Goal: Task Accomplishment & Management: Use online tool/utility

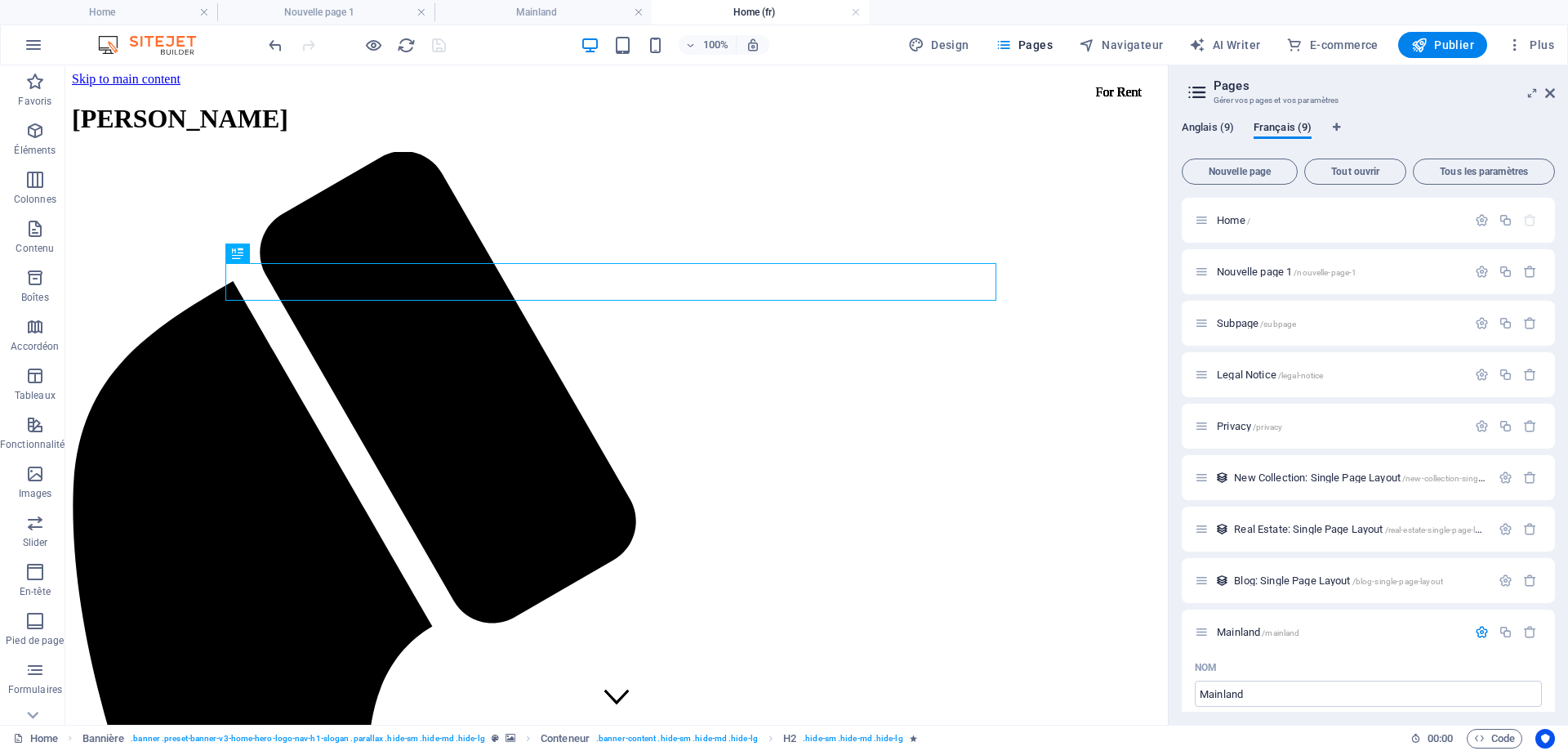
click at [1215, 121] on span "Anglais (9)" at bounding box center [1208, 130] width 52 height 23
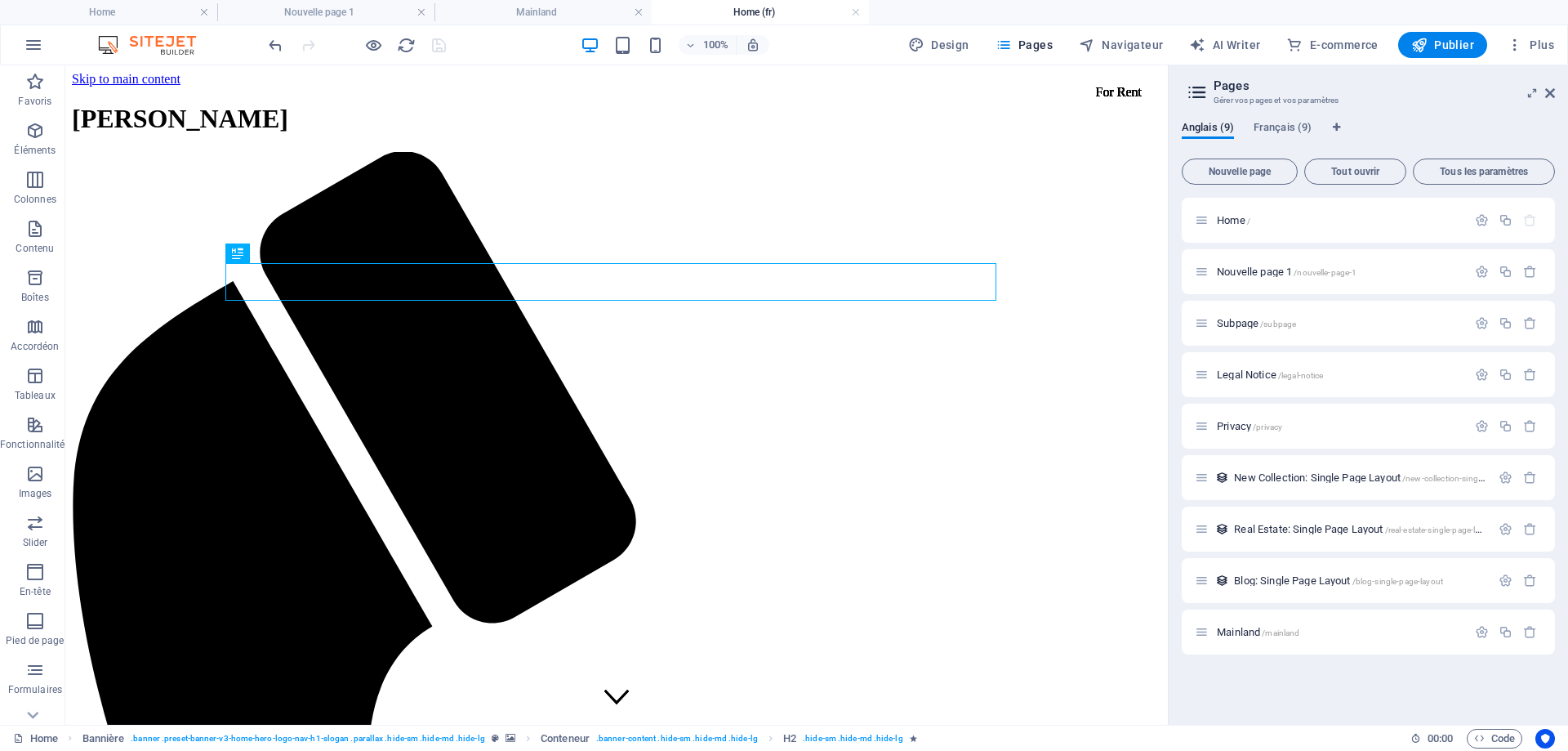
click at [1290, 120] on div "Anglais (9) Français (9) Nouvelle page Tout ouvrir Tous les paramètres Home / N…" at bounding box center [1368, 416] width 399 height 617
click at [1284, 128] on span "Français (9)" at bounding box center [1283, 130] width 58 height 23
click at [1203, 126] on span "Anglais (9)" at bounding box center [1208, 130] width 52 height 23
drag, startPoint x: 1205, startPoint y: 640, endPoint x: 1216, endPoint y: 300, distance: 340.2
click at [1216, 300] on div "Home / Nouvelle page 1 /nouvelle-page-1 Subpage /subpage Legal Notice /legal-no…" at bounding box center [1368, 426] width 373 height 457
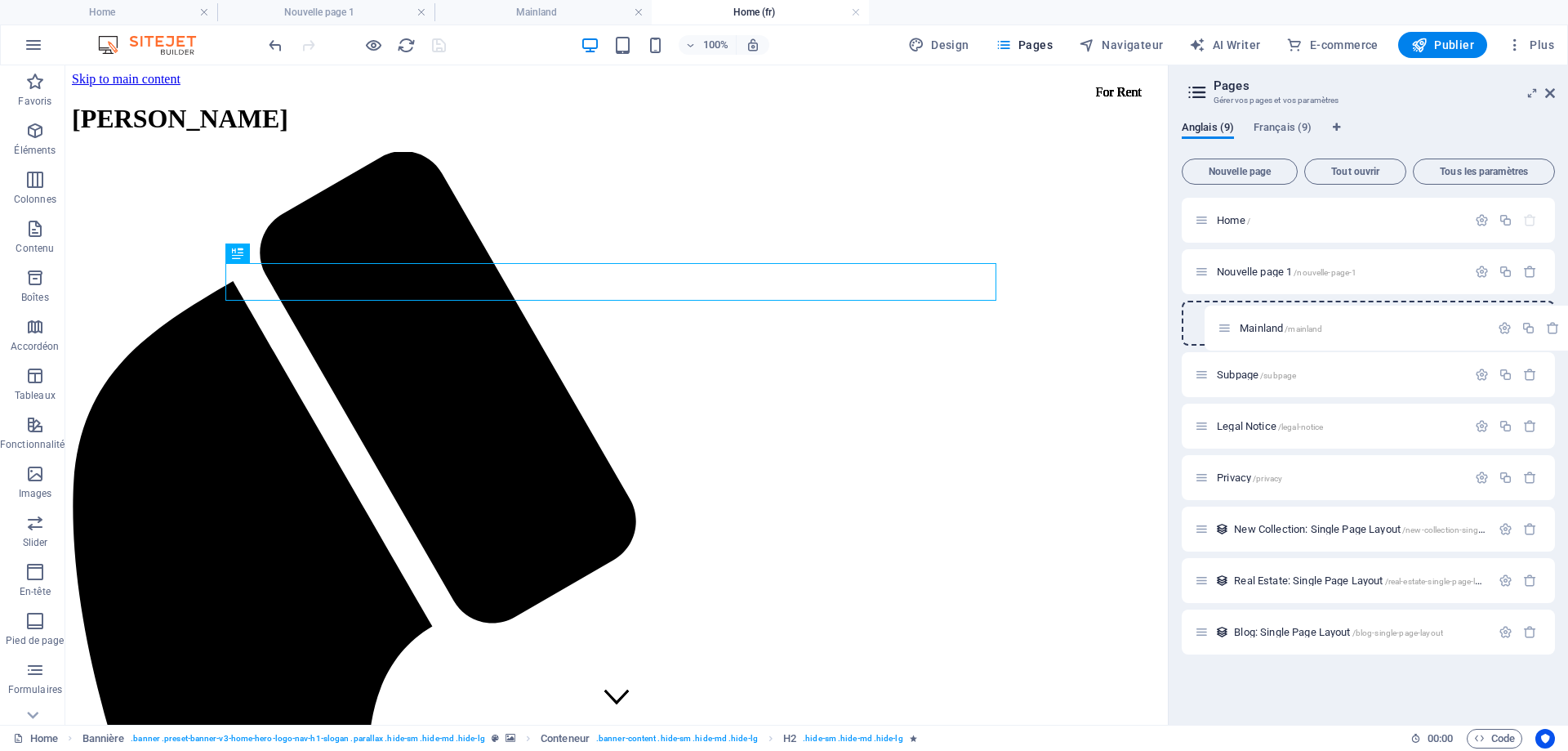
drag, startPoint x: 1201, startPoint y: 632, endPoint x: 1227, endPoint y: 307, distance: 326.0
click at [1227, 307] on div "Home / Nouvelle page 1 /nouvelle-page-1 Subpage /subpage Legal Notice /legal-no…" at bounding box center [1368, 426] width 373 height 457
click at [1295, 125] on span "Français (9)" at bounding box center [1283, 130] width 58 height 23
click at [1196, 127] on span "Anglais (9)" at bounding box center [1208, 130] width 52 height 23
click at [1278, 125] on span "Français (9)" at bounding box center [1283, 130] width 58 height 23
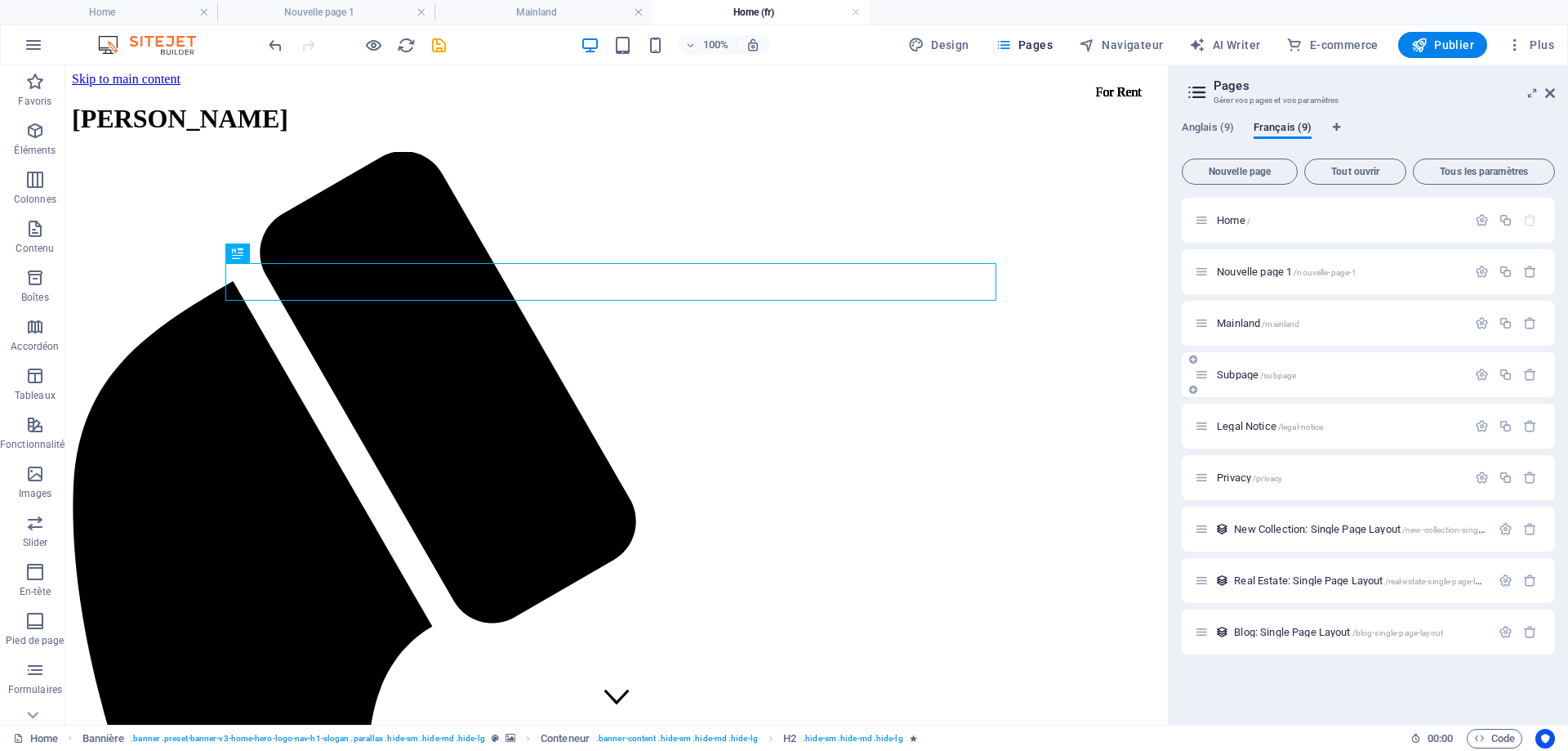
click at [1236, 372] on span "Subpage /subpage" at bounding box center [1257, 374] width 80 height 12
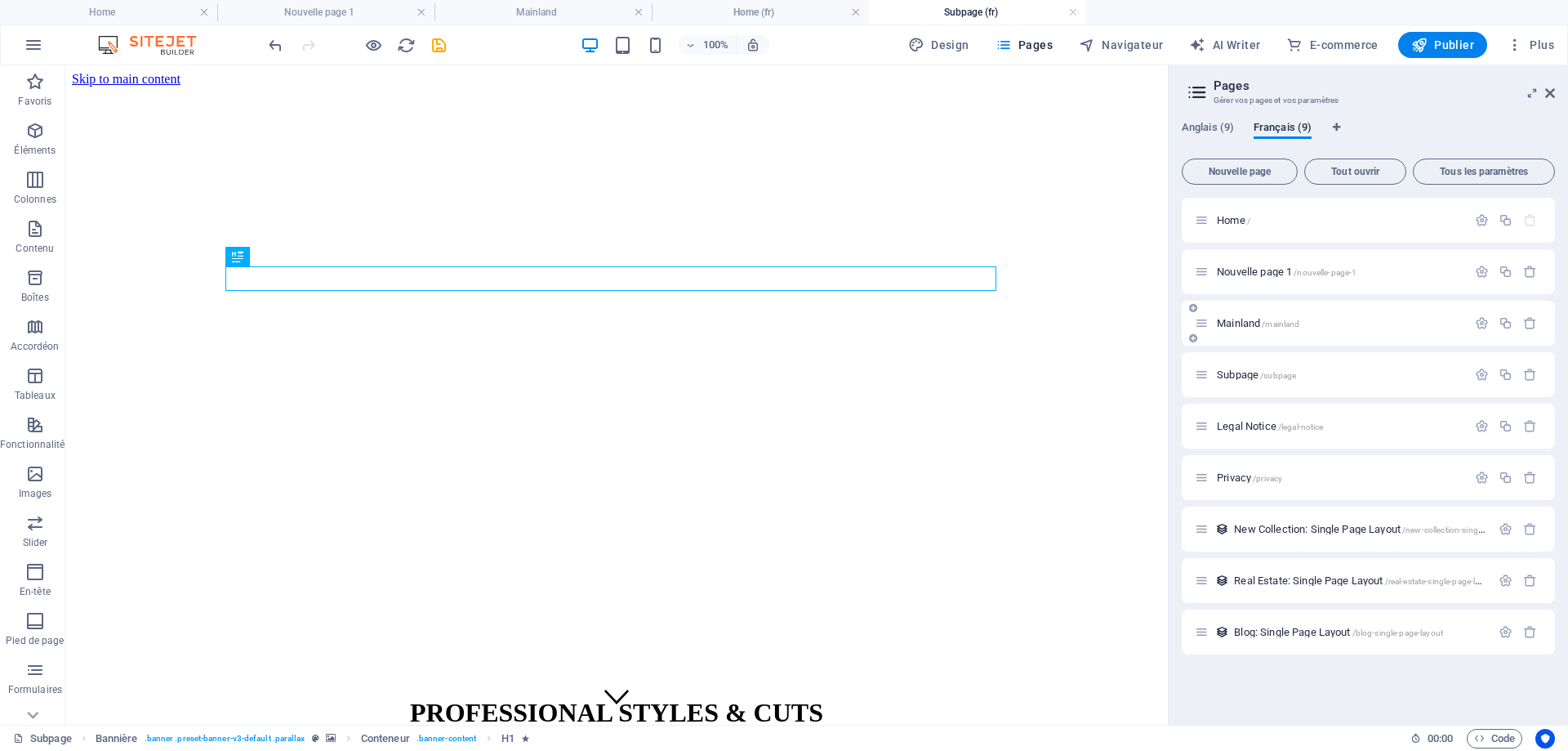
click at [1244, 321] on span "Mainland /mainland" at bounding box center [1258, 323] width 83 height 12
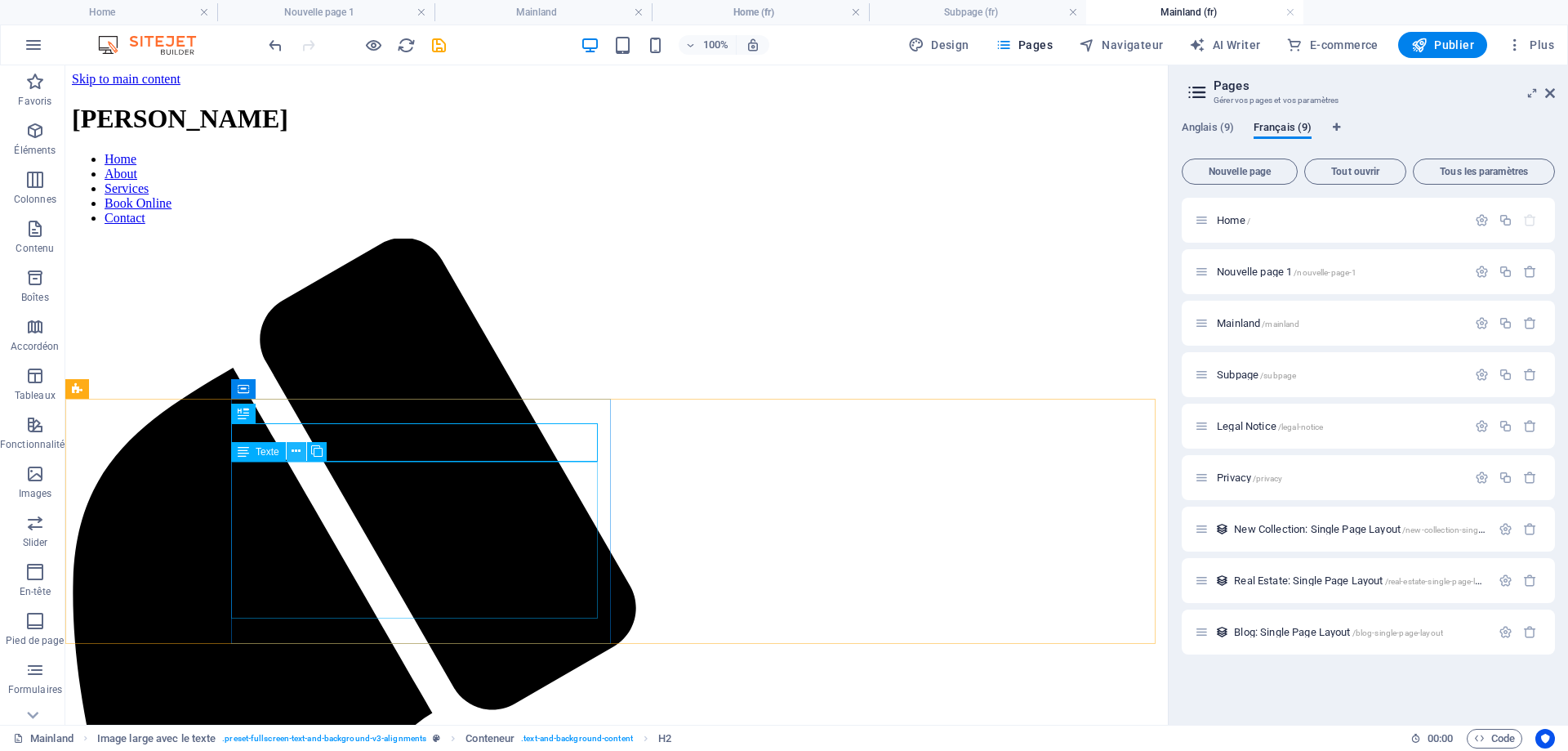
click at [298, 448] on icon at bounding box center [296, 451] width 9 height 17
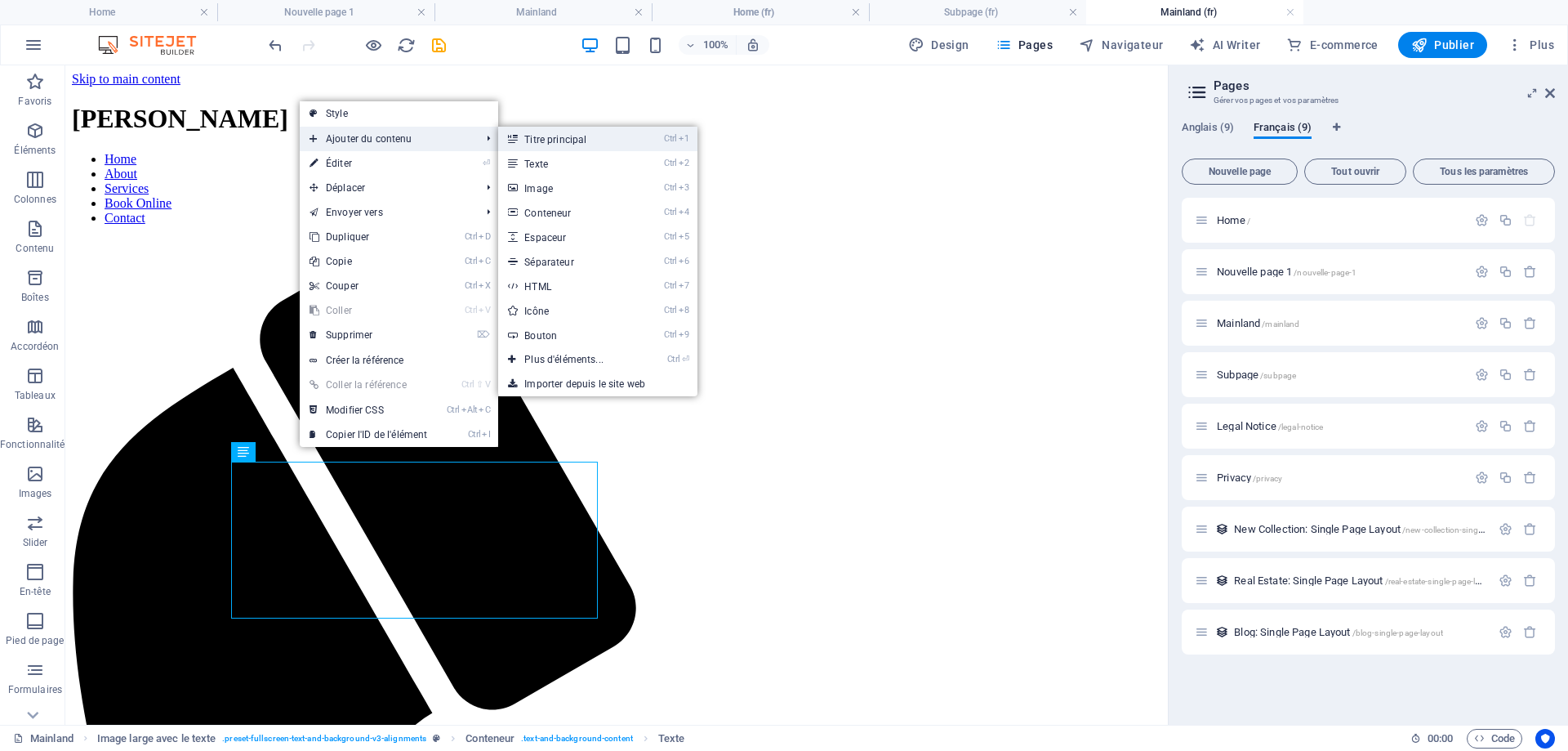
click at [568, 140] on link "Ctrl 1 Titre principal" at bounding box center [567, 139] width 138 height 25
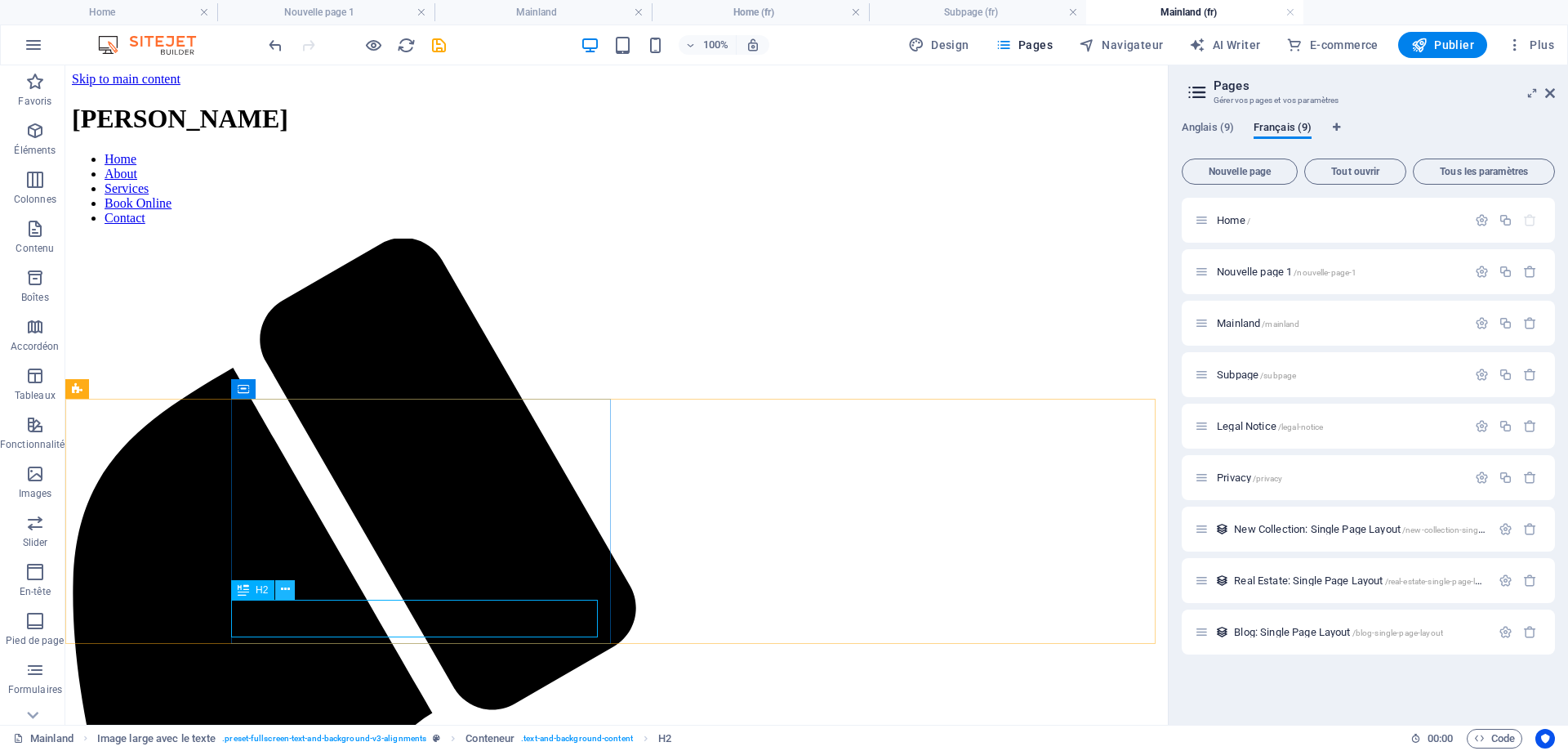
click at [289, 587] on icon at bounding box center [285, 589] width 9 height 17
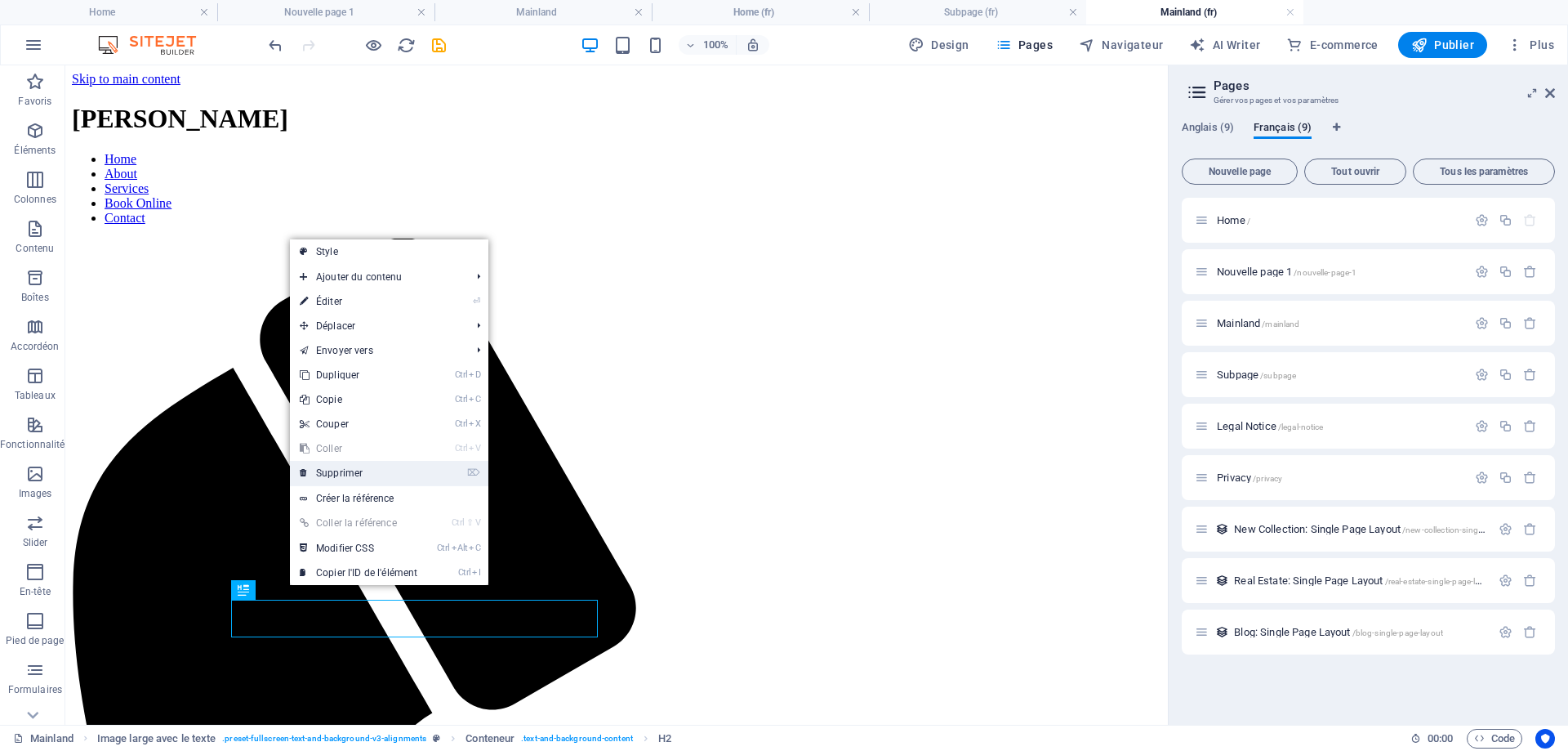
click at [370, 471] on link "⌦ Supprimer" at bounding box center [358, 473] width 137 height 25
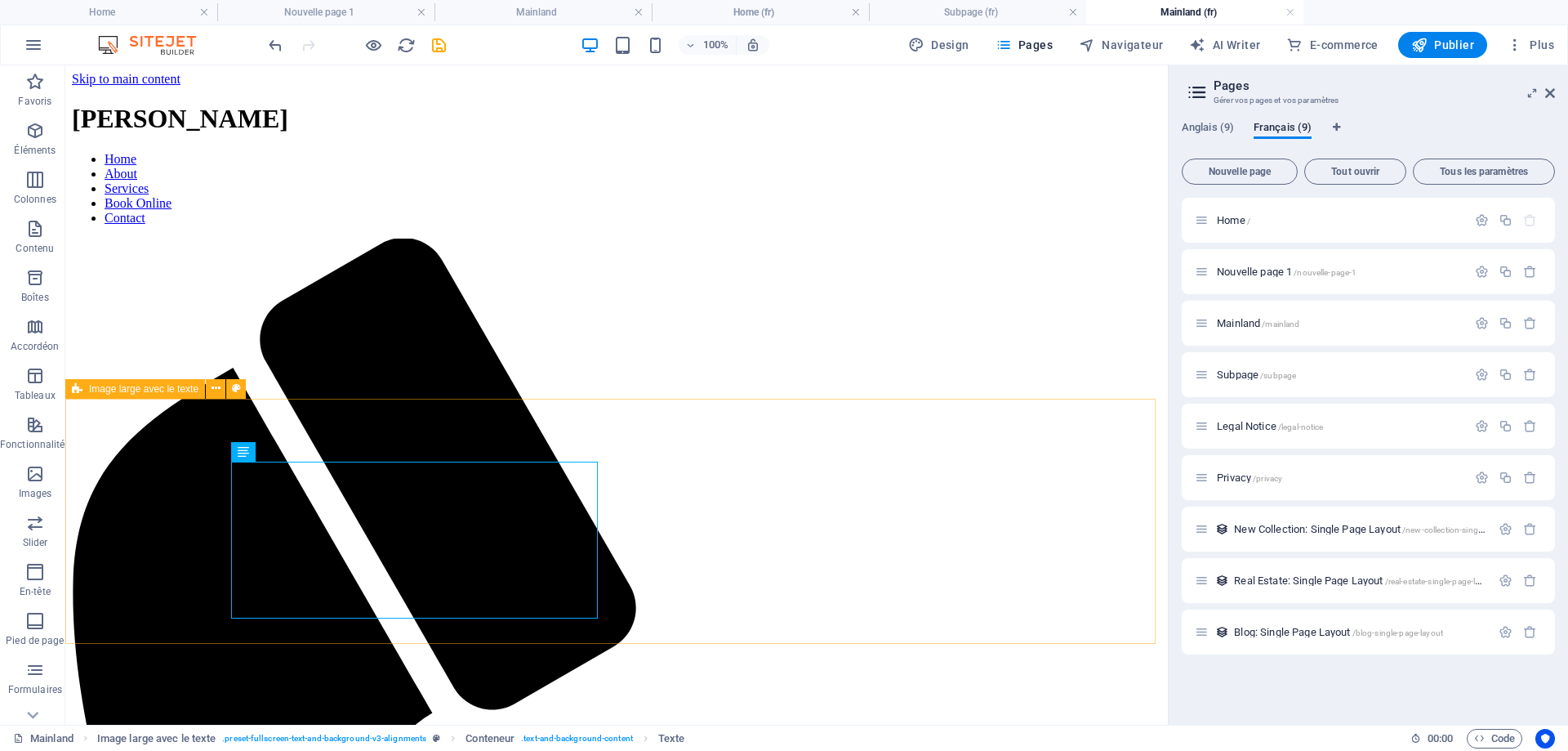
click at [75, 390] on icon at bounding box center [77, 389] width 11 height 20
click at [212, 390] on icon at bounding box center [216, 388] width 9 height 17
click at [292, 451] on icon at bounding box center [296, 451] width 9 height 17
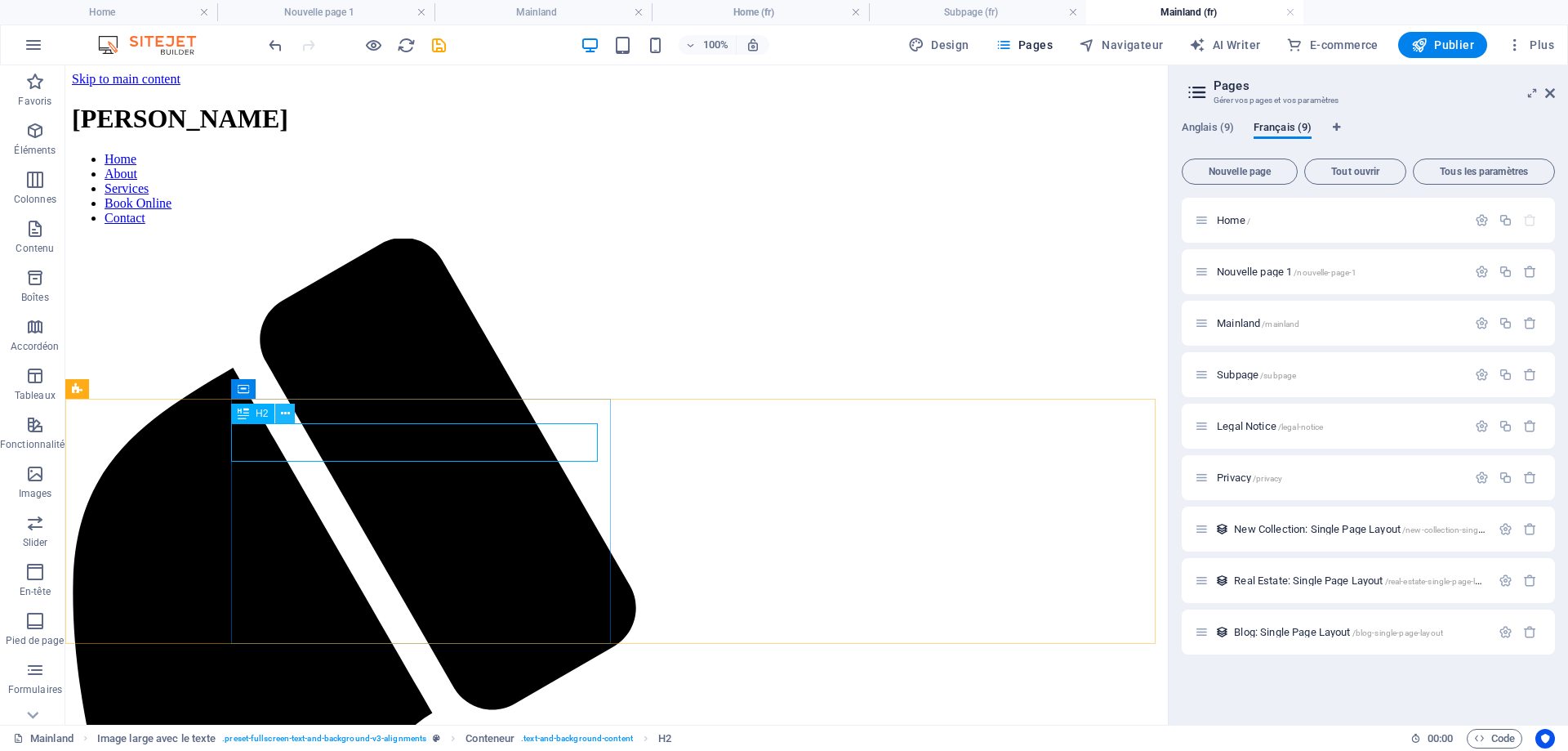
click at [293, 416] on button at bounding box center [285, 413] width 20 height 20
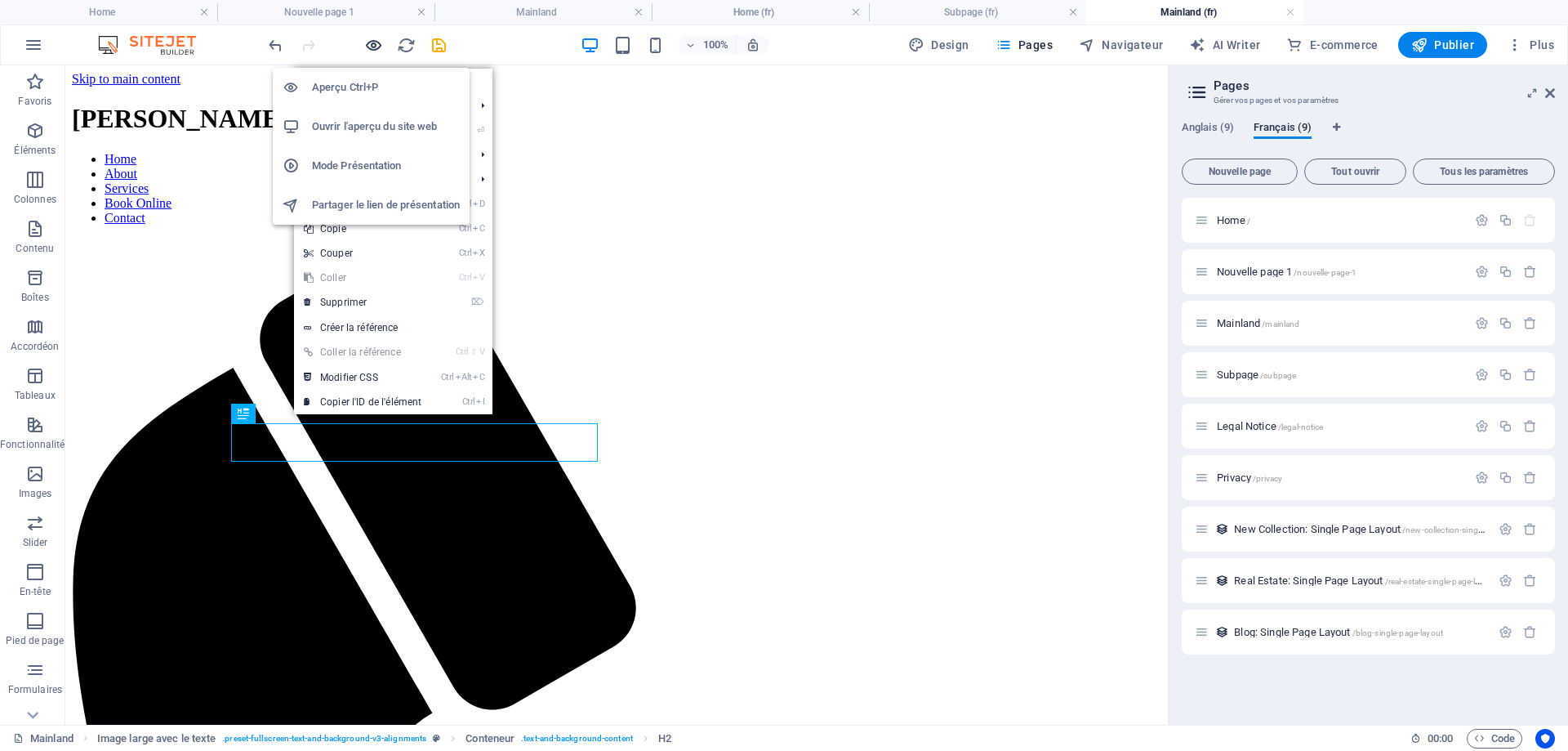
click at [372, 44] on icon "button" at bounding box center [373, 45] width 19 height 19
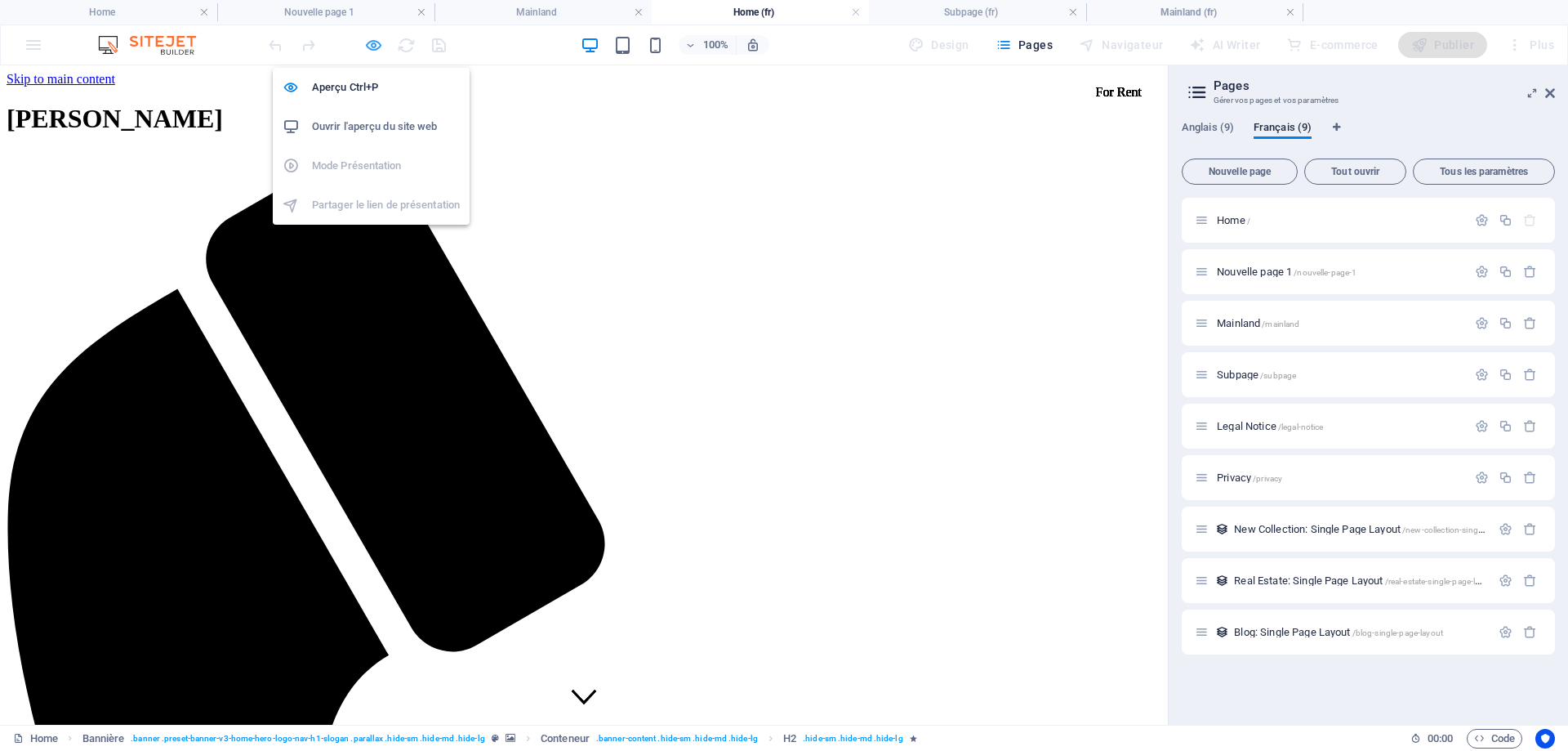
click at [372, 42] on icon "button" at bounding box center [373, 45] width 19 height 19
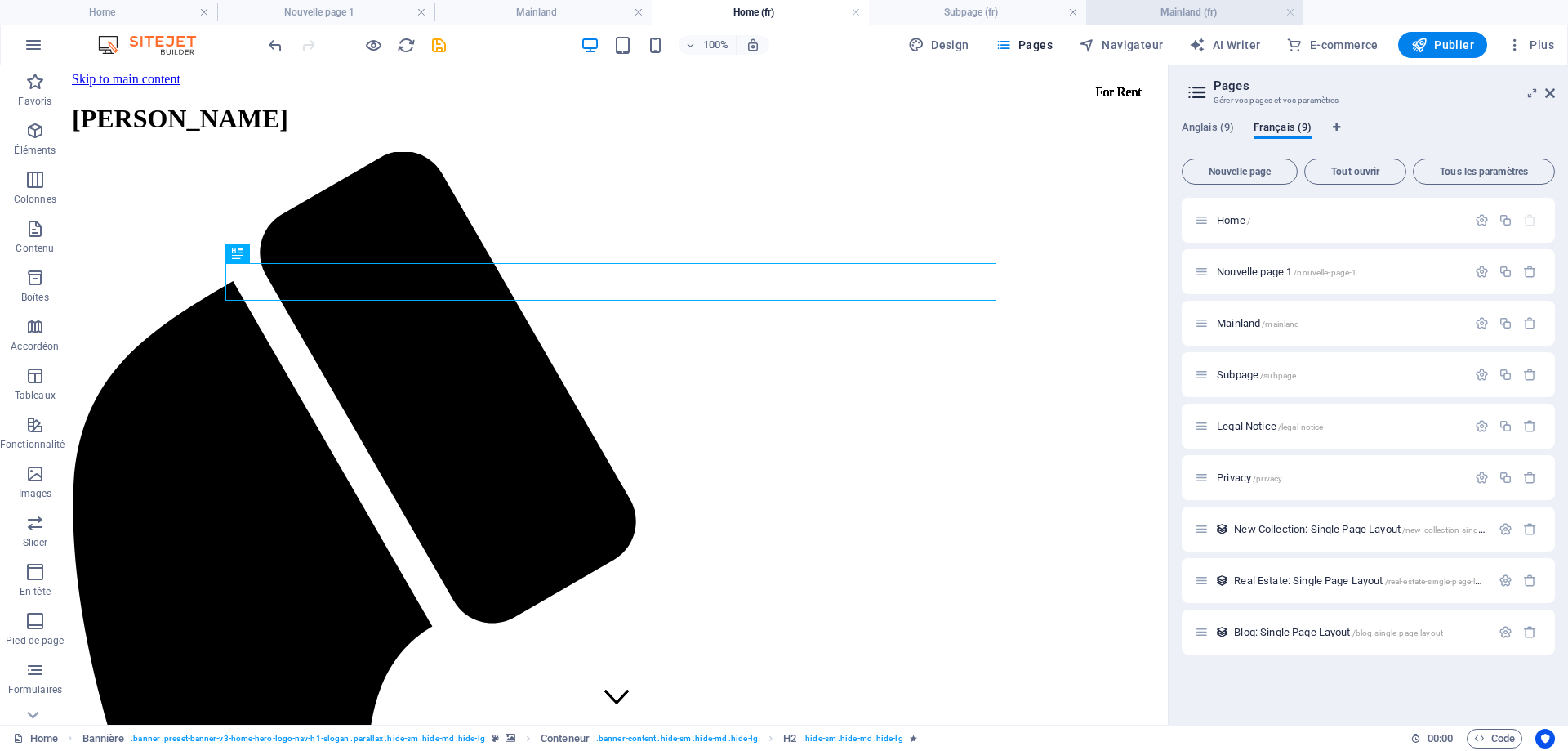
click at [1121, 12] on h4 "Mainland (fr)" at bounding box center [1194, 12] width 217 height 18
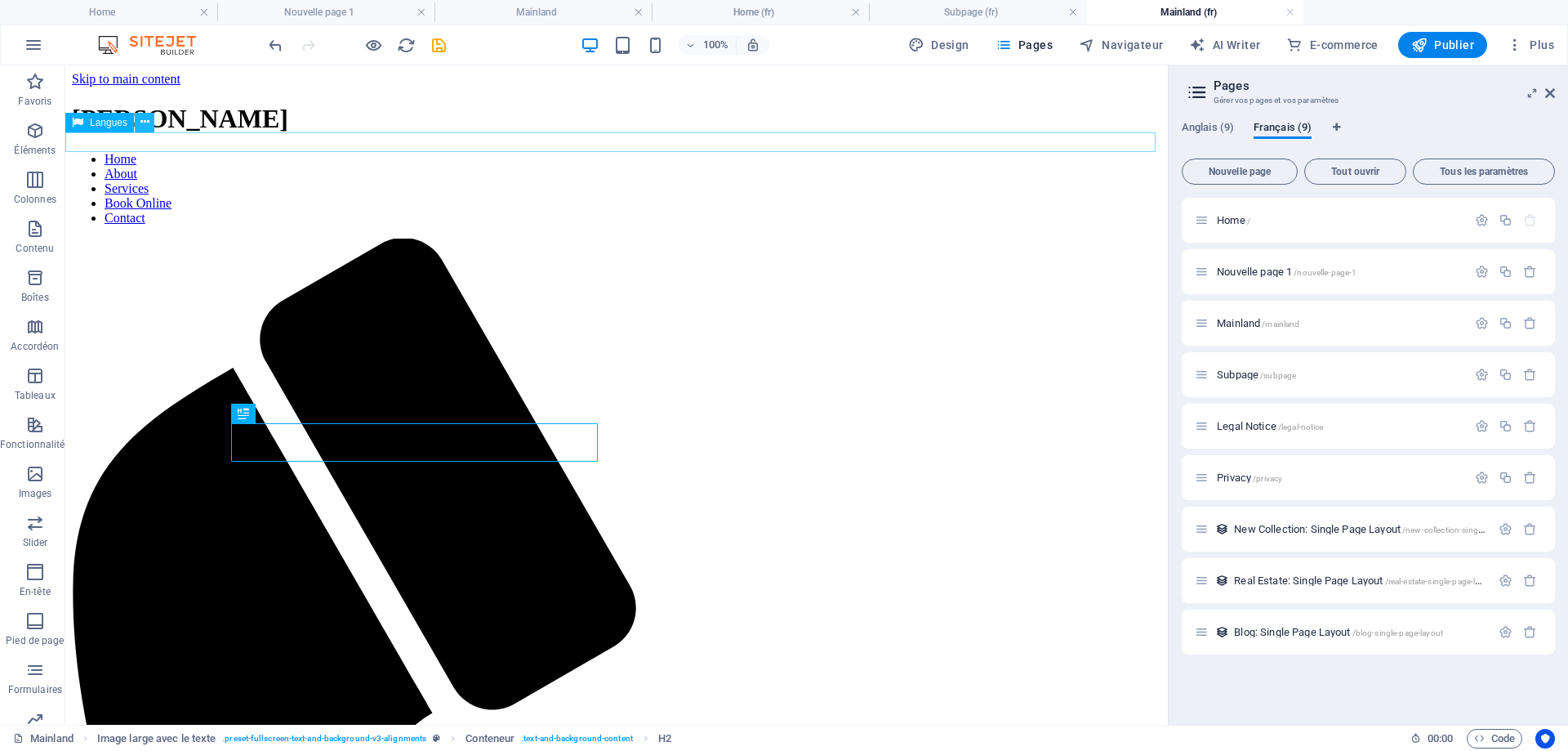
click at [148, 118] on icon at bounding box center [144, 122] width 9 height 17
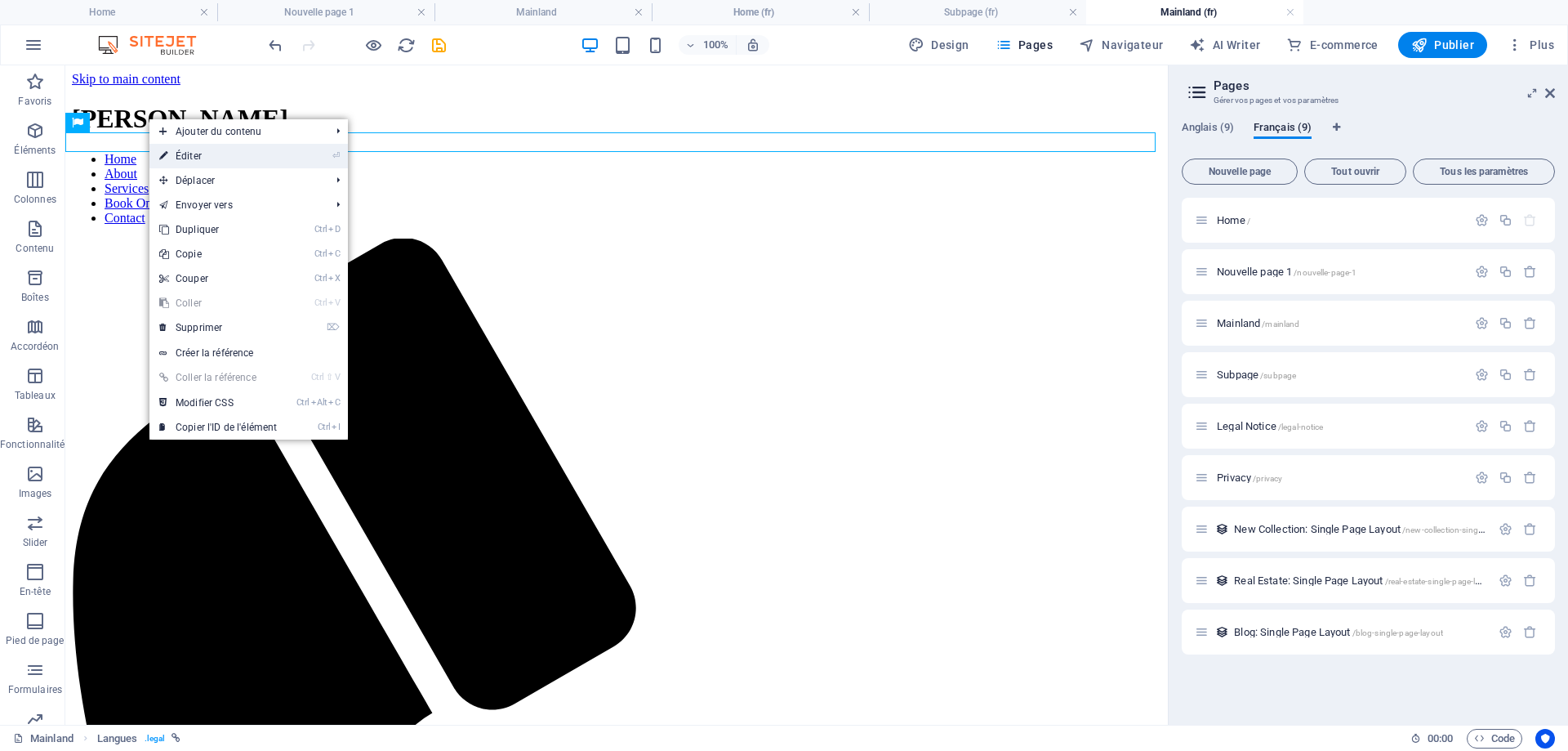
click at [203, 153] on link "⏎ Éditer" at bounding box center [217, 156] width 137 height 25
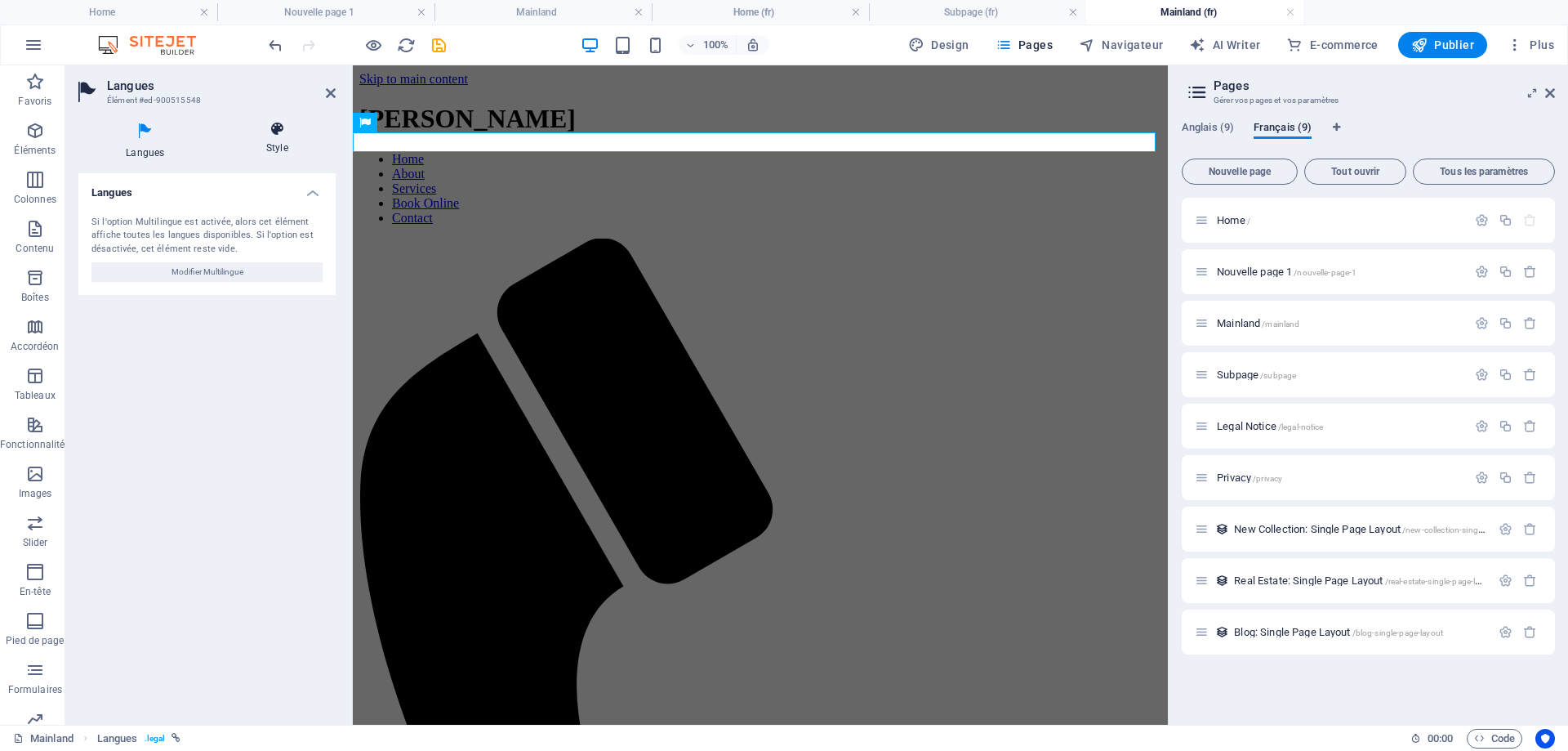
click at [273, 134] on icon at bounding box center [277, 129] width 117 height 16
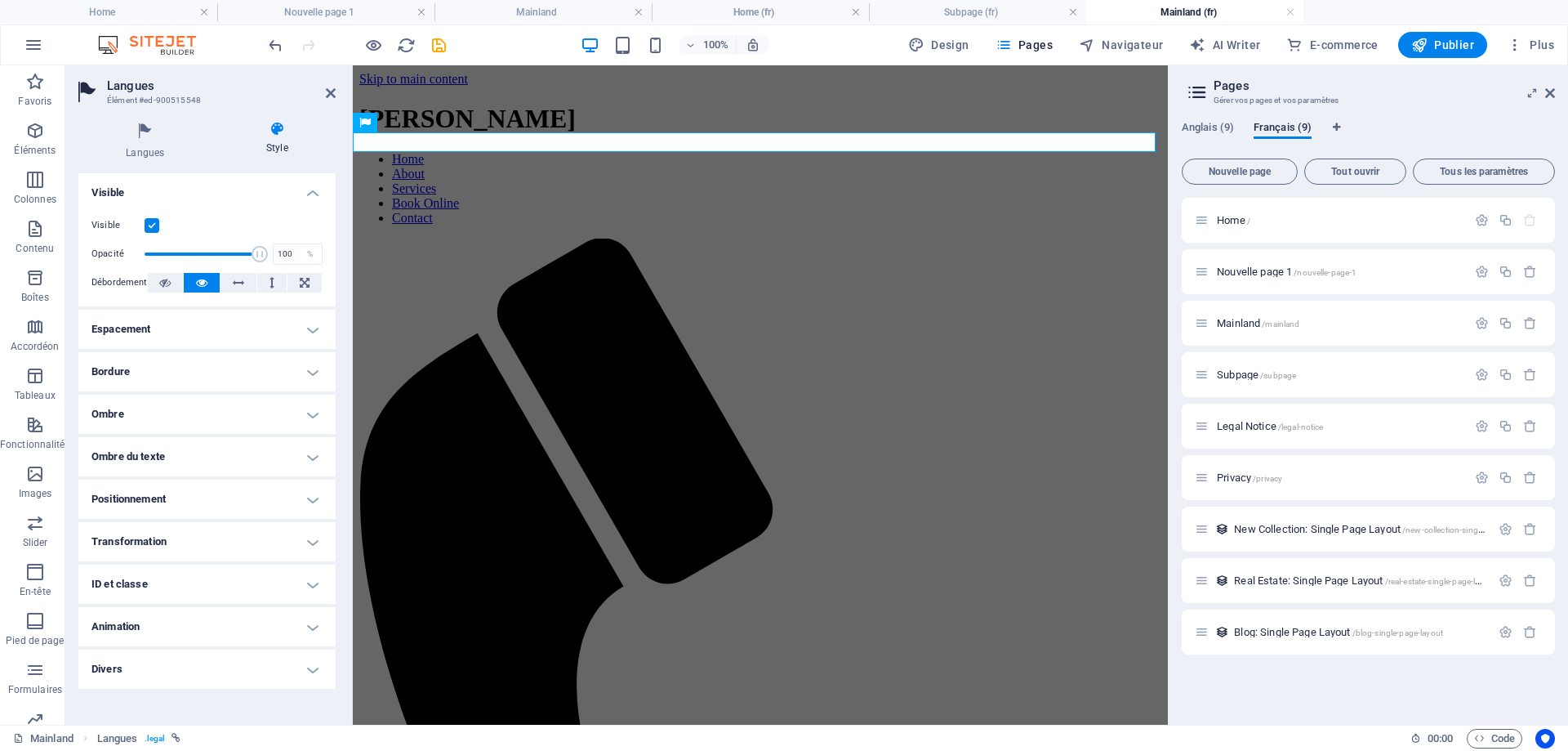
click at [155, 225] on label at bounding box center [152, 225] width 15 height 15
click at [0, 0] on input "Visible" at bounding box center [0, 0] width 0 height 0
click at [155, 225] on label at bounding box center [152, 225] width 15 height 15
click at [0, 0] on input "Visible" at bounding box center [0, 0] width 0 height 0
click at [219, 667] on h4 "Divers" at bounding box center [207, 669] width 257 height 39
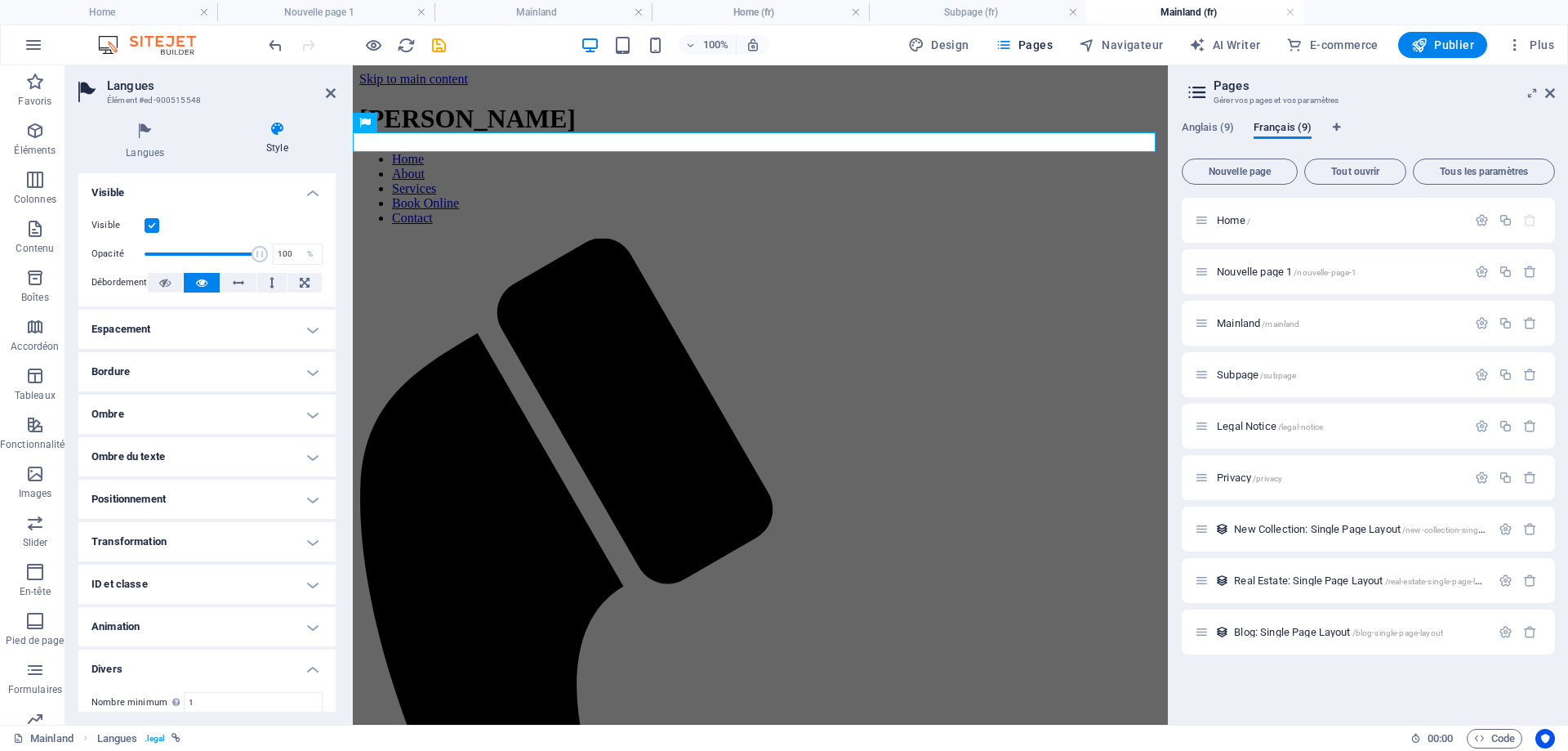
click at [219, 667] on h4 "Divers" at bounding box center [207, 664] width 257 height 30
click at [175, 319] on h4 "Espacement" at bounding box center [207, 330] width 257 height 39
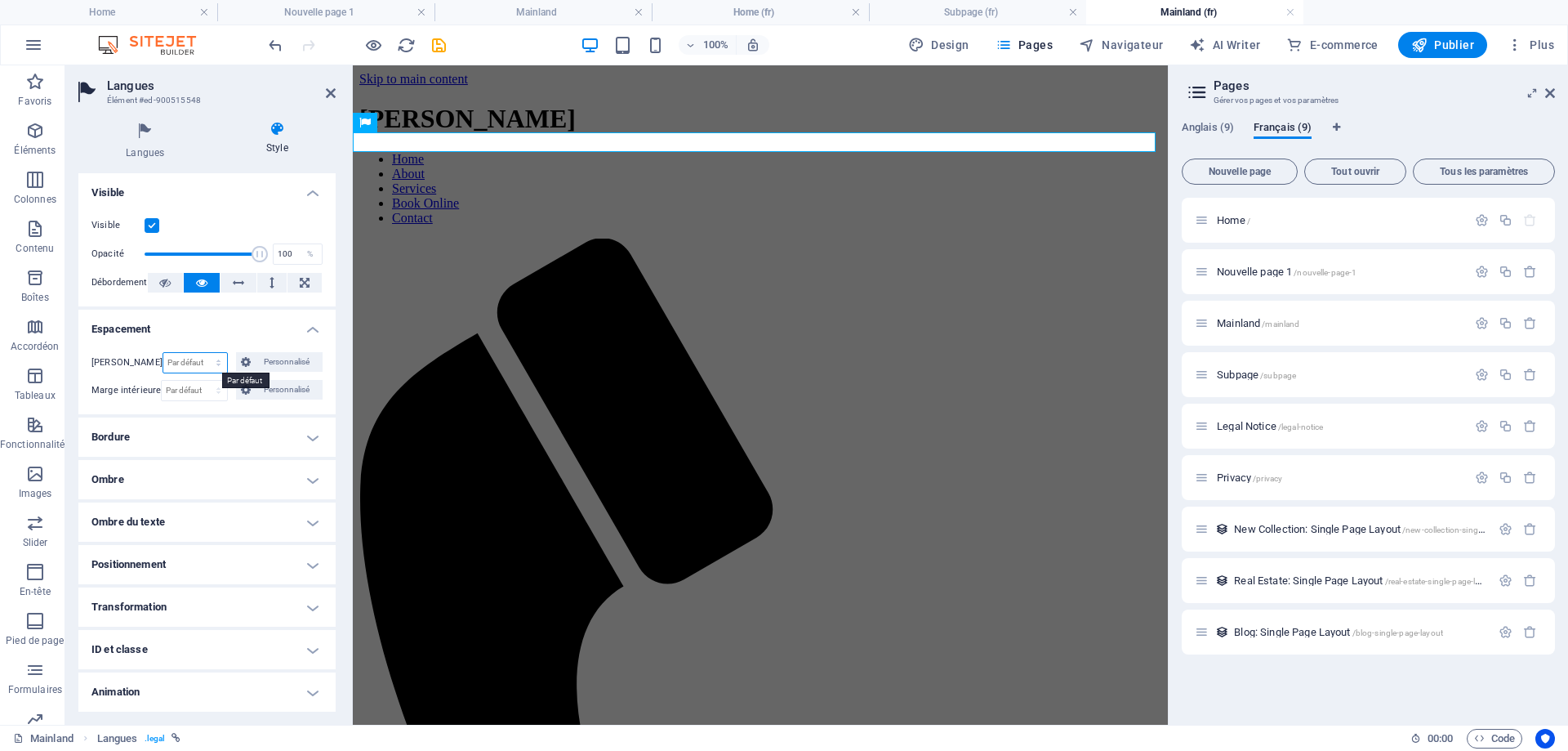
click at [214, 364] on select "Par défaut auto px % rem vw vh Personnalisé" at bounding box center [195, 363] width 65 height 20
click at [225, 339] on div "Marge Par défaut auto px % rem vw vh Personnalisé Personnalisé auto px % rem vw…" at bounding box center [207, 377] width 257 height 75
click at [180, 392] on select "Par défaut px rem % vh vw Personnalisé" at bounding box center [193, 390] width 65 height 20
drag, startPoint x: 171, startPoint y: 389, endPoint x: 192, endPoint y: 394, distance: 21.6
click at [192, 394] on select "Par défaut px rem % vh vw Personnalisé" at bounding box center [193, 390] width 65 height 20
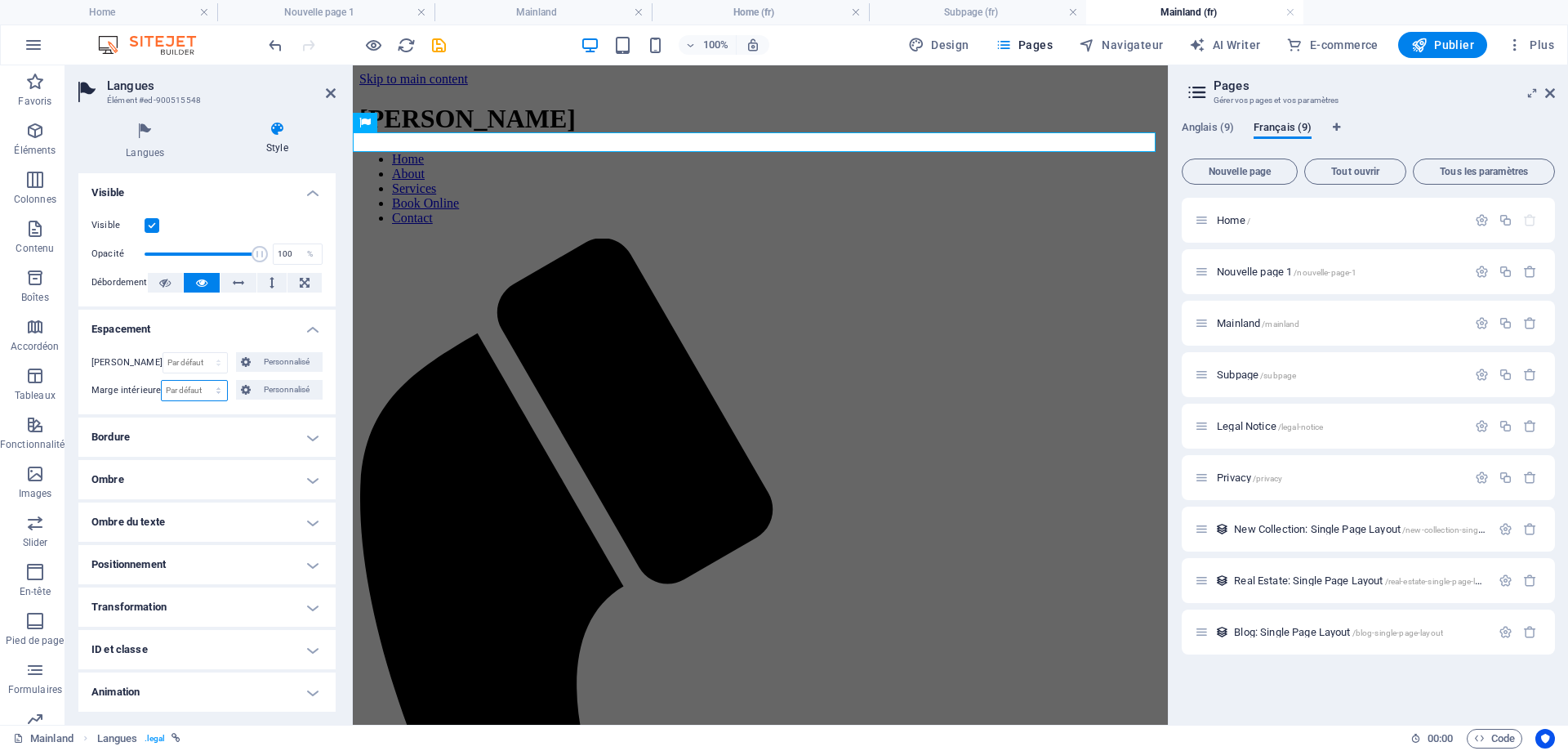
click at [214, 391] on select "Par défaut px rem % vh vw Personnalisé" at bounding box center [193, 390] width 65 height 20
select select "px"
click at [200, 380] on select "Par défaut px rem % vh vw Personnalisé" at bounding box center [193, 390] width 65 height 20
type input "10"
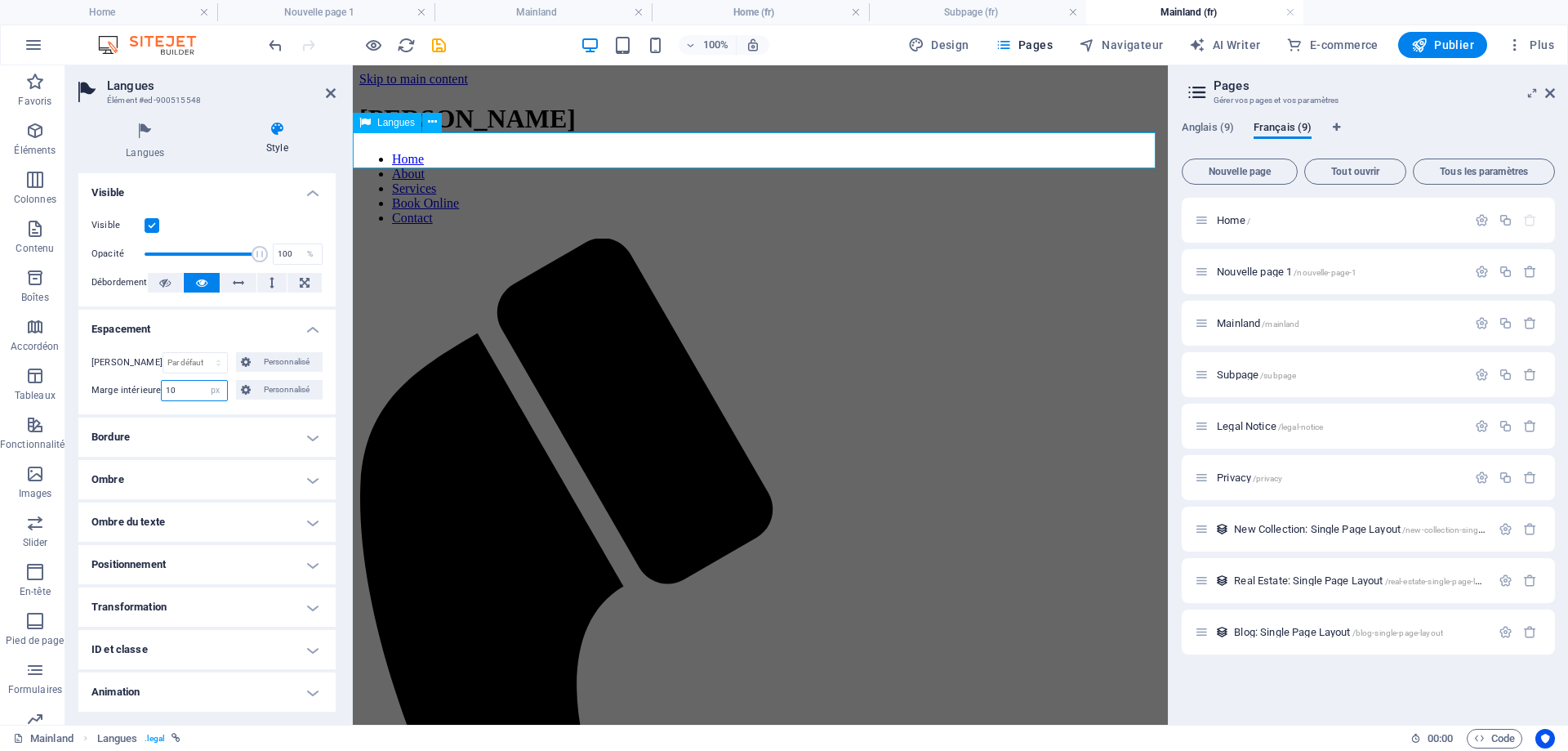
click at [398, 122] on span "Langues" at bounding box center [396, 123] width 38 height 10
click at [428, 125] on icon at bounding box center [432, 122] width 9 height 17
click at [32, 428] on icon "button" at bounding box center [35, 425] width 20 height 20
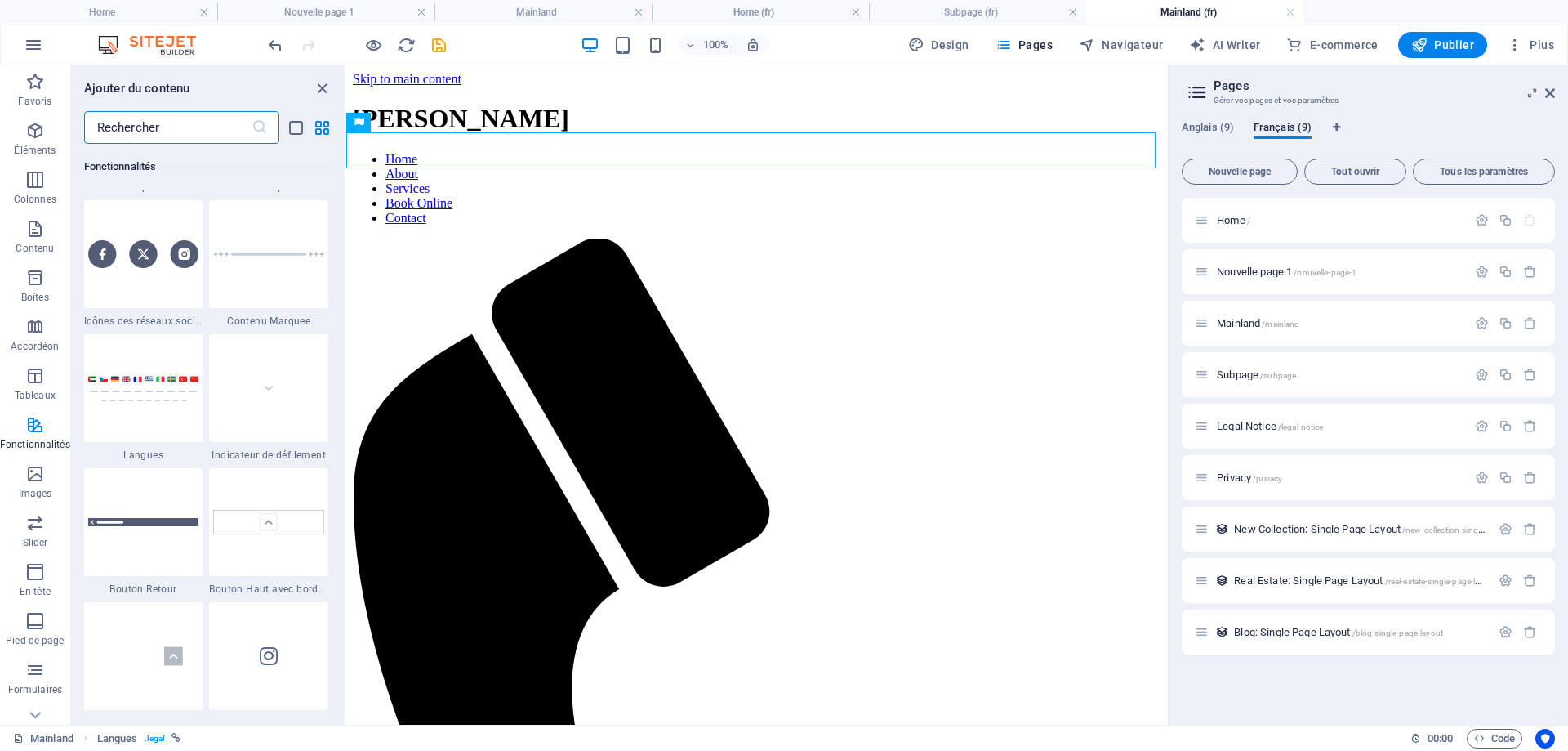
scroll to position [7512, 0]
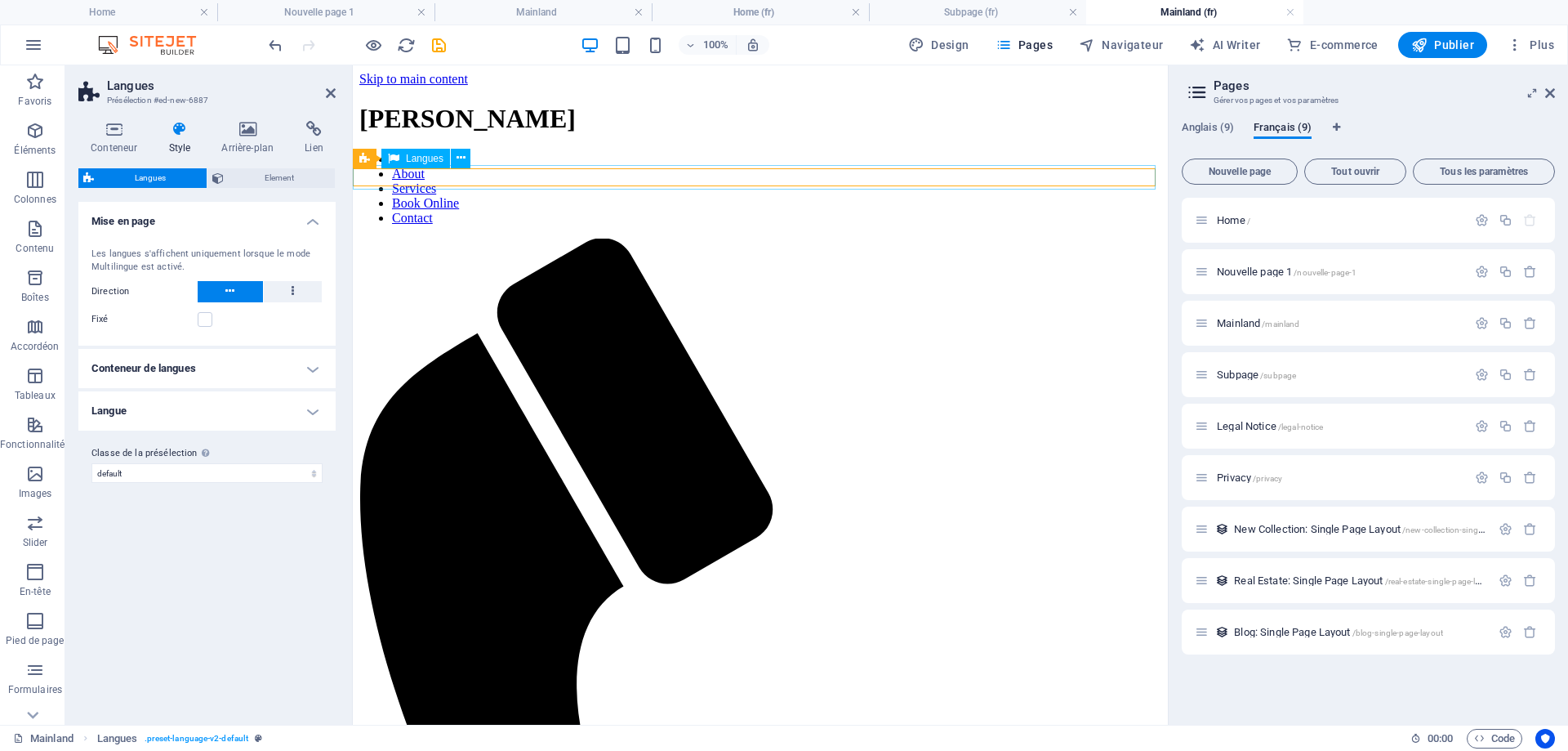
click at [306, 362] on h4 "Conteneur de langues" at bounding box center [207, 369] width 257 height 39
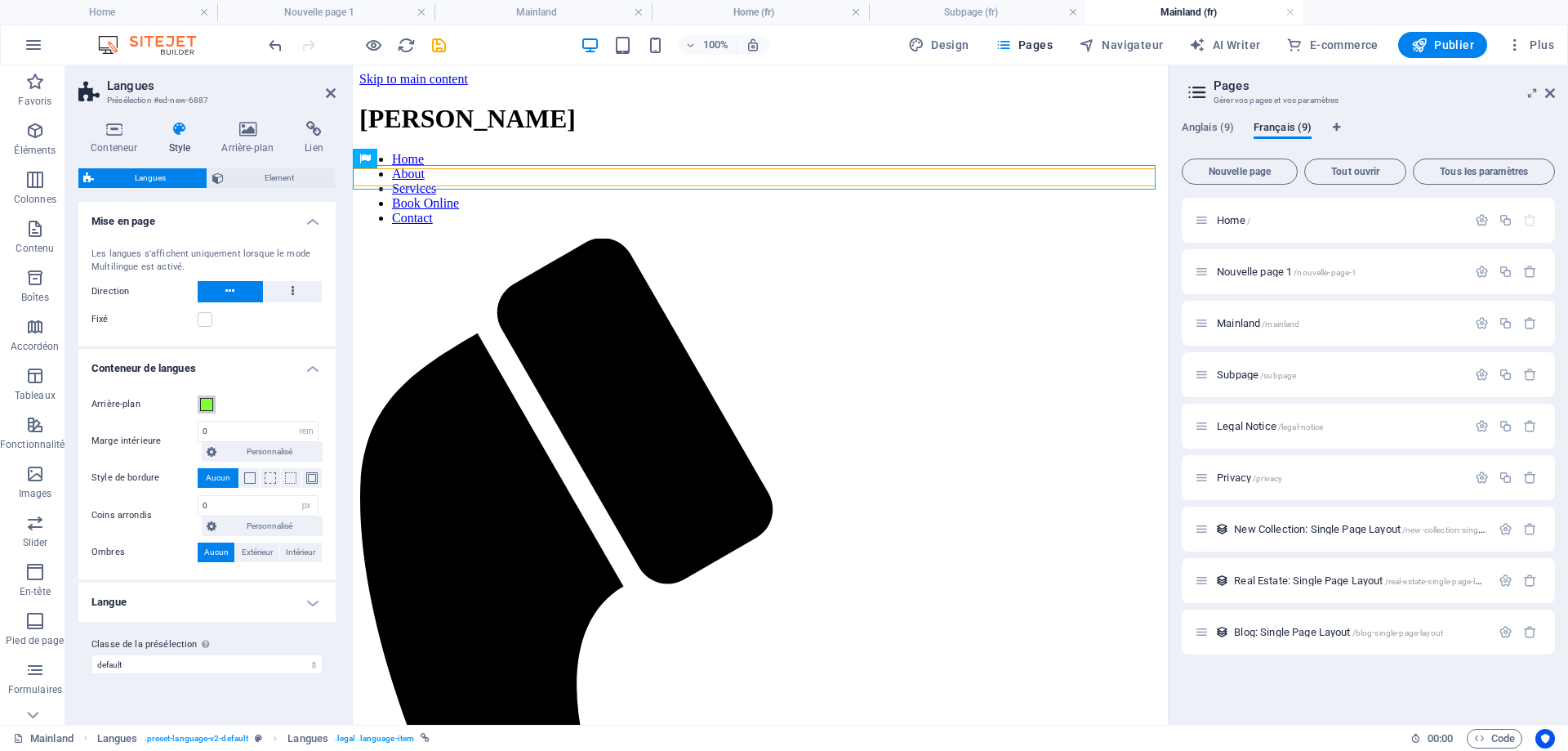
click at [202, 403] on span at bounding box center [207, 404] width 13 height 13
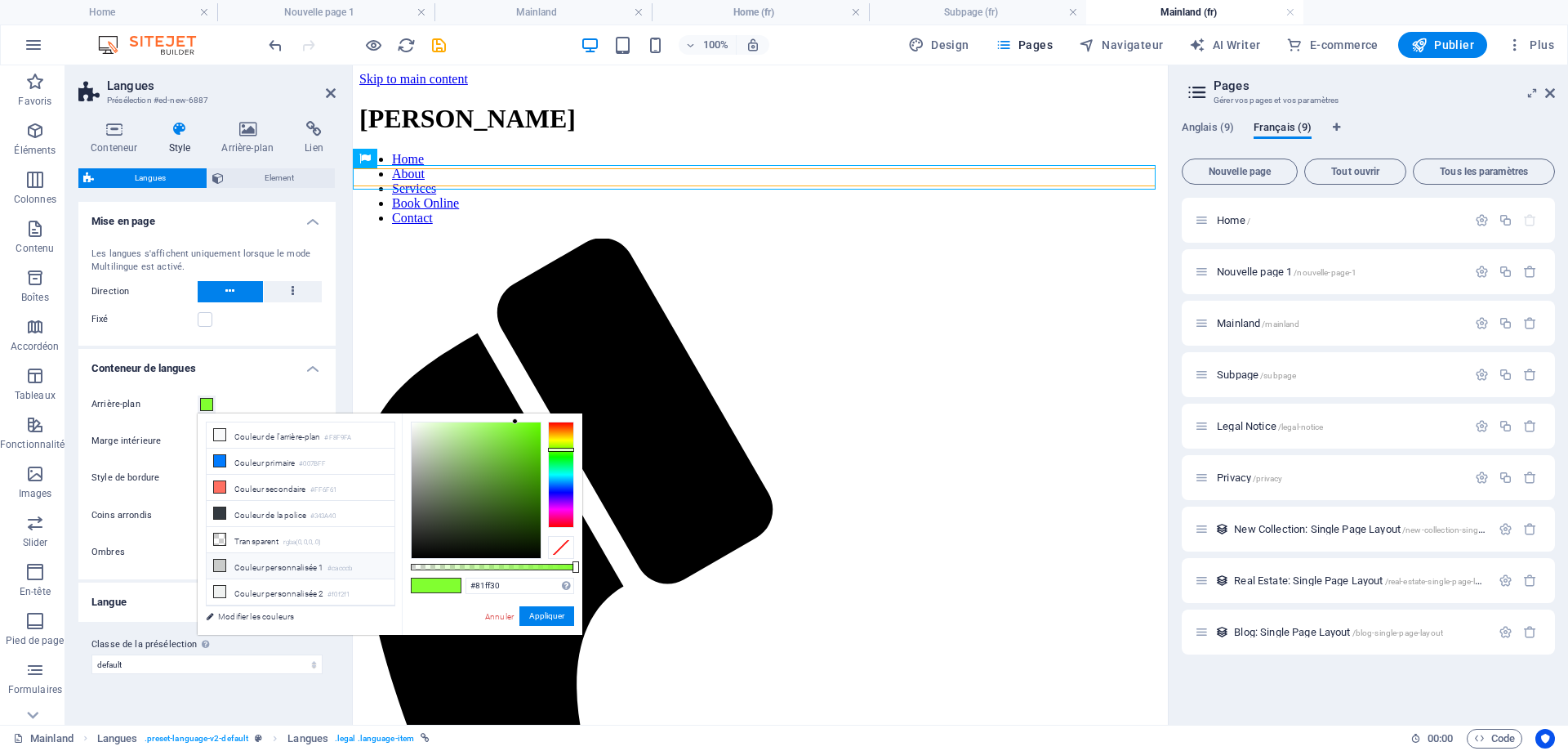
click at [270, 564] on li "Couleur personnalisée 1 #cacccb" at bounding box center [300, 567] width 188 height 26
type input "#cacccb"
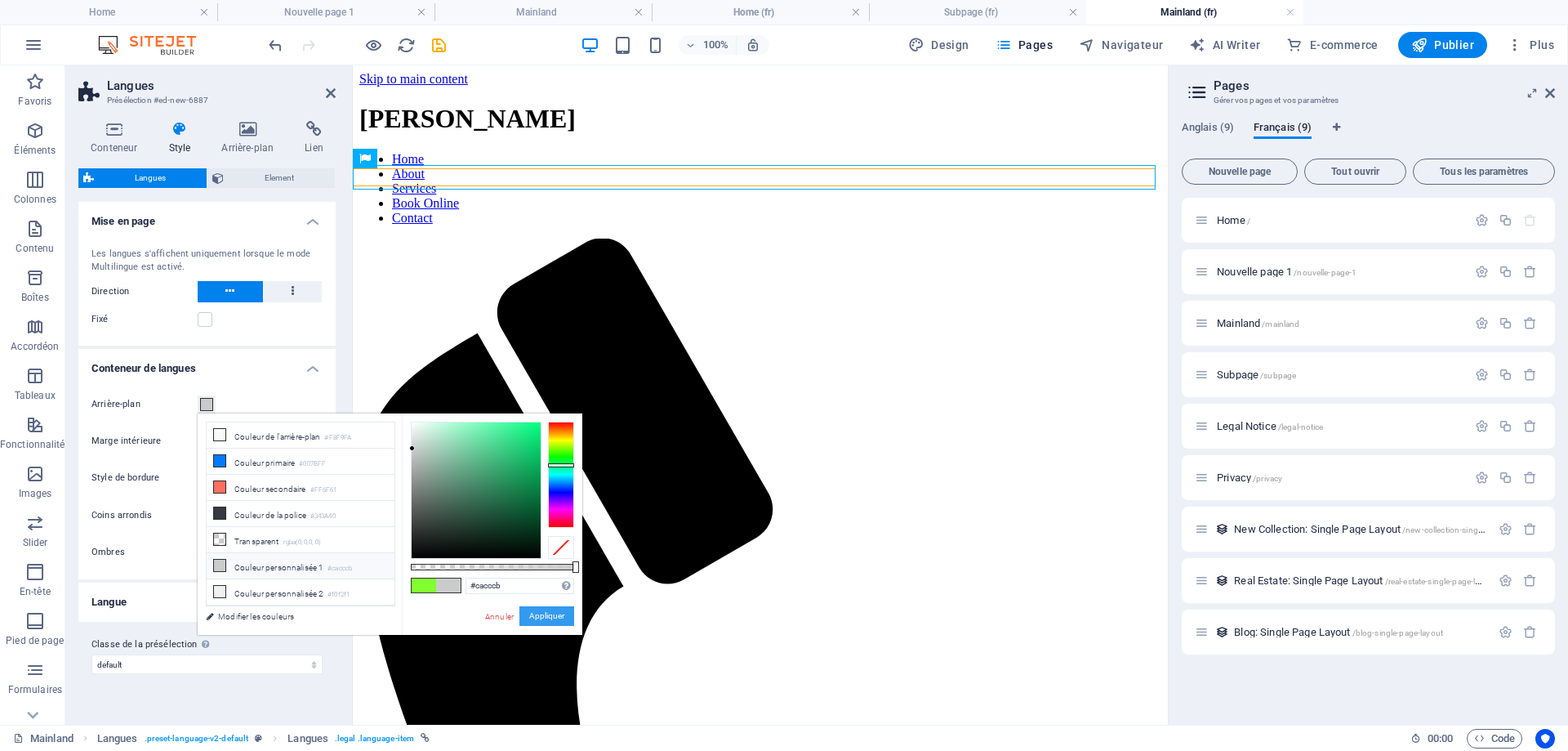
click at [548, 620] on button "Appliquer" at bounding box center [547, 616] width 55 height 20
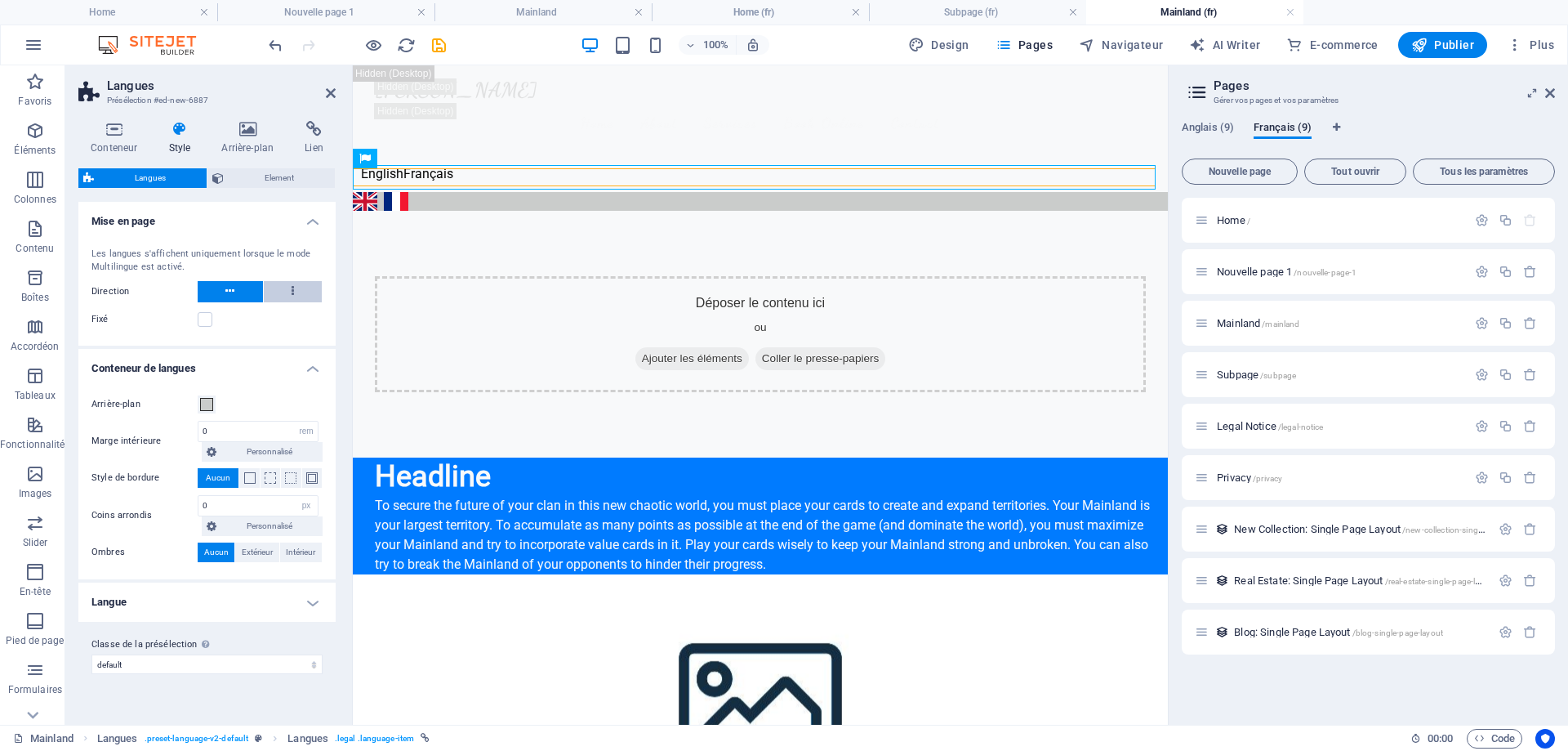
click at [304, 284] on button at bounding box center [293, 292] width 59 height 21
select select
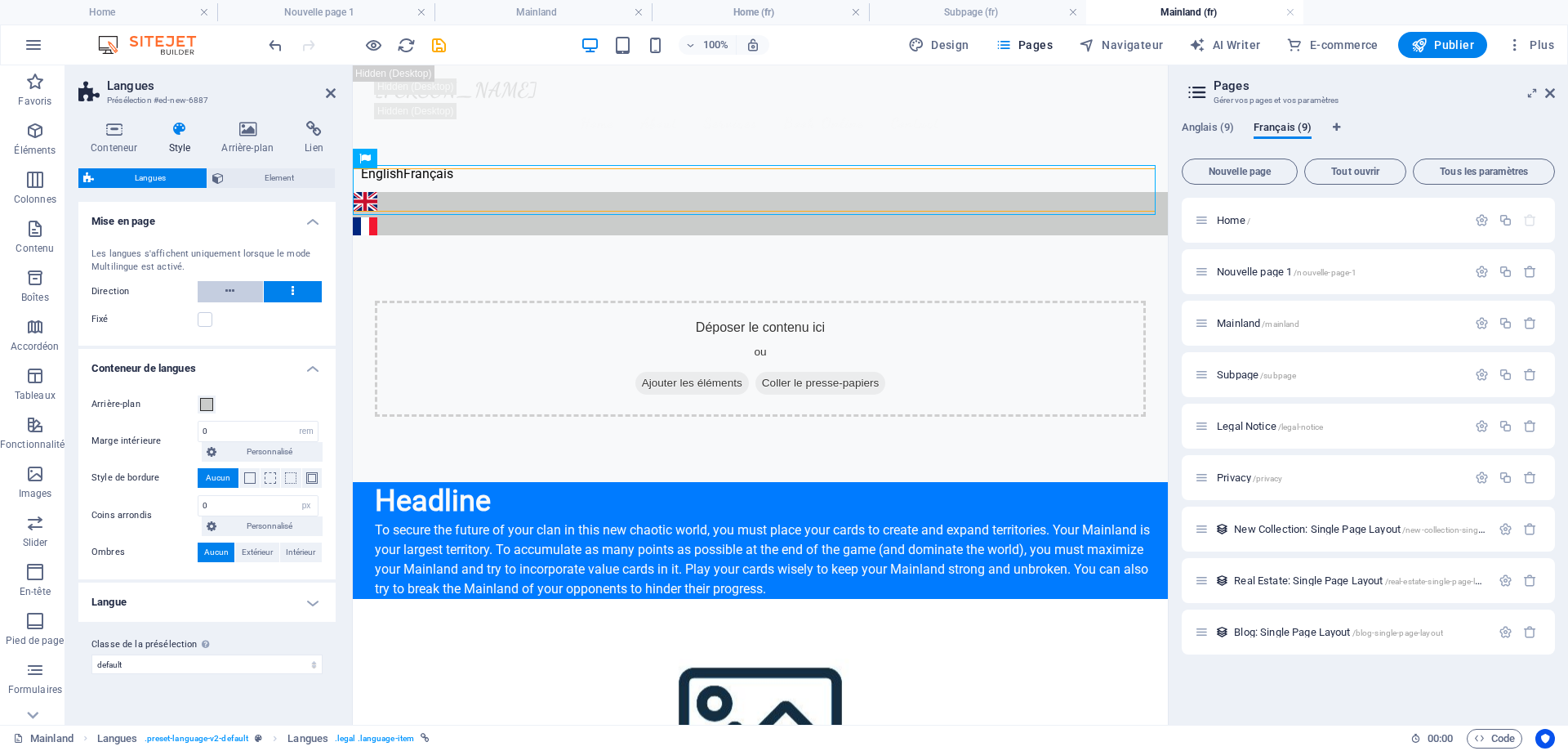
click at [230, 287] on icon at bounding box center [230, 291] width 9 height 20
select select
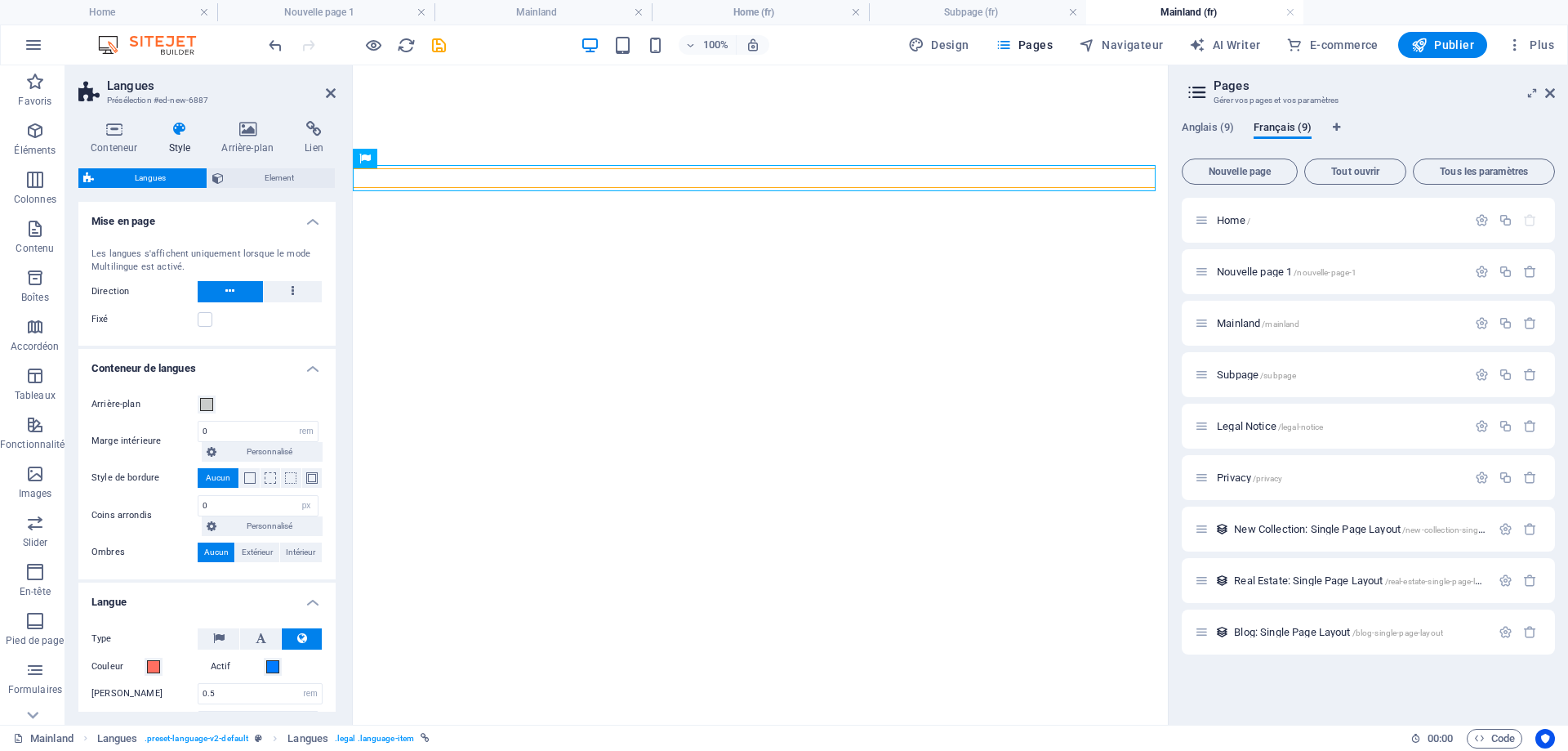
select select "rem"
select select "px"
select select "rem"
select select "px"
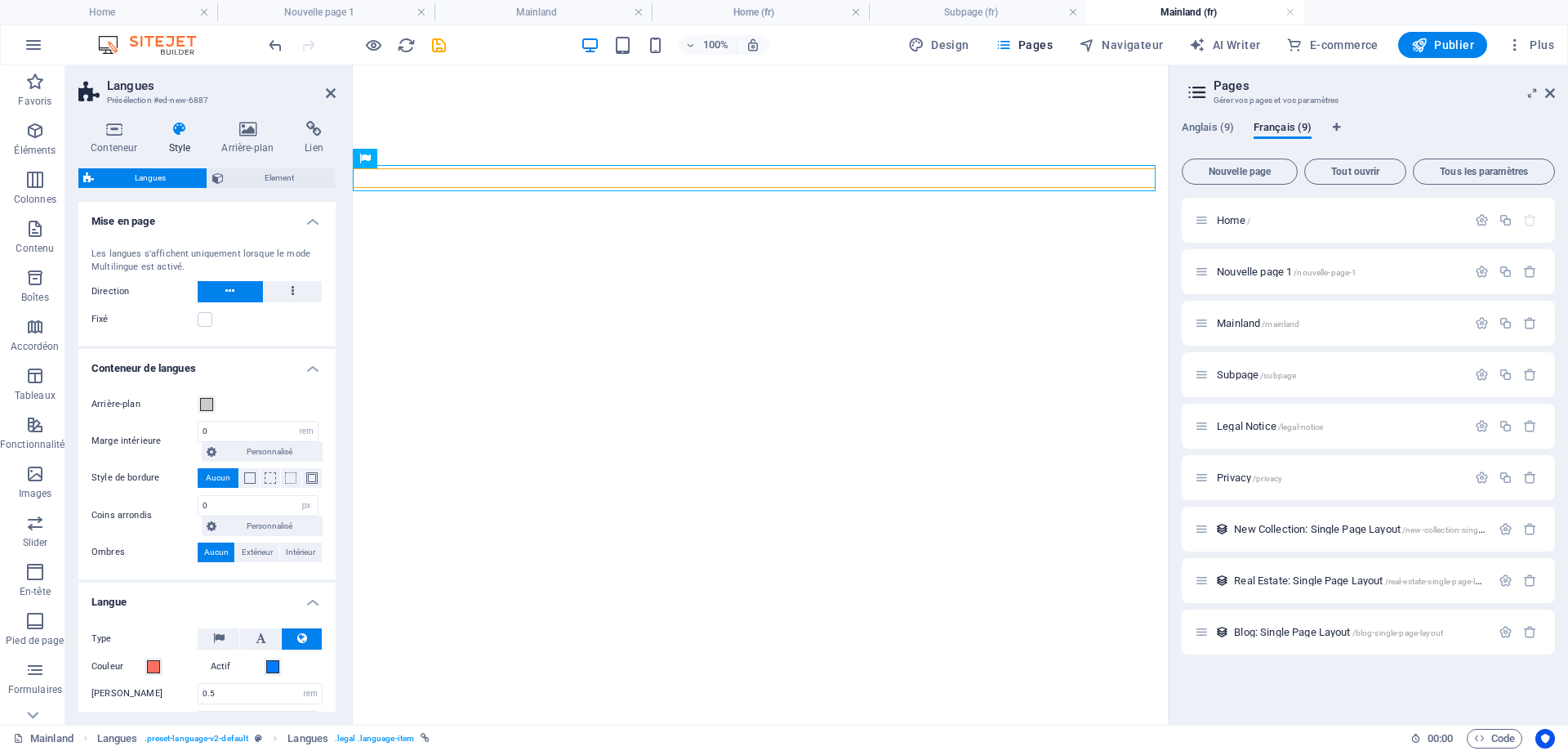
select select "px"
select select
select select "px"
click at [338, 549] on div "Conteneur Style Arrière-plan Lien Taille Hauteur Par défaut px rem % vh vw Haut…" at bounding box center [207, 416] width 284 height 617
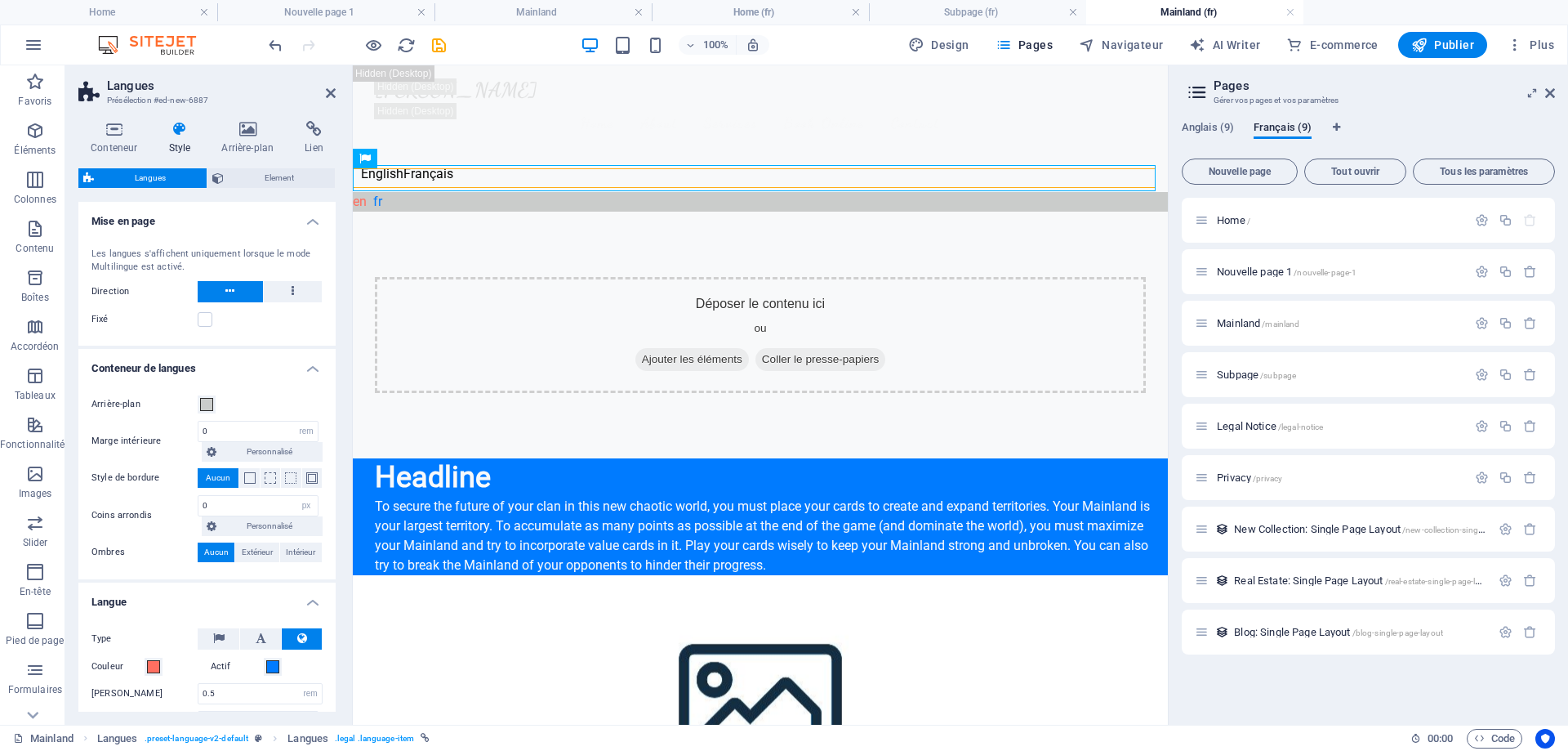
scroll to position [339, 0]
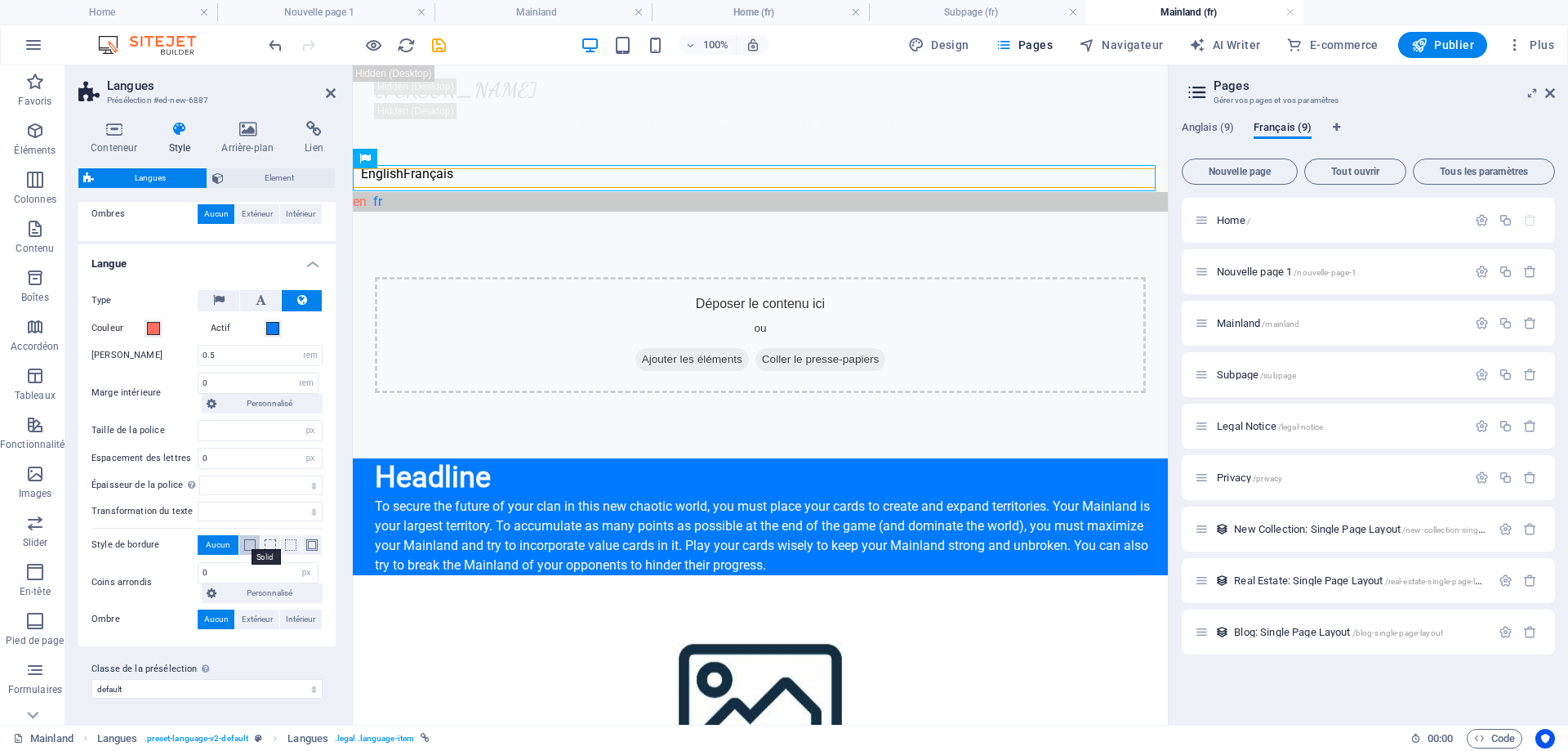
click at [251, 541] on span at bounding box center [250, 545] width 11 height 11
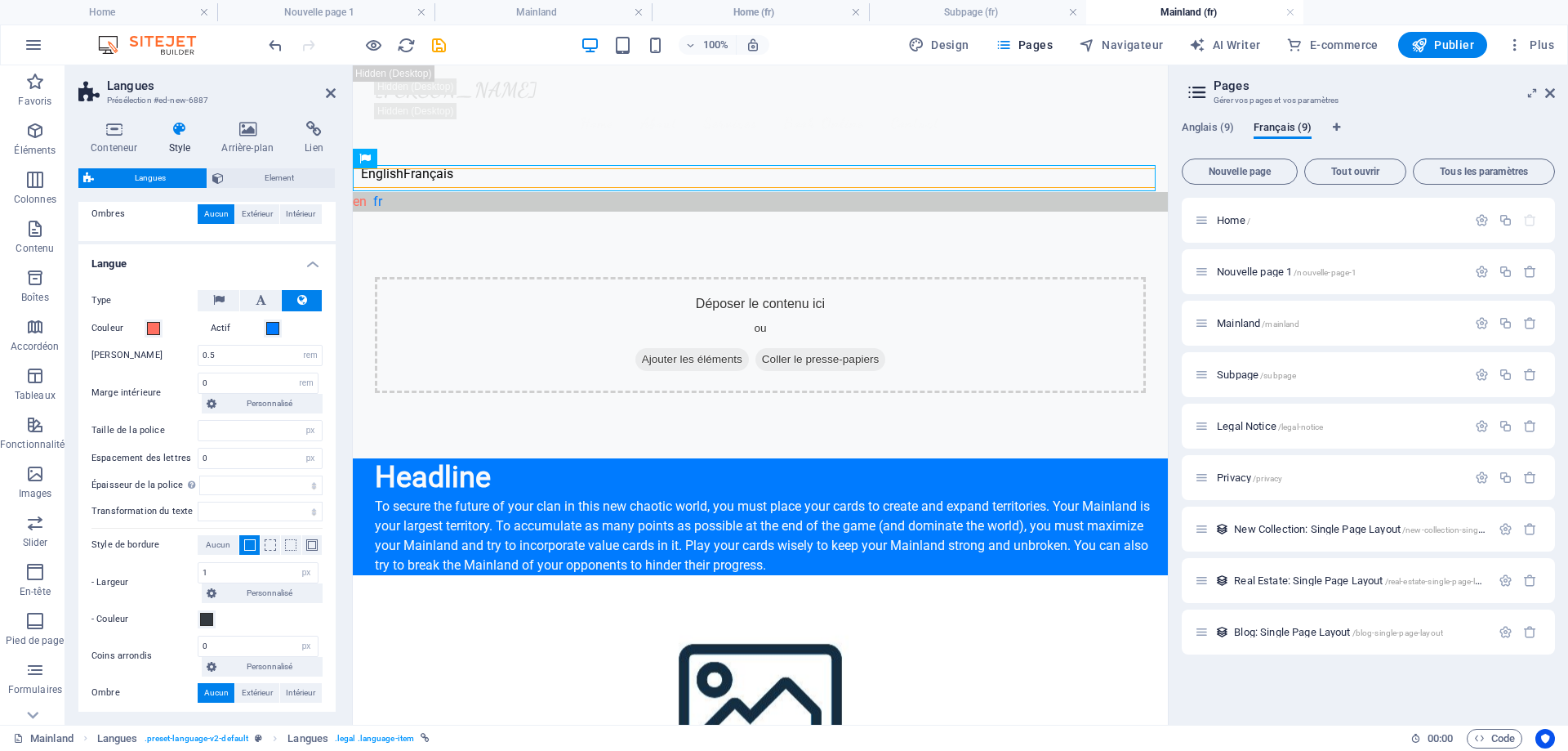
select select
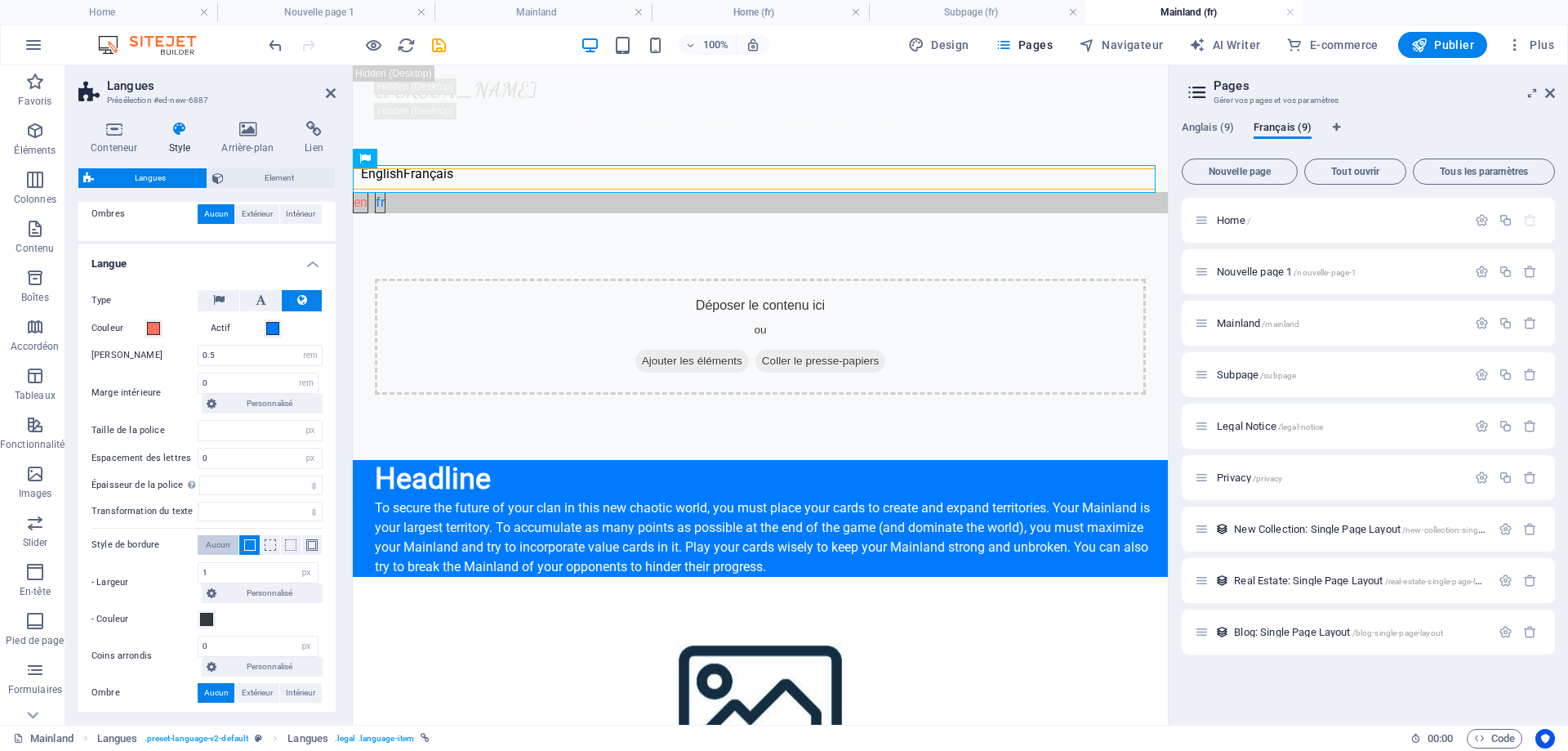
click at [220, 544] on span "Aucun" at bounding box center [218, 545] width 25 height 20
select select
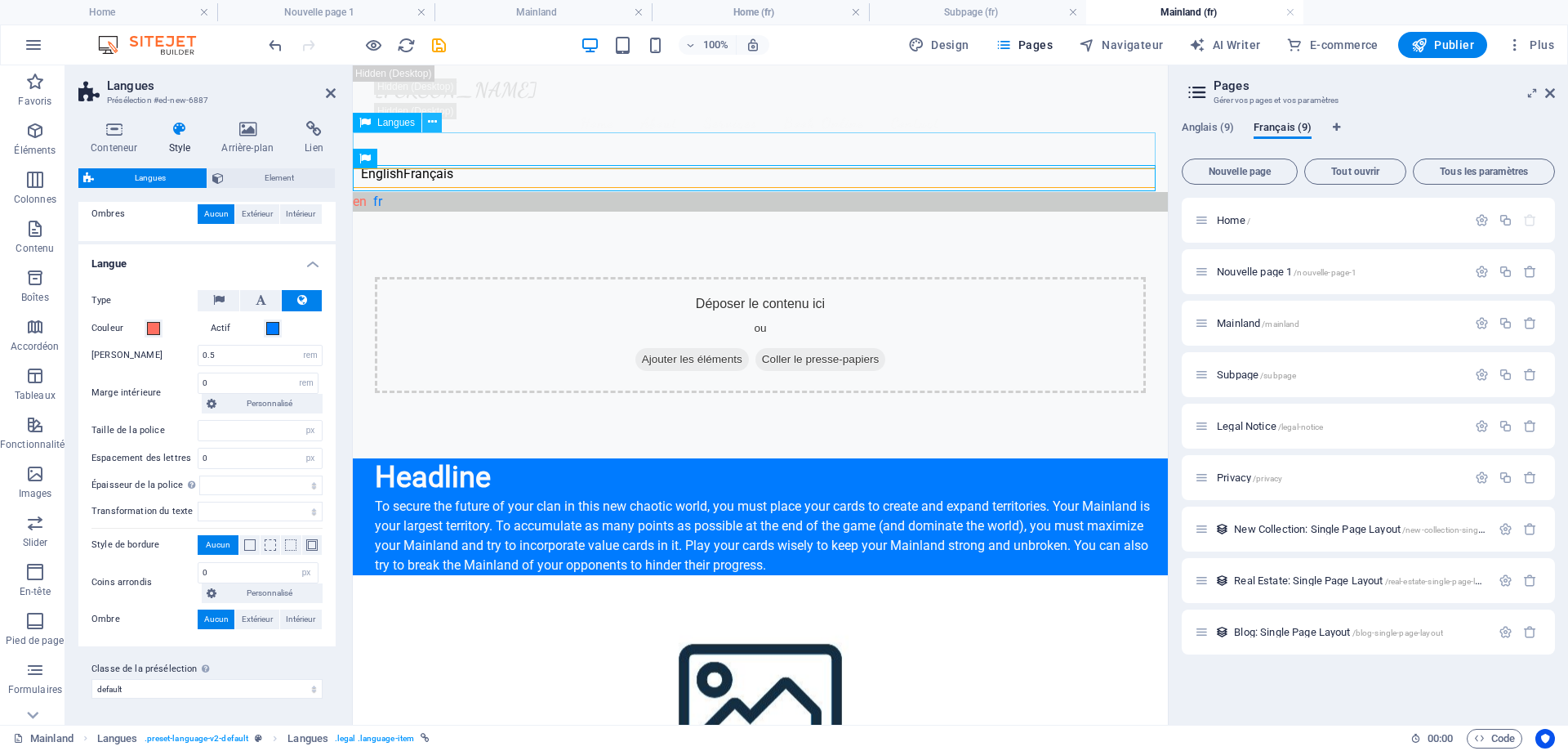
click at [432, 122] on icon at bounding box center [432, 122] width 9 height 17
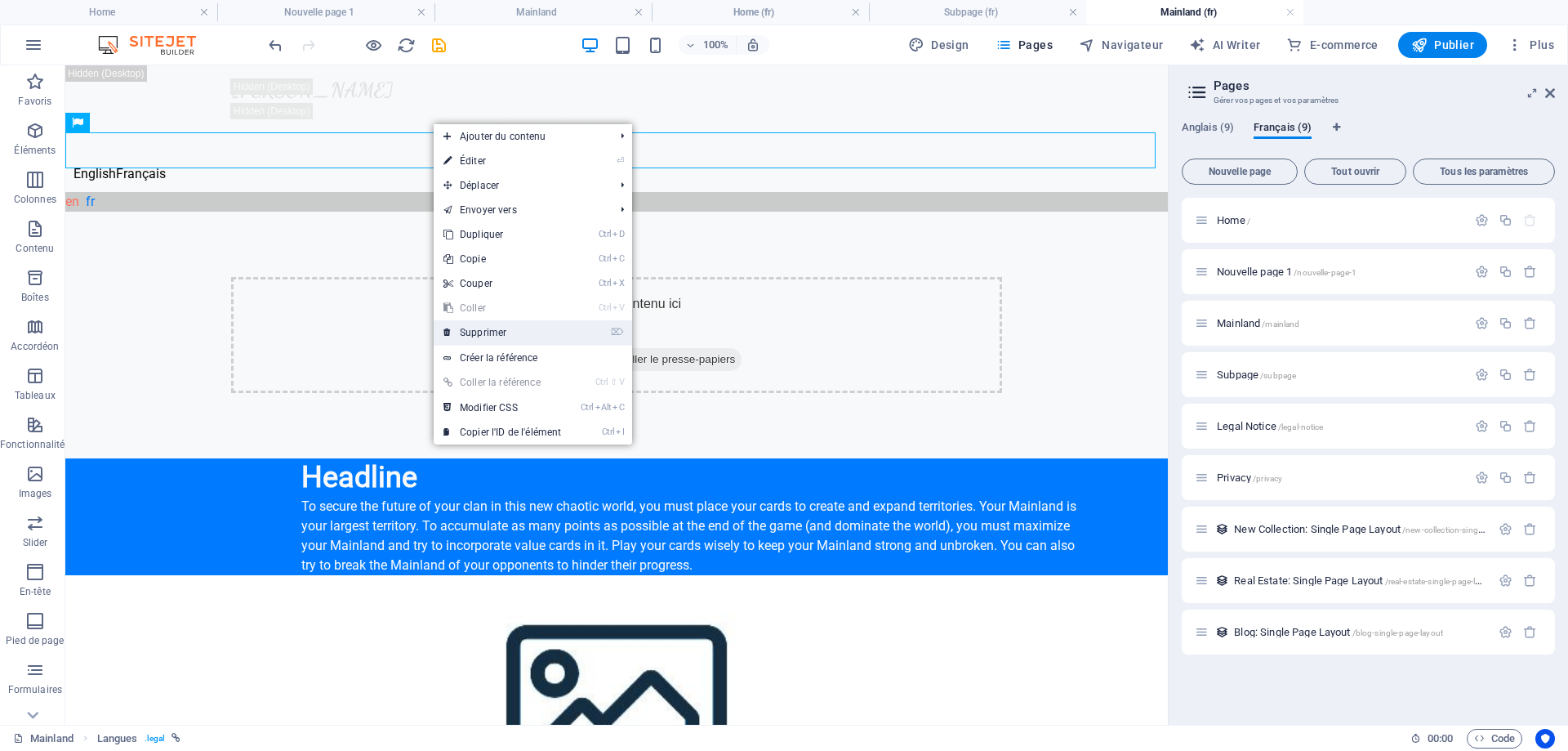
drag, startPoint x: 497, startPoint y: 333, endPoint x: 190, endPoint y: 259, distance: 315.8
click at [497, 333] on link "⌦ Supprimer" at bounding box center [502, 333] width 137 height 25
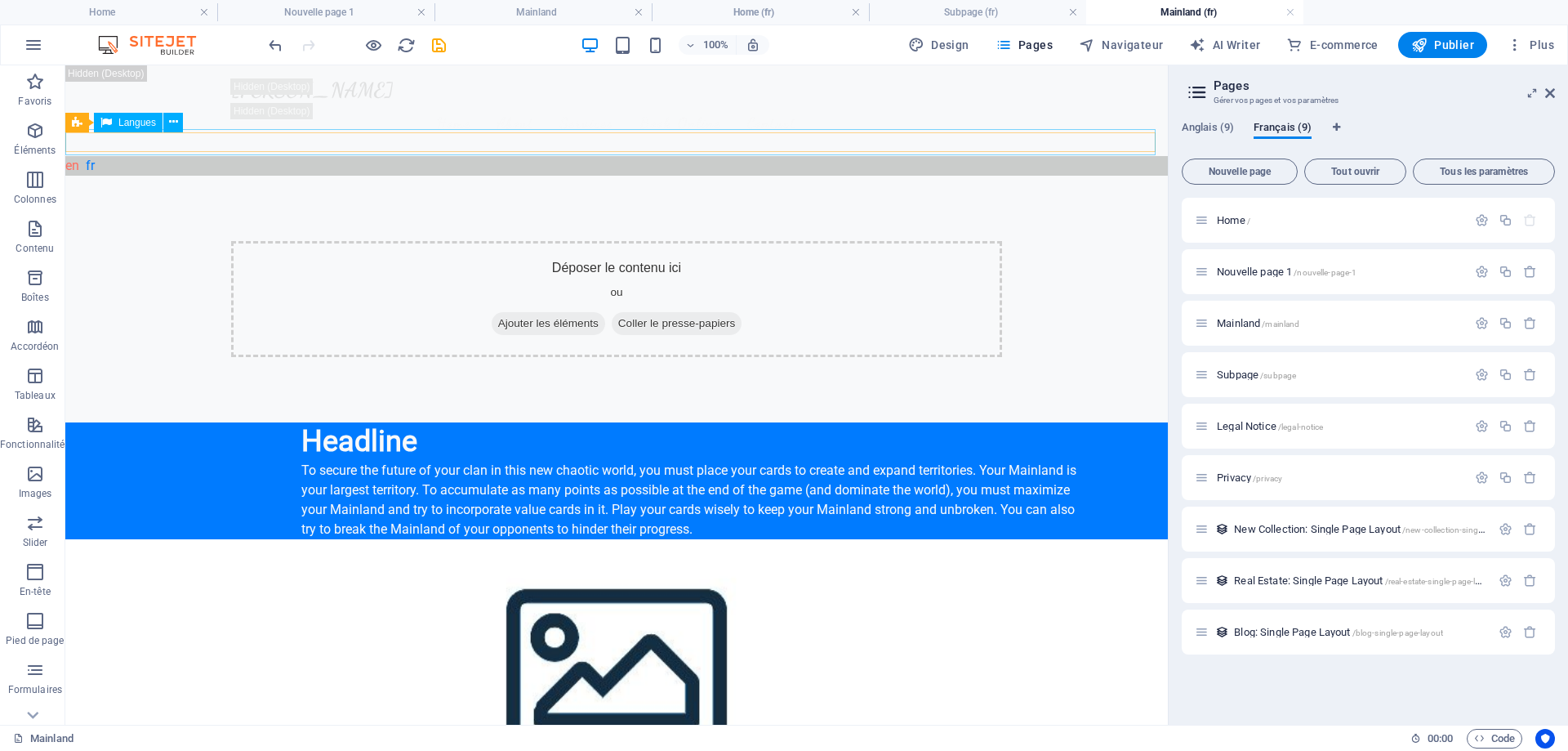
click at [143, 152] on div "English Français" at bounding box center [616, 166] width 1109 height 26
click at [81, 125] on icon at bounding box center [77, 123] width 11 height 20
click at [146, 115] on icon at bounding box center [143, 122] width 9 height 17
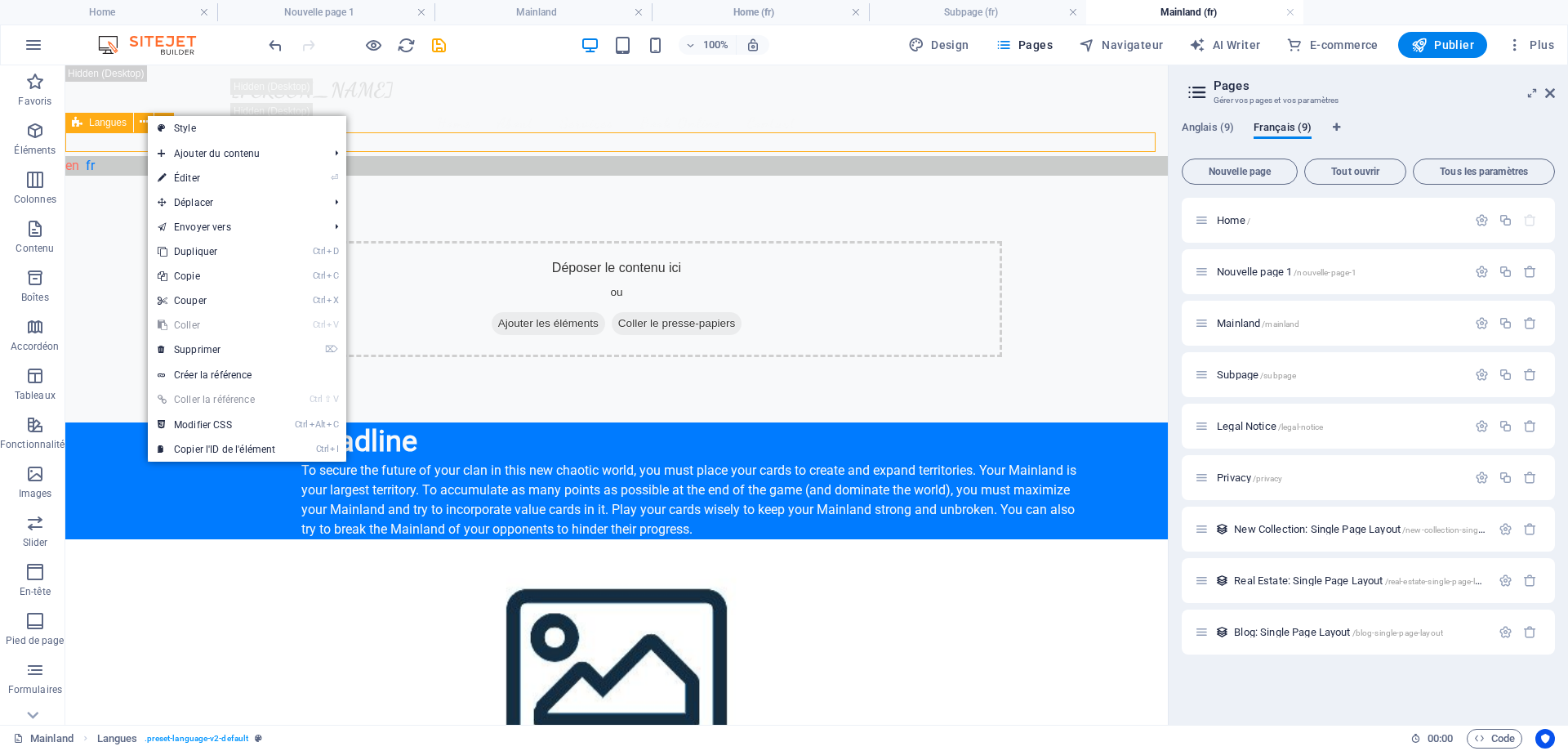
click at [100, 123] on span "Langues" at bounding box center [108, 123] width 38 height 10
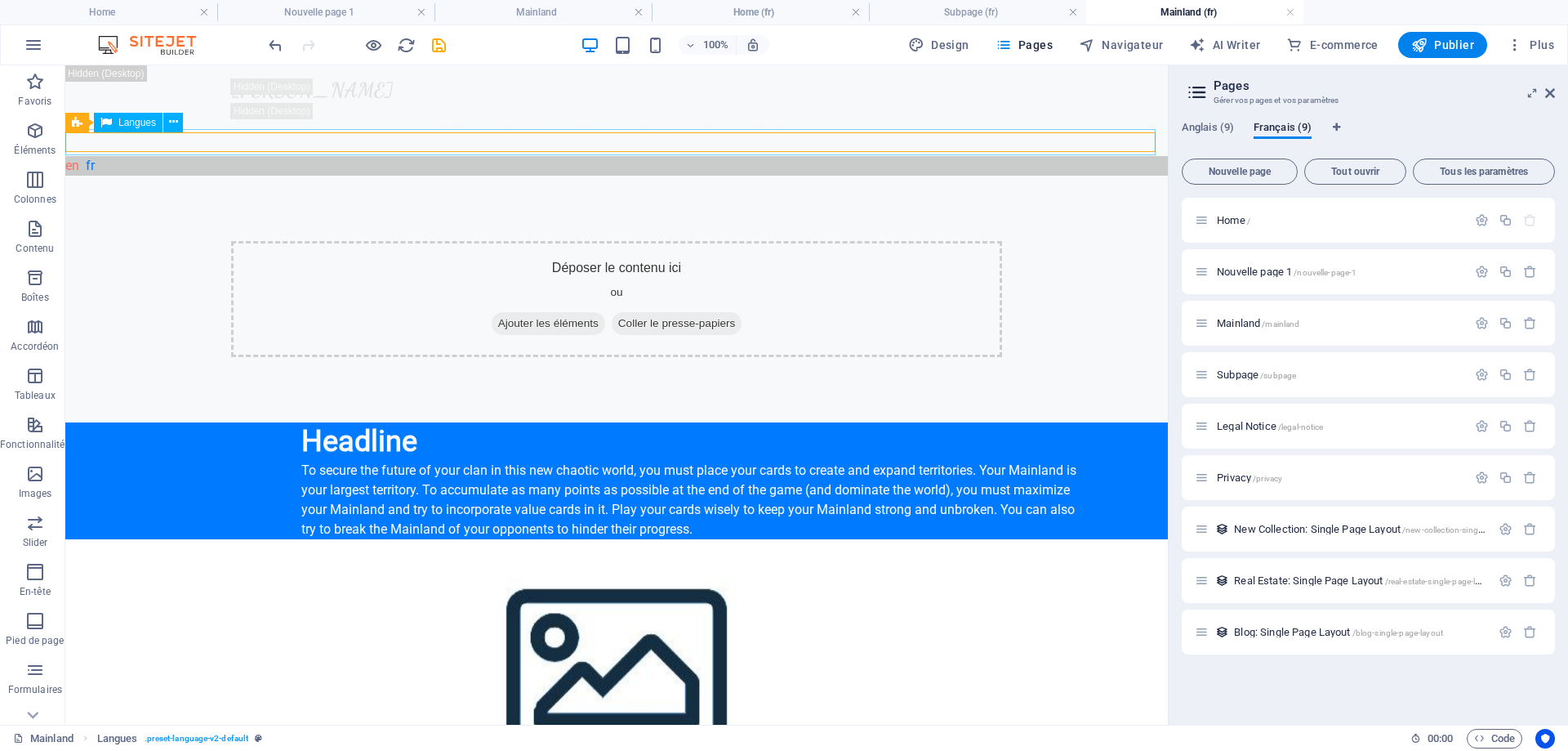
click at [132, 121] on span "Langues" at bounding box center [137, 123] width 38 height 10
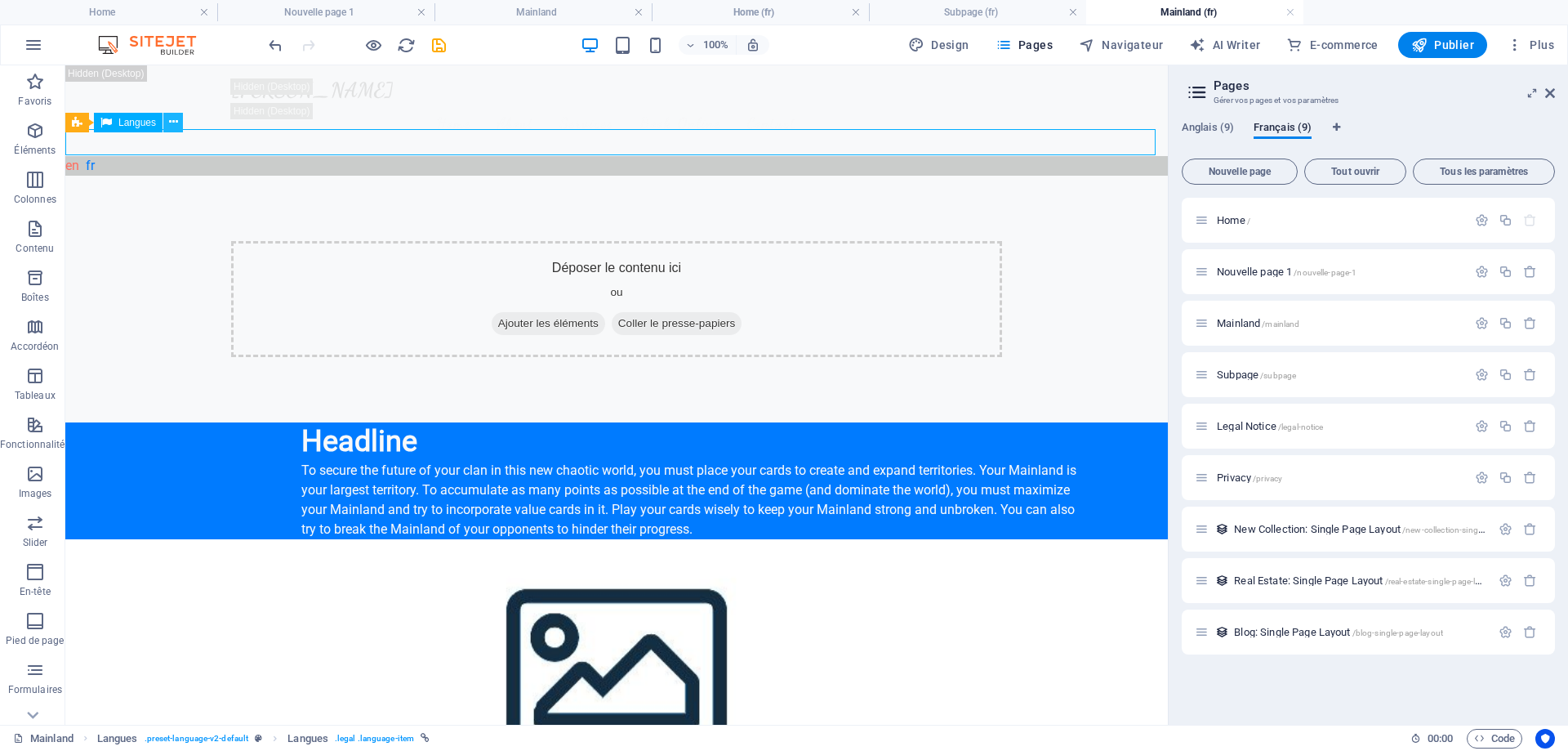
click at [172, 124] on icon at bounding box center [173, 122] width 9 height 17
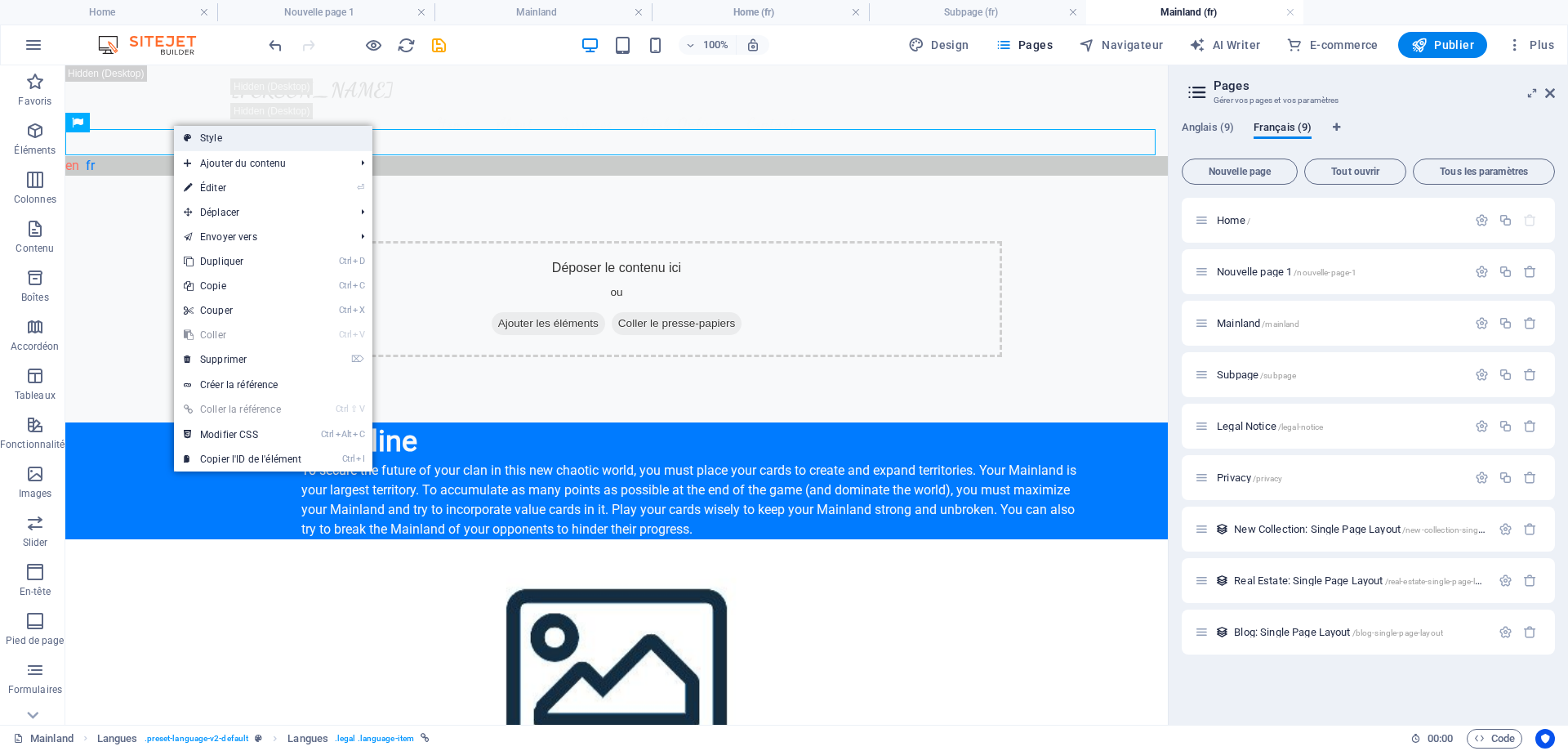
click at [249, 136] on link "Style" at bounding box center [273, 138] width 198 height 25
select select "rem"
select select "px"
select select "rem"
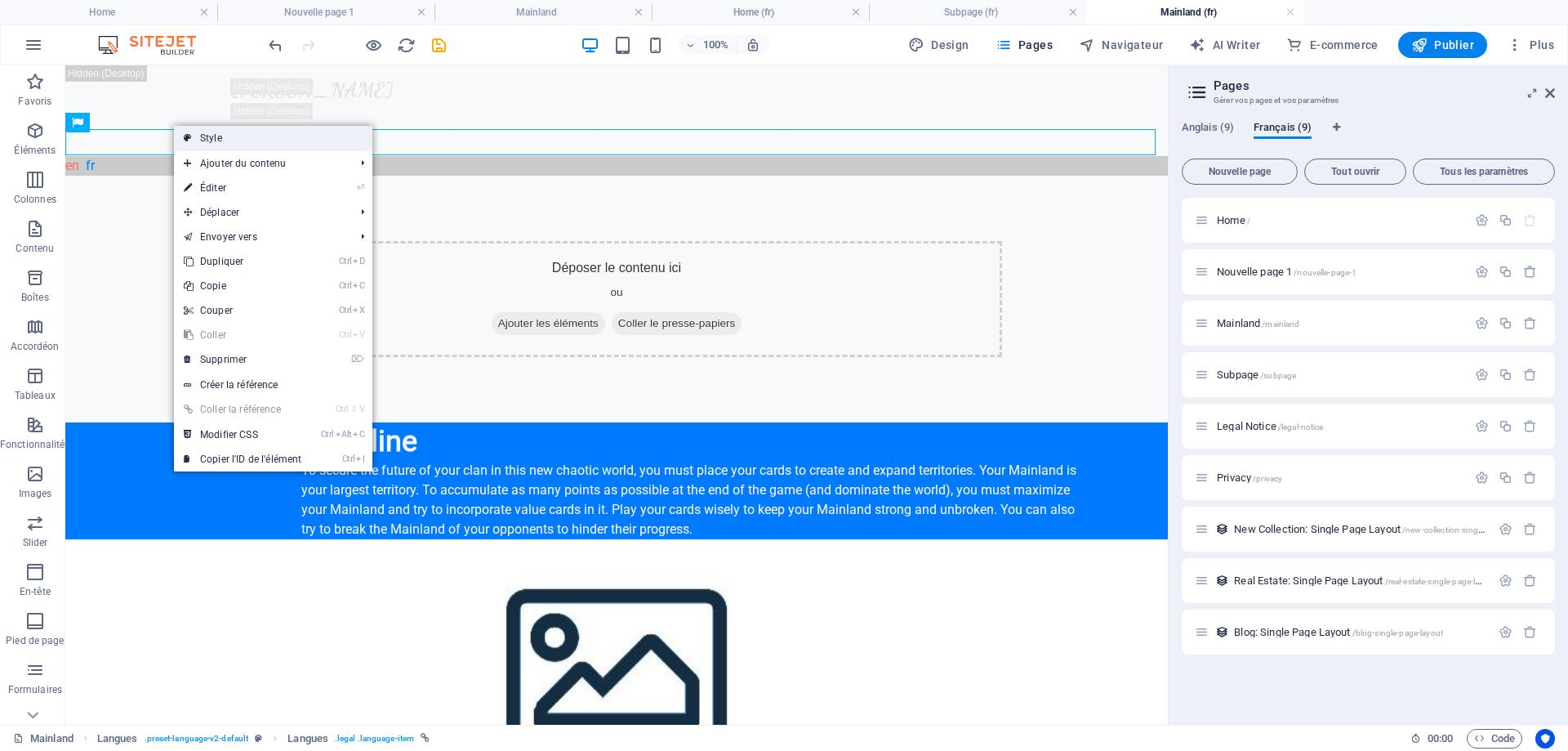
select select "px"
select select
select select "px"
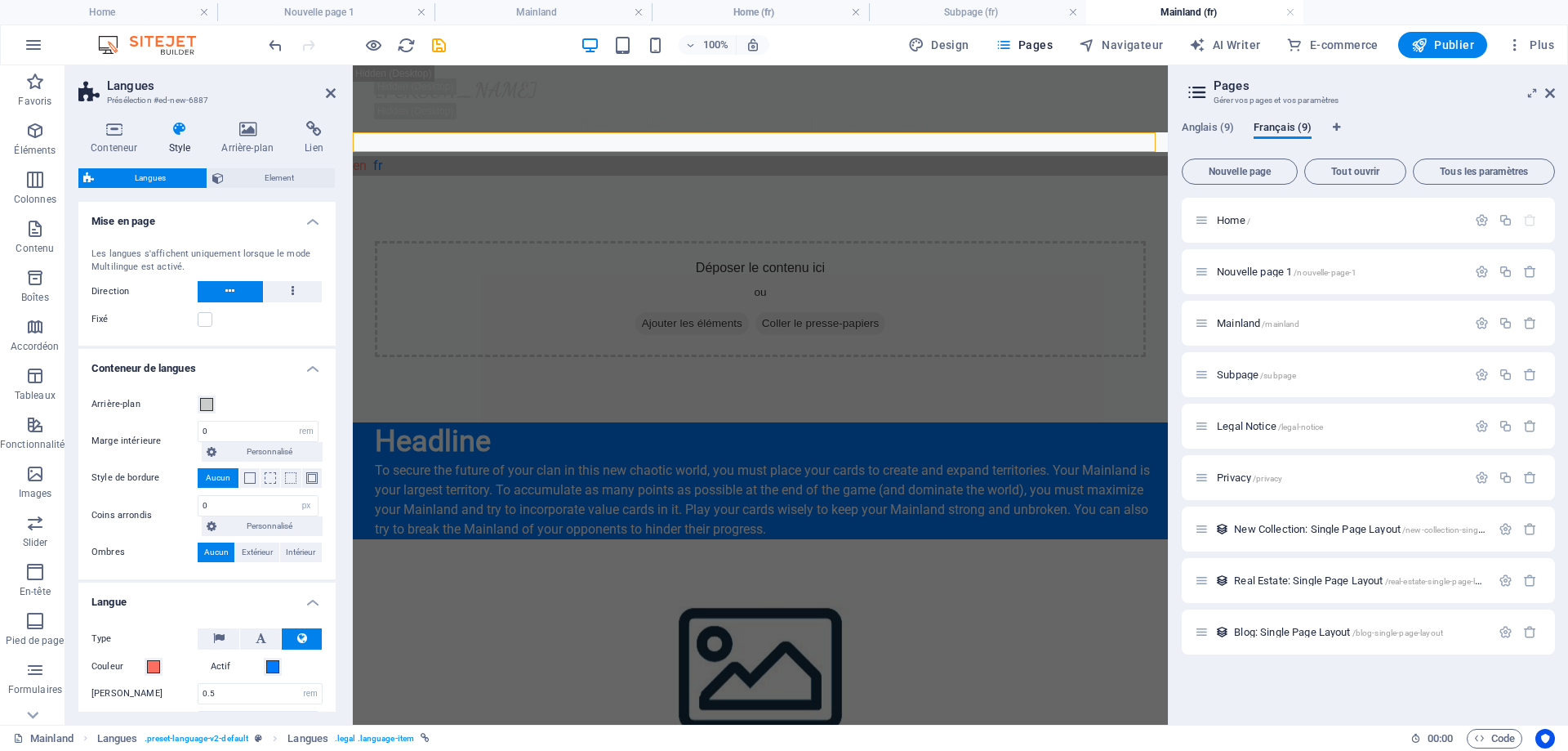
select select
click at [284, 182] on span "Element" at bounding box center [280, 178] width 102 height 20
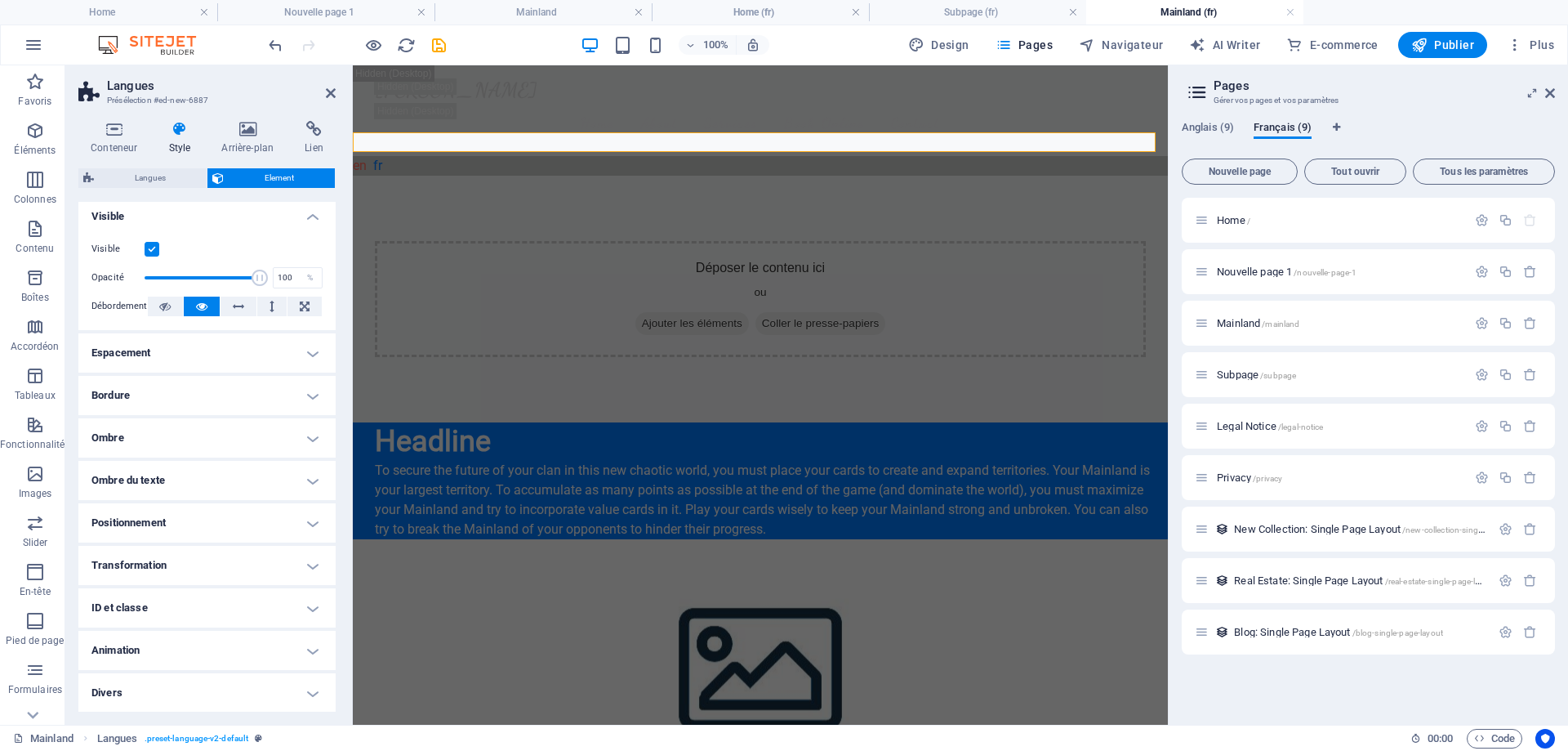
scroll to position [6, 0]
click at [294, 359] on h4 "Espacement" at bounding box center [207, 353] width 257 height 39
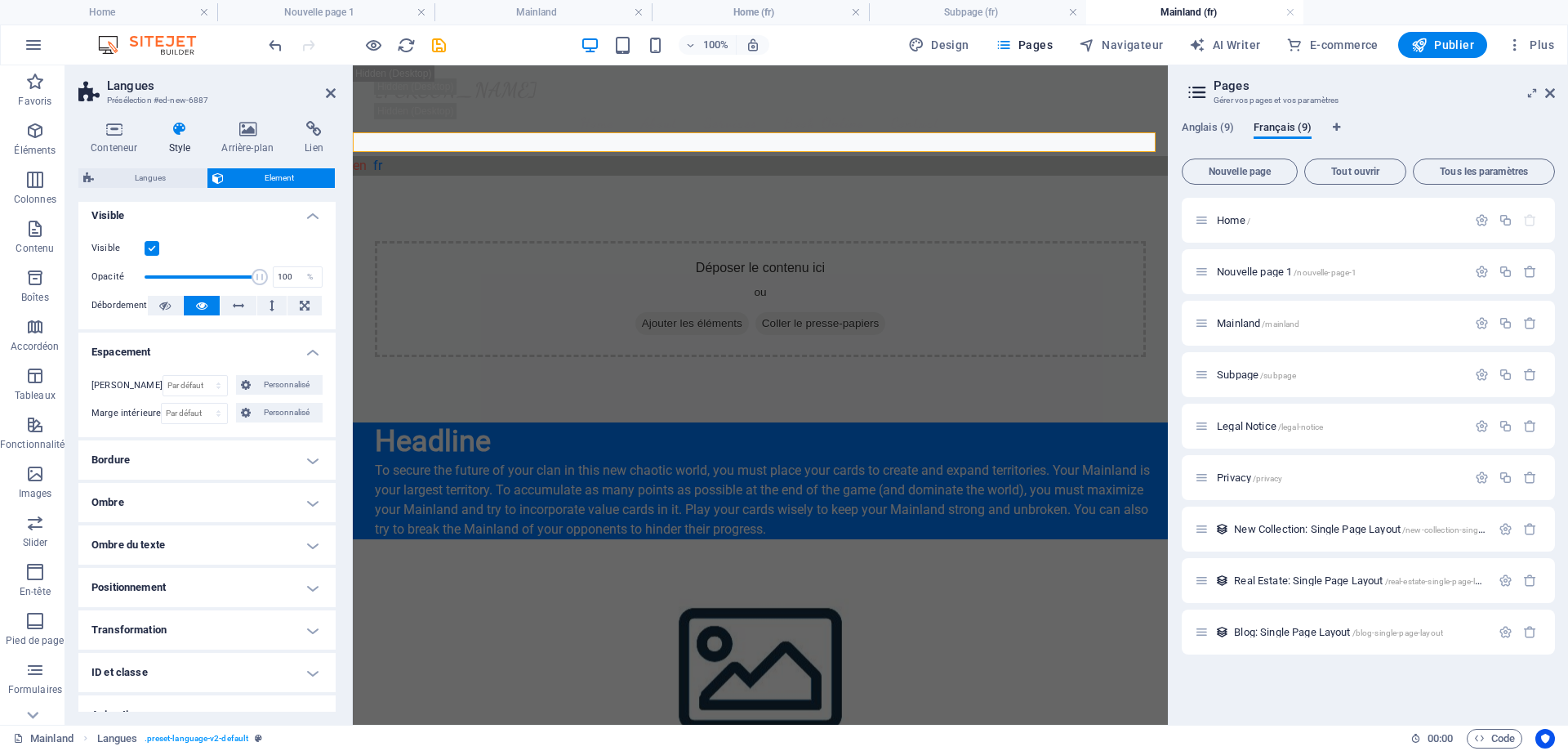
click at [296, 348] on h4 "Espacement" at bounding box center [207, 348] width 257 height 30
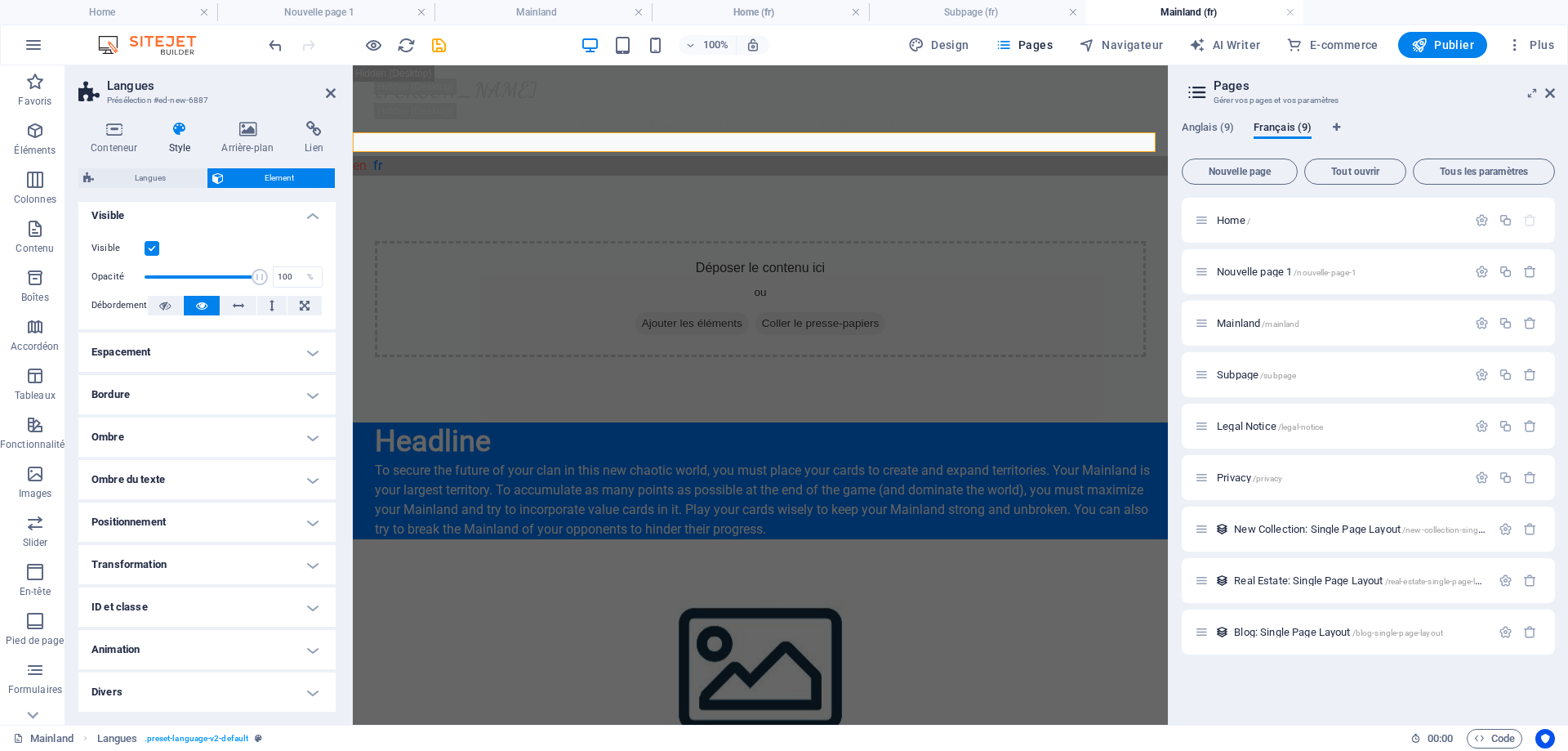
click at [258, 516] on h4 "Positionnement" at bounding box center [207, 522] width 257 height 39
click at [258, 516] on h4 "Positionnement" at bounding box center [207, 517] width 257 height 30
click at [266, 560] on h4 "Transformation" at bounding box center [207, 565] width 257 height 39
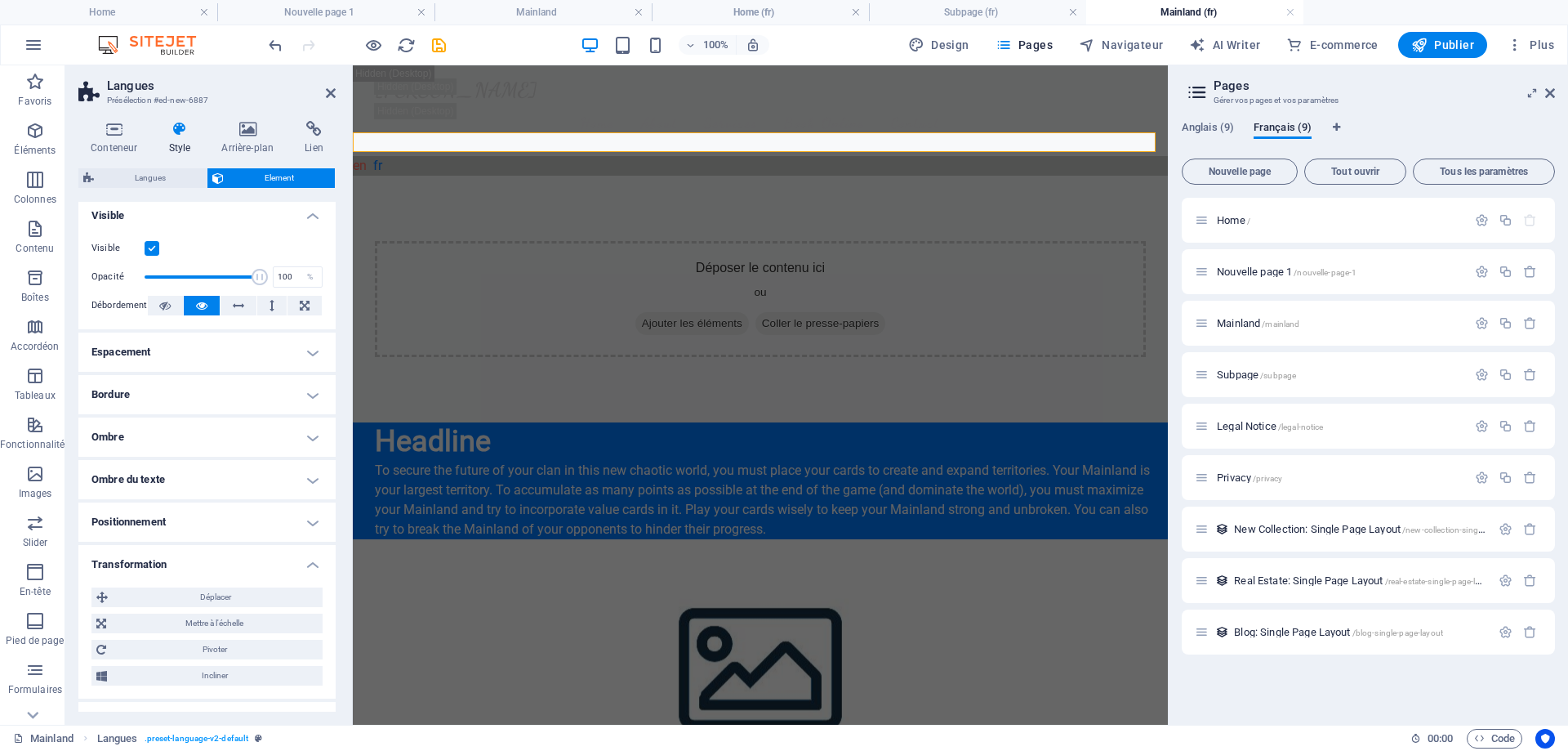
click at [266, 560] on h4 "Transformation" at bounding box center [207, 560] width 257 height 30
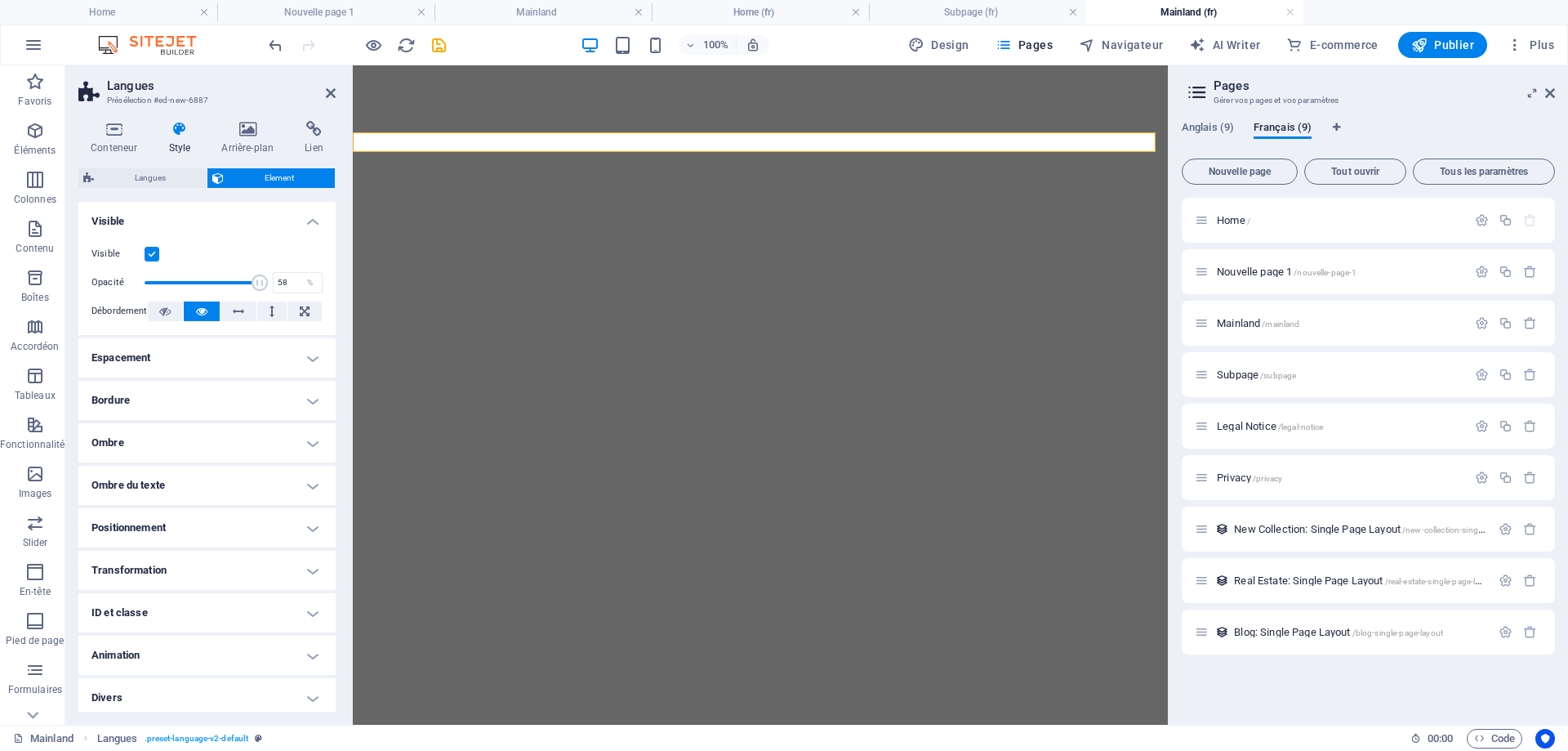
click at [252, 275] on span at bounding box center [260, 283] width 16 height 16
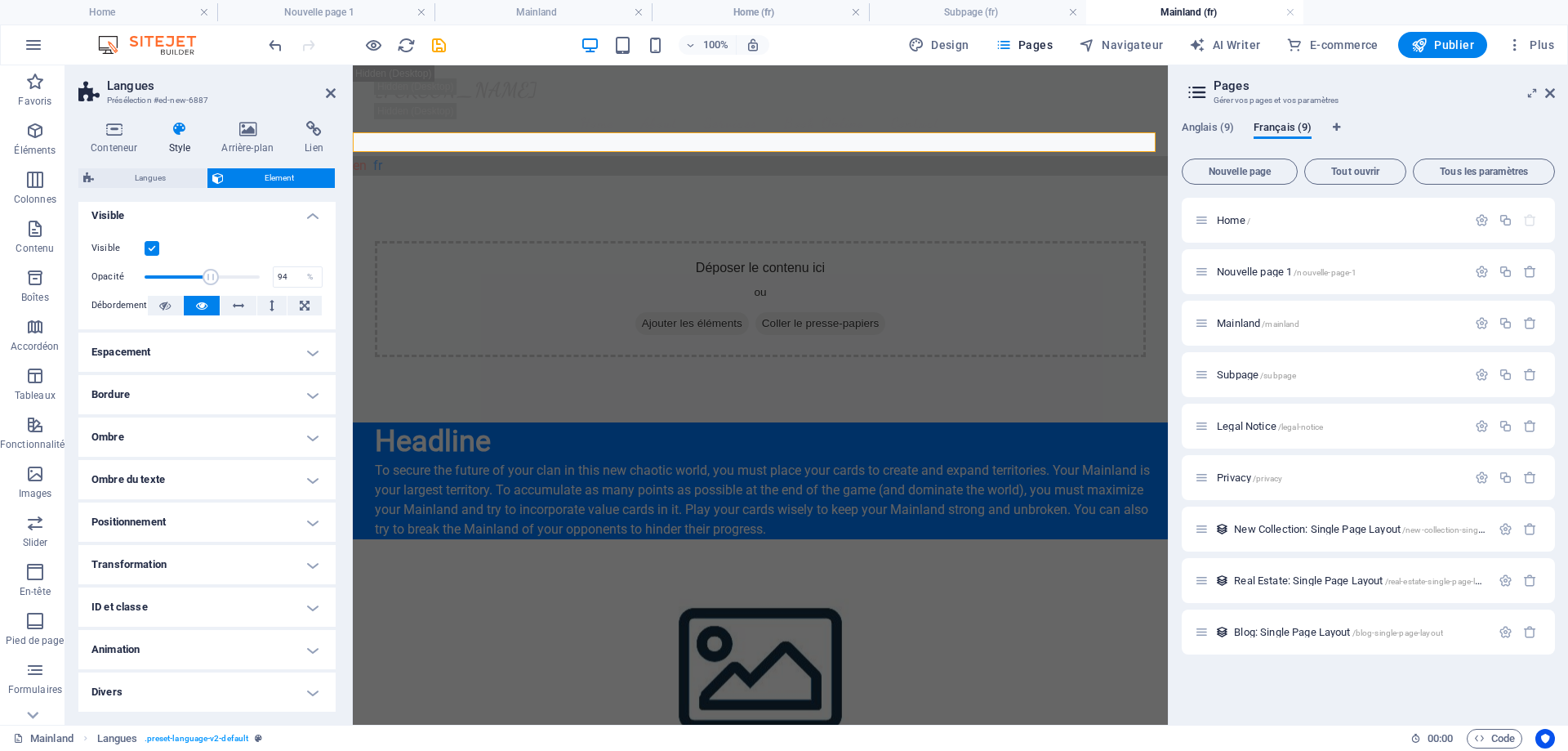
type input "100"
drag, startPoint x: 209, startPoint y: 274, endPoint x: 298, endPoint y: 298, distance: 92.2
click at [298, 298] on div "Visible Opacité 100 % Débordement" at bounding box center [207, 277] width 257 height 104
click at [111, 129] on icon at bounding box center [114, 129] width 71 height 16
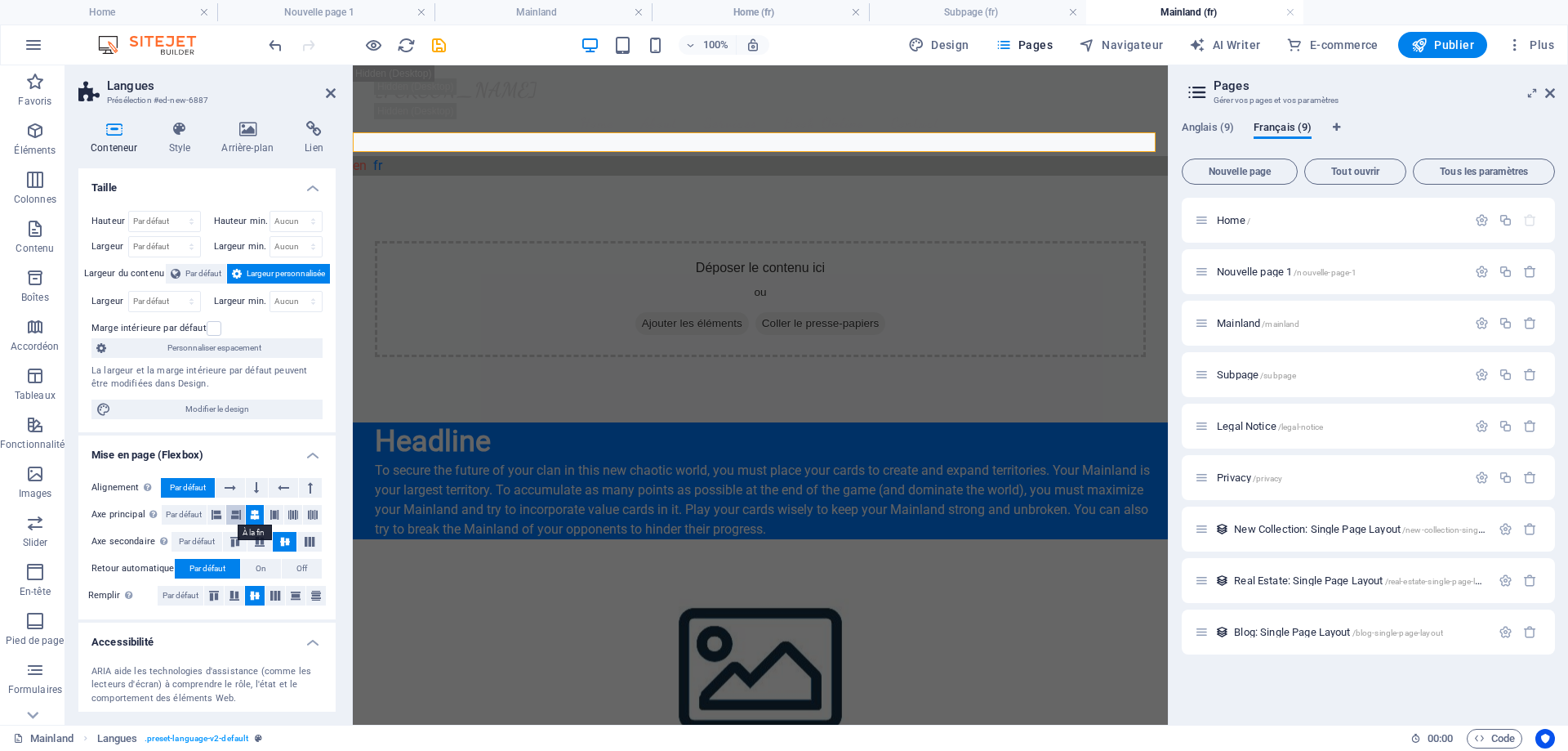
click at [230, 509] on button at bounding box center [235, 515] width 19 height 20
click at [234, 490] on icon at bounding box center [230, 488] width 11 height 20
click at [254, 488] on icon at bounding box center [257, 488] width 5 height 20
click at [282, 486] on icon at bounding box center [284, 488] width 11 height 20
click at [231, 485] on icon at bounding box center [230, 488] width 11 height 20
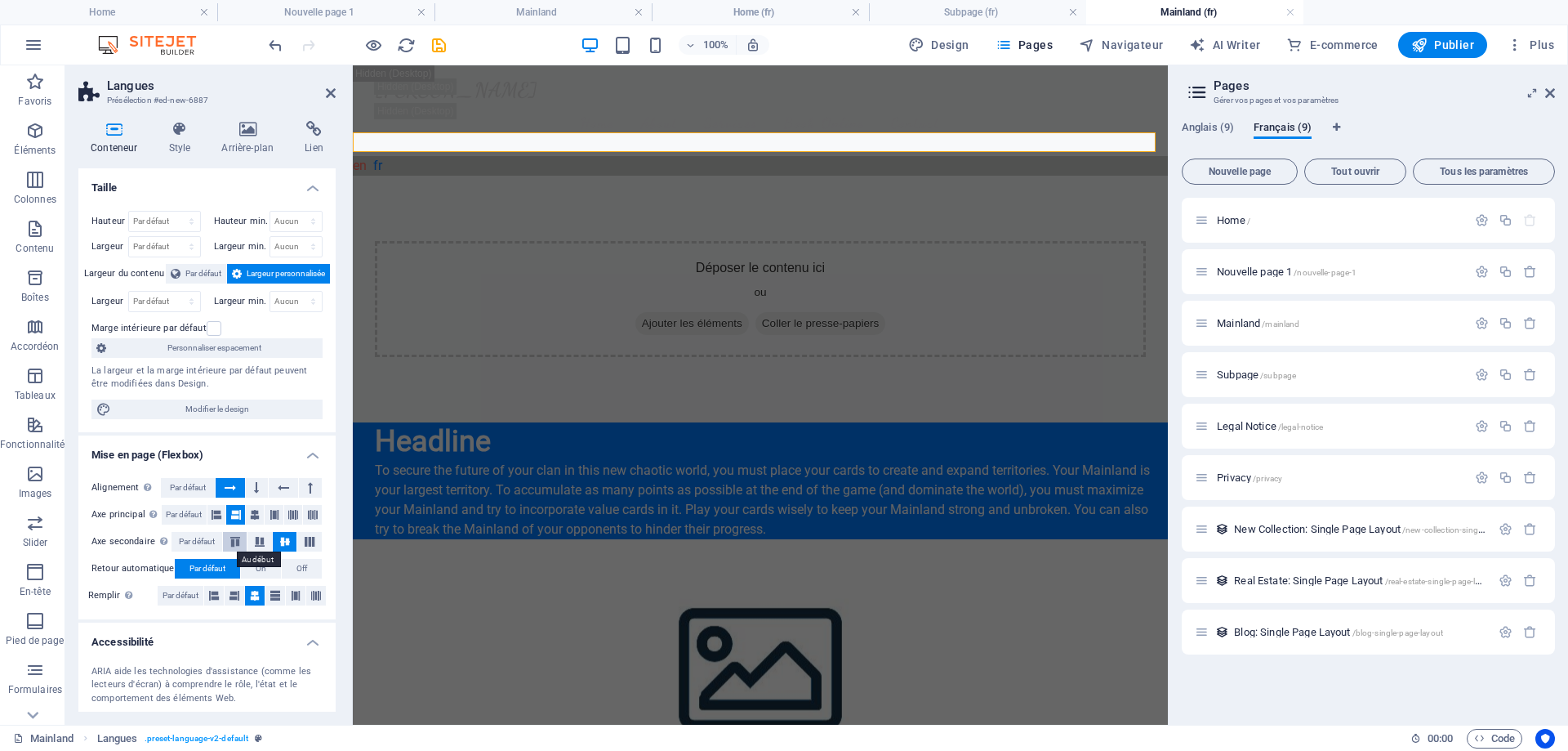
click at [234, 536] on button at bounding box center [235, 542] width 25 height 20
click at [283, 542] on icon at bounding box center [285, 542] width 20 height 10
click at [230, 594] on icon at bounding box center [234, 596] width 10 height 20
click at [248, 584] on div "Alignement Détermine la direction de l'axe (flex). Par défaut Axe principal Dét…" at bounding box center [207, 542] width 257 height 154
click at [252, 596] on icon at bounding box center [255, 596] width 10 height 20
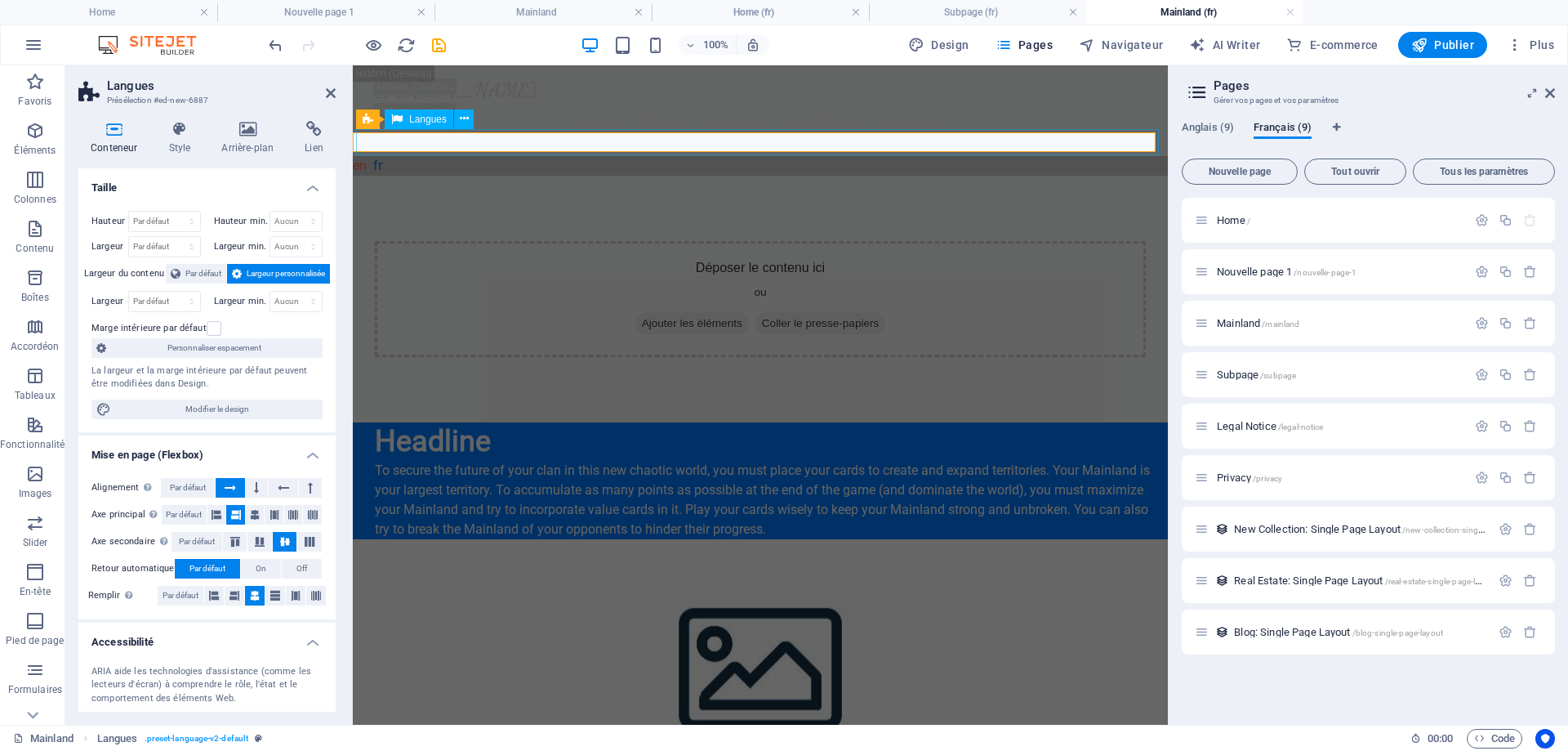
click at [666, 152] on div "English Français" at bounding box center [761, 166] width 822 height 26
click at [1107, 50] on span "Navigateur" at bounding box center [1120, 45] width 84 height 16
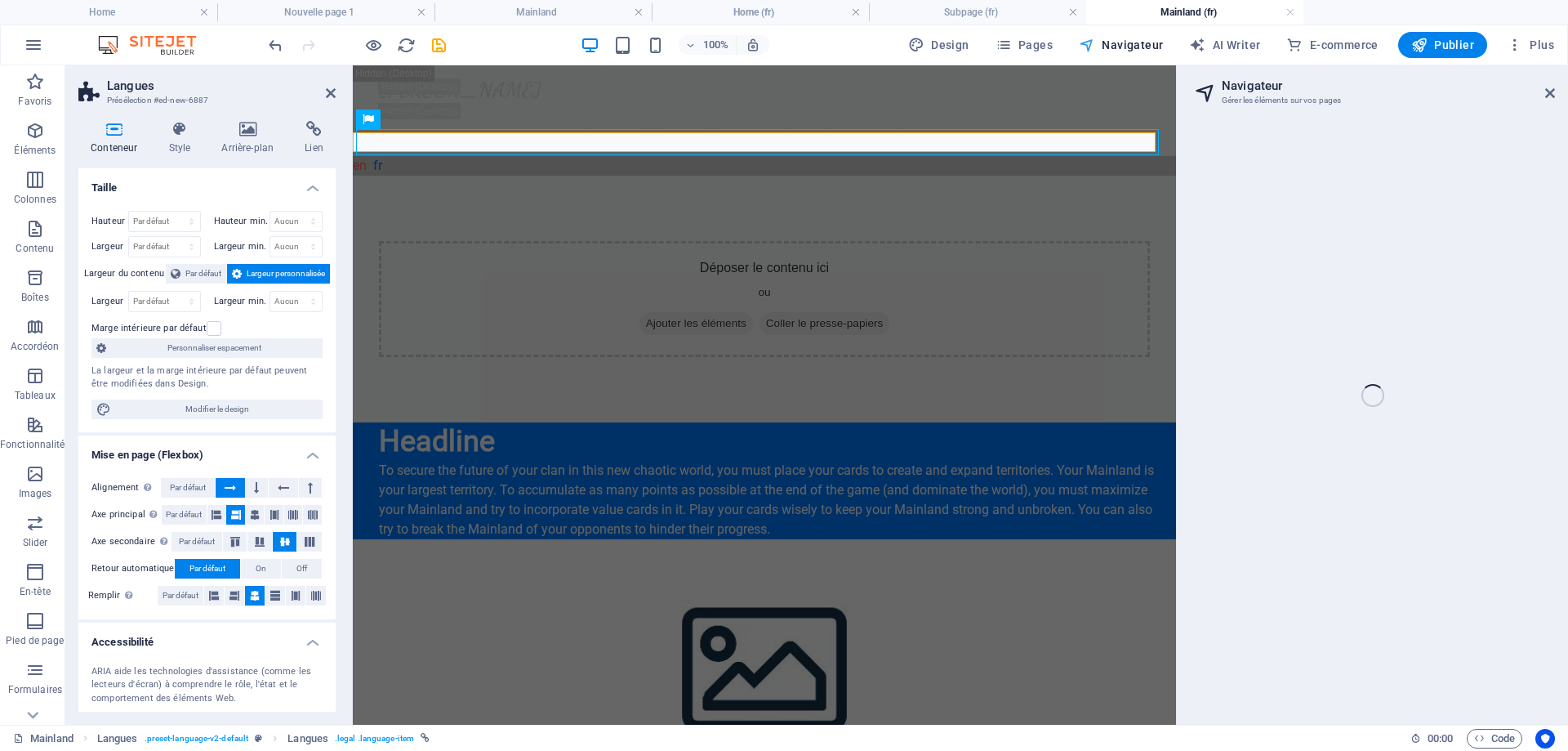
select select "16922858-fr"
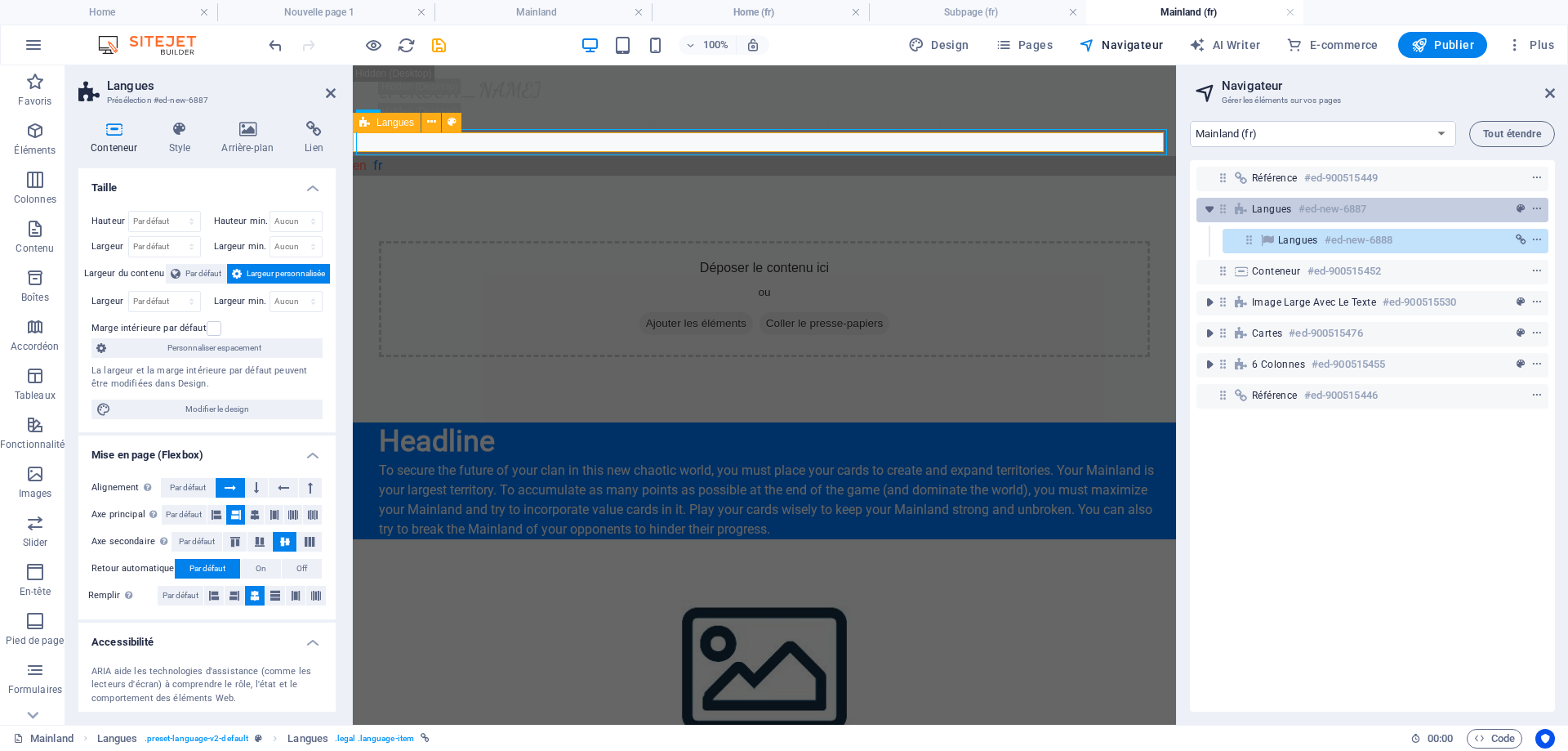
click at [1409, 210] on div "Langues #ed-new-6887" at bounding box center [1360, 209] width 215 height 20
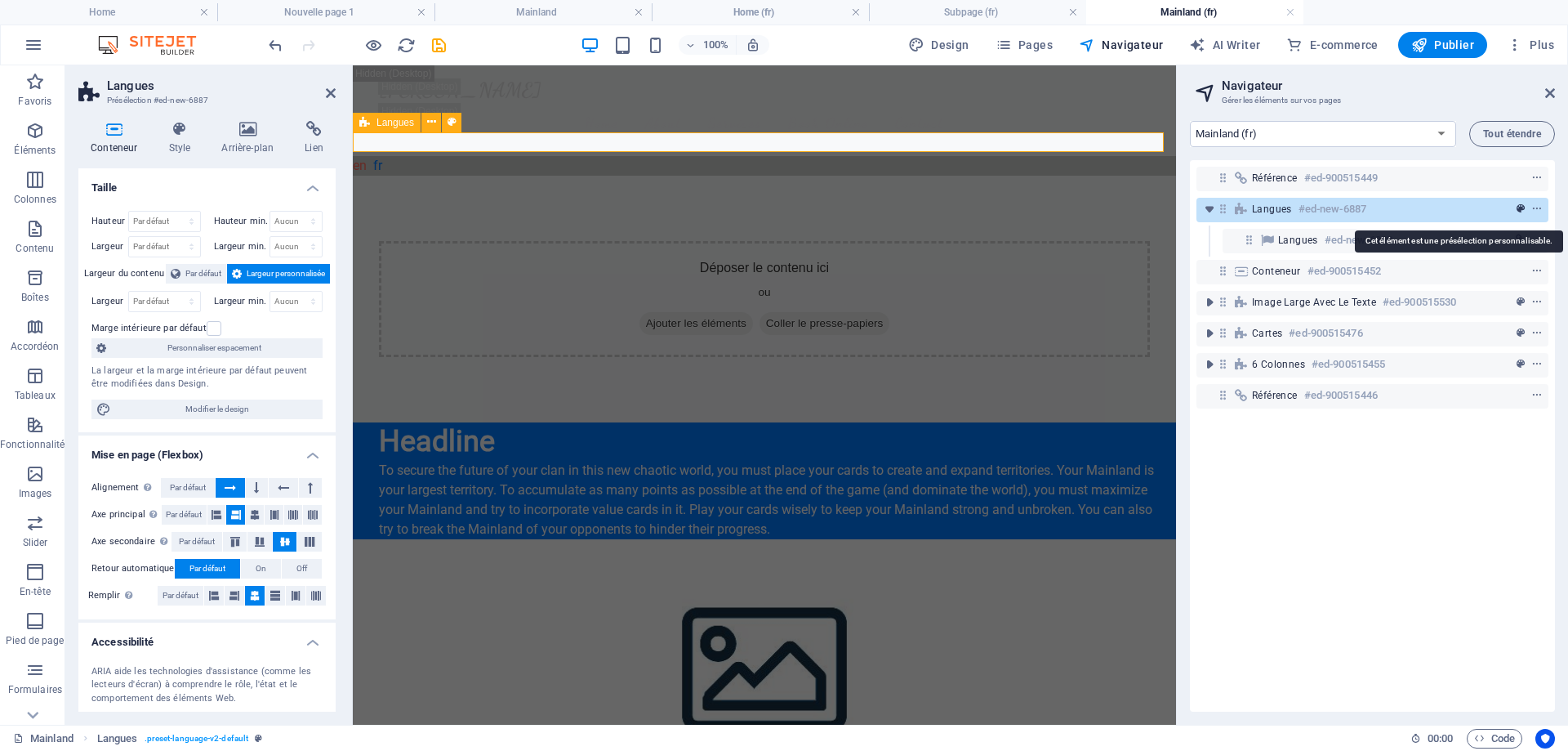
click at [1519, 205] on icon "preset" at bounding box center [1521, 209] width 8 height 11
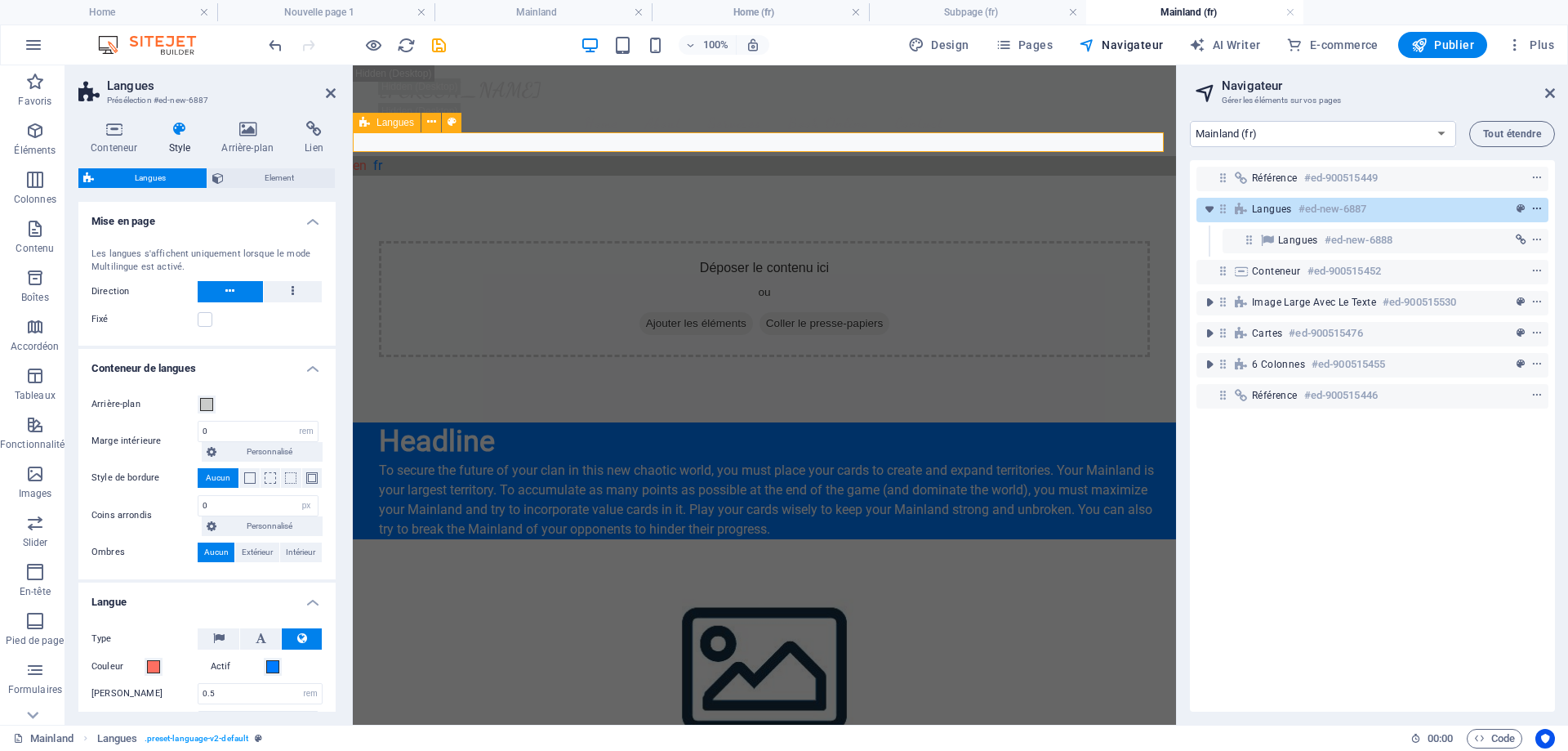
click at [1536, 207] on icon "context-menu" at bounding box center [1538, 209] width 11 height 11
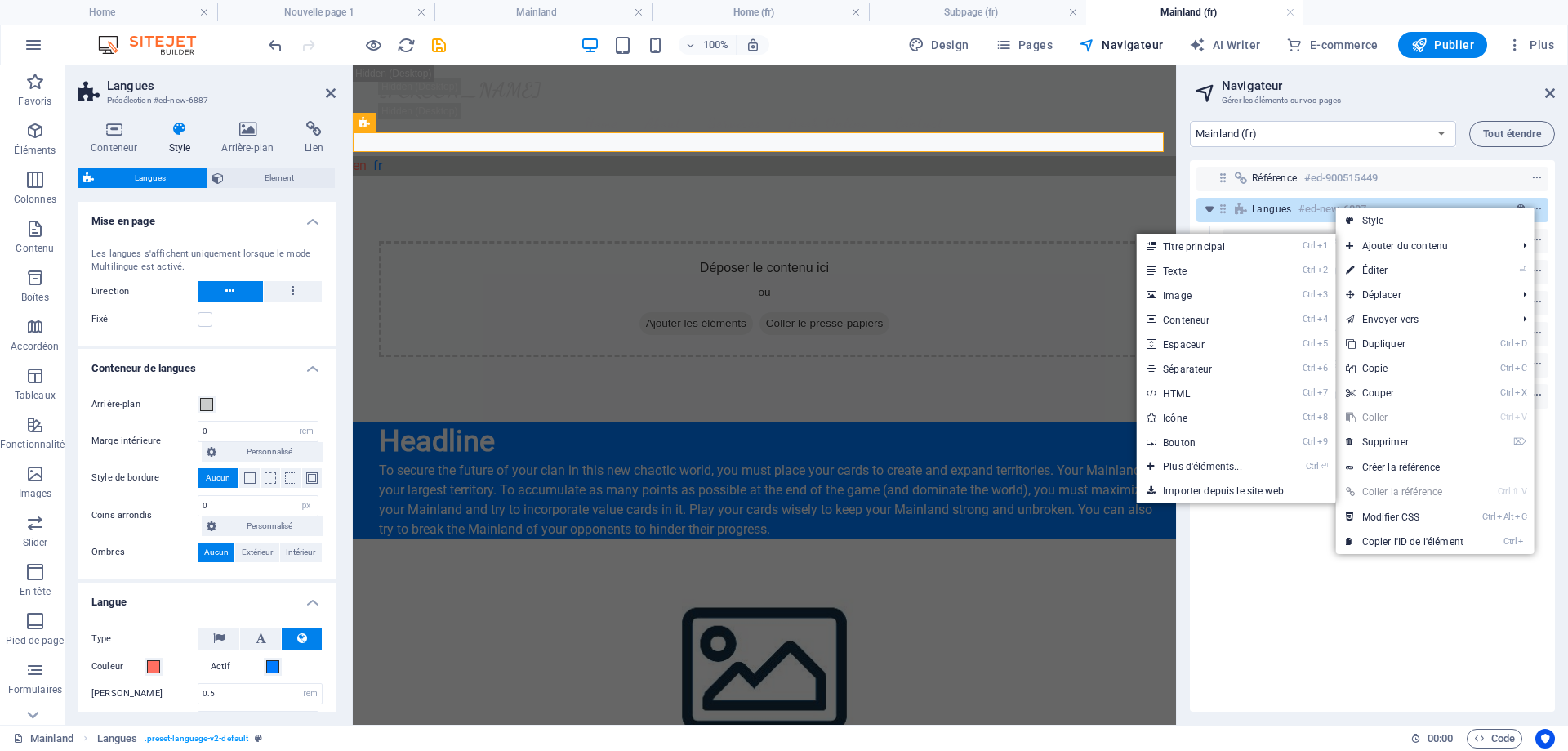
drag, startPoint x: 1227, startPoint y: 612, endPoint x: 1229, endPoint y: 603, distance: 9.2
click at [1228, 612] on div "Référence #ed-900515449 Langues #ed-new-6887 Langues #ed-new-6888 Conteneur #ed…" at bounding box center [1372, 435] width 365 height 552
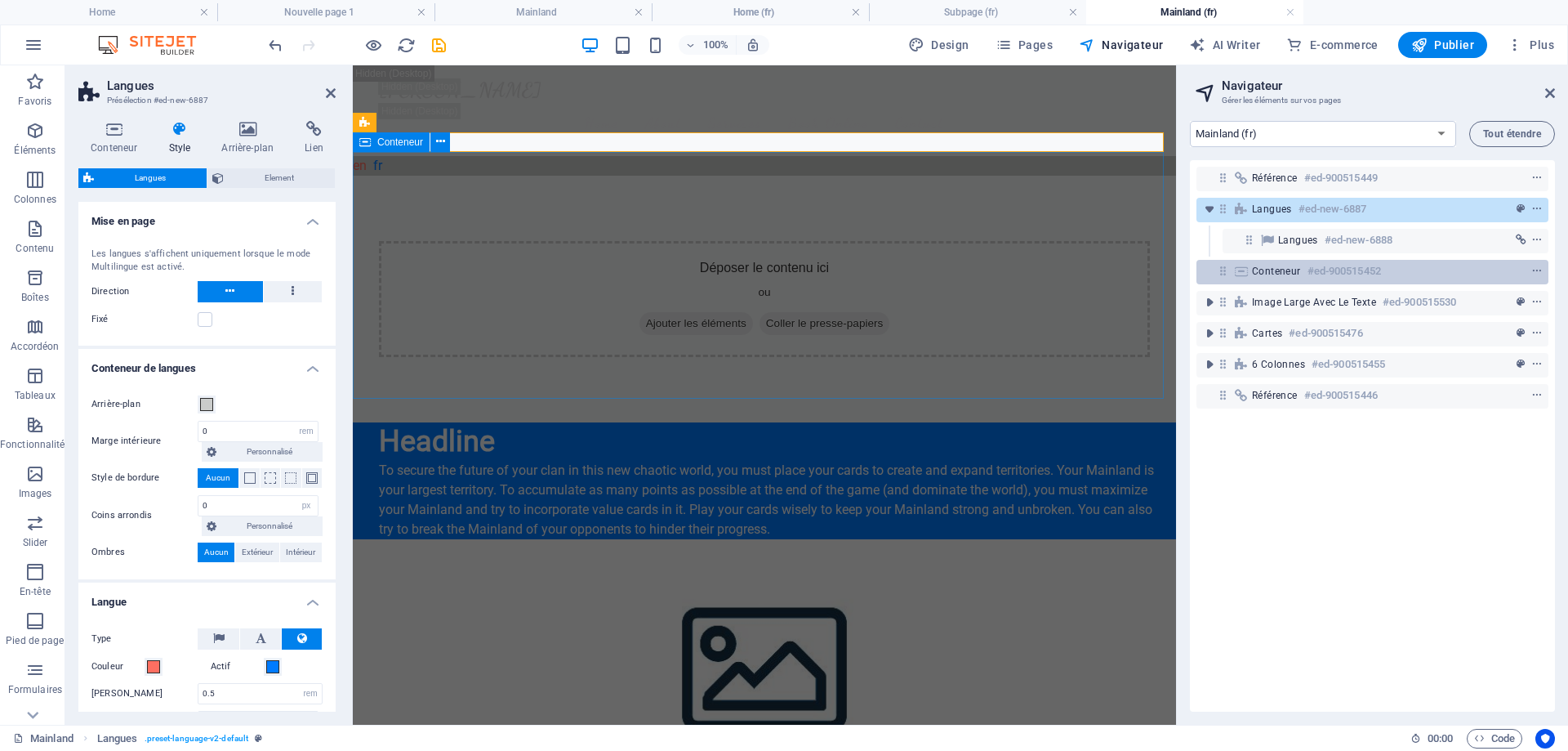
click at [1307, 270] on h6 "#ed-900515452" at bounding box center [1344, 271] width 74 height 20
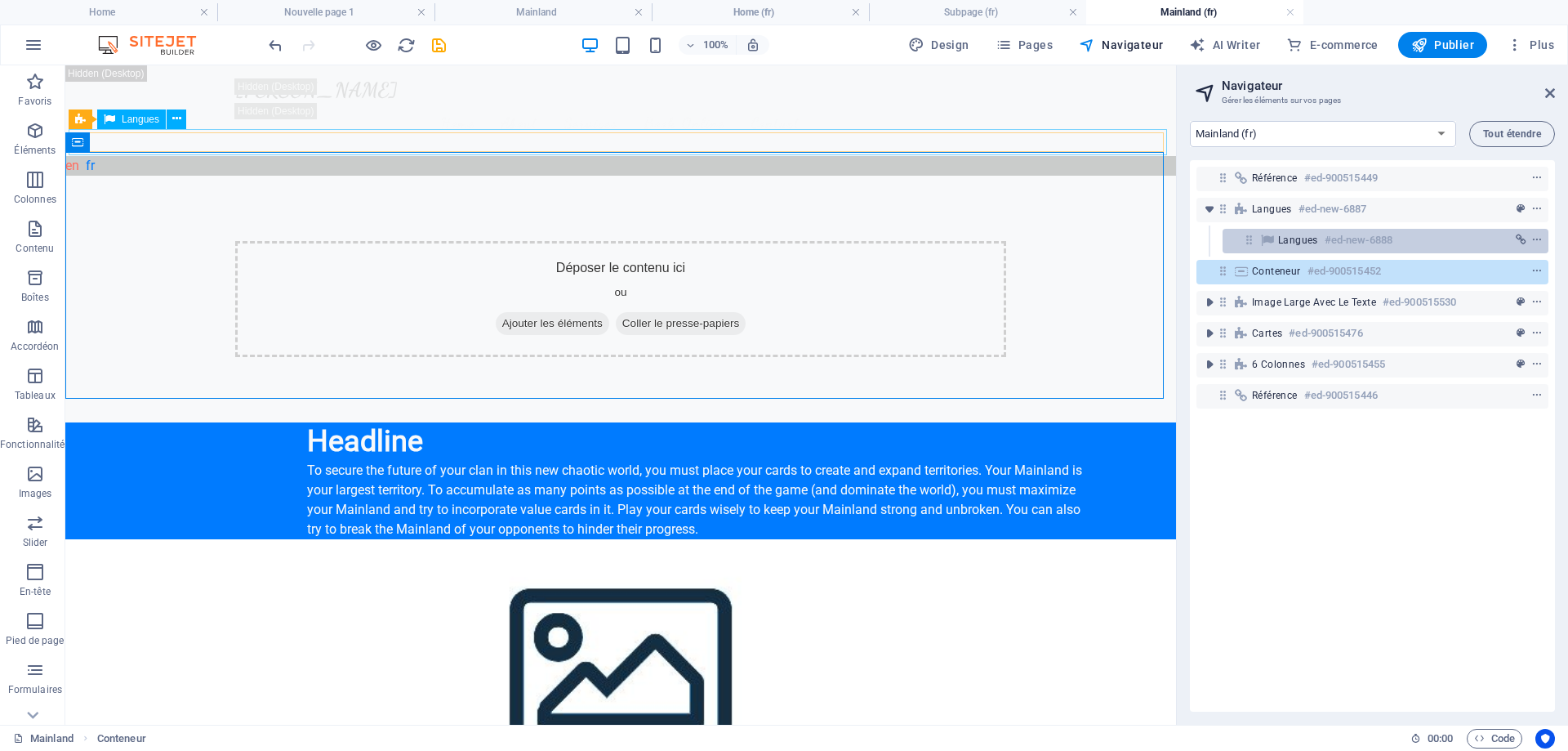
click at [1293, 243] on span "Langues" at bounding box center [1298, 240] width 40 height 13
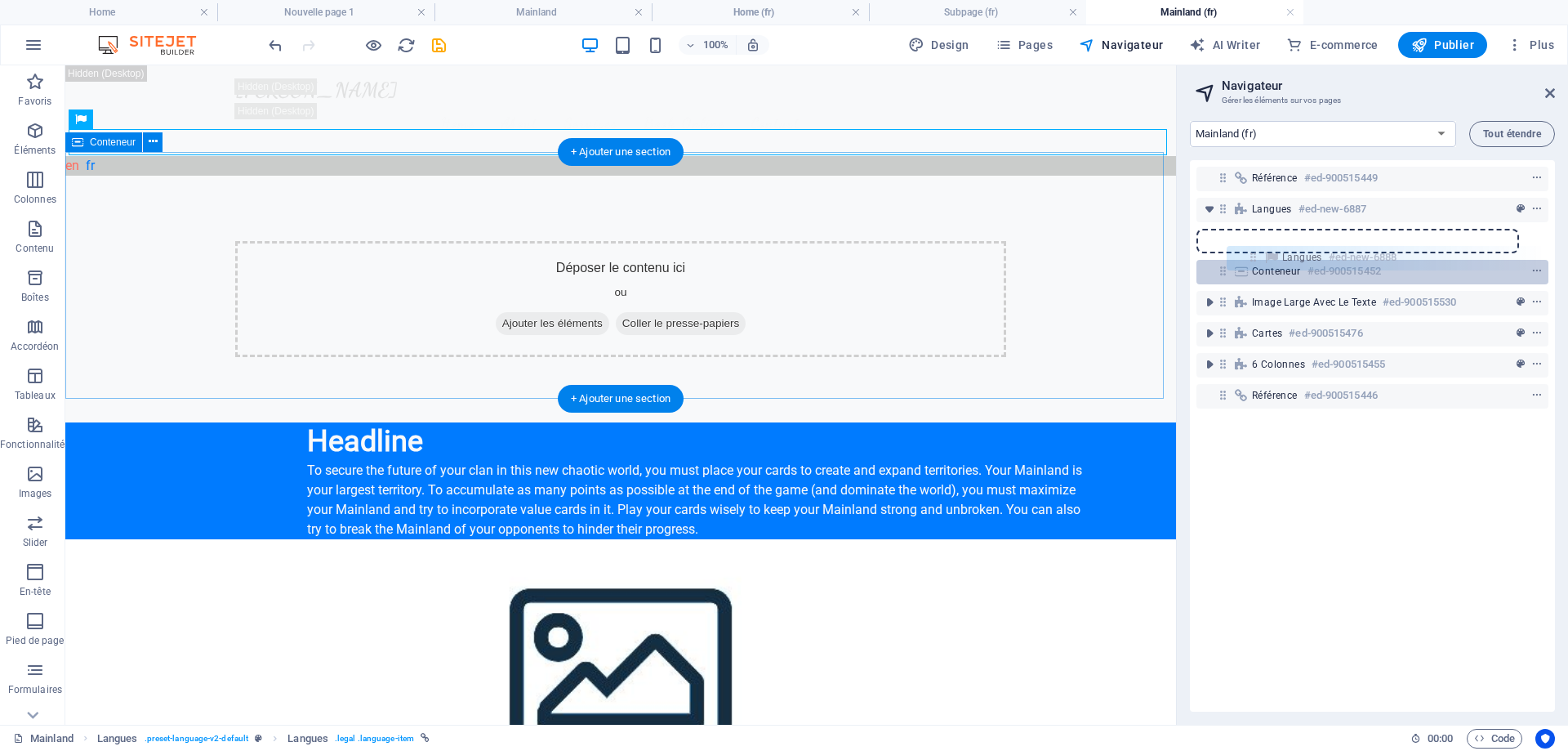
drag, startPoint x: 1248, startPoint y: 239, endPoint x: 1252, endPoint y: 266, distance: 27.3
click at [1252, 266] on div "Référence #ed-900515449 Langues #ed-new-6887 Langues #ed-new-6888 Conteneur #ed…" at bounding box center [1372, 435] width 365 height 552
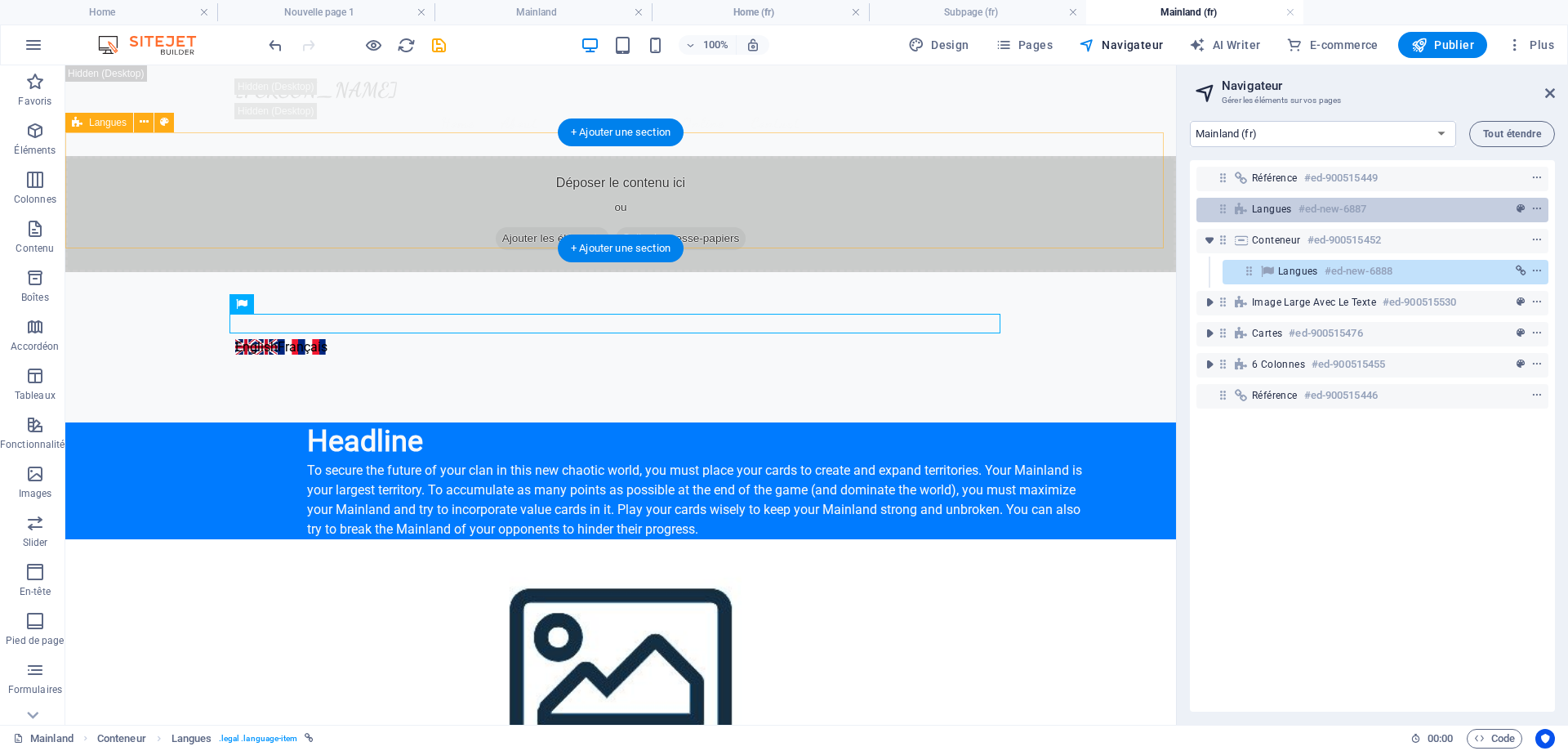
click at [1402, 203] on div "Langues #ed-new-6887" at bounding box center [1360, 209] width 215 height 20
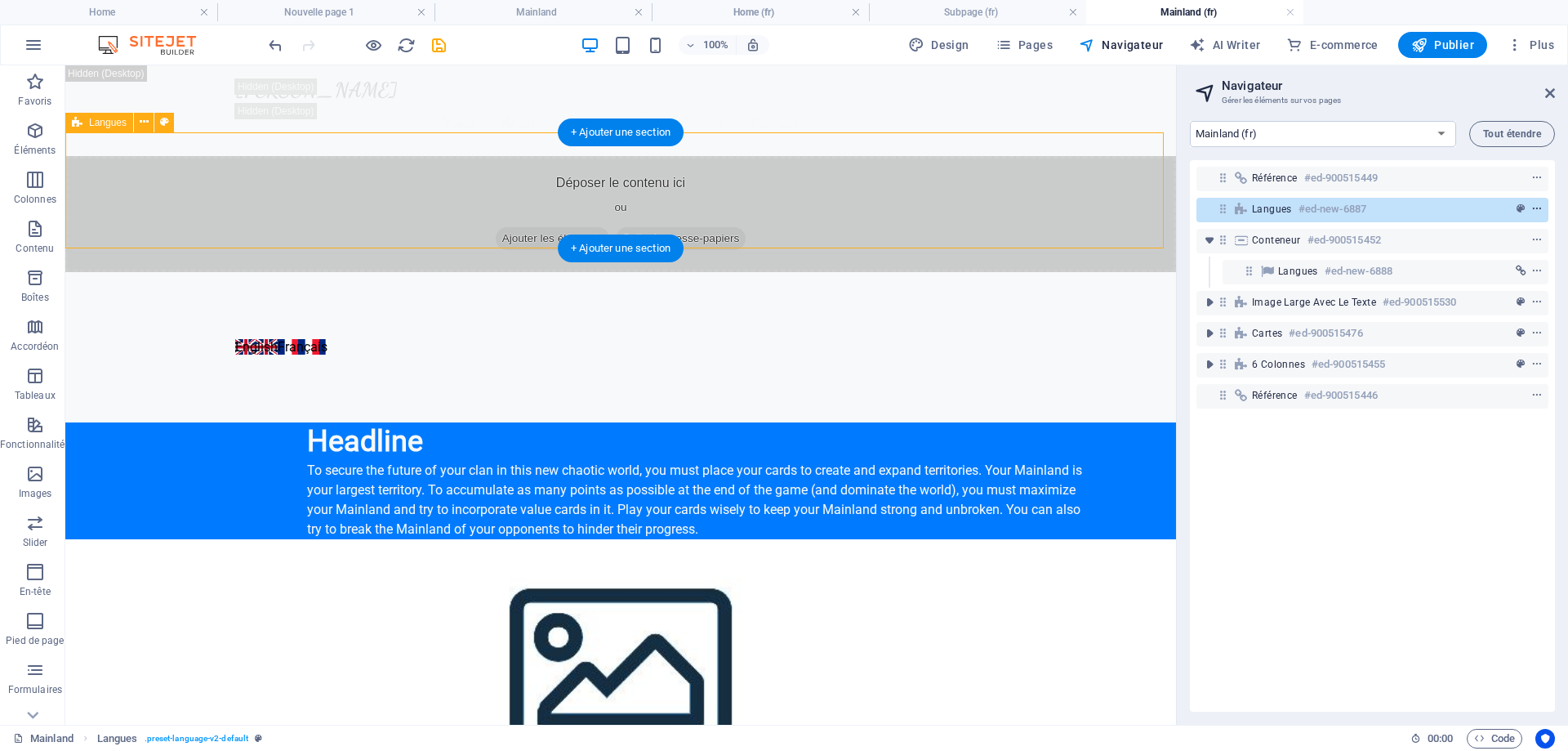
click at [1533, 207] on icon "context-menu" at bounding box center [1538, 209] width 11 height 11
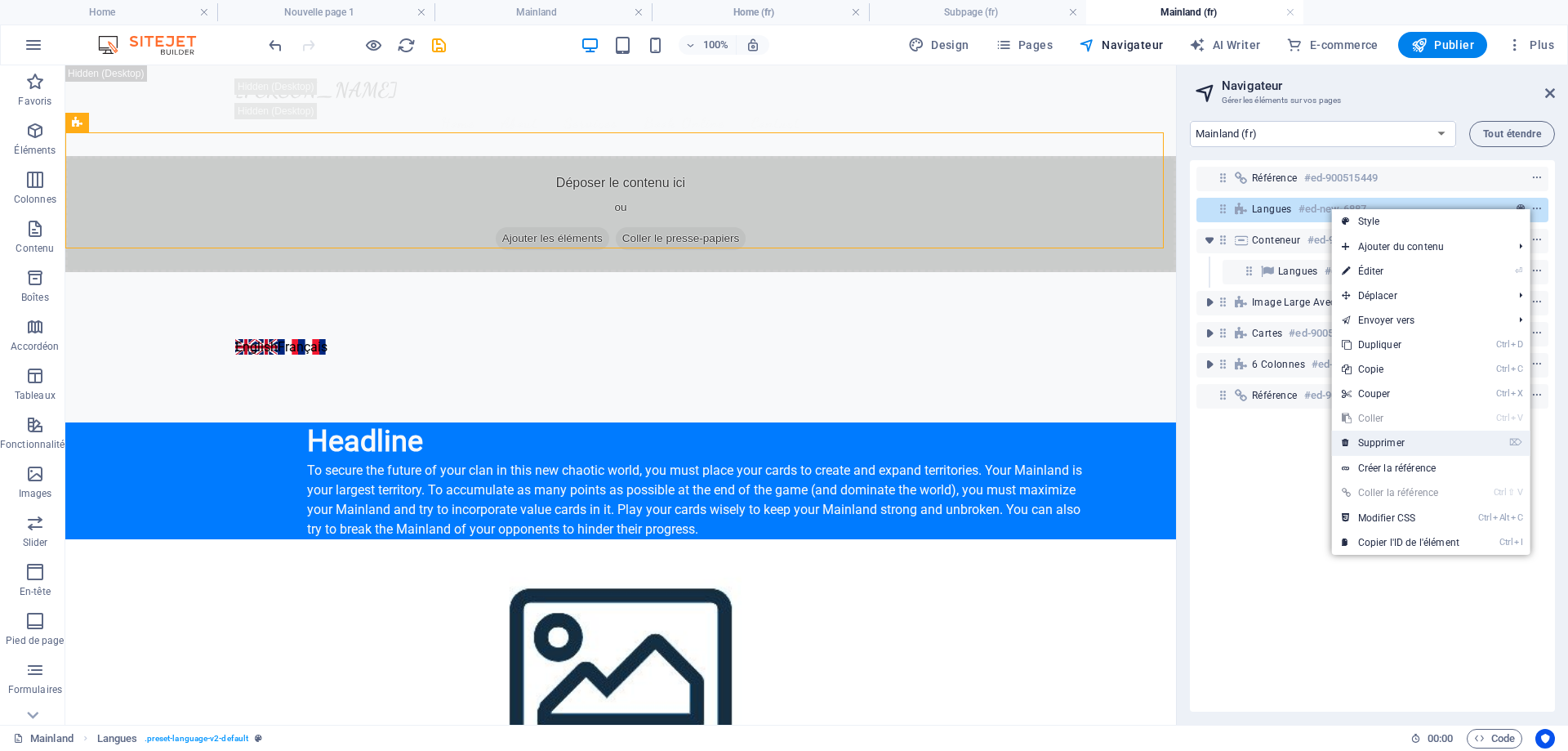
click at [1403, 439] on link "⌦ Supprimer" at bounding box center [1400, 443] width 137 height 25
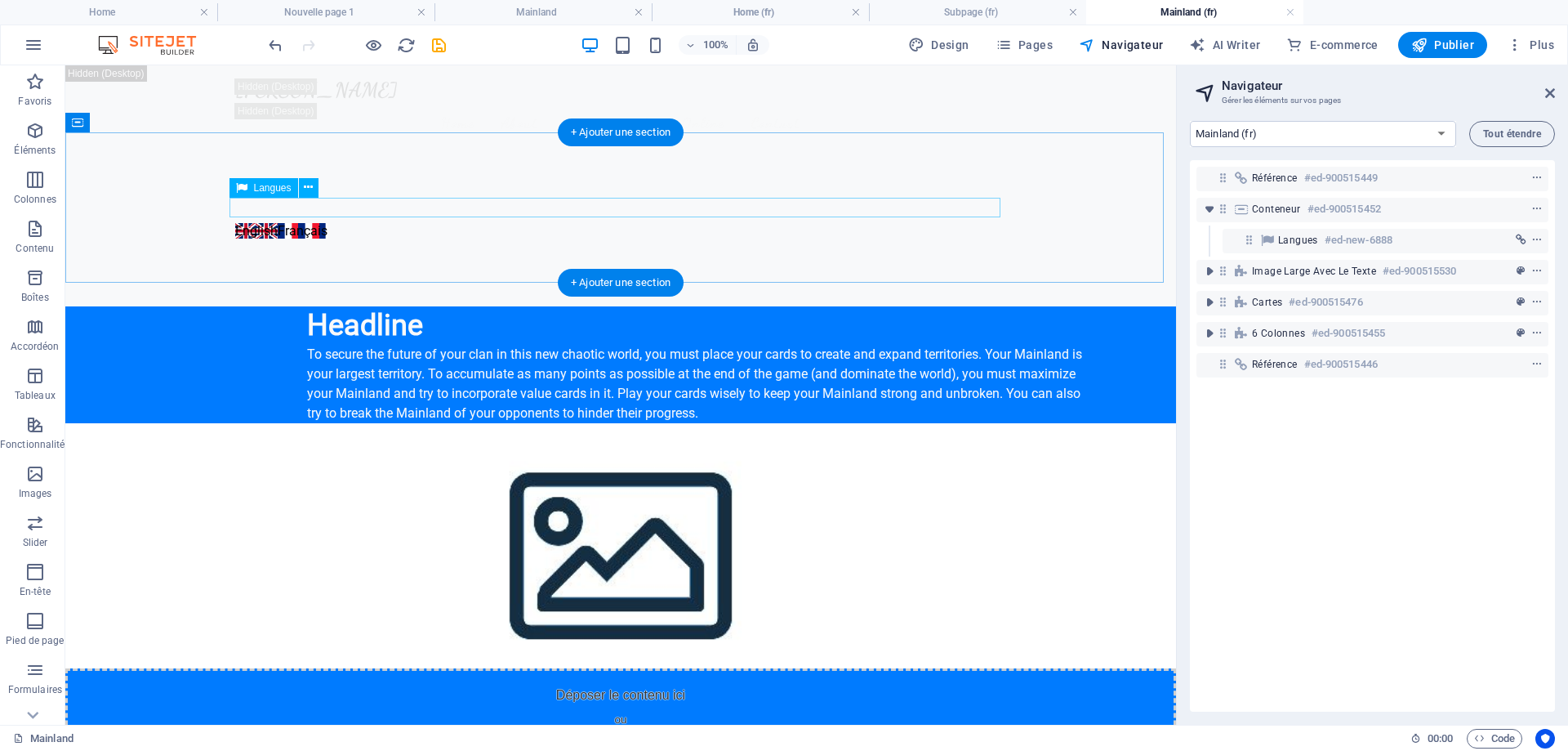
click at [423, 221] on div "English Français" at bounding box center [620, 231] width 771 height 20
click at [1538, 237] on icon "context-menu" at bounding box center [1538, 240] width 11 height 11
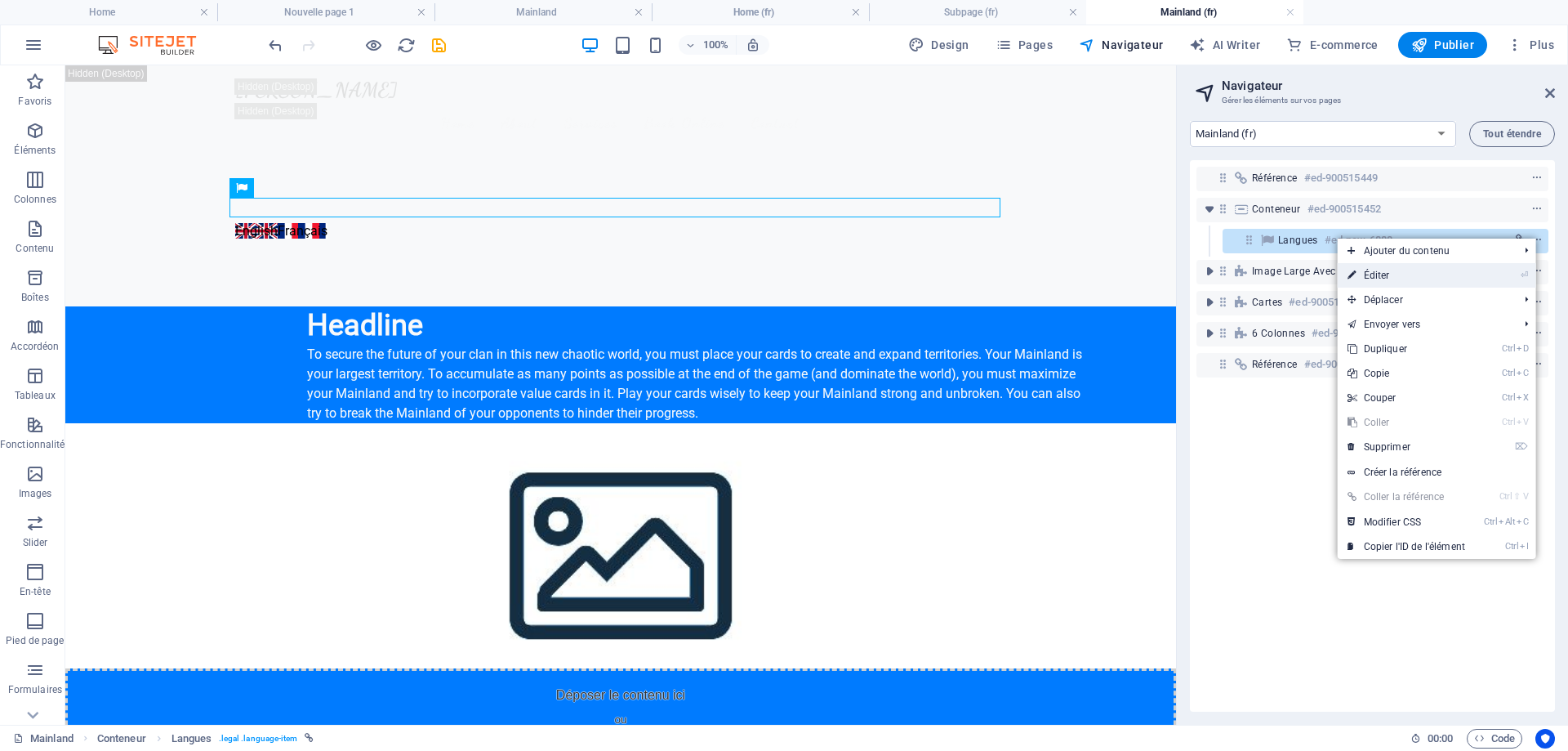
click at [1443, 273] on link "⏎ Éditer" at bounding box center [1406, 275] width 137 height 25
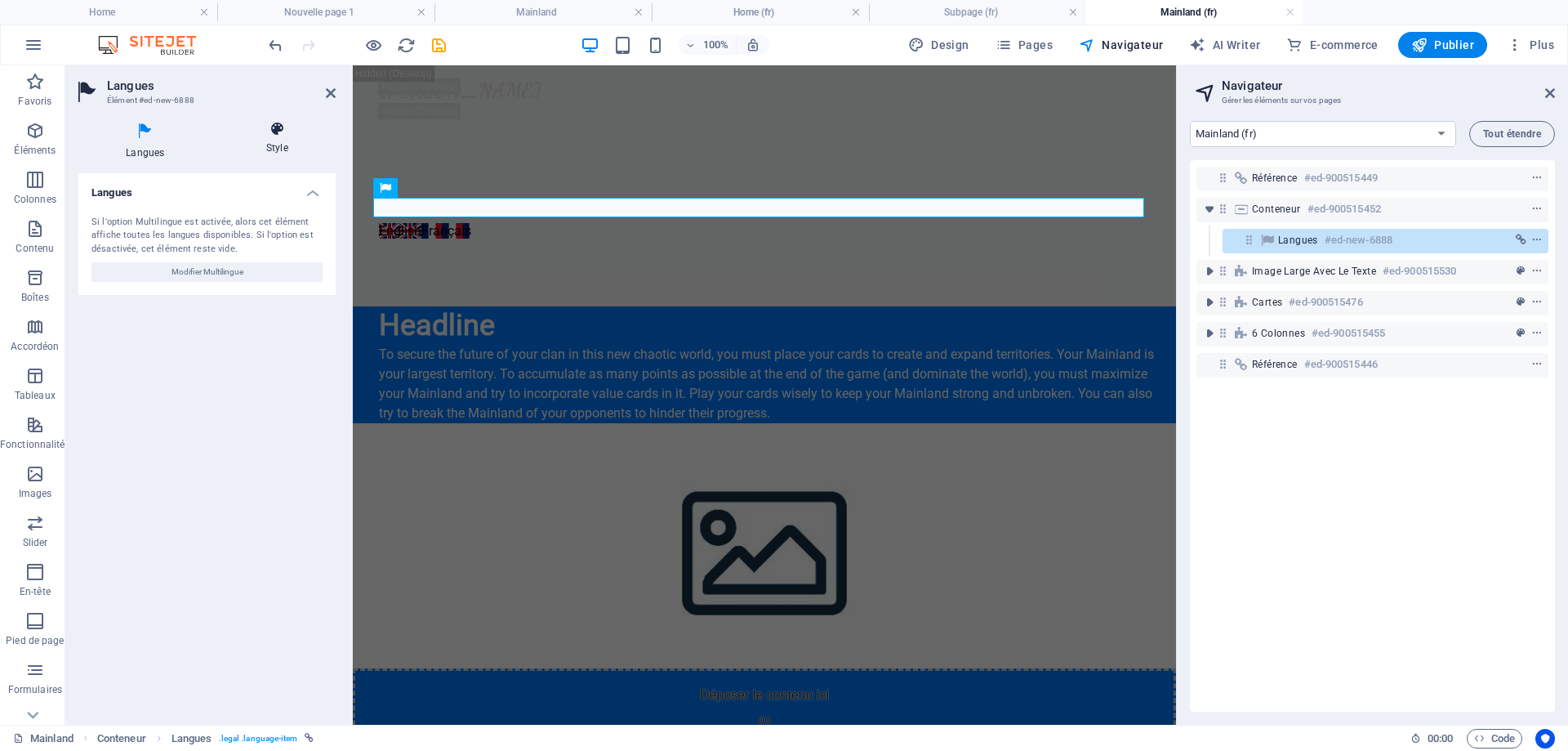
click at [277, 134] on icon at bounding box center [277, 129] width 117 height 16
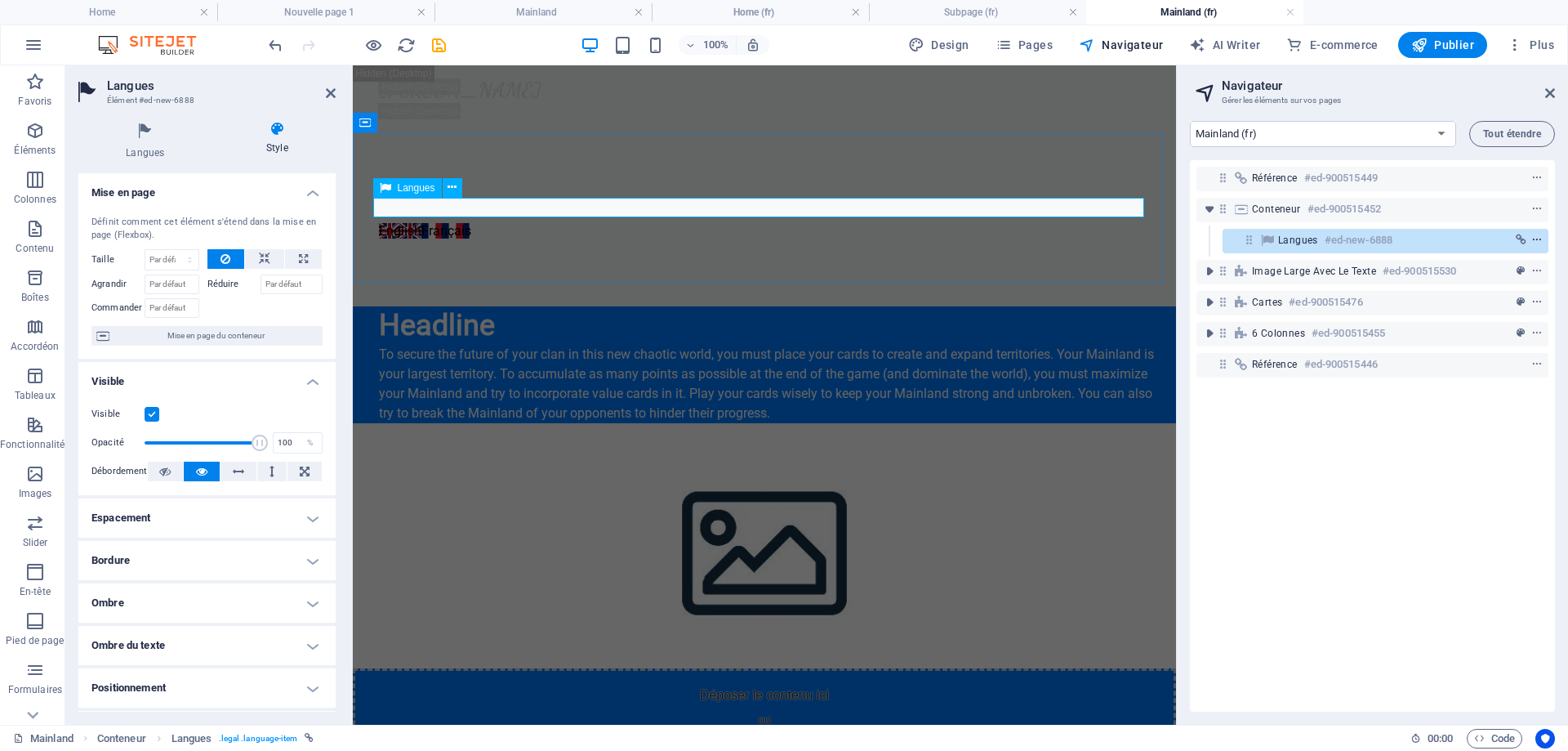
click at [1533, 238] on icon "context-menu" at bounding box center [1538, 240] width 11 height 11
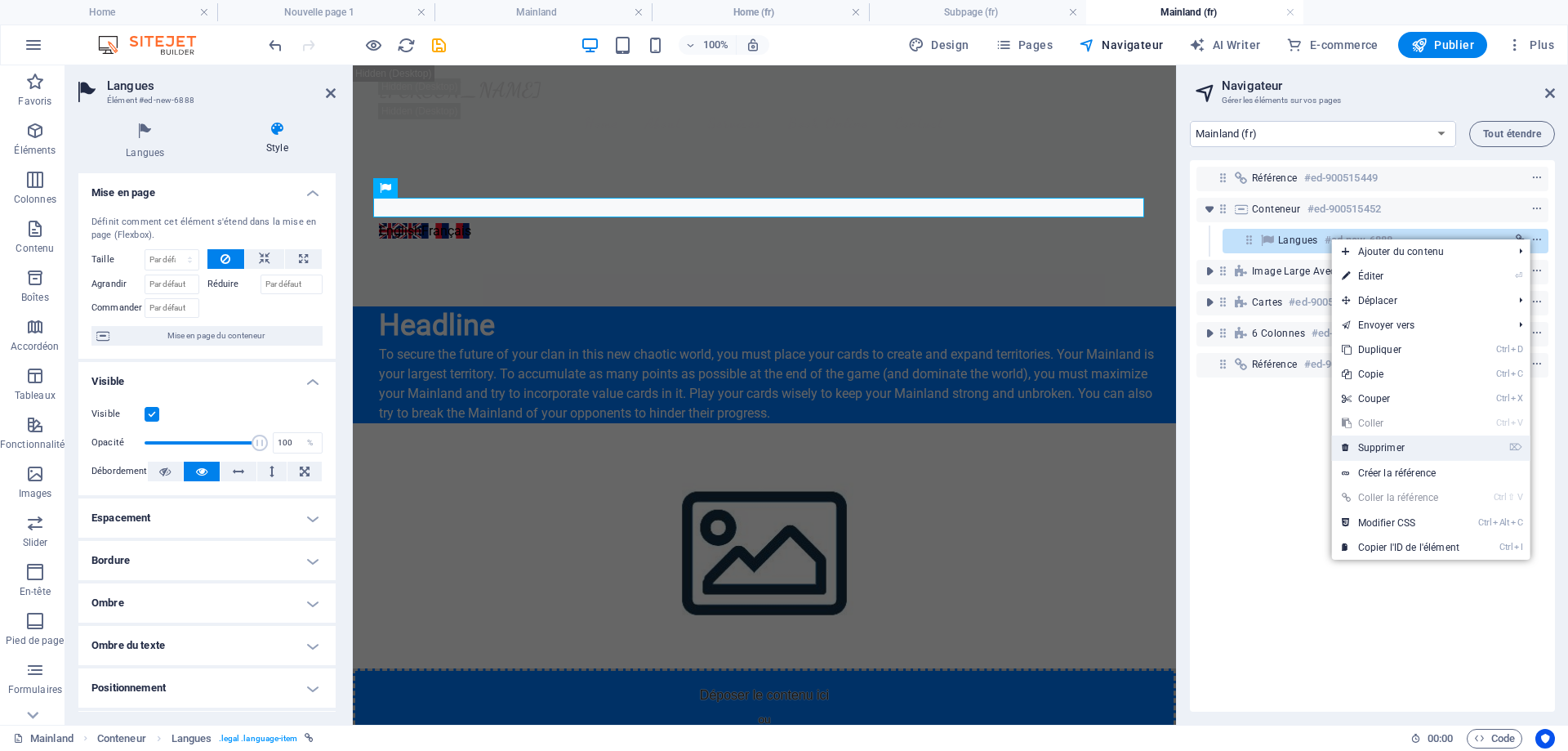
click at [1403, 442] on link "⌦ Supprimer" at bounding box center [1400, 448] width 137 height 25
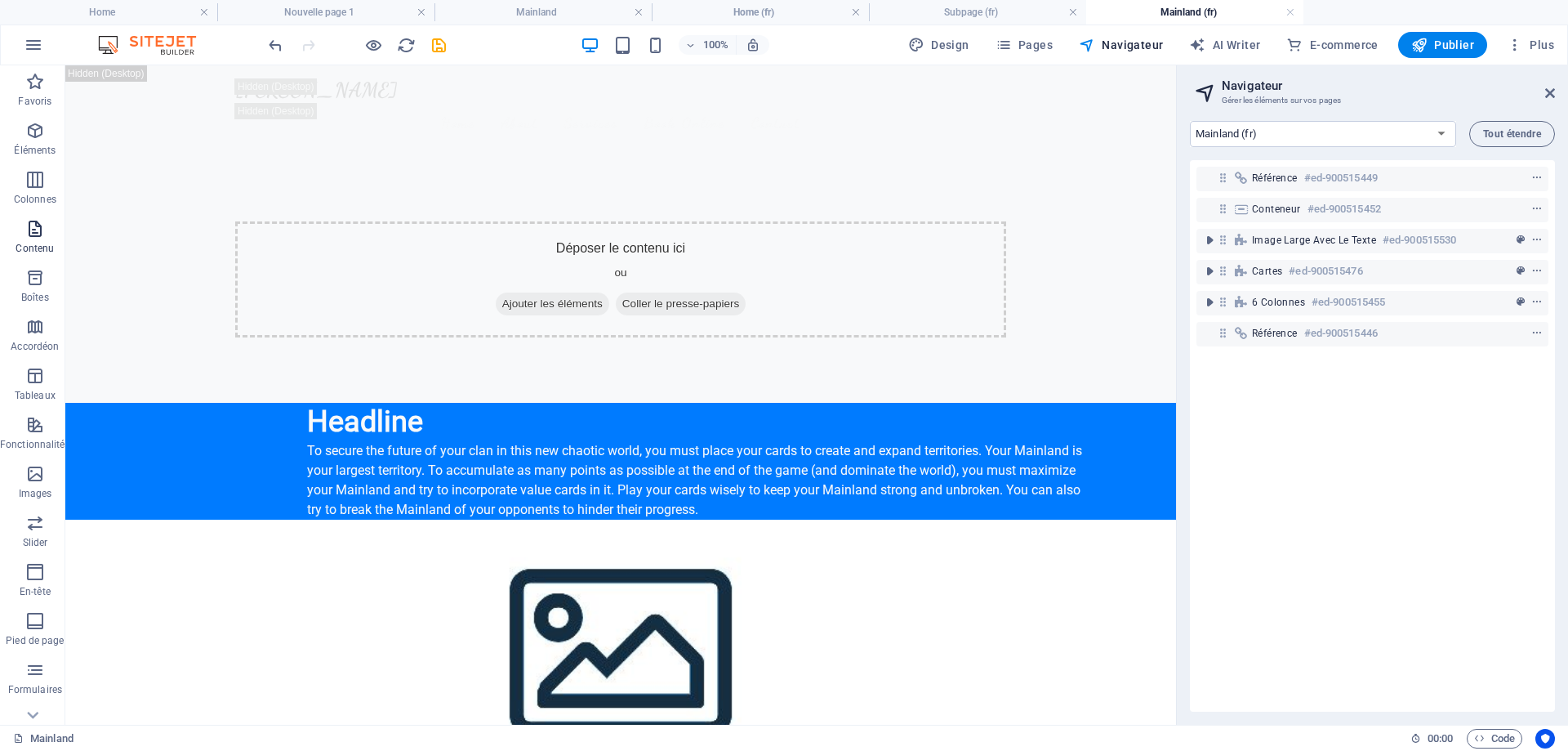
click at [37, 223] on icon "button" at bounding box center [35, 229] width 20 height 20
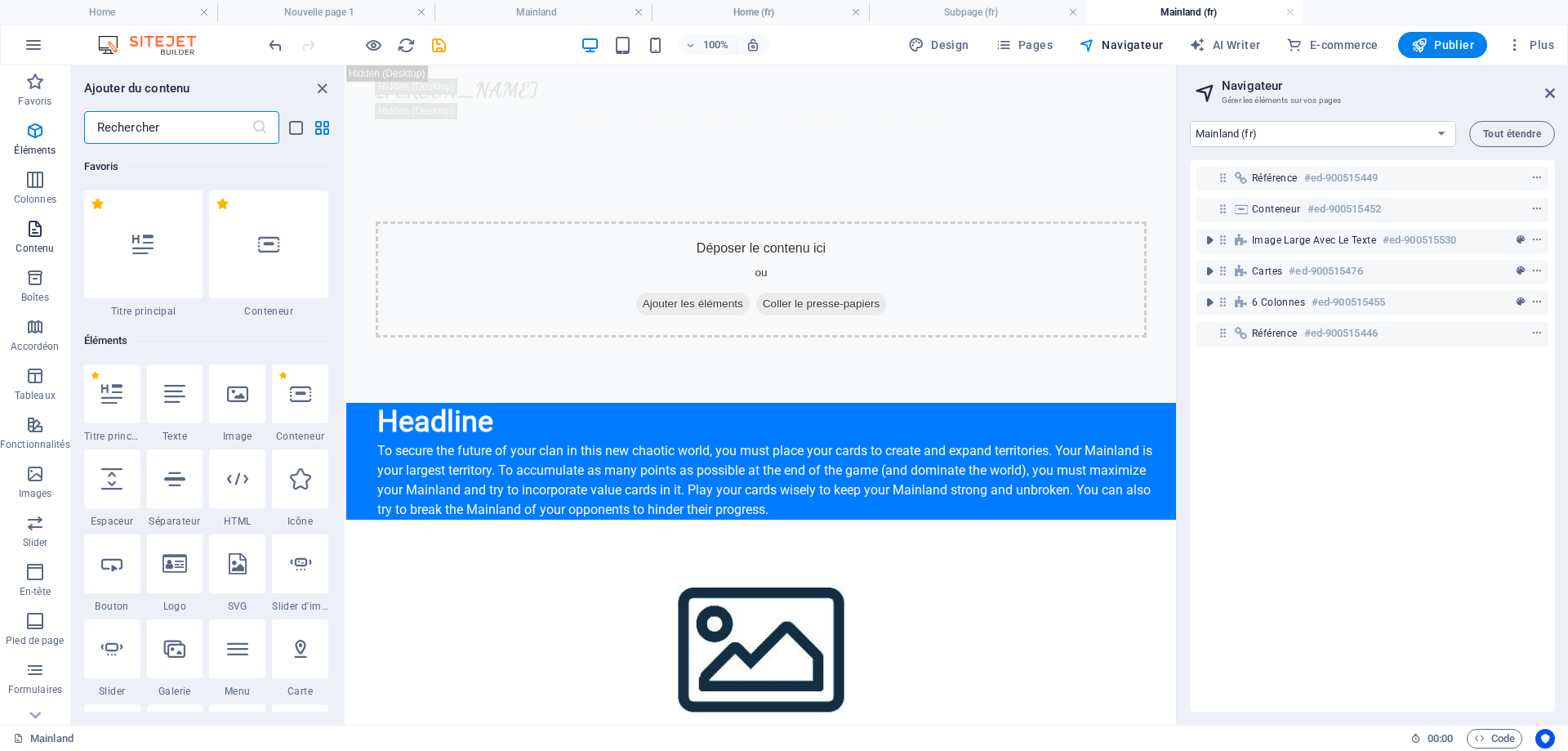
scroll to position [2859, 0]
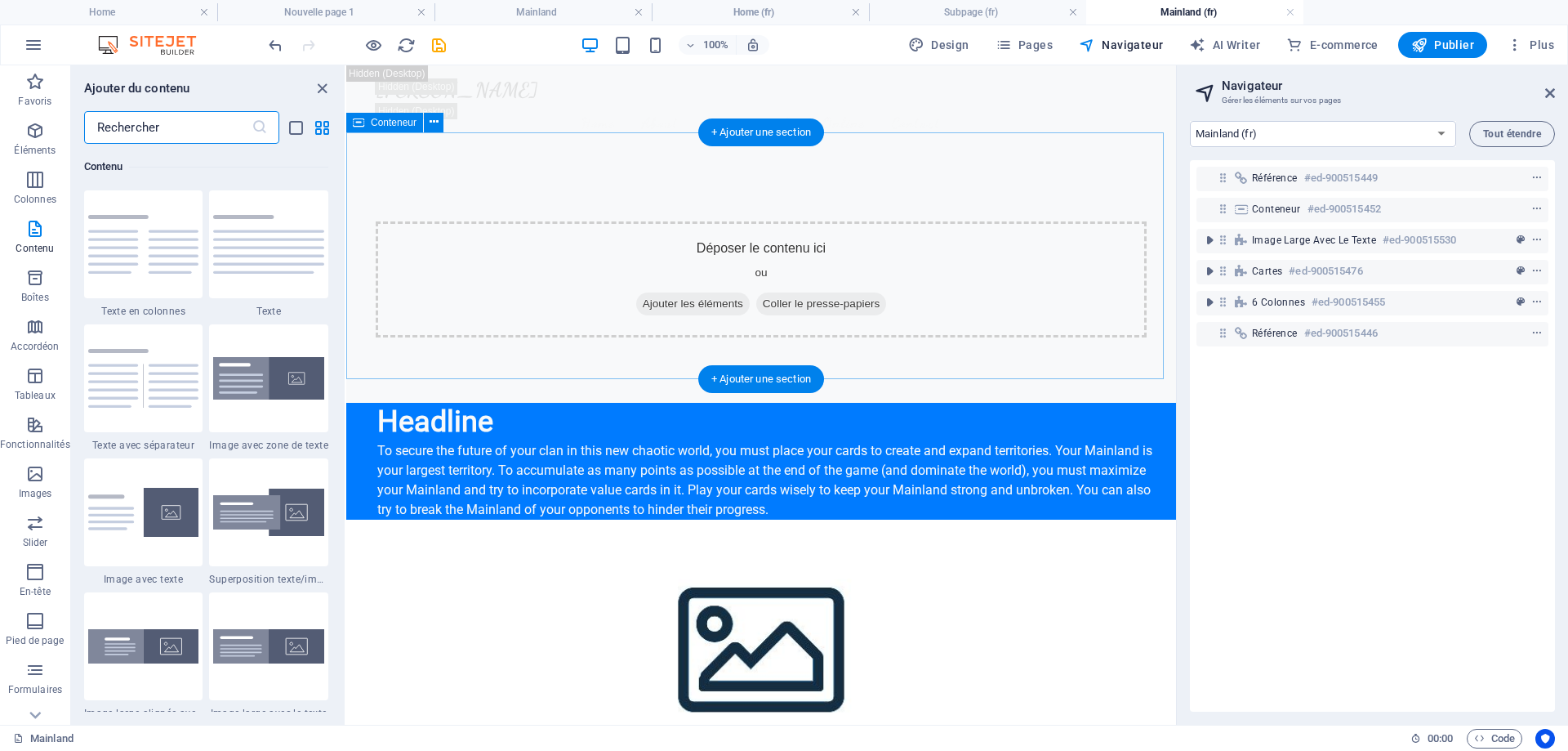
click at [610, 162] on div "Déposer le contenu ici ou Ajouter les éléments Coller le presse-papiers" at bounding box center [761, 279] width 829 height 247
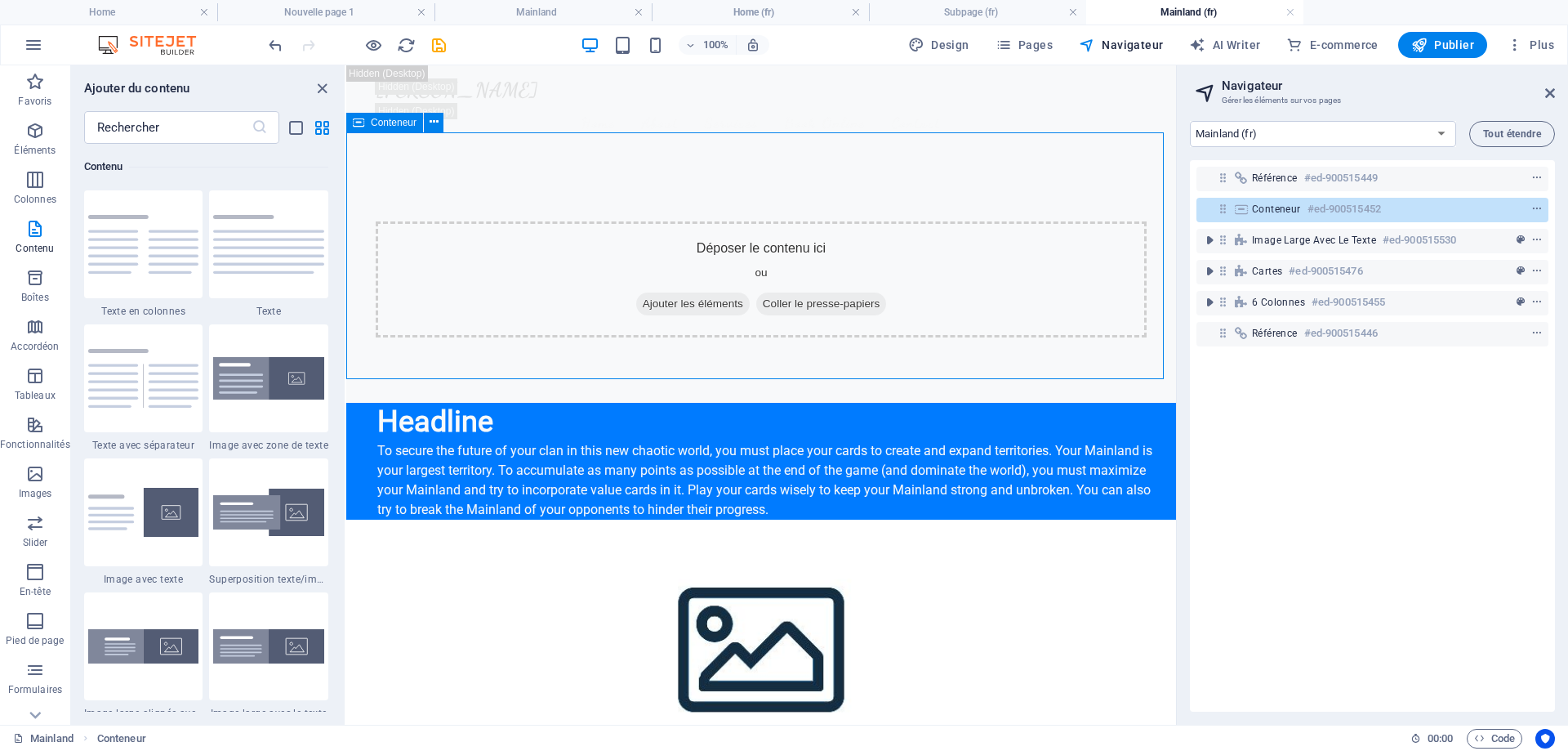
click at [369, 123] on div "Conteneur" at bounding box center [385, 123] width 77 height 20
click at [436, 121] on icon at bounding box center [434, 122] width 9 height 17
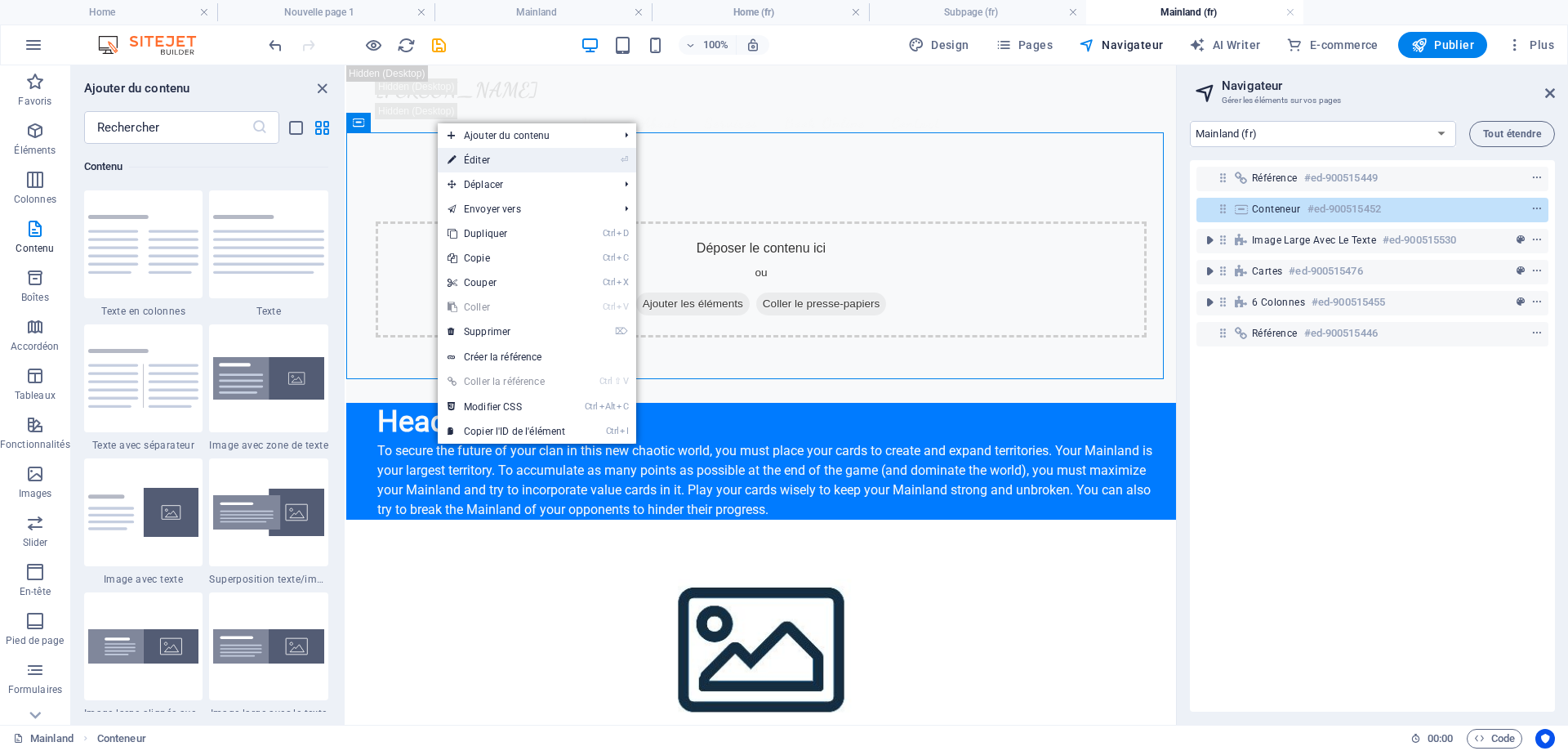
click at [486, 159] on link "⏎ Éditer" at bounding box center [506, 160] width 137 height 25
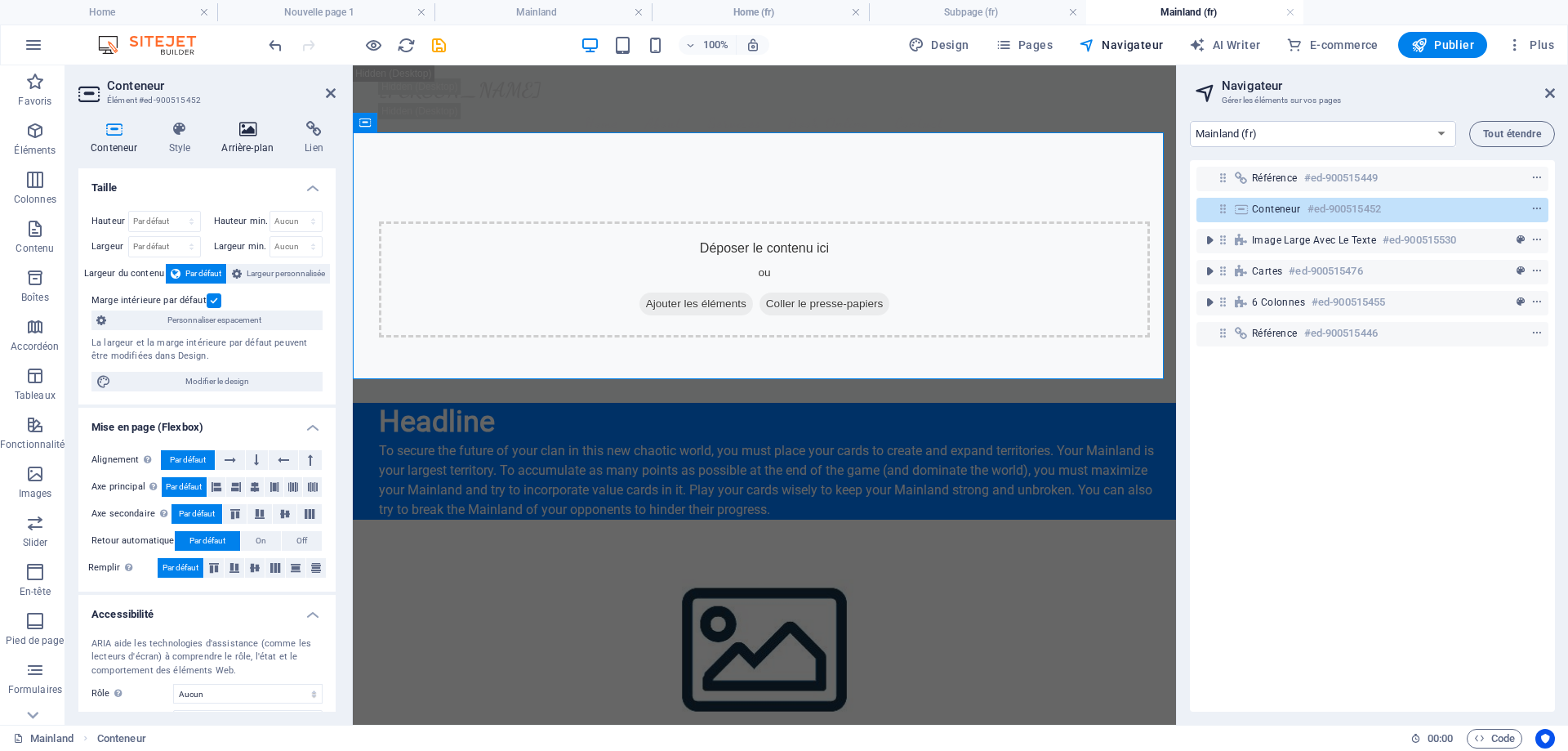
click at [239, 134] on icon at bounding box center [248, 129] width 77 height 16
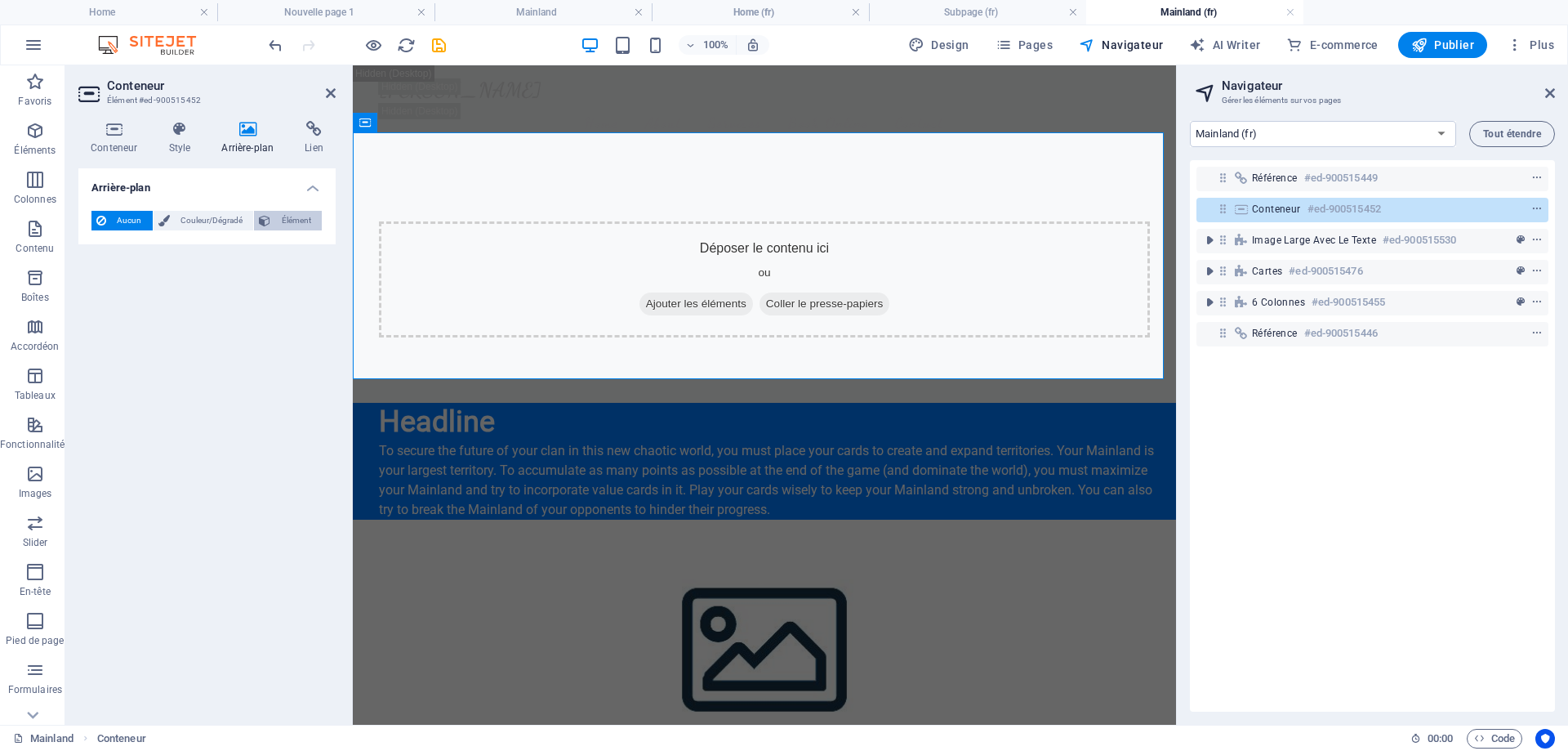
click at [286, 223] on span "Élément" at bounding box center [296, 221] width 42 height 20
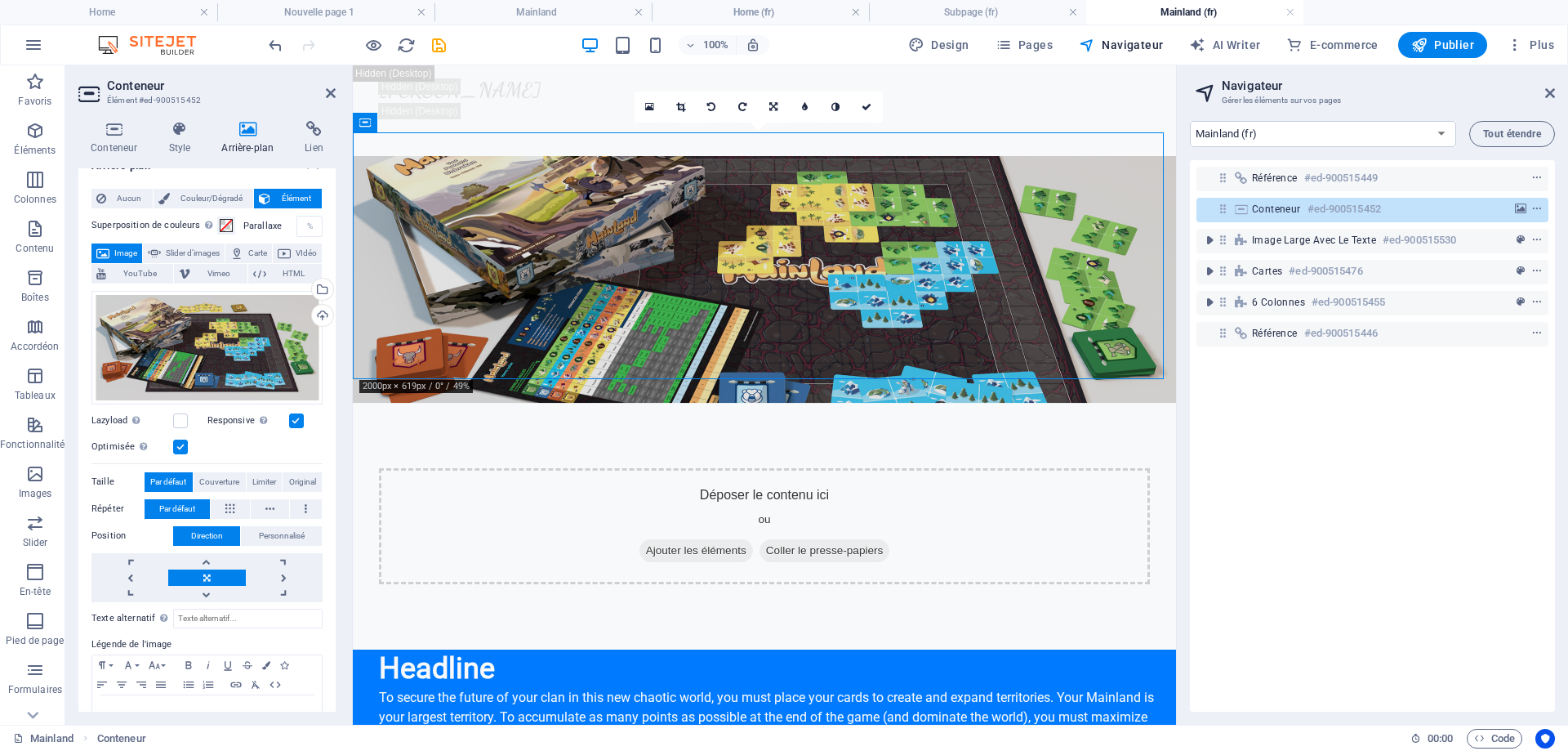
scroll to position [0, 0]
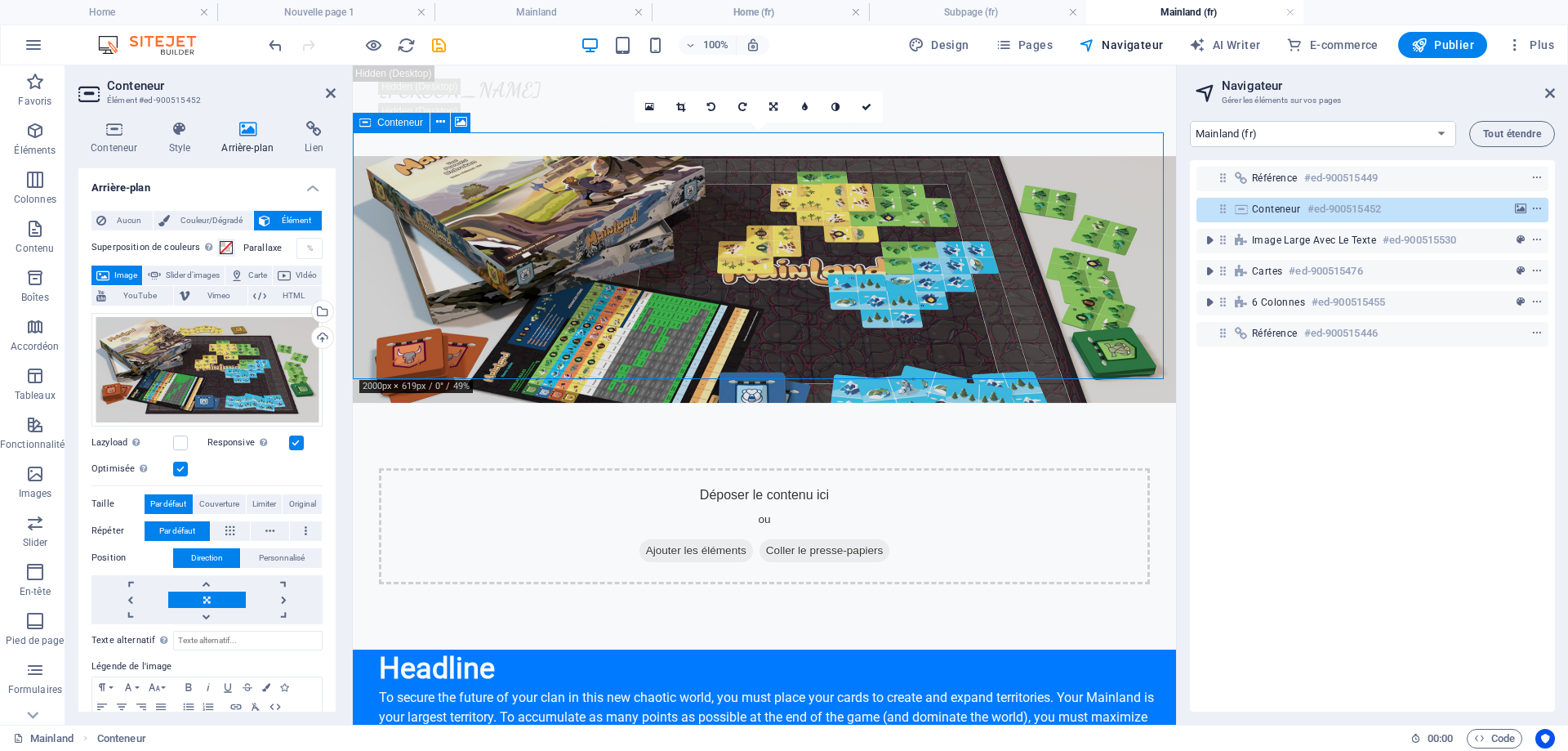
click at [693, 539] on span "Ajouter les éléments" at bounding box center [696, 551] width 114 height 23
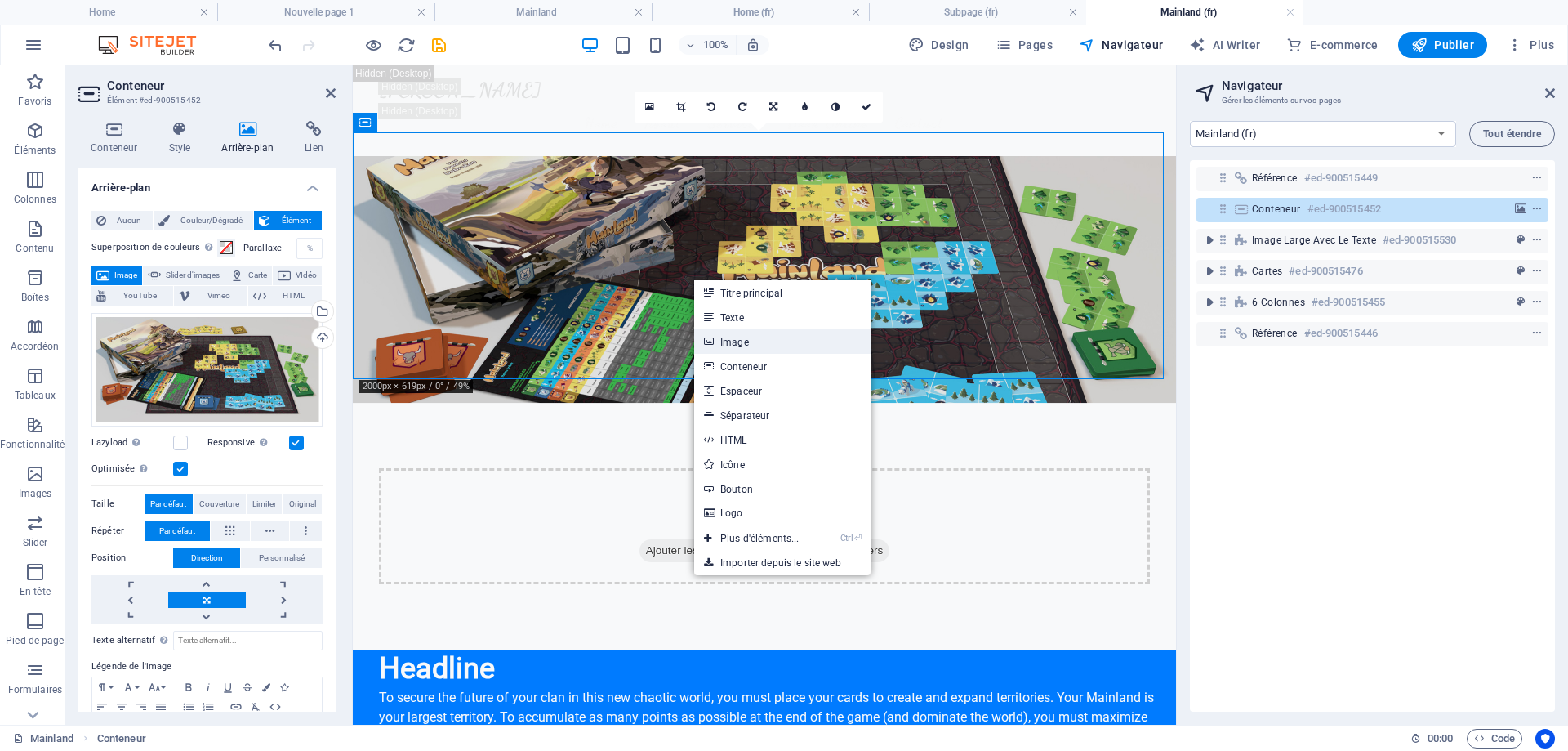
drag, startPoint x: 738, startPoint y: 339, endPoint x: 602, endPoint y: 271, distance: 152.1
click at [738, 339] on link "Image" at bounding box center [782, 342] width 176 height 25
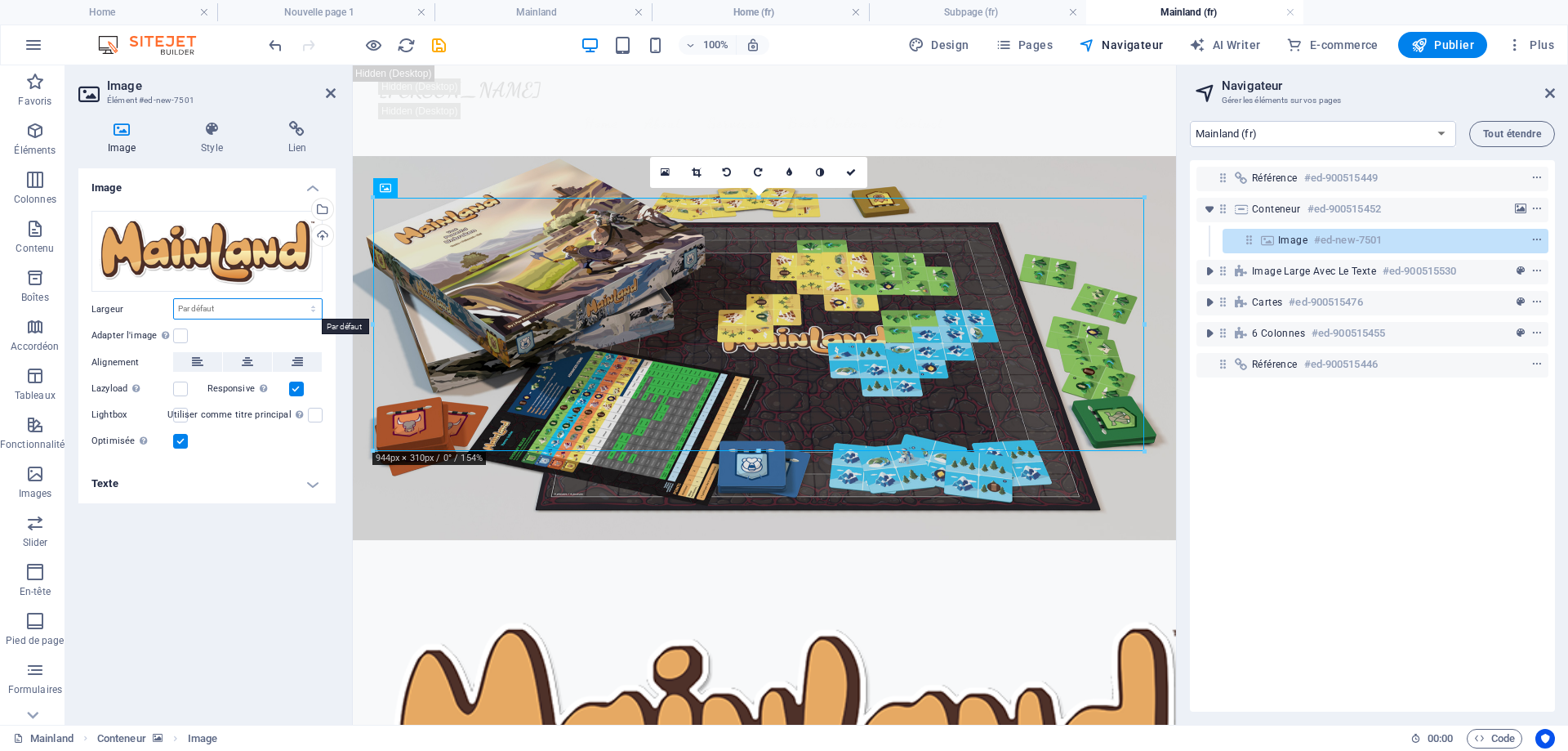
click at [312, 307] on select "Par défaut auto px rem % em vh vw" at bounding box center [248, 309] width 148 height 20
select select "%"
click at [299, 299] on select "Par défaut auto px rem % em vh vw" at bounding box center [248, 309] width 148 height 20
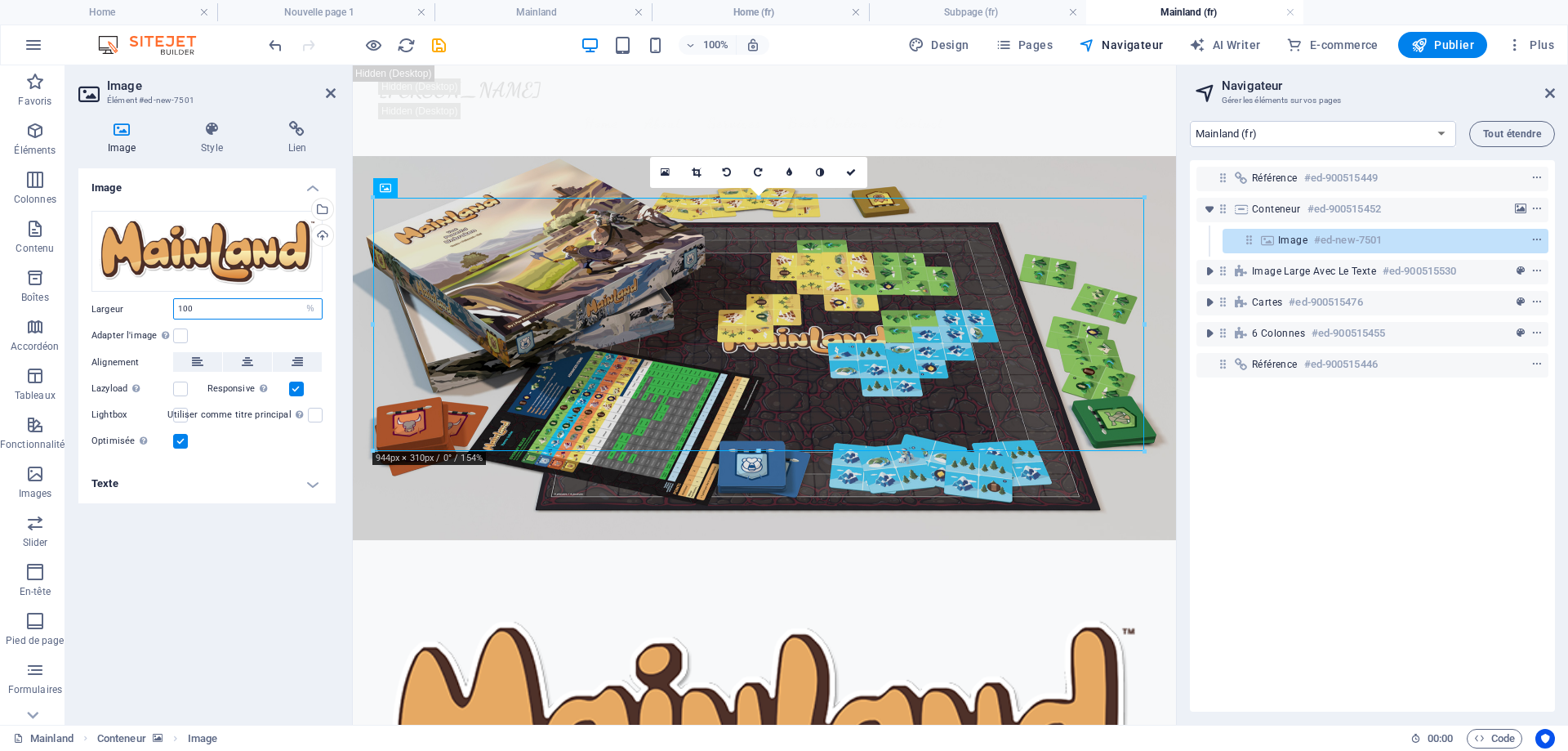
click at [202, 302] on input "100" at bounding box center [248, 309] width 148 height 20
drag, startPoint x: 184, startPoint y: 307, endPoint x: 125, endPoint y: 302, distance: 59.2
click at [125, 302] on div "Largeur 100 Par défaut auto px rem % em vh vw" at bounding box center [207, 309] width 231 height 21
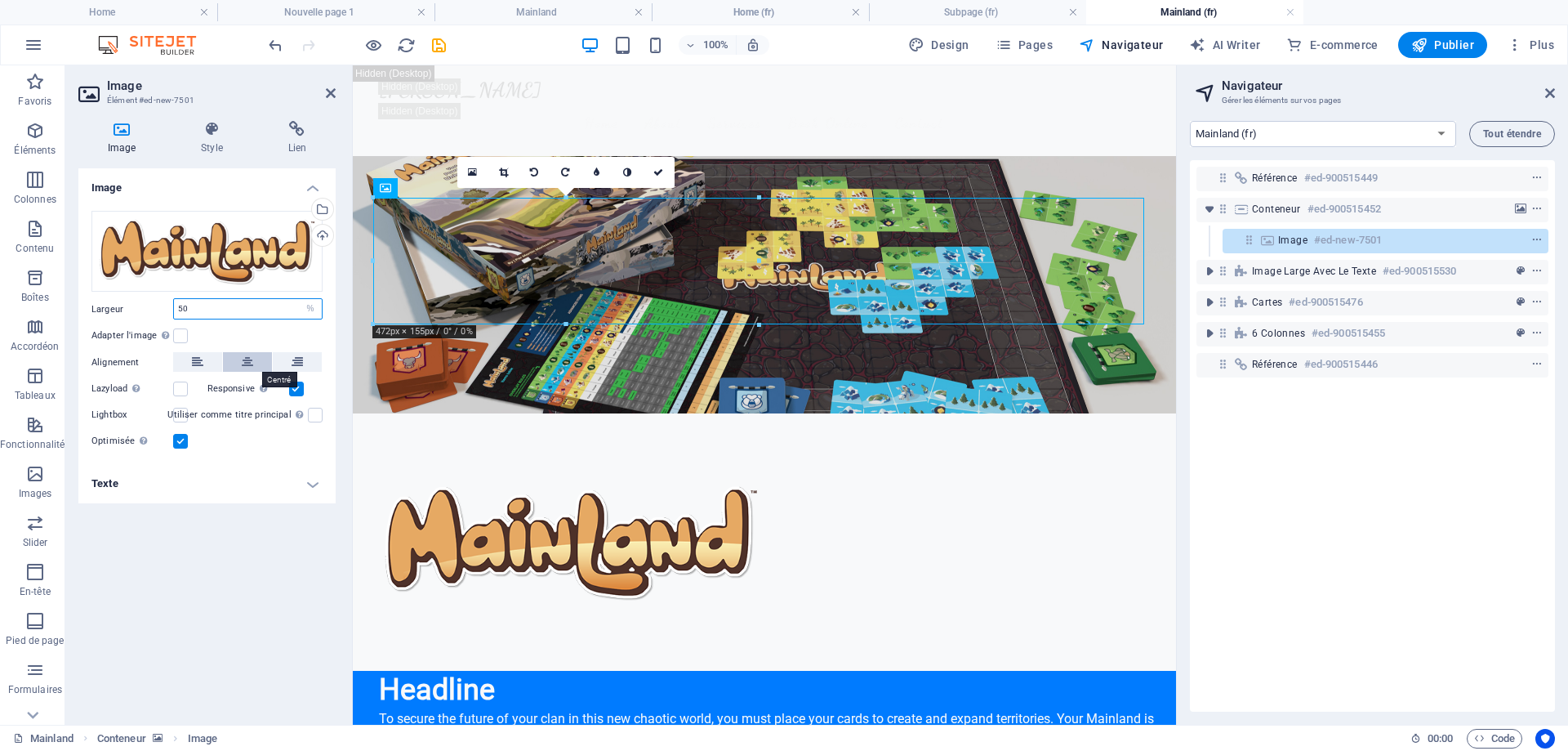
type input "50"
click at [248, 359] on icon at bounding box center [248, 362] width 11 height 20
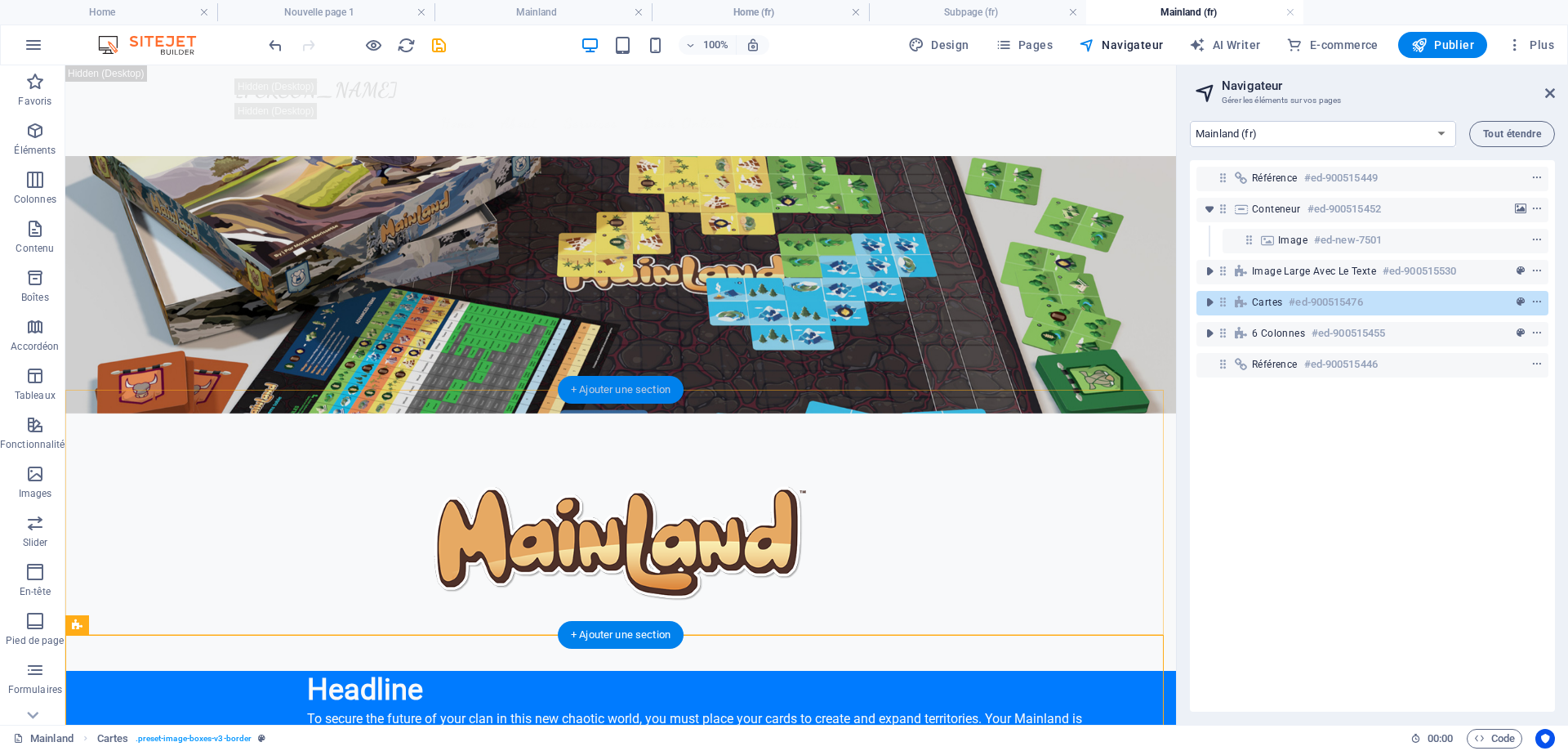
click at [628, 391] on div "+ Ajouter une section" at bounding box center [620, 389] width 125 height 28
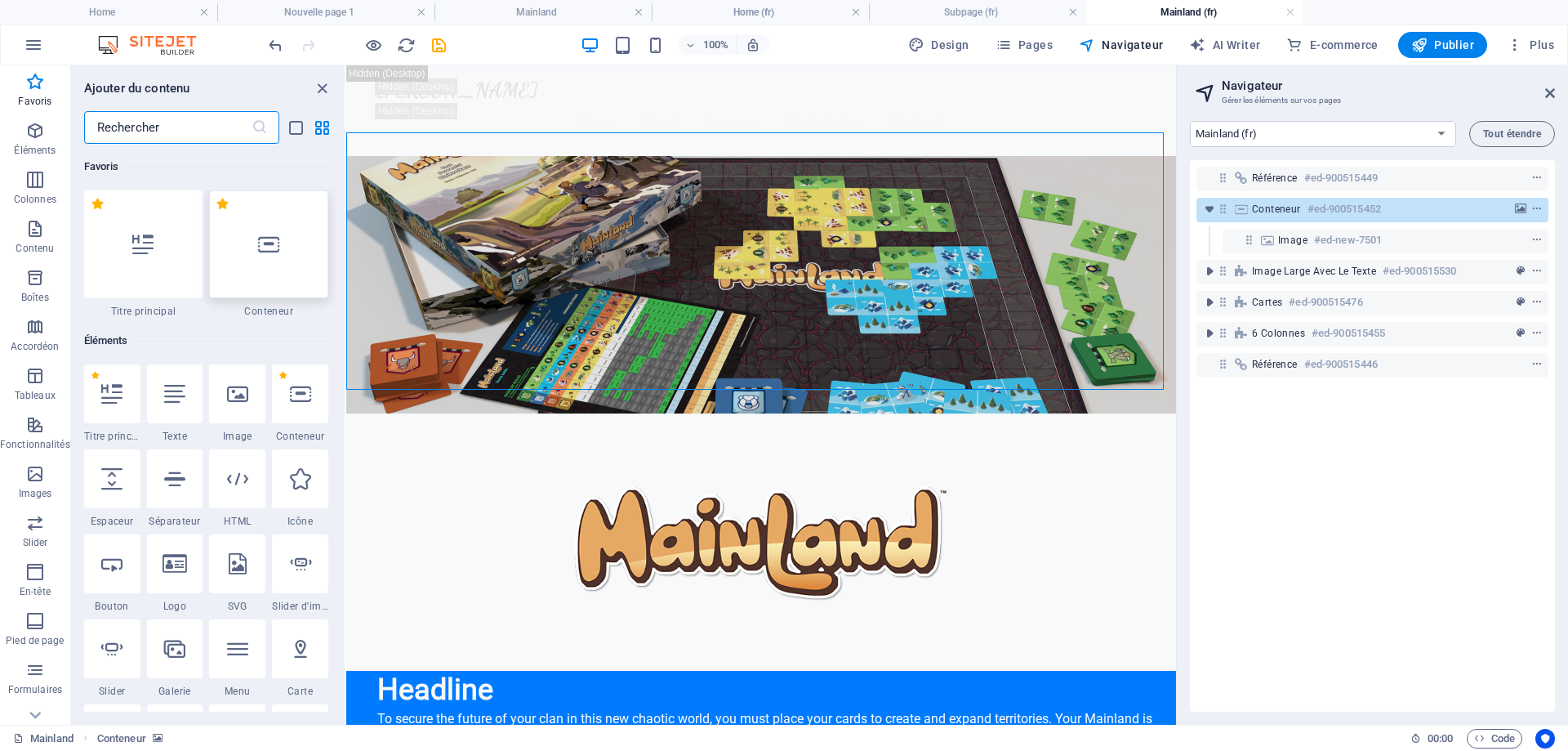
click at [273, 236] on icon at bounding box center [269, 244] width 21 height 21
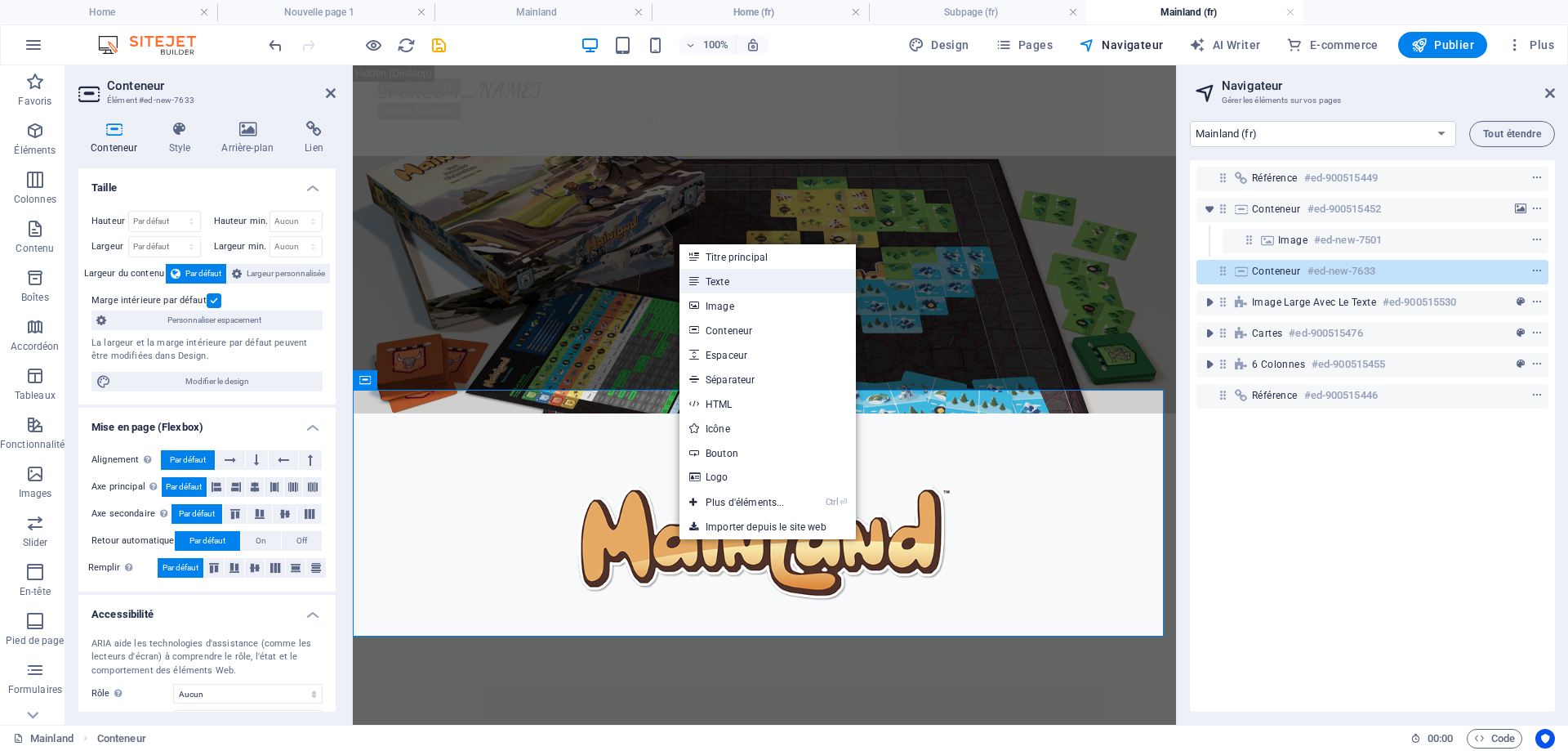
click at [741, 285] on link "Texte" at bounding box center [767, 281] width 176 height 25
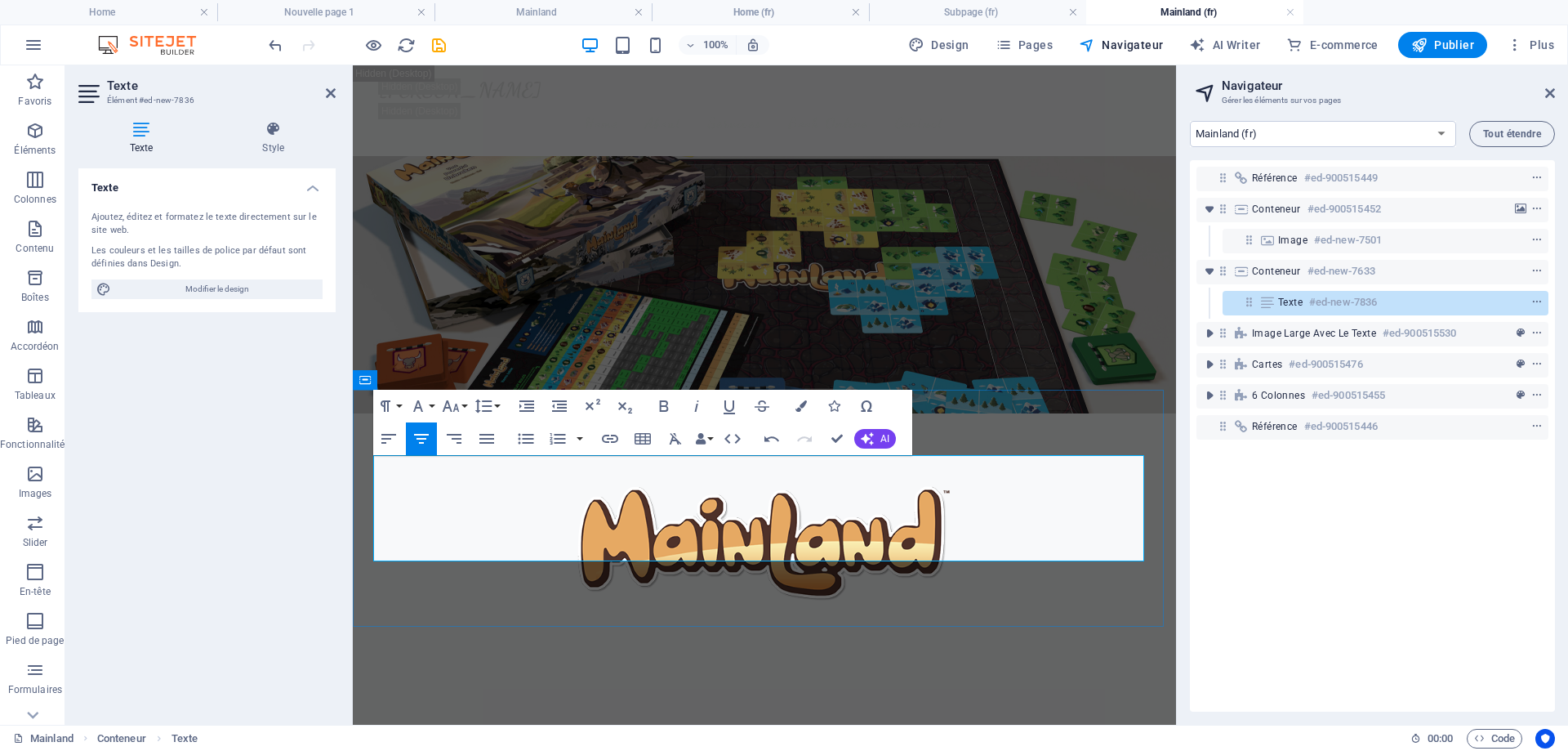
drag, startPoint x: 1056, startPoint y: 504, endPoint x: 448, endPoint y: 542, distance: 609.2
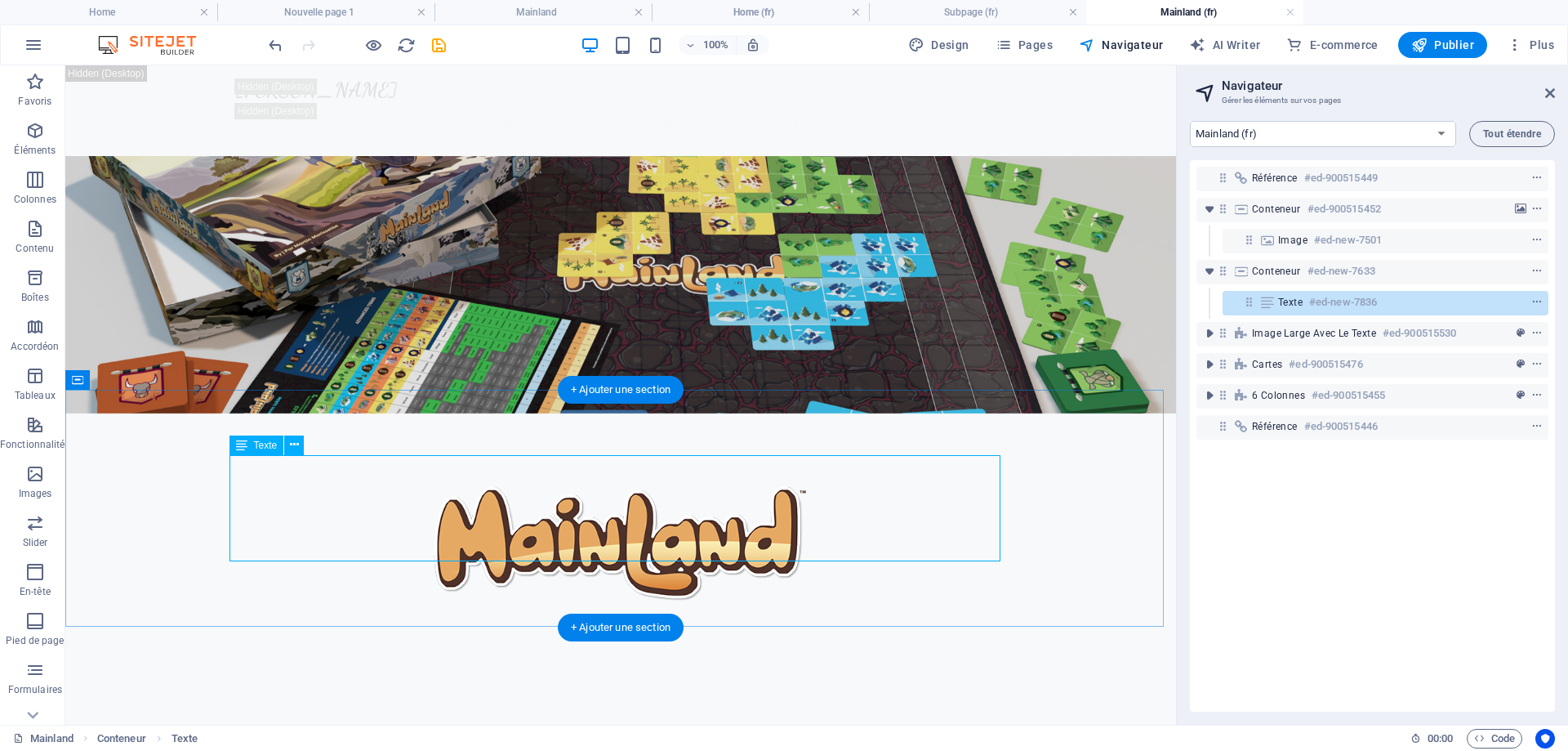
click at [34, 137] on icon "button" at bounding box center [35, 130] width 20 height 20
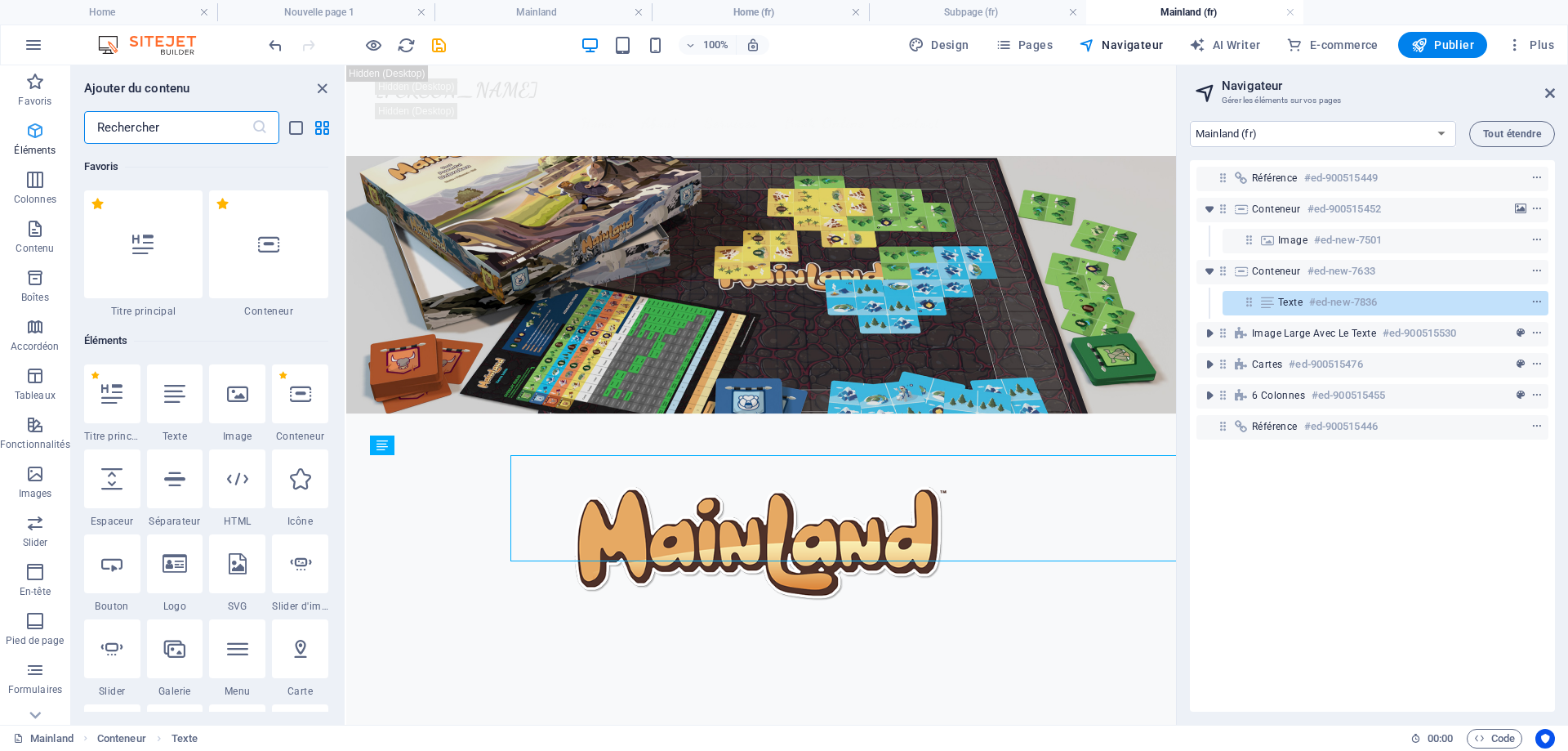
scroll to position [174, 0]
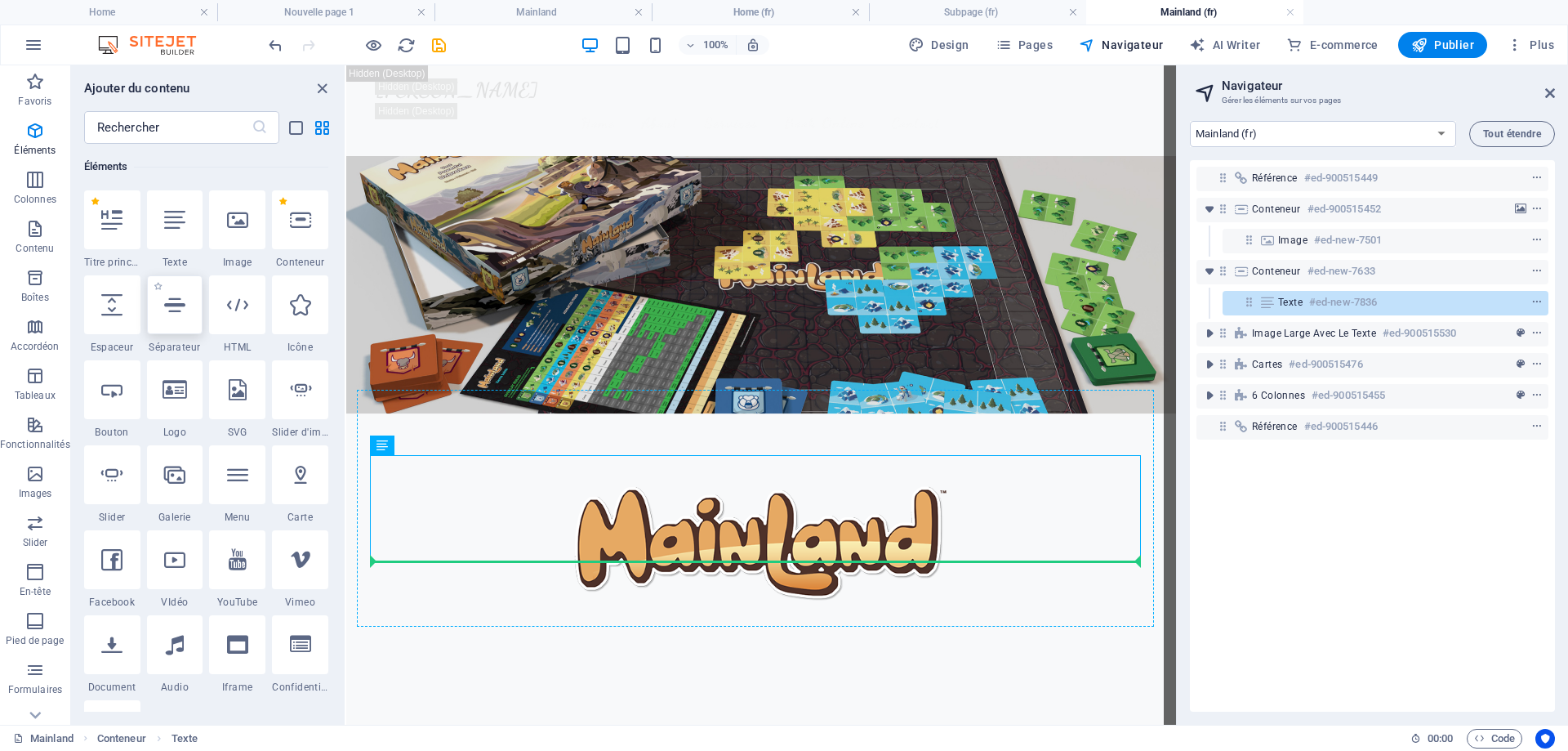
select select "%"
select select "px"
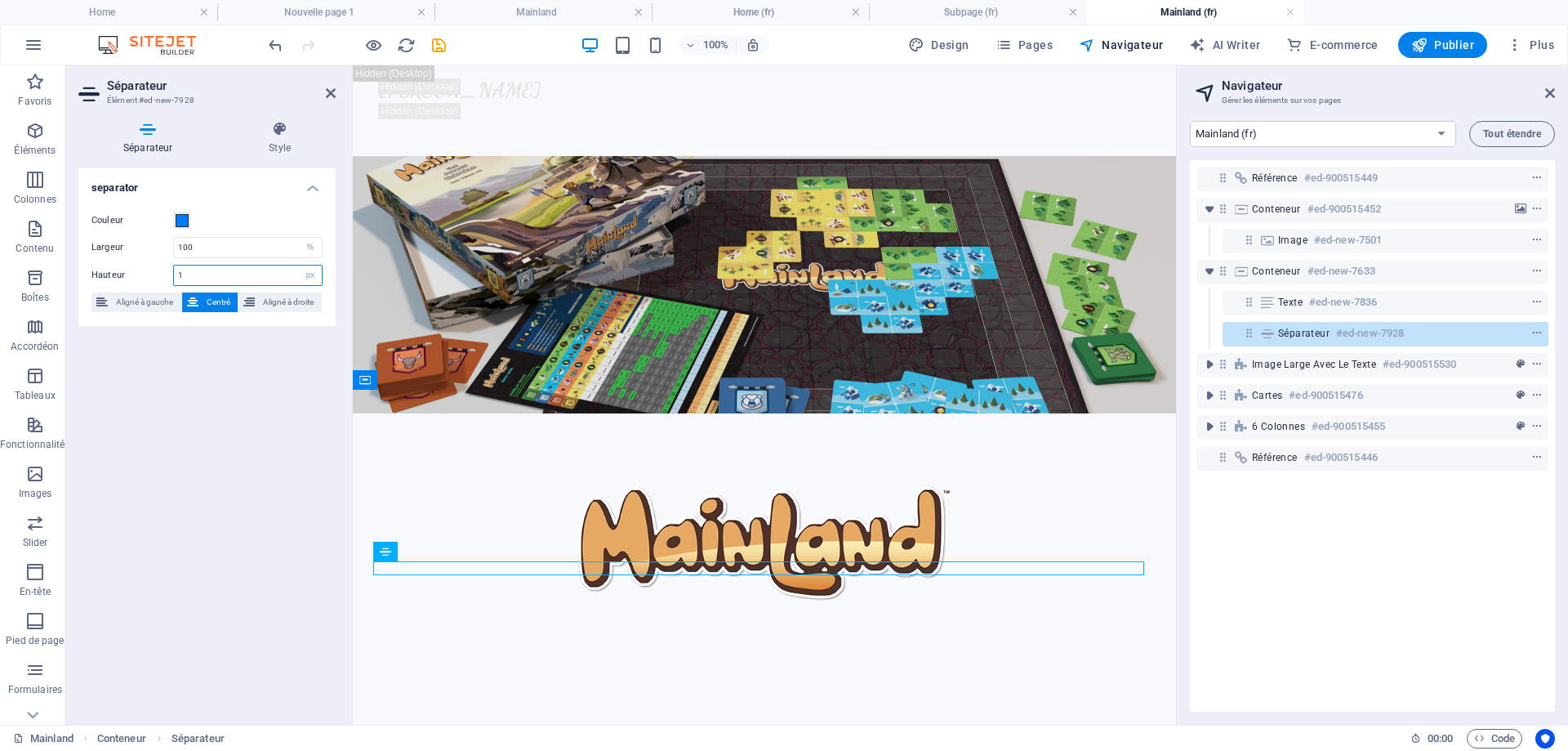
drag, startPoint x: 232, startPoint y: 274, endPoint x: 125, endPoint y: 268, distance: 107.2
click at [125, 268] on div "Hauteur 1 px rem vh vw" at bounding box center [207, 275] width 231 height 21
type input "2"
click at [180, 224] on span at bounding box center [182, 221] width 13 height 13
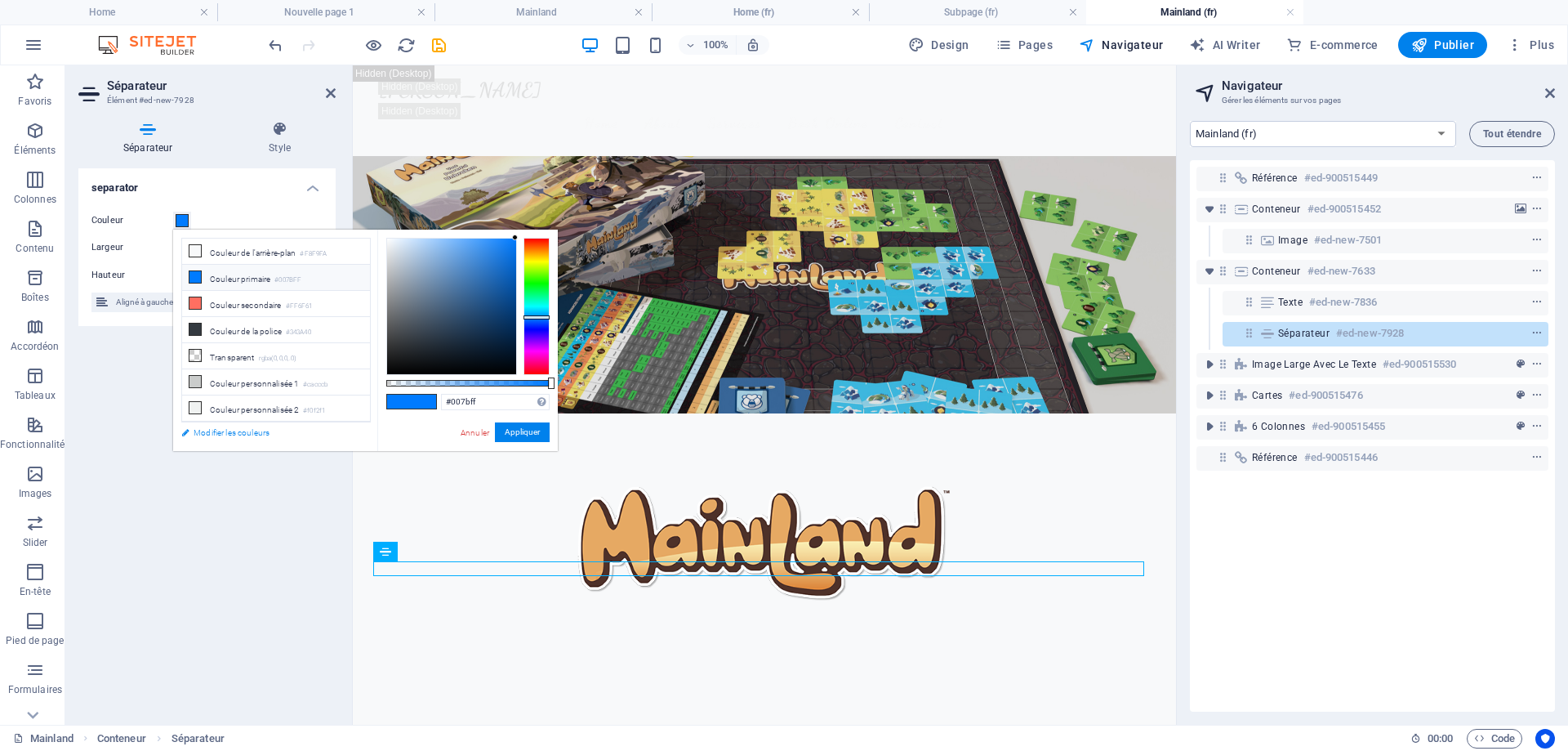
drag, startPoint x: 188, startPoint y: 428, endPoint x: 288, endPoint y: 234, distance: 218.3
click at [188, 428] on link "Modifier les couleurs" at bounding box center [267, 432] width 189 height 20
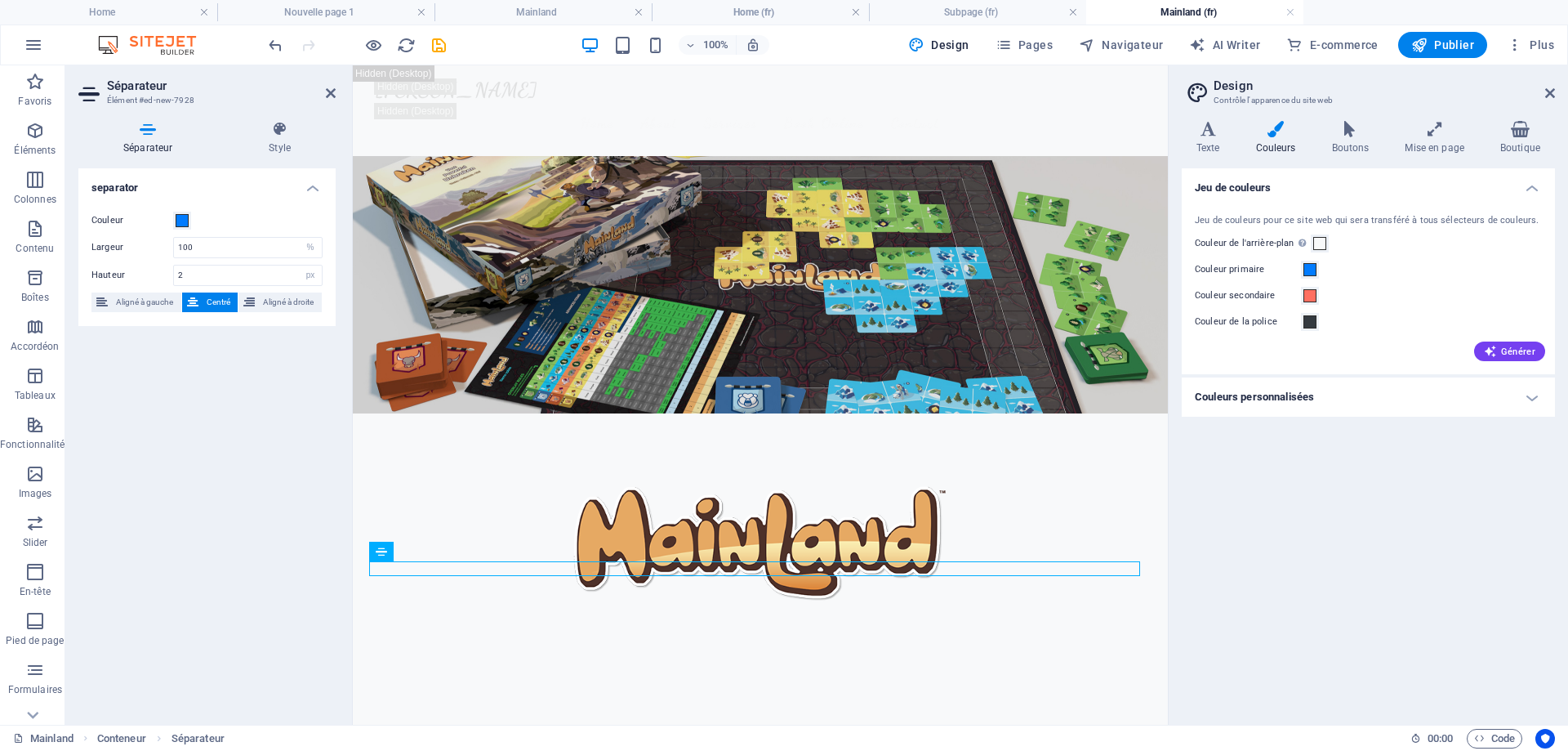
click at [179, 209] on div "Couleur Largeur 100 px rem % vh vw Hauteur 2 px rem vh vw Aligné à gauche Centr…" at bounding box center [207, 262] width 257 height 128
click at [186, 216] on span at bounding box center [182, 221] width 13 height 13
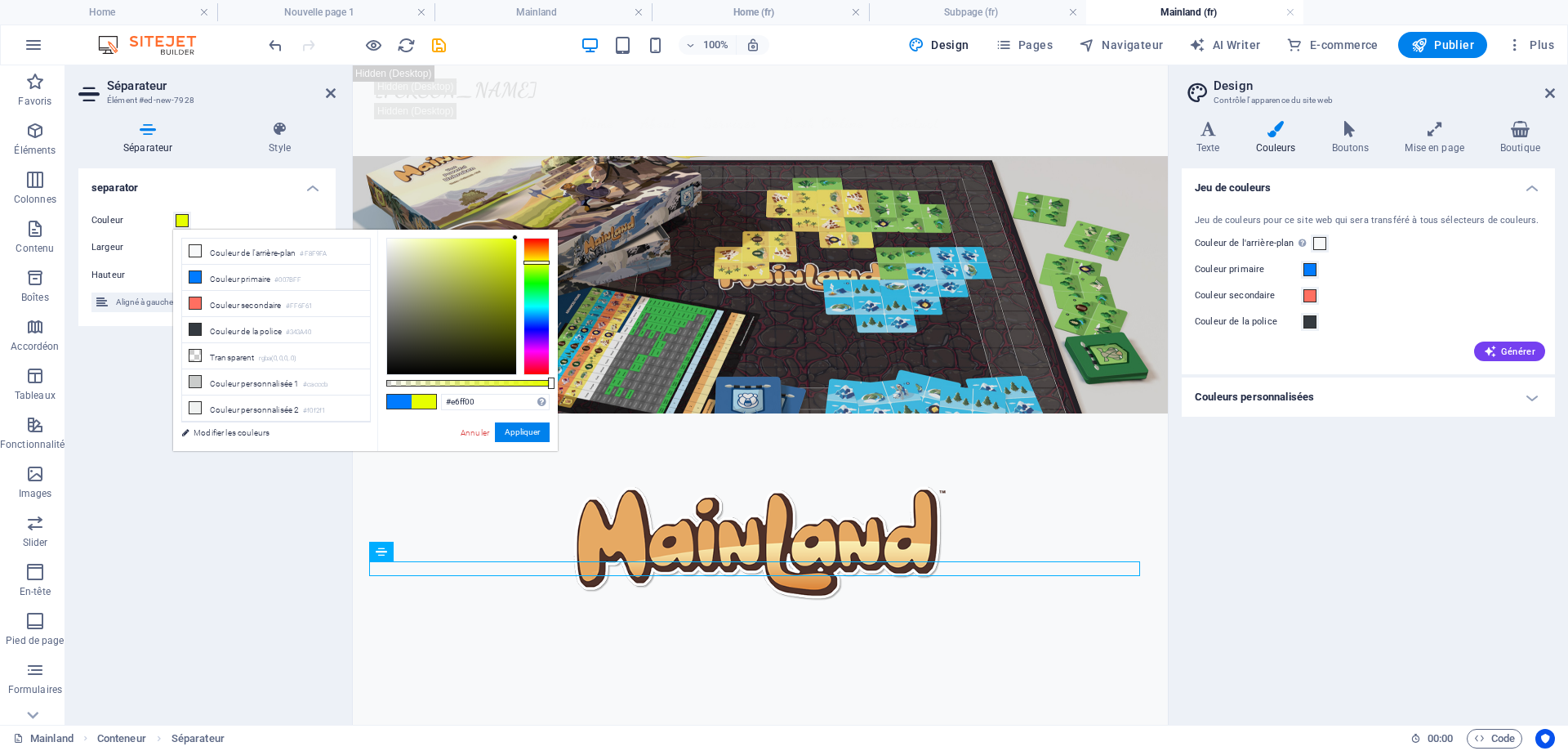
drag, startPoint x: 539, startPoint y: 315, endPoint x: 547, endPoint y: 262, distance: 53.6
click at [547, 262] on div at bounding box center [537, 262] width 26 height 4
click at [545, 259] on div at bounding box center [537, 259] width 26 height 4
drag, startPoint x: 496, startPoint y: 261, endPoint x: 501, endPoint y: 250, distance: 12.1
click at [476, 225] on body "Martin Morissette Home Nouvelle page 1 Mainland Home (fr) Subpage (fr) Mainland…" at bounding box center [784, 376] width 1568 height 751
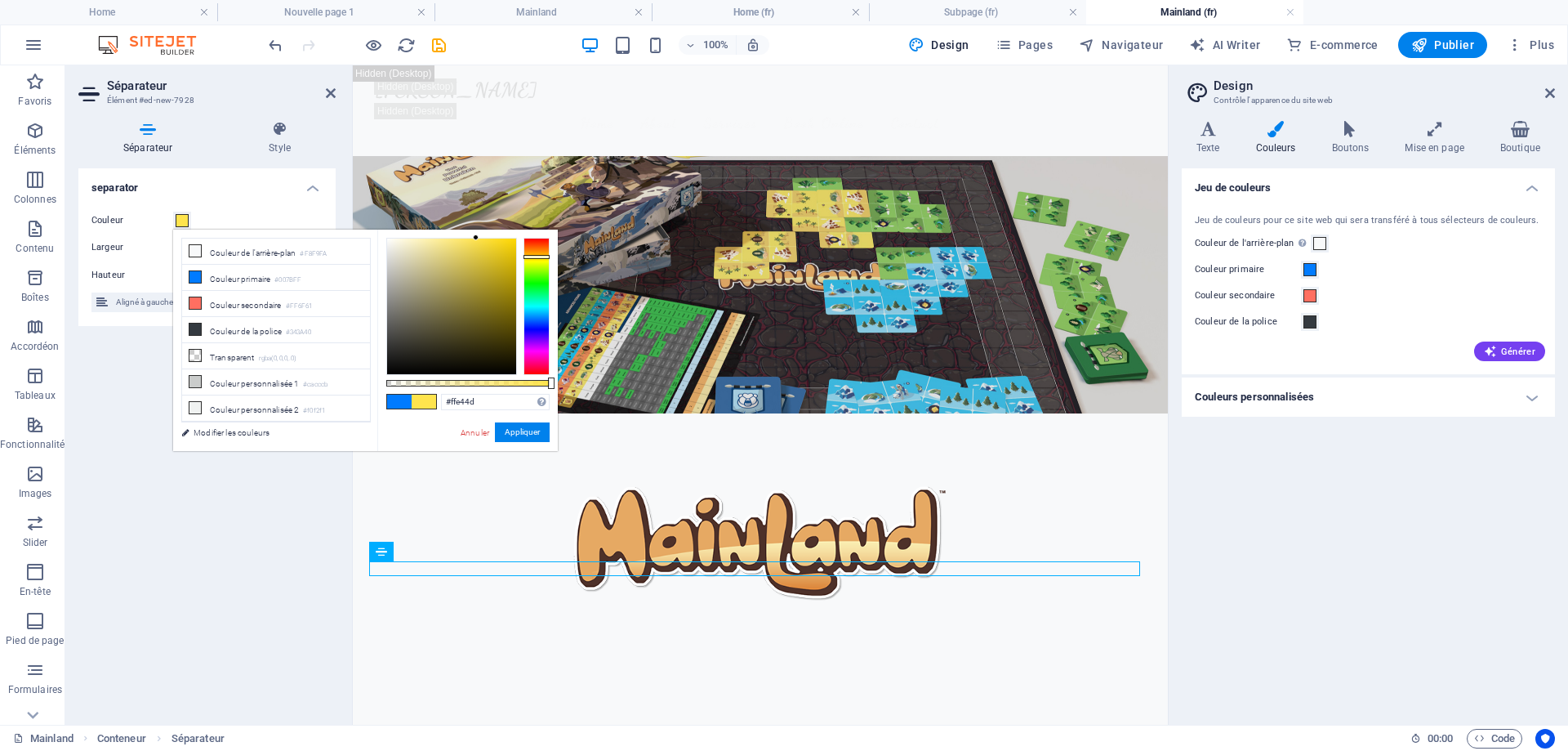
type input "#ffdd4d"
click at [541, 256] on div at bounding box center [537, 256] width 26 height 4
click at [525, 433] on button "Appliquer" at bounding box center [522, 432] width 55 height 20
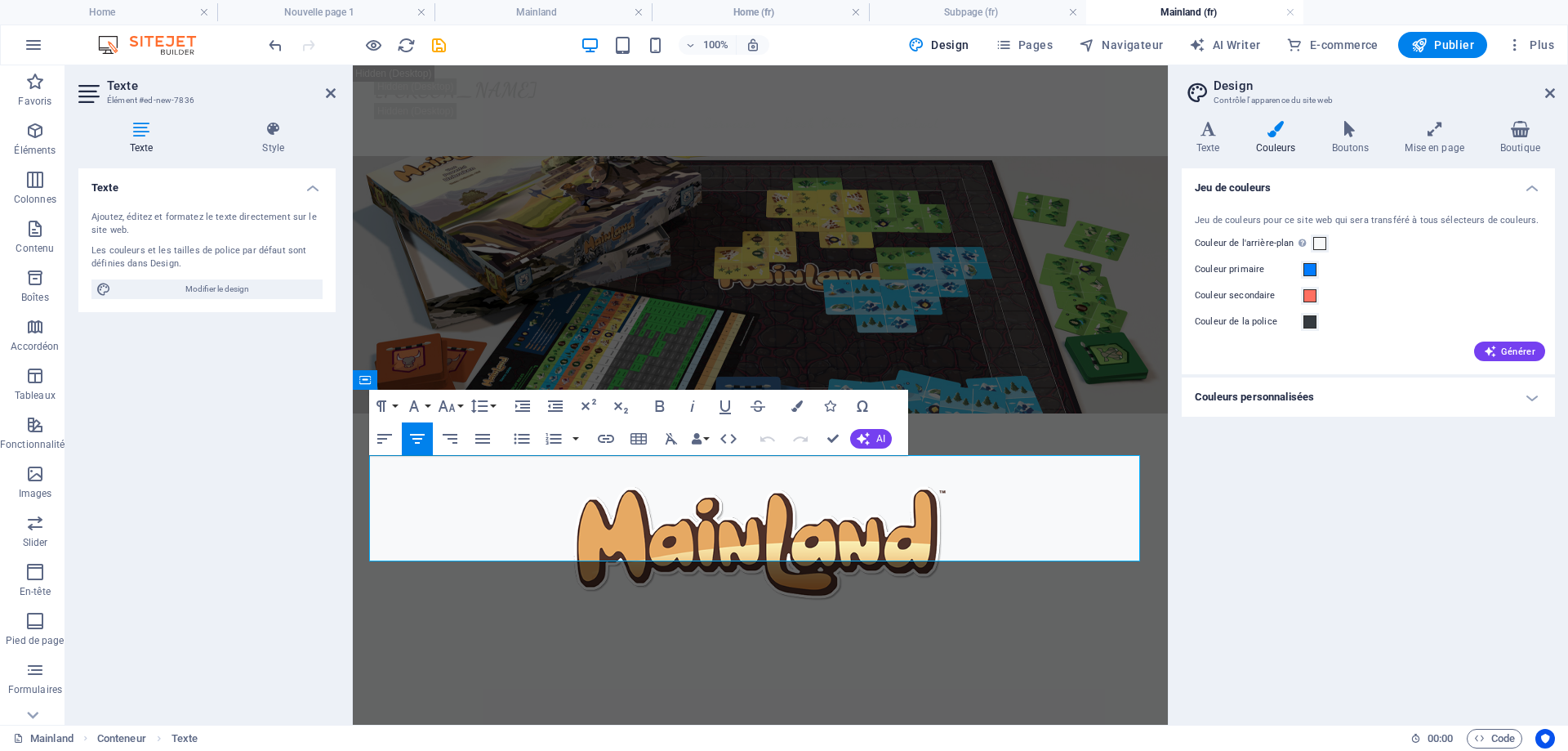
drag, startPoint x: 461, startPoint y: 500, endPoint x: 1159, endPoint y: 555, distance: 700.2
click at [669, 437] on icon "button" at bounding box center [670, 439] width 12 height 11
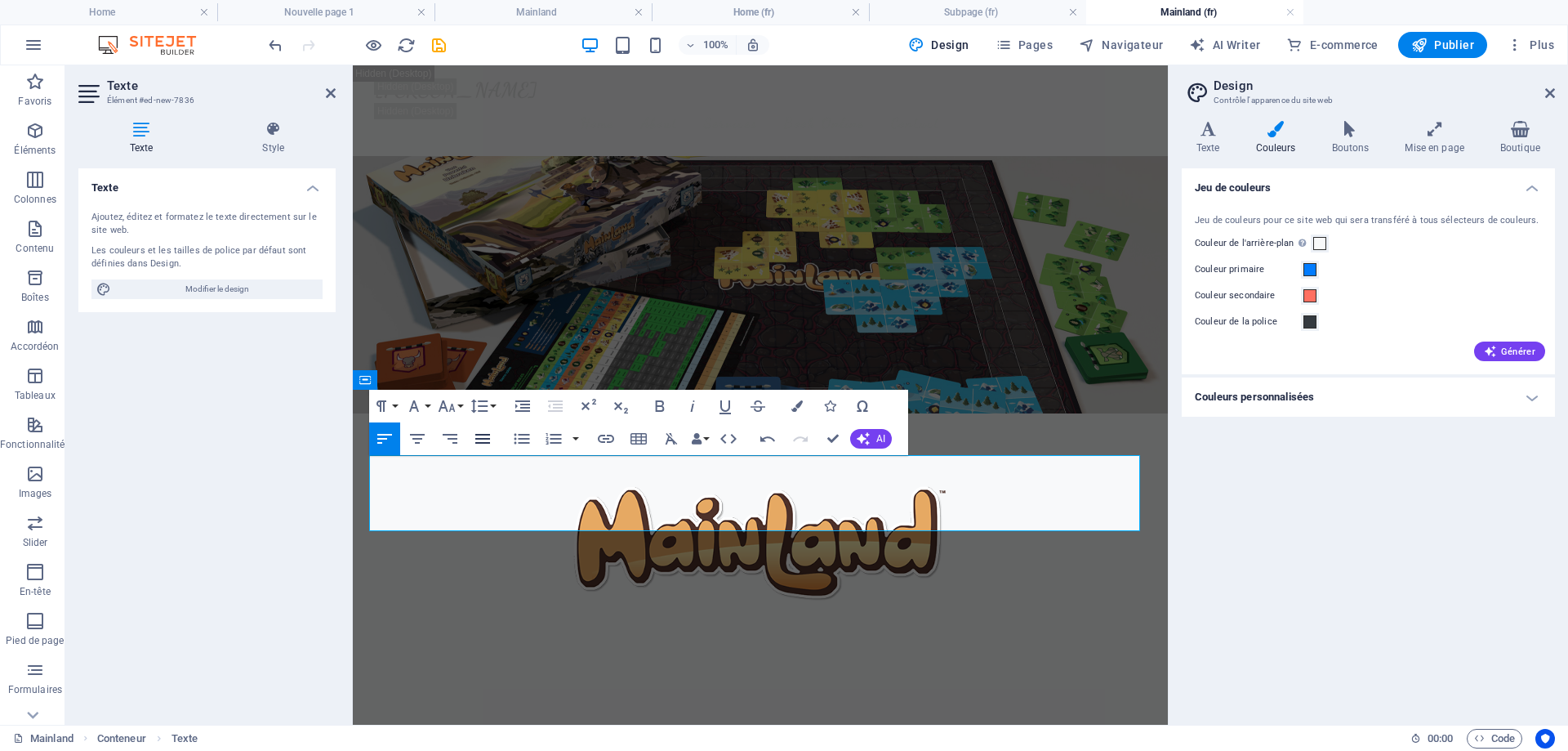
click at [479, 440] on icon "button" at bounding box center [483, 439] width 20 height 20
click at [388, 433] on icon "button" at bounding box center [384, 439] width 20 height 20
click at [527, 411] on icon "button" at bounding box center [523, 406] width 15 height 11
click at [550, 407] on icon "button" at bounding box center [556, 406] width 15 height 11
click at [420, 433] on icon "button" at bounding box center [417, 439] width 20 height 20
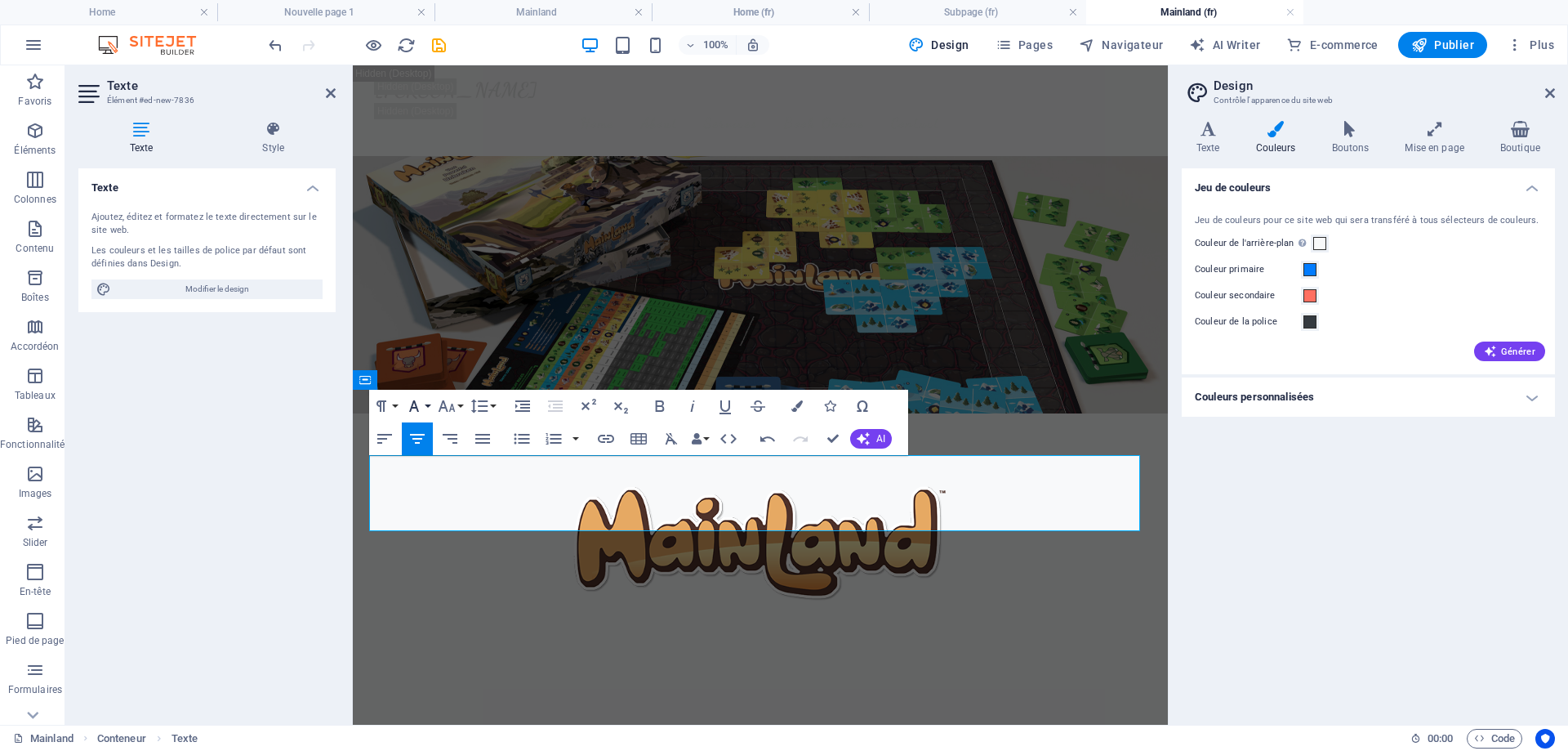
click at [429, 402] on button "Font Family" at bounding box center [417, 406] width 31 height 33
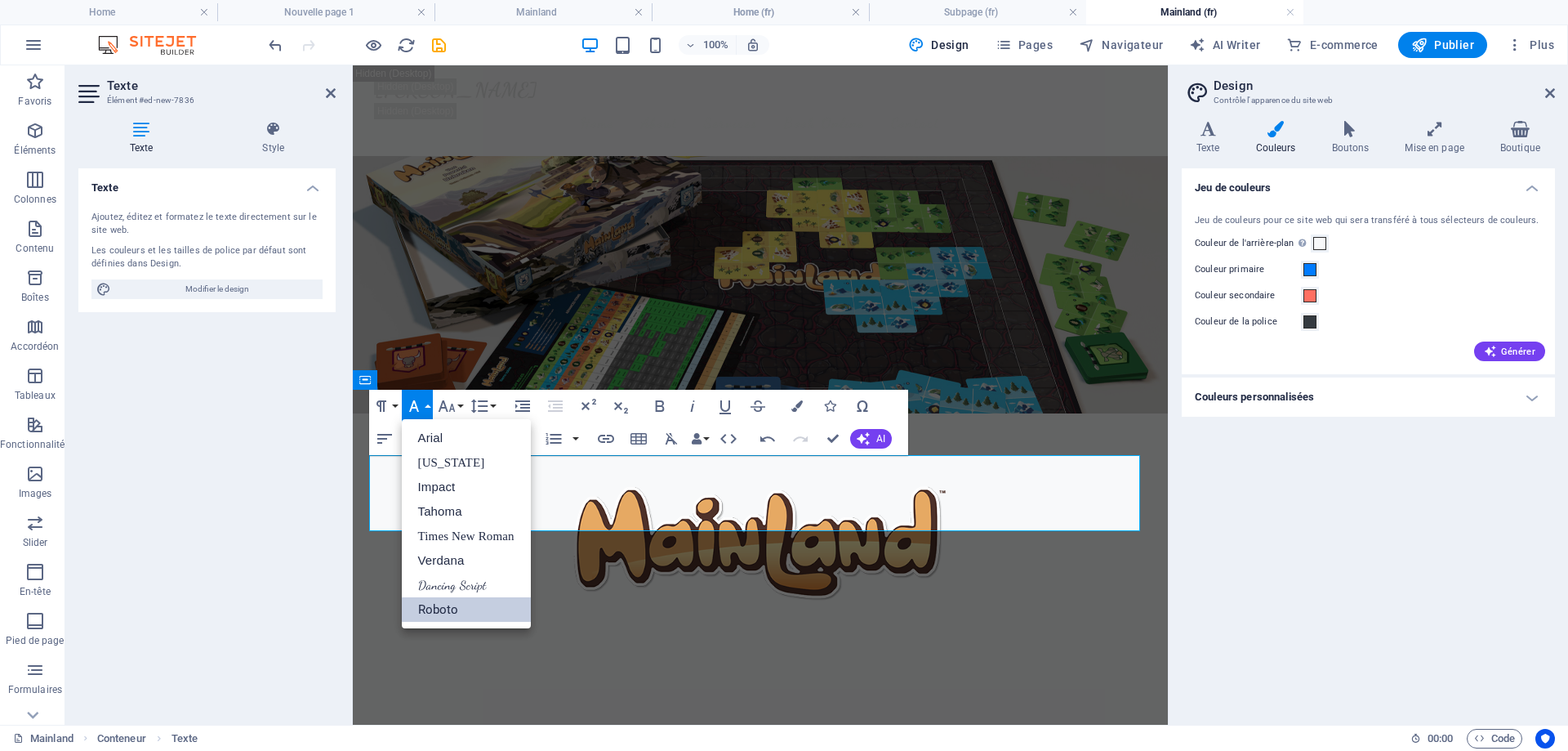
scroll to position [0, 0]
click at [452, 408] on icon "button" at bounding box center [446, 406] width 17 height 11
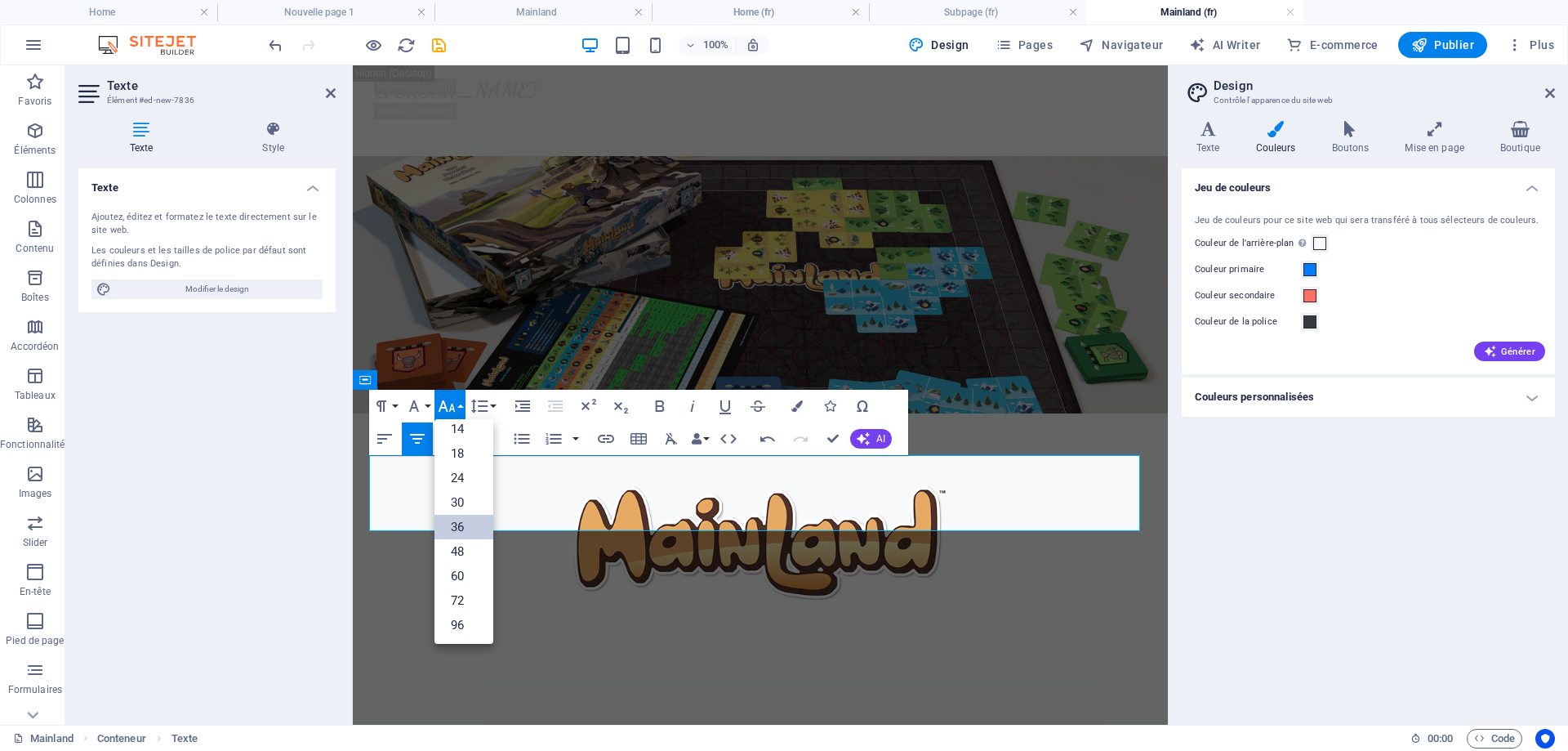
scroll to position [131, 0]
click at [457, 430] on link "14" at bounding box center [464, 429] width 59 height 25
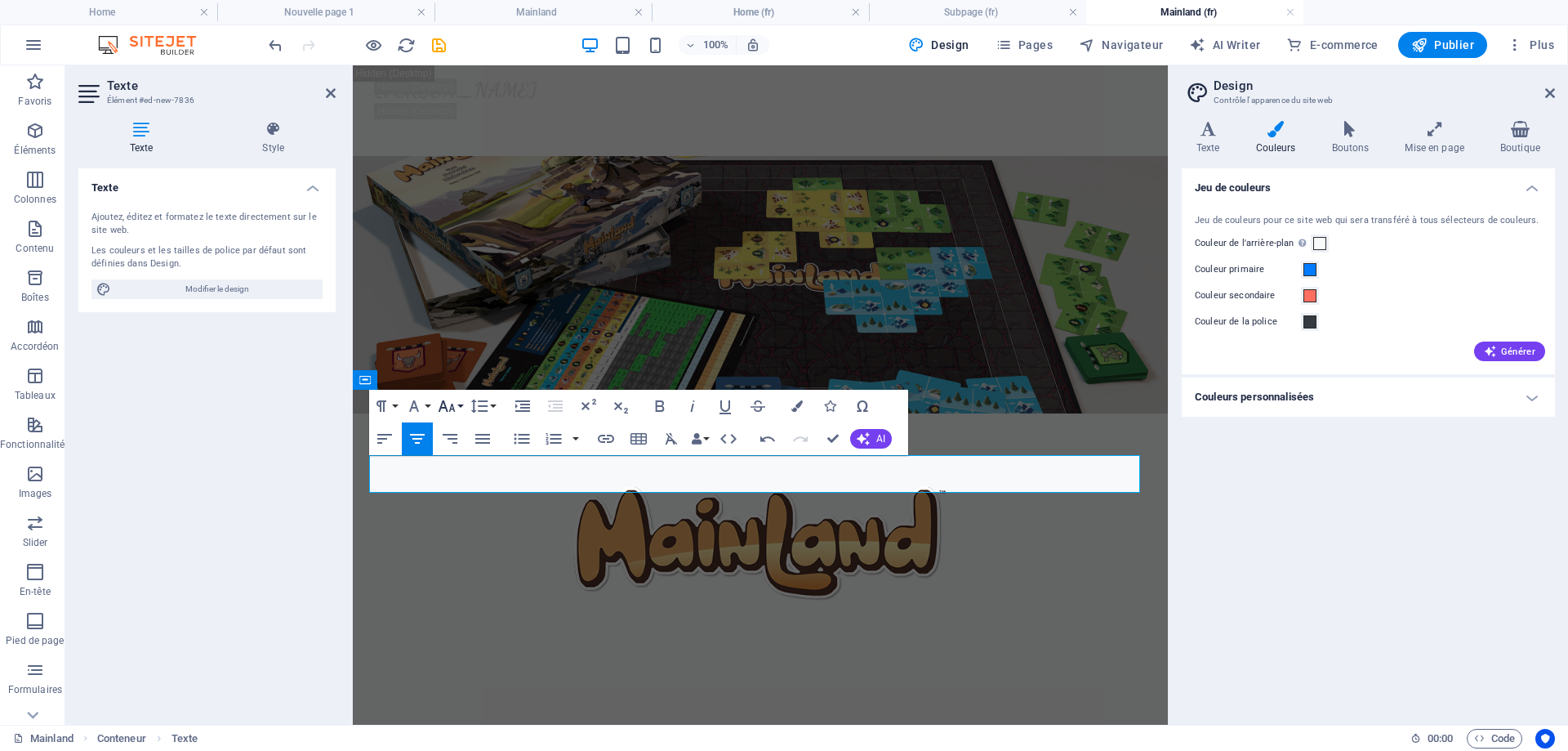
click at [461, 407] on button "Font Size" at bounding box center [450, 406] width 31 height 33
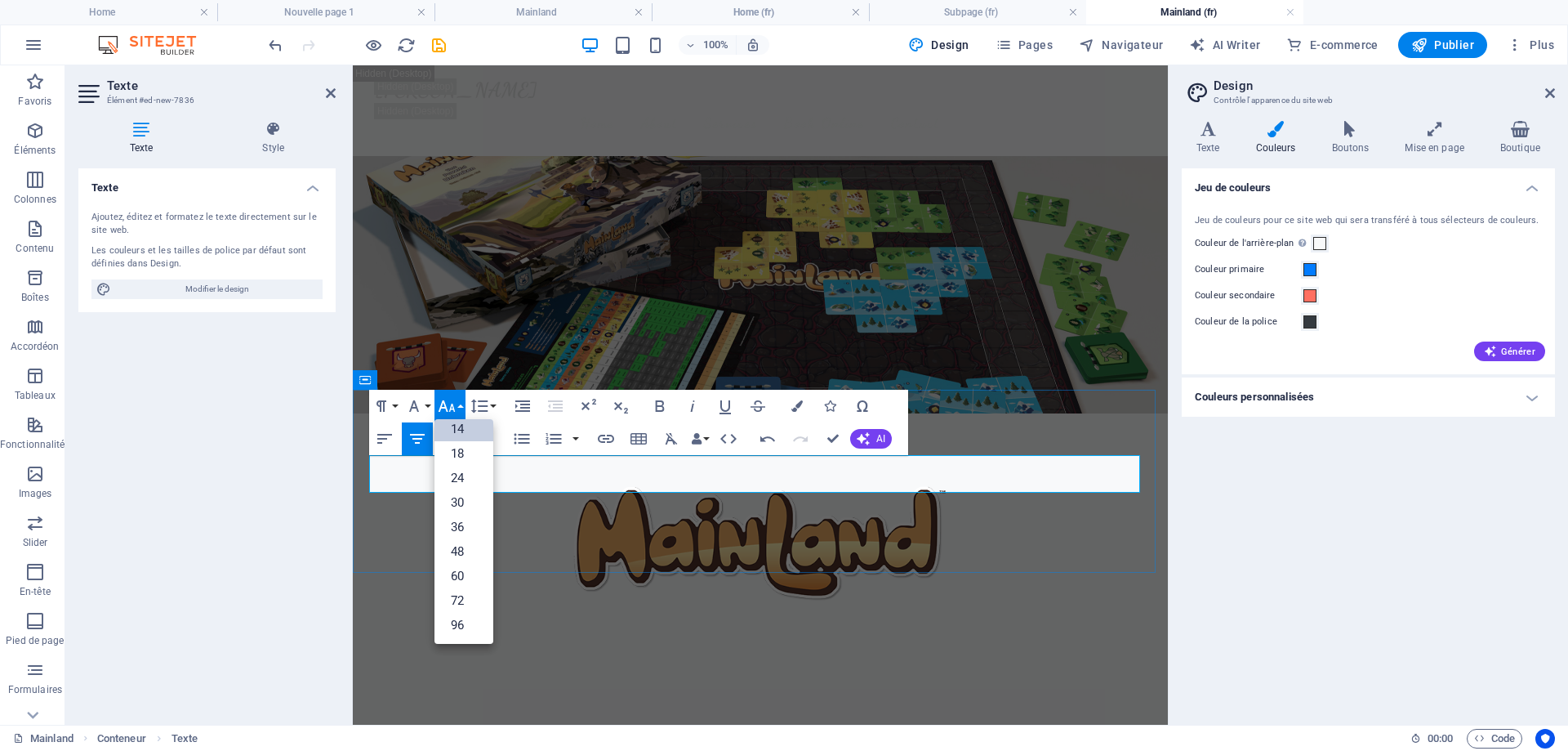
click at [605, 736] on h2 "A world is forming in chaos as clans fight for the most powerful Mainland" at bounding box center [760, 755] width 771 height 39
click at [983, 736] on h2 "A world is forming in chaos as clans fight for the most powerful Mainland" at bounding box center [760, 755] width 771 height 39
drag, startPoint x: 959, startPoint y: 474, endPoint x: 486, endPoint y: 475, distance: 473.0
click at [486, 736] on h2 "A world is forming in chaos as clans fight for the most powerful Mainland" at bounding box center [760, 755] width 771 height 39
click at [1208, 134] on icon at bounding box center [1208, 129] width 53 height 16
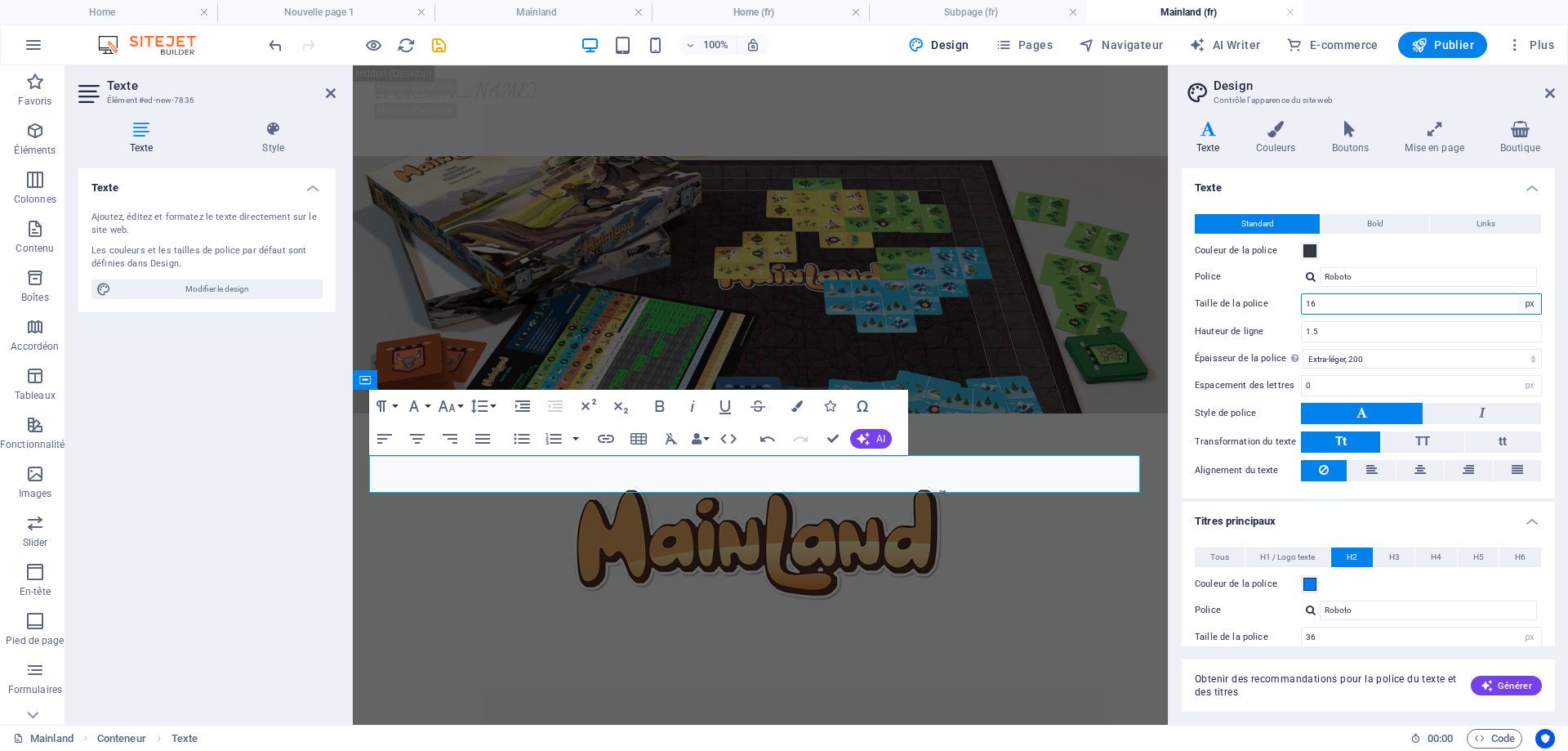
click at [1525, 304] on select "rem px" at bounding box center [1530, 304] width 23 height 20
select select "rem"
click at [1519, 294] on select "rem px" at bounding box center [1530, 304] width 23 height 20
click at [1529, 304] on select "rem px" at bounding box center [1530, 304] width 23 height 20
drag, startPoint x: 1405, startPoint y: 308, endPoint x: 1322, endPoint y: 307, distance: 83.0
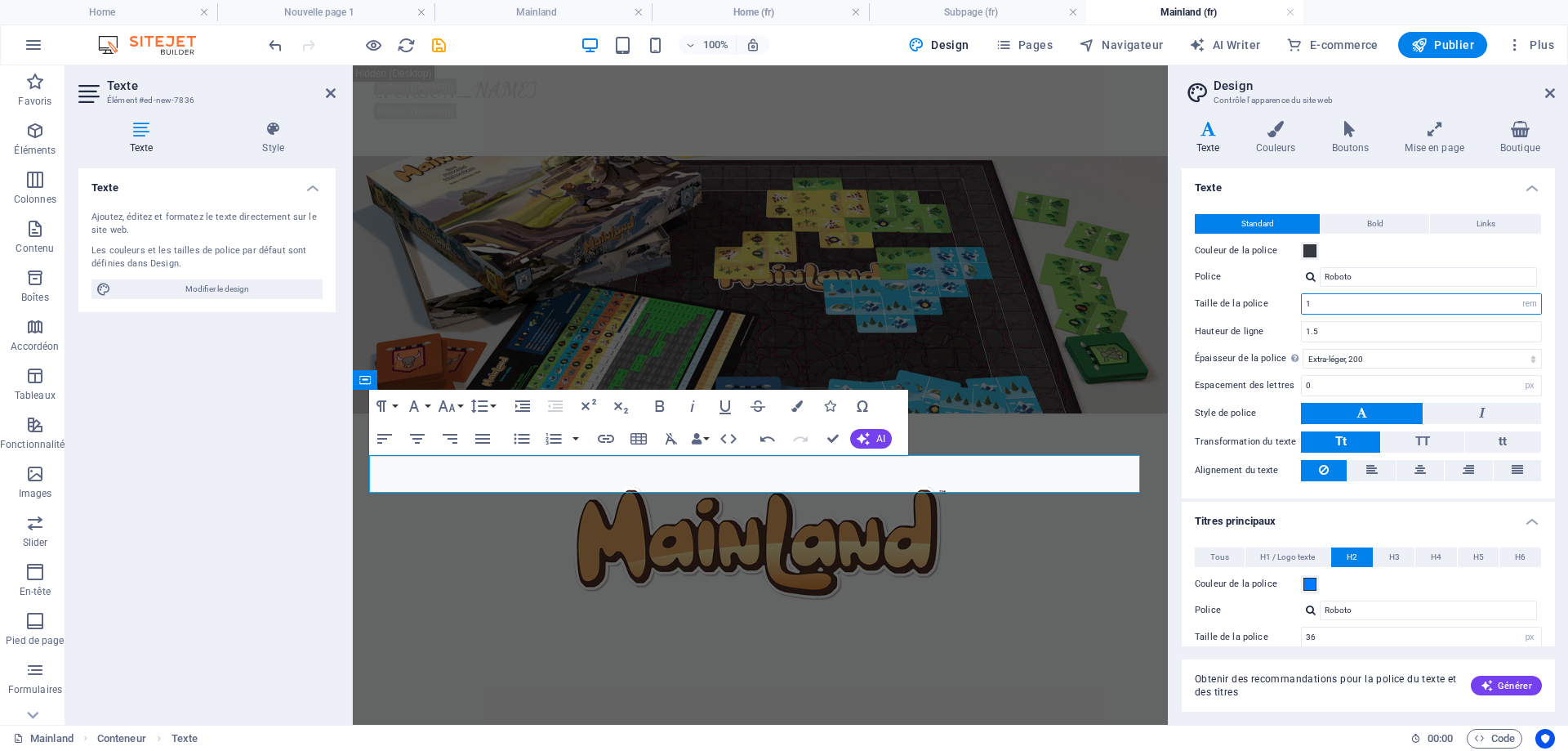
click at [1405, 308] on input "1" at bounding box center [1421, 304] width 239 height 20
click at [1271, 297] on div "Taille de la police 1 rem px" at bounding box center [1369, 304] width 348 height 21
type input "2"
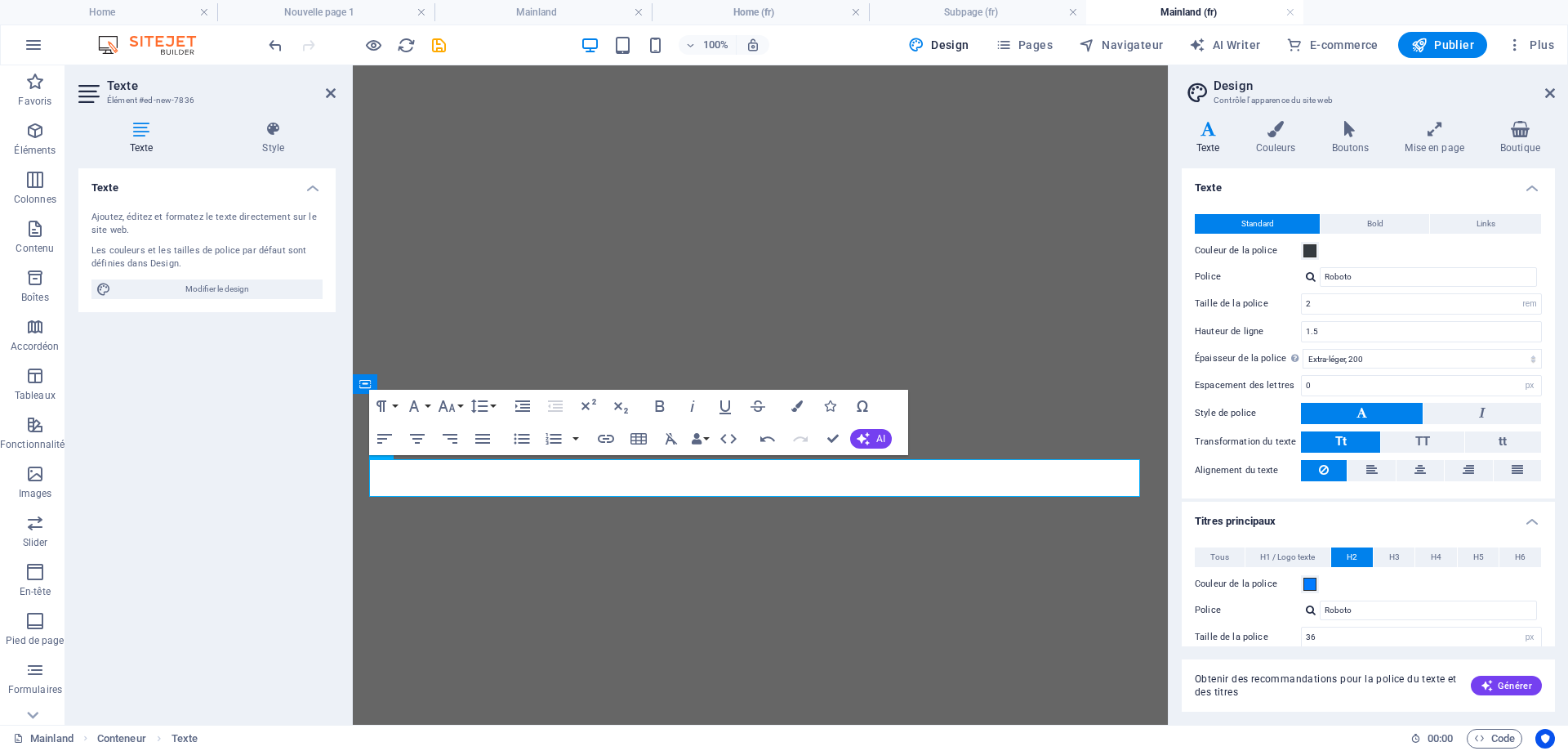
select select "rem"
select select "200"
select select "px"
select select "600"
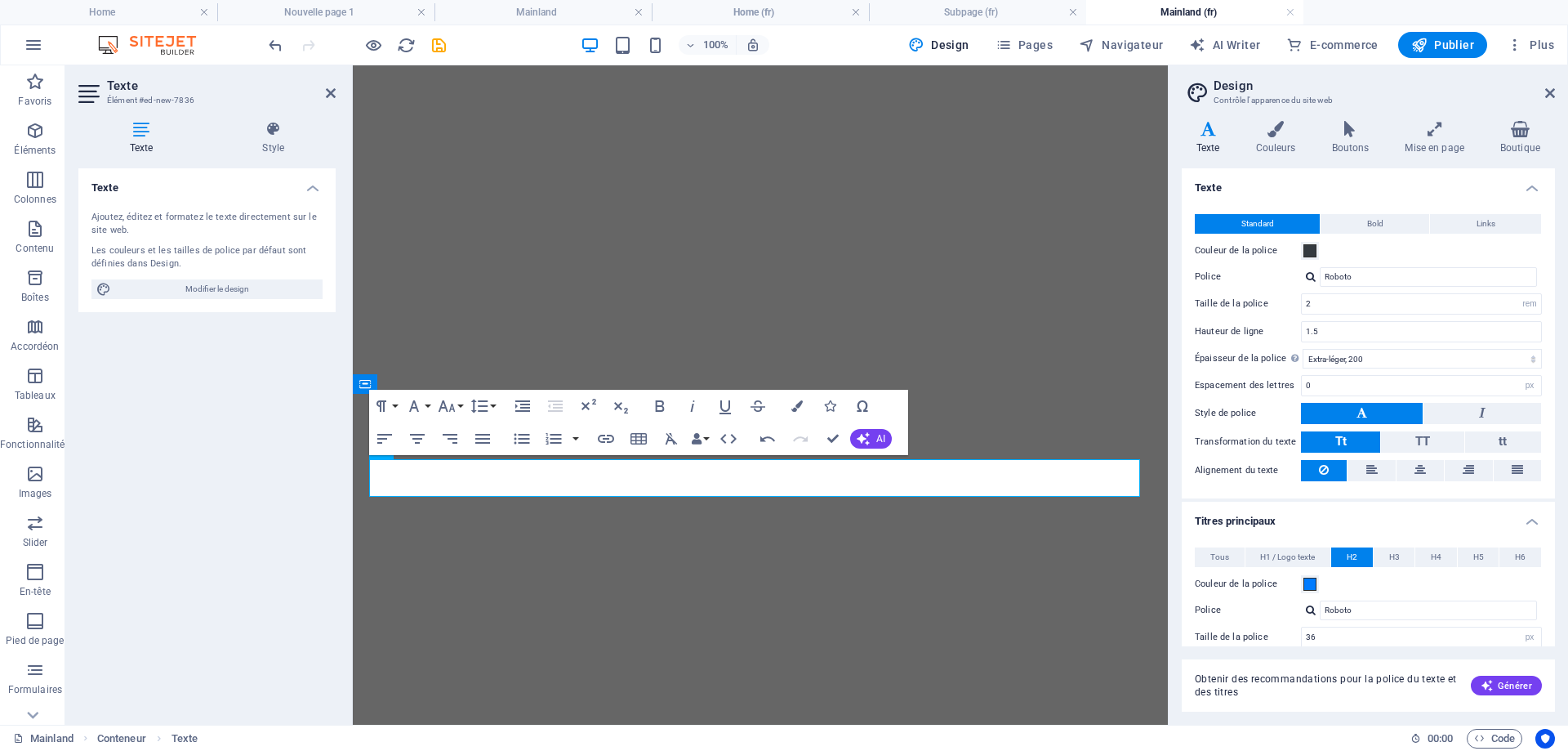
select select "px"
select select "rem"
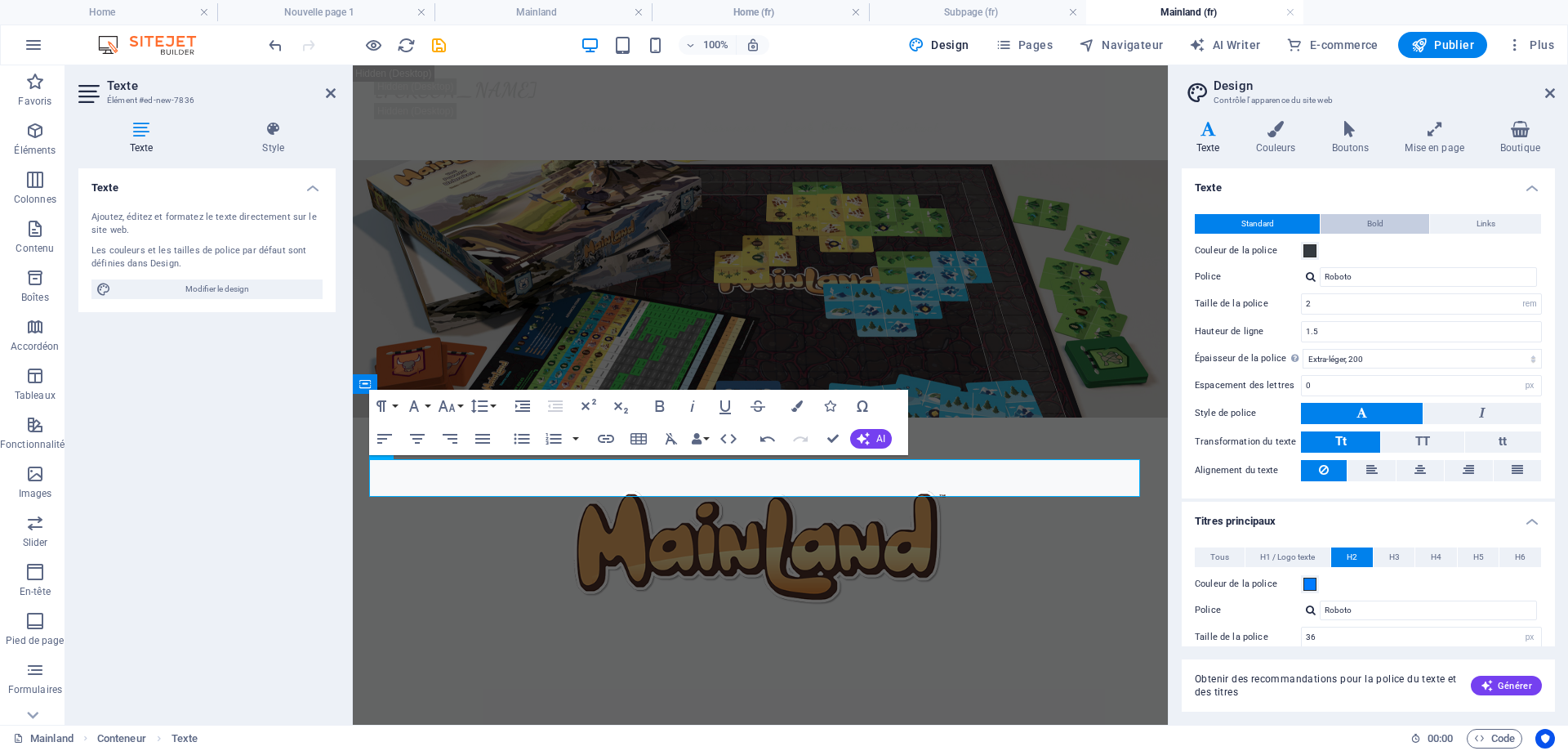
click at [1393, 229] on button "Bold" at bounding box center [1375, 224] width 109 height 20
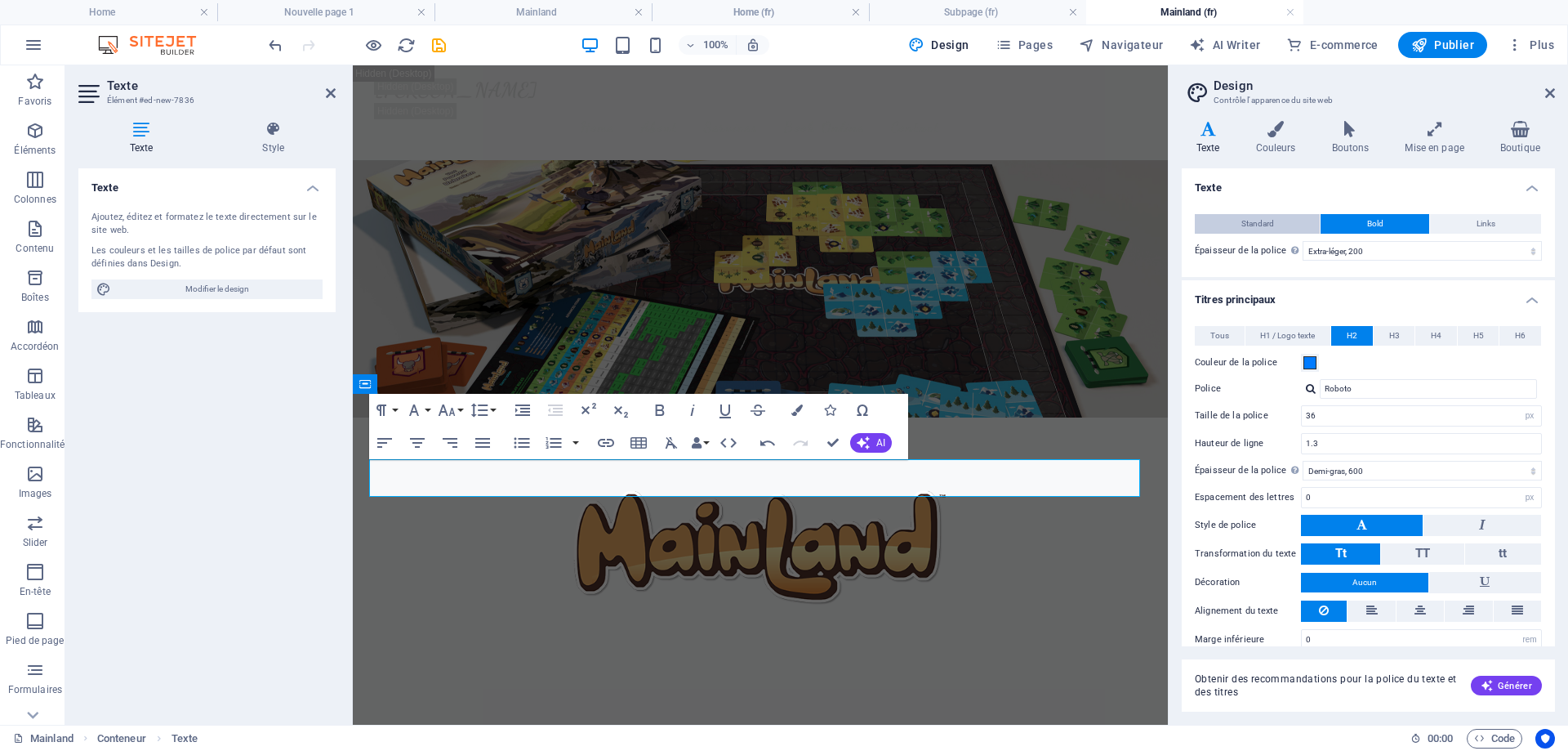
click at [1272, 226] on span "Standard" at bounding box center [1258, 224] width 33 height 20
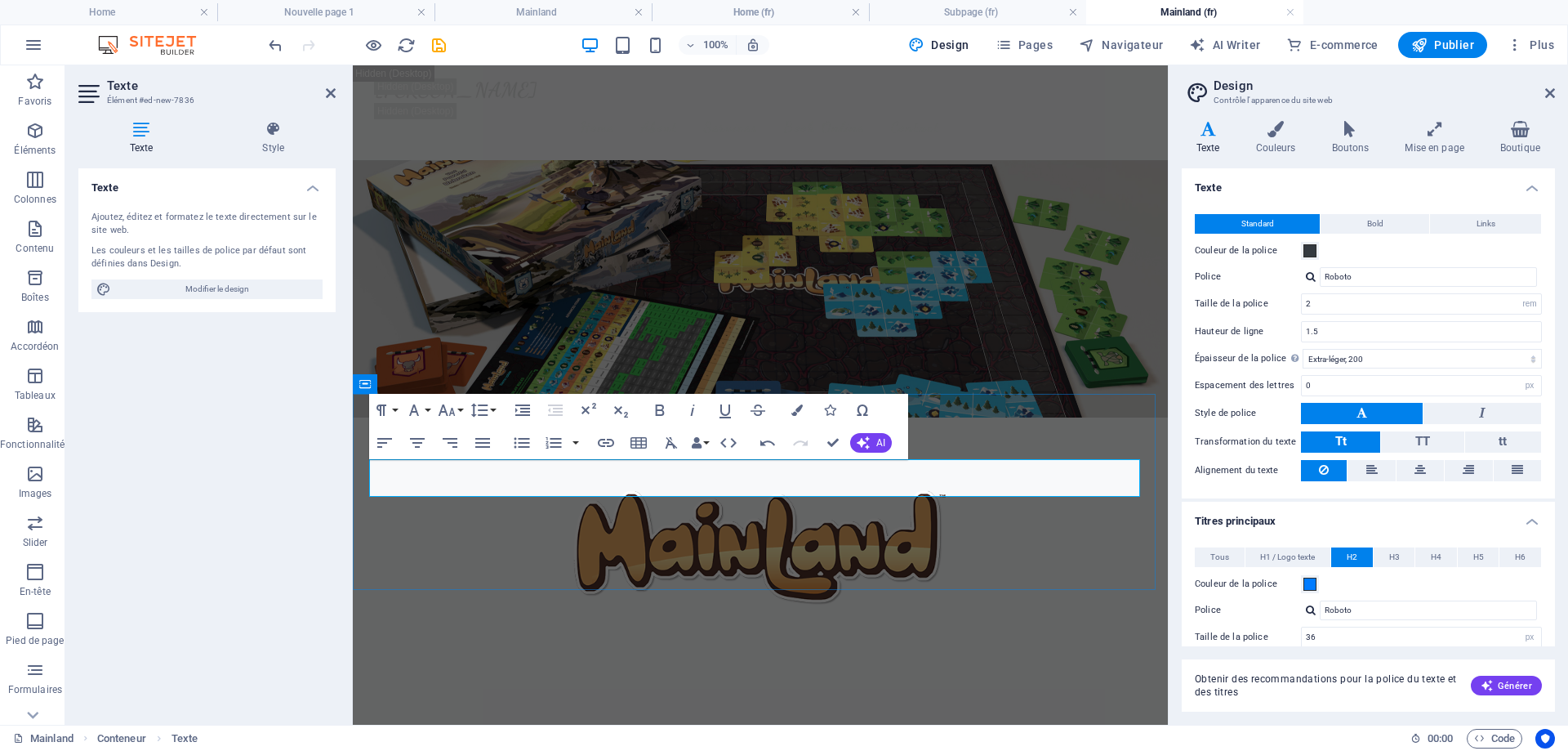
click at [989, 740] on h2 "A world is forming in chaos as clans fight for the most powerful Mainland" at bounding box center [760, 759] width 771 height 39
drag, startPoint x: 958, startPoint y: 479, endPoint x: 534, endPoint y: 477, distance: 424.0
click at [534, 740] on h2 "A world is forming in chaos as clans fight for the most powerful Mainland" at bounding box center [760, 759] width 771 height 39
click at [1028, 740] on h2 "A world is forming in chaos as clans fight for the most powerful Mainland" at bounding box center [760, 759] width 771 height 39
drag, startPoint x: 998, startPoint y: 486, endPoint x: 506, endPoint y: 472, distance: 492.2
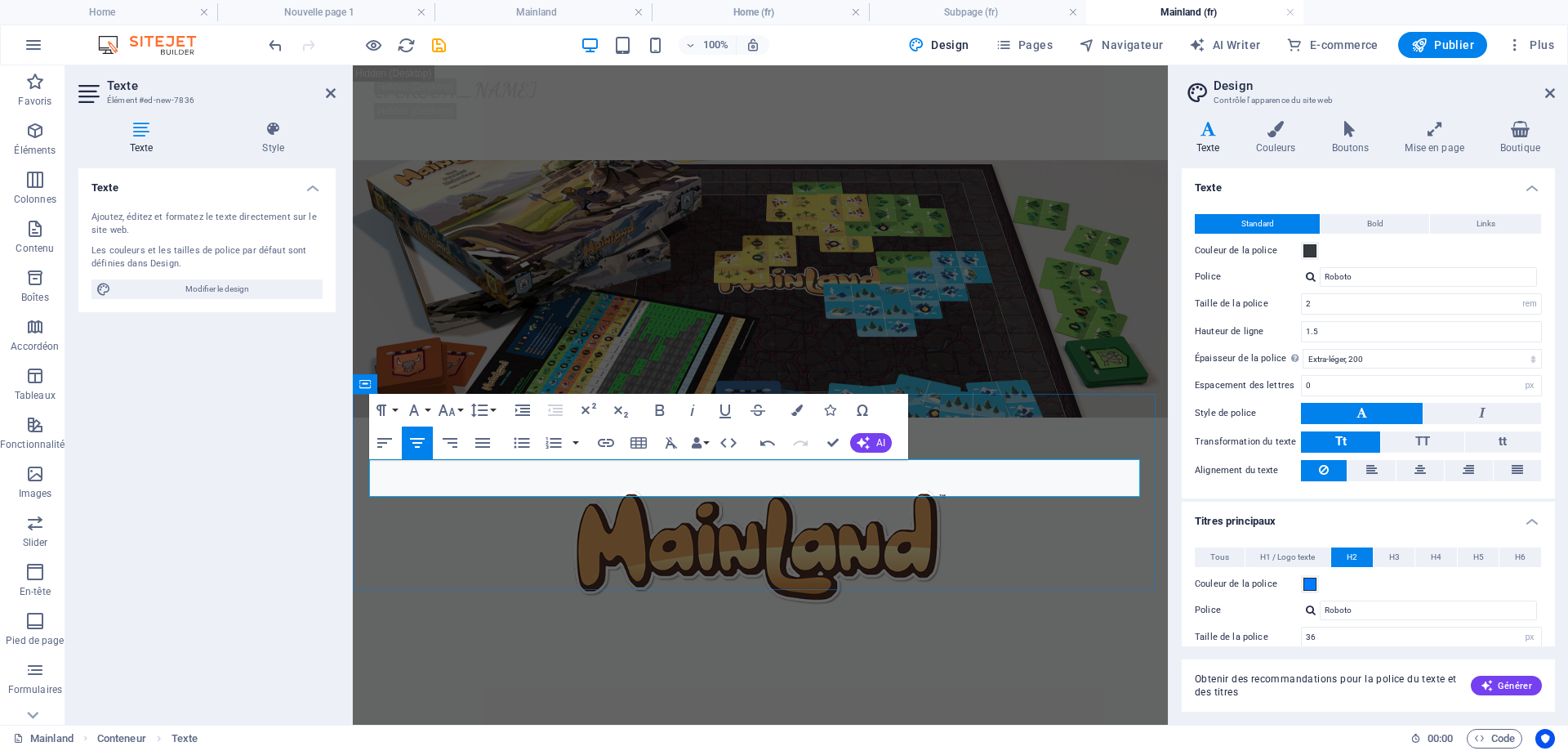
click at [506, 740] on h2 "A world is forming in chaos as clans fight for the most powerful Mainland" at bounding box center [760, 759] width 771 height 39
click at [249, 140] on h4 "Style" at bounding box center [274, 138] width 125 height 34
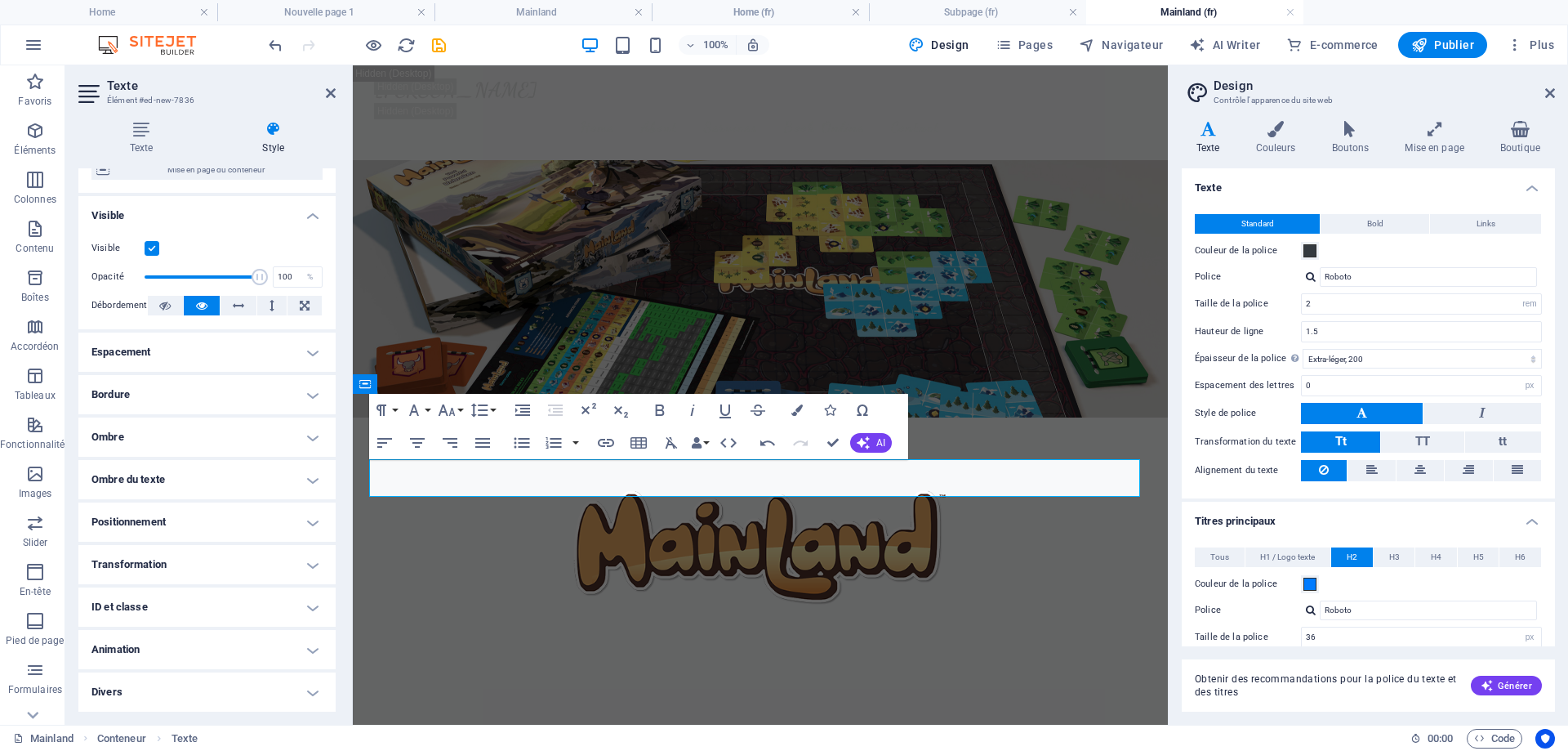
scroll to position [1, 0]
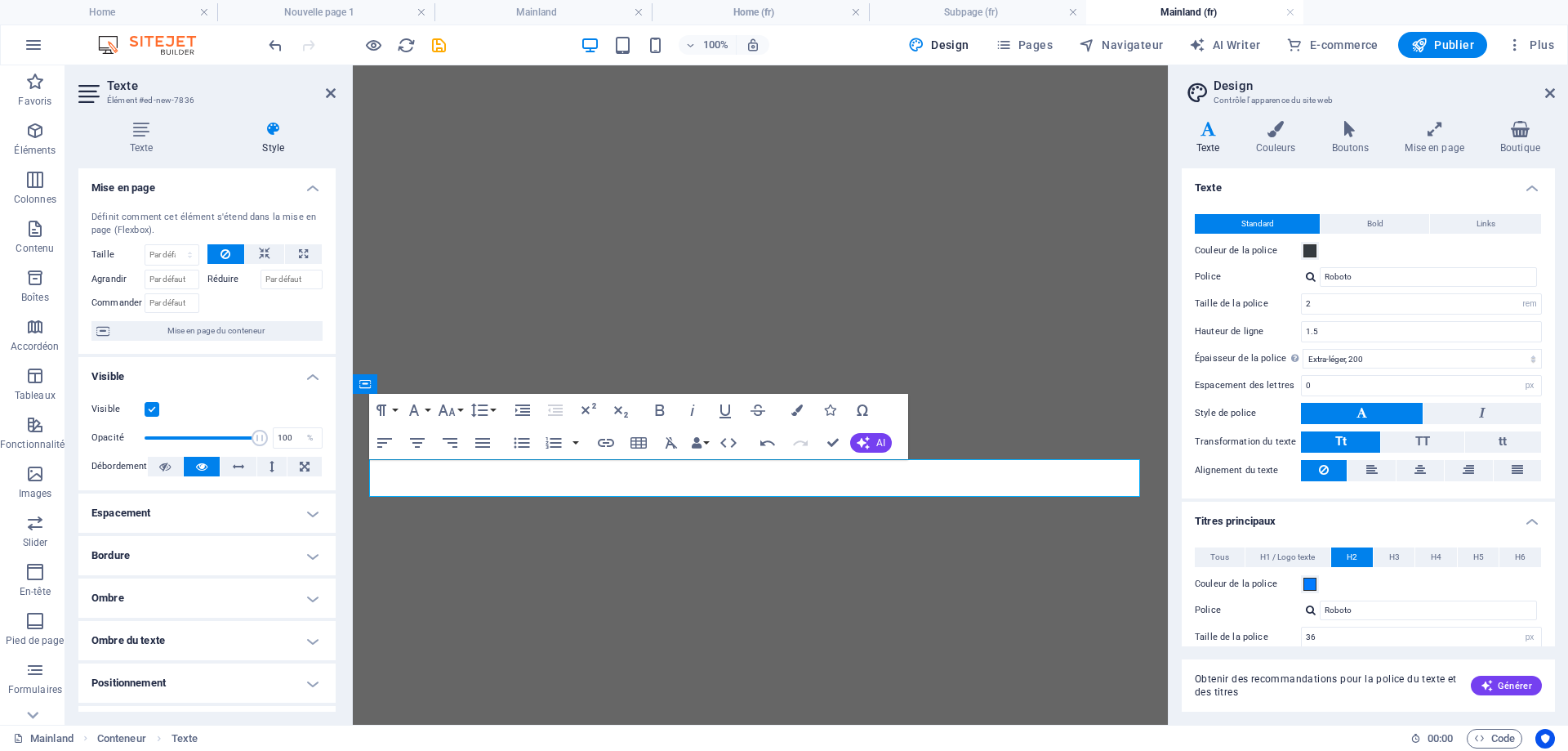
select select "rem"
select select "200"
select select "px"
select select "600"
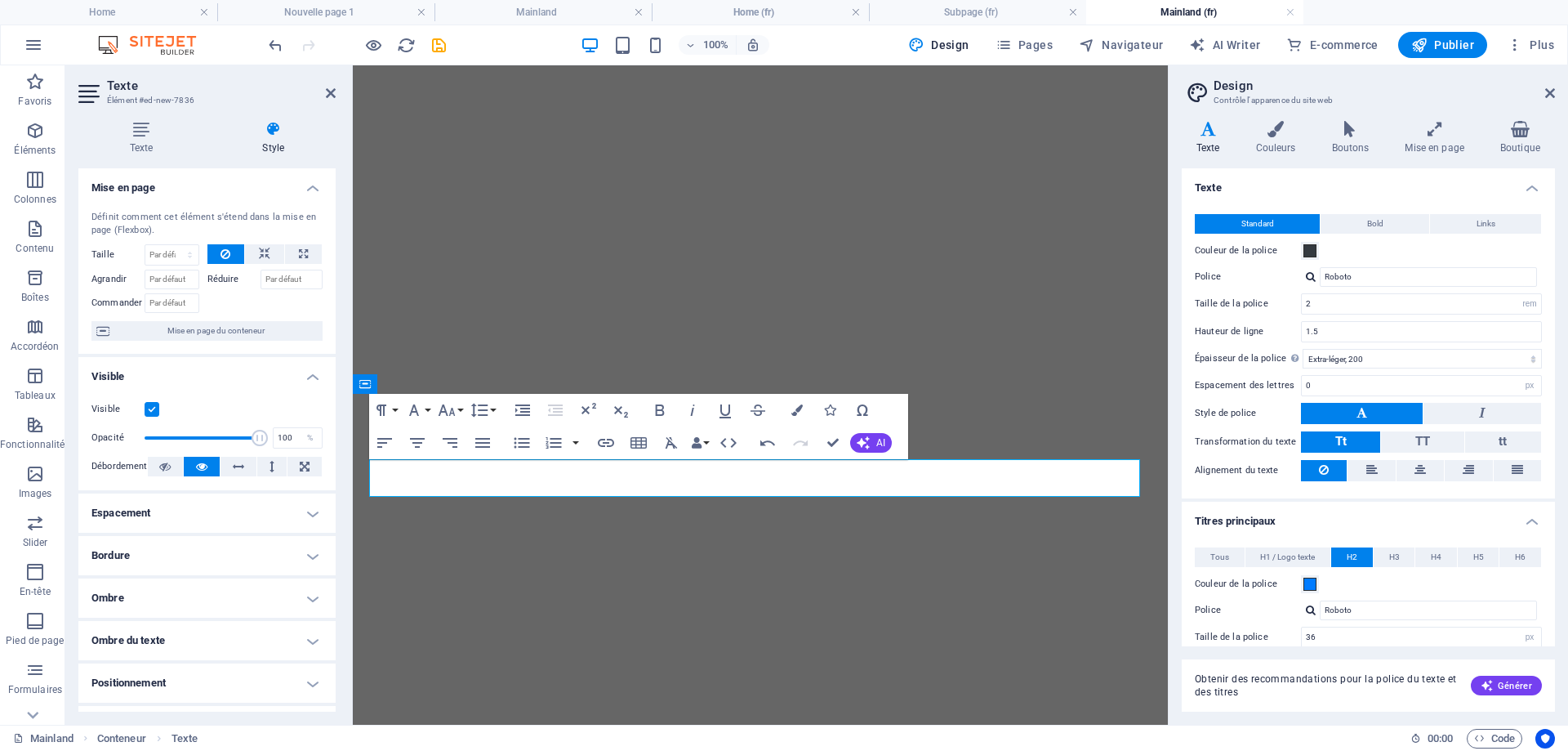
select select "px"
select select "rem"
click at [136, 123] on icon at bounding box center [142, 129] width 126 height 16
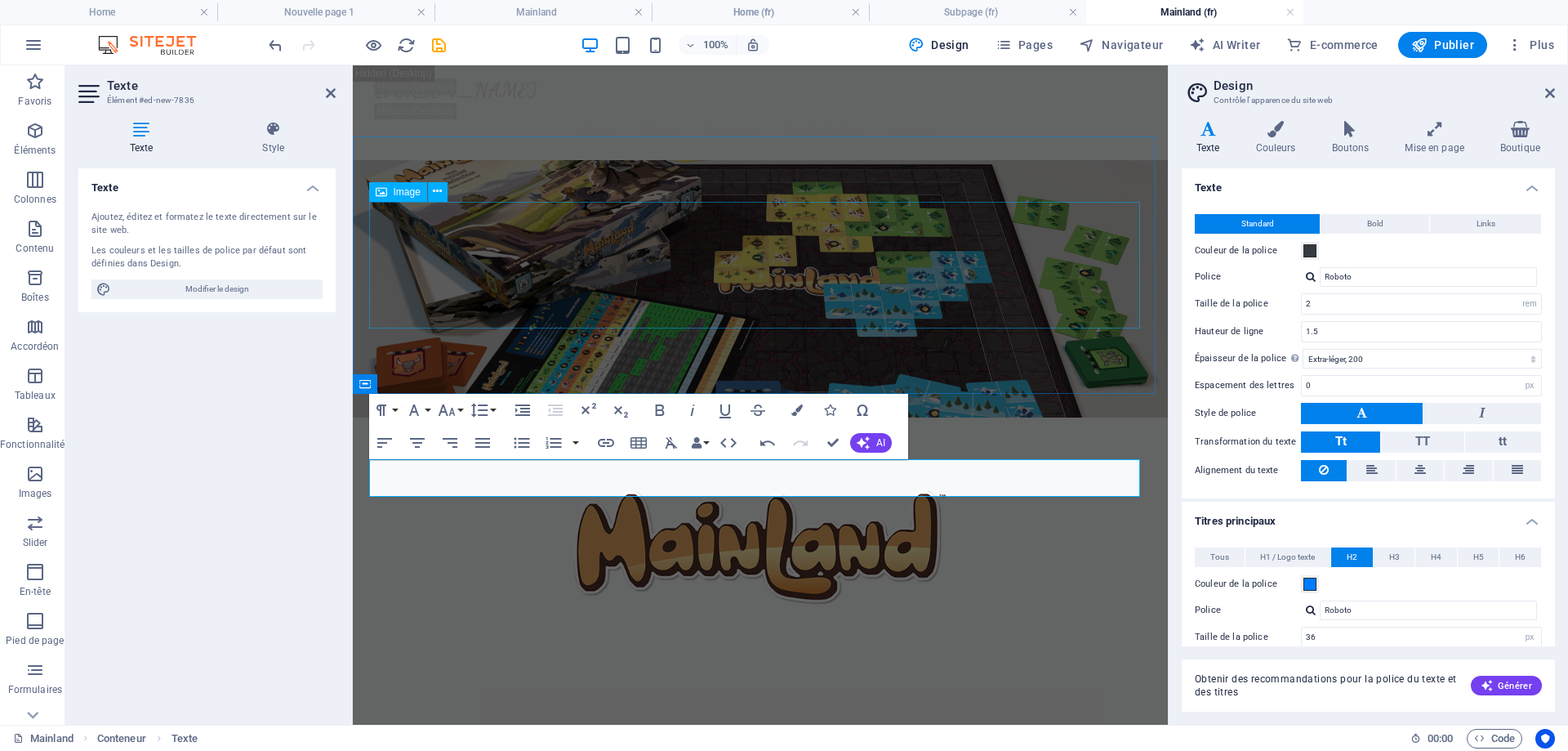
scroll to position [131, 0]
click at [393, 409] on button "Paragraph Format" at bounding box center [384, 410] width 31 height 33
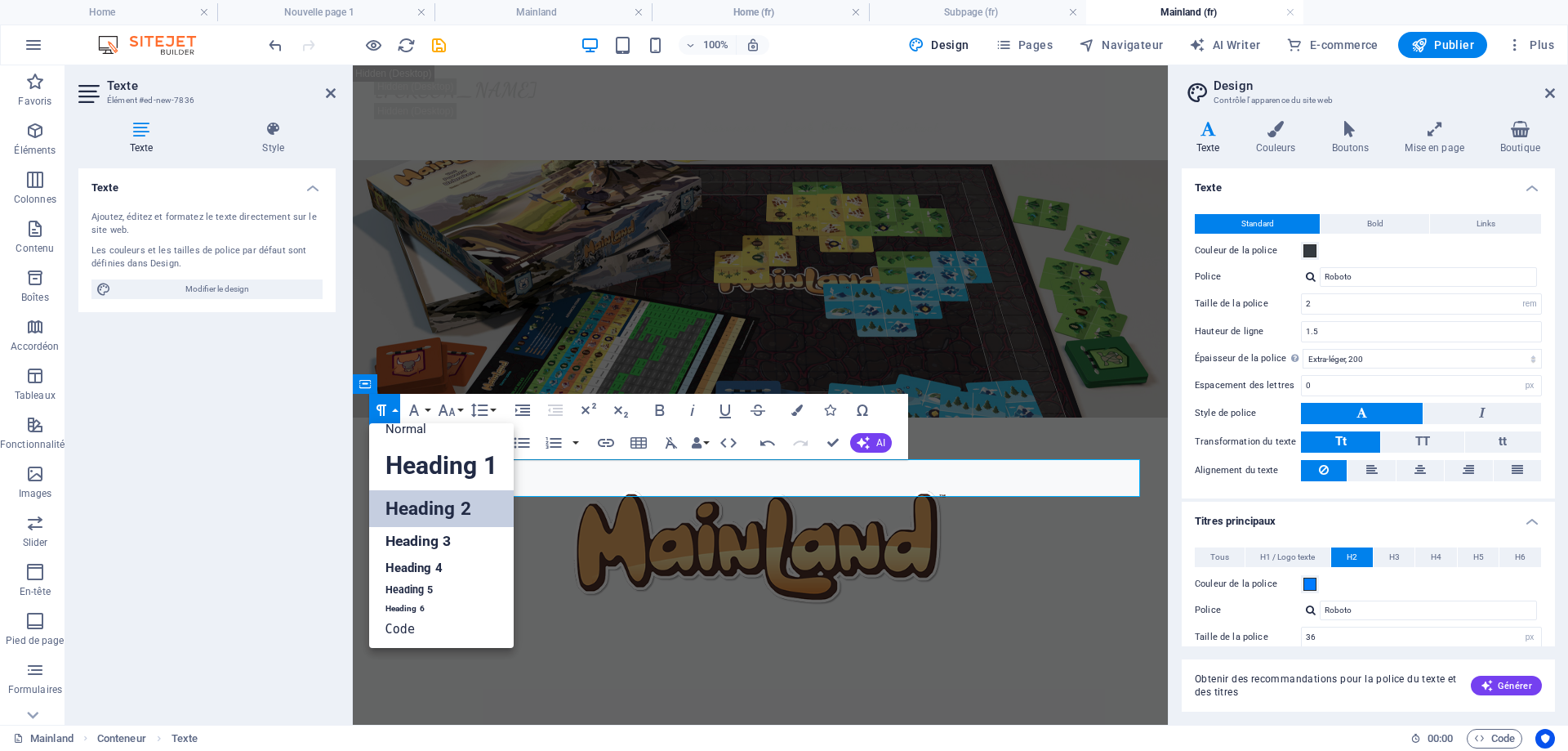
scroll to position [13, 0]
click at [439, 430] on link "Normal" at bounding box center [441, 429] width 144 height 25
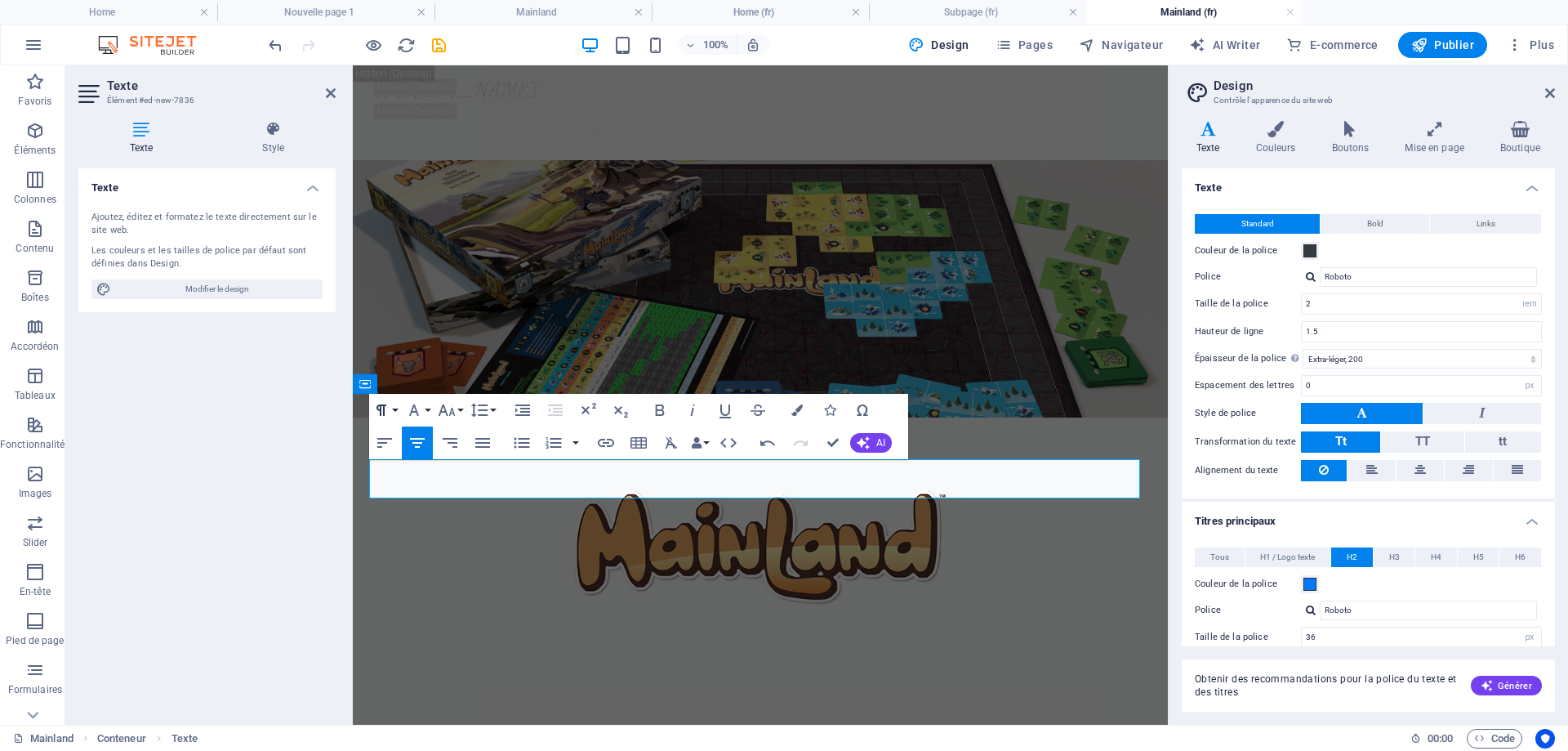
click at [396, 405] on button "Paragraph Format" at bounding box center [384, 410] width 31 height 33
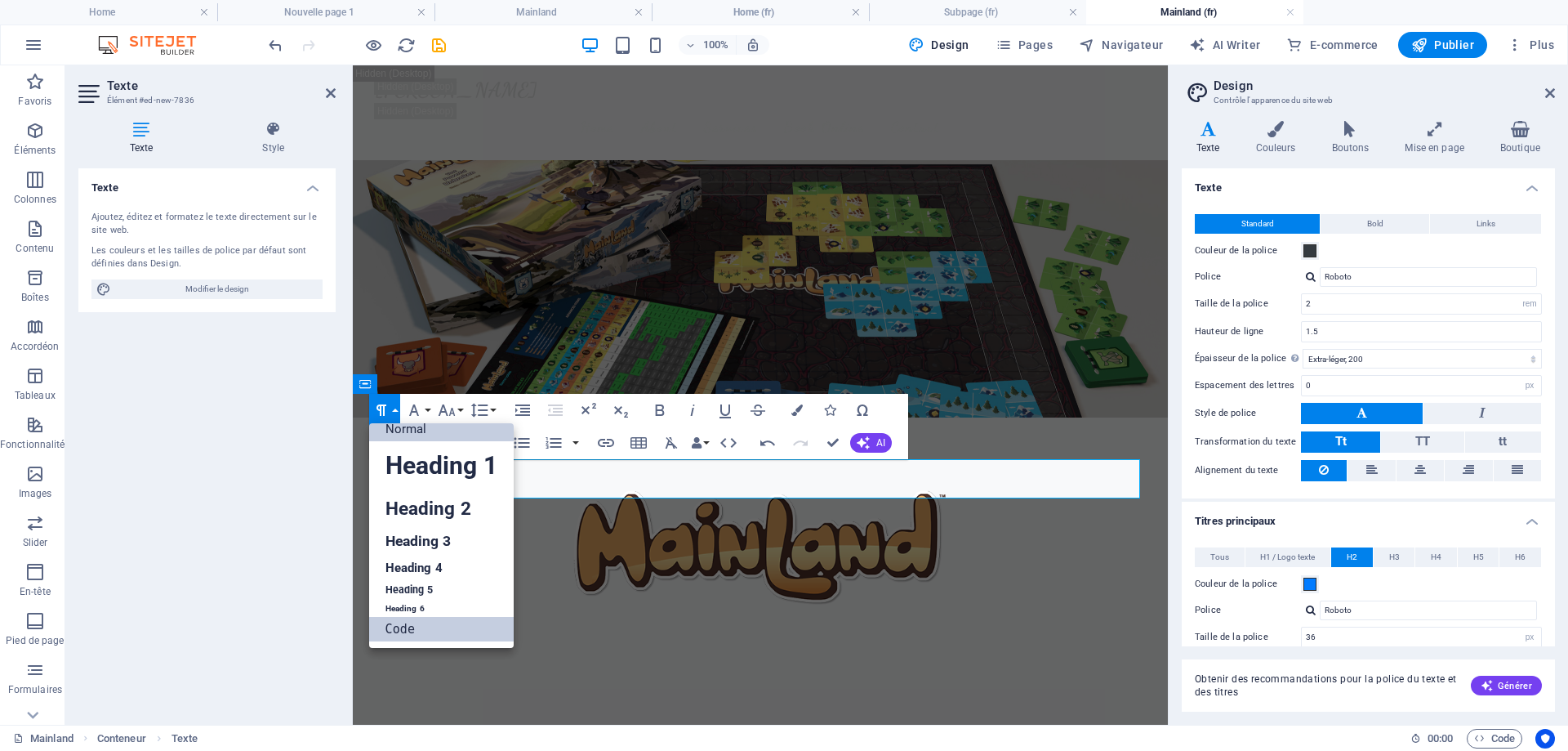
click at [412, 628] on link "Code" at bounding box center [441, 629] width 144 height 25
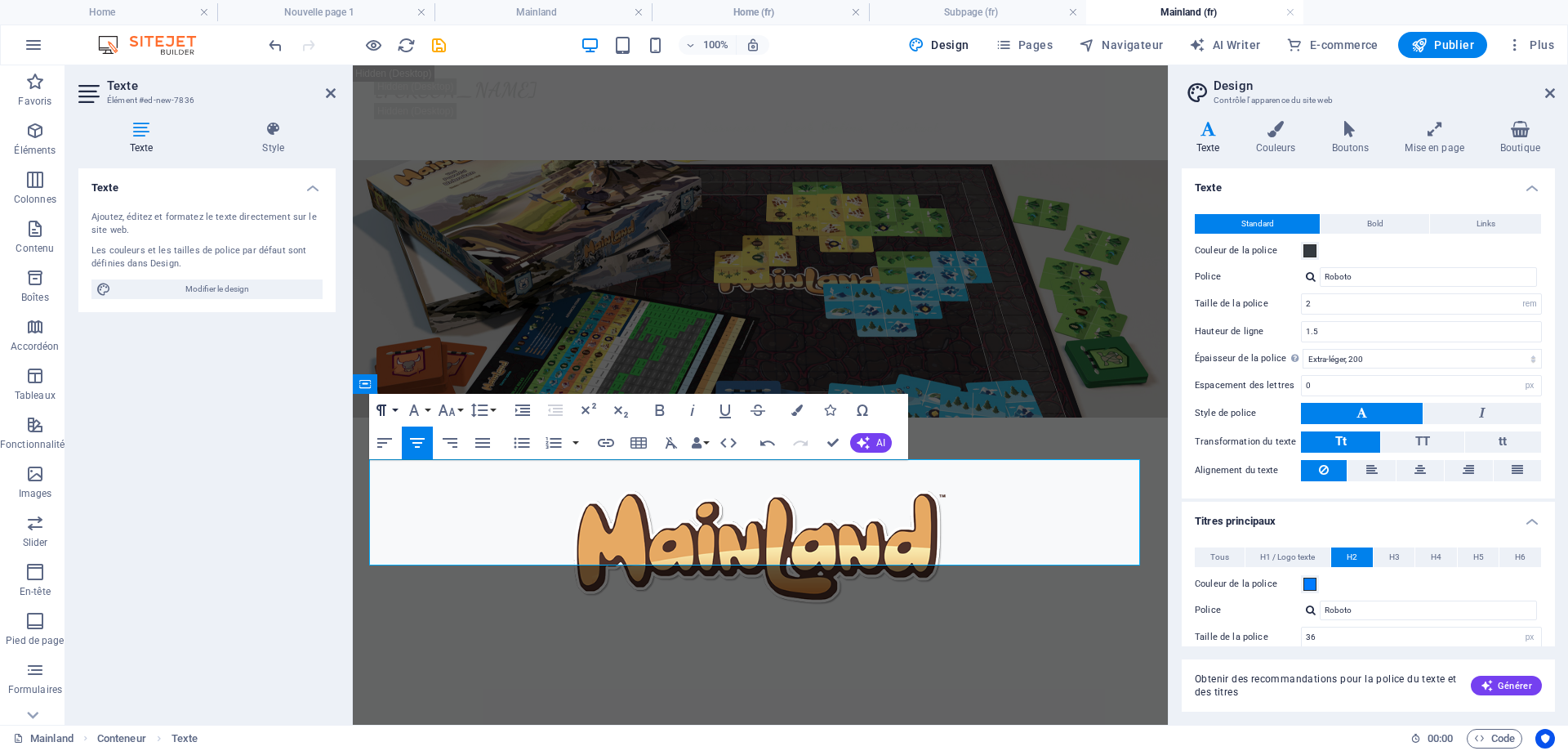
click at [394, 405] on button "Paragraph Format" at bounding box center [384, 410] width 31 height 33
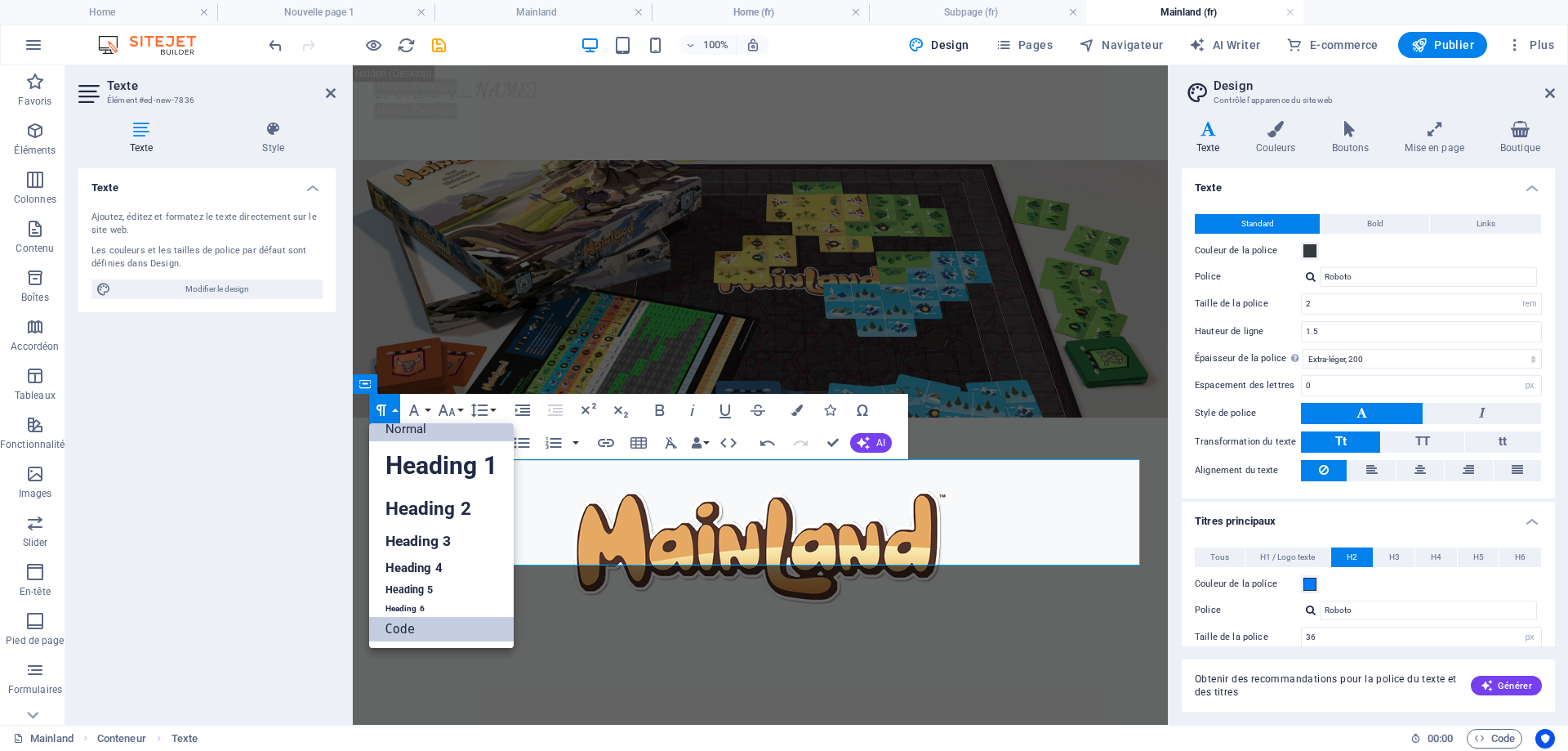
click at [410, 430] on link "Normal" at bounding box center [441, 429] width 144 height 25
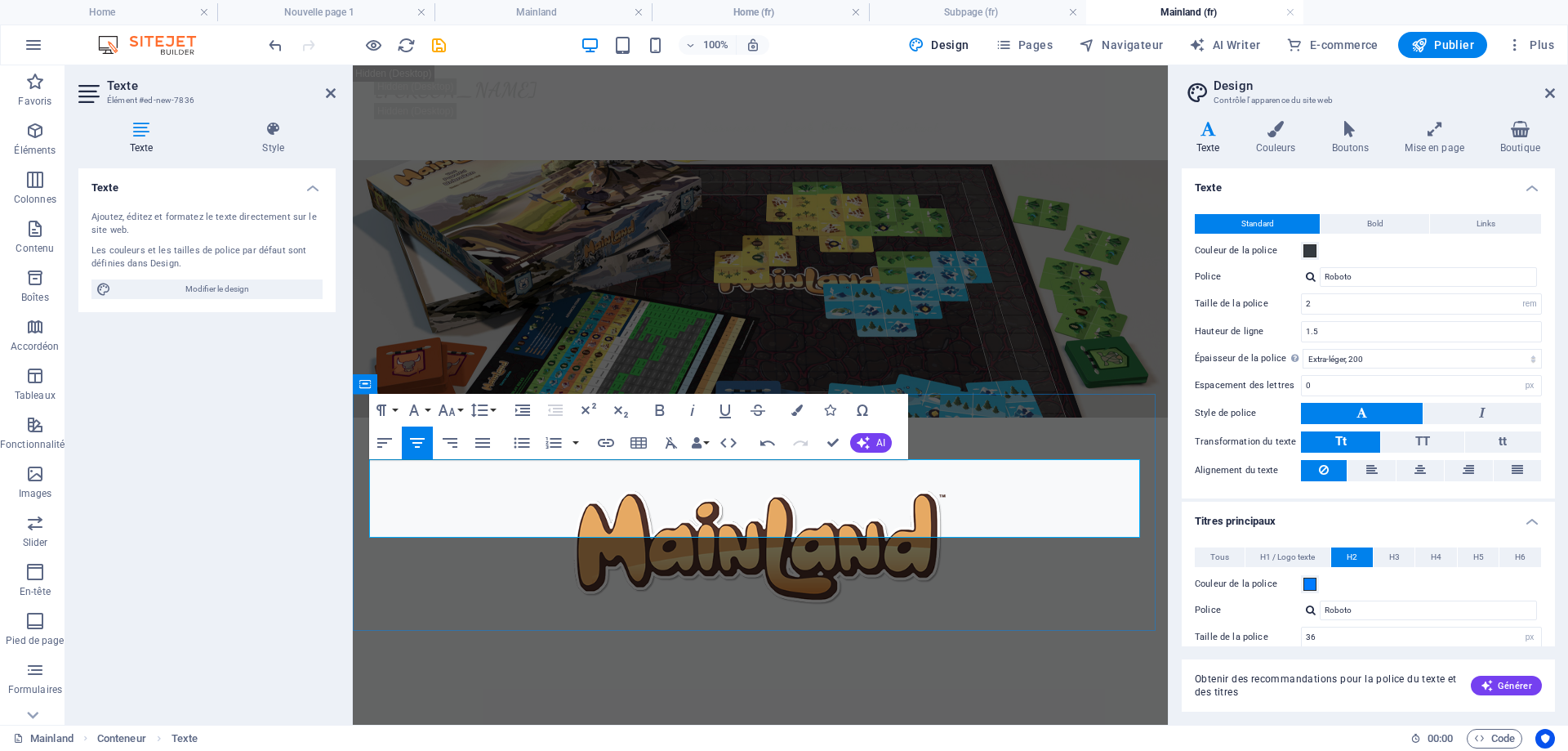
click at [929, 750] on span "A world is forming in chaos as clans fight for the most powerful Mainland" at bounding box center [761, 765] width 368 height 13
drag, startPoint x: 991, startPoint y: 485, endPoint x: 520, endPoint y: 476, distance: 471.1
click at [520, 740] on p "A world is forming in chaos as clans fight for the most powerful Mainland" at bounding box center [760, 760] width 771 height 39
drag, startPoint x: 1319, startPoint y: 301, endPoint x: 1246, endPoint y: 295, distance: 73.2
click at [1246, 295] on div "Taille de la police 2 rem px" at bounding box center [1369, 304] width 348 height 21
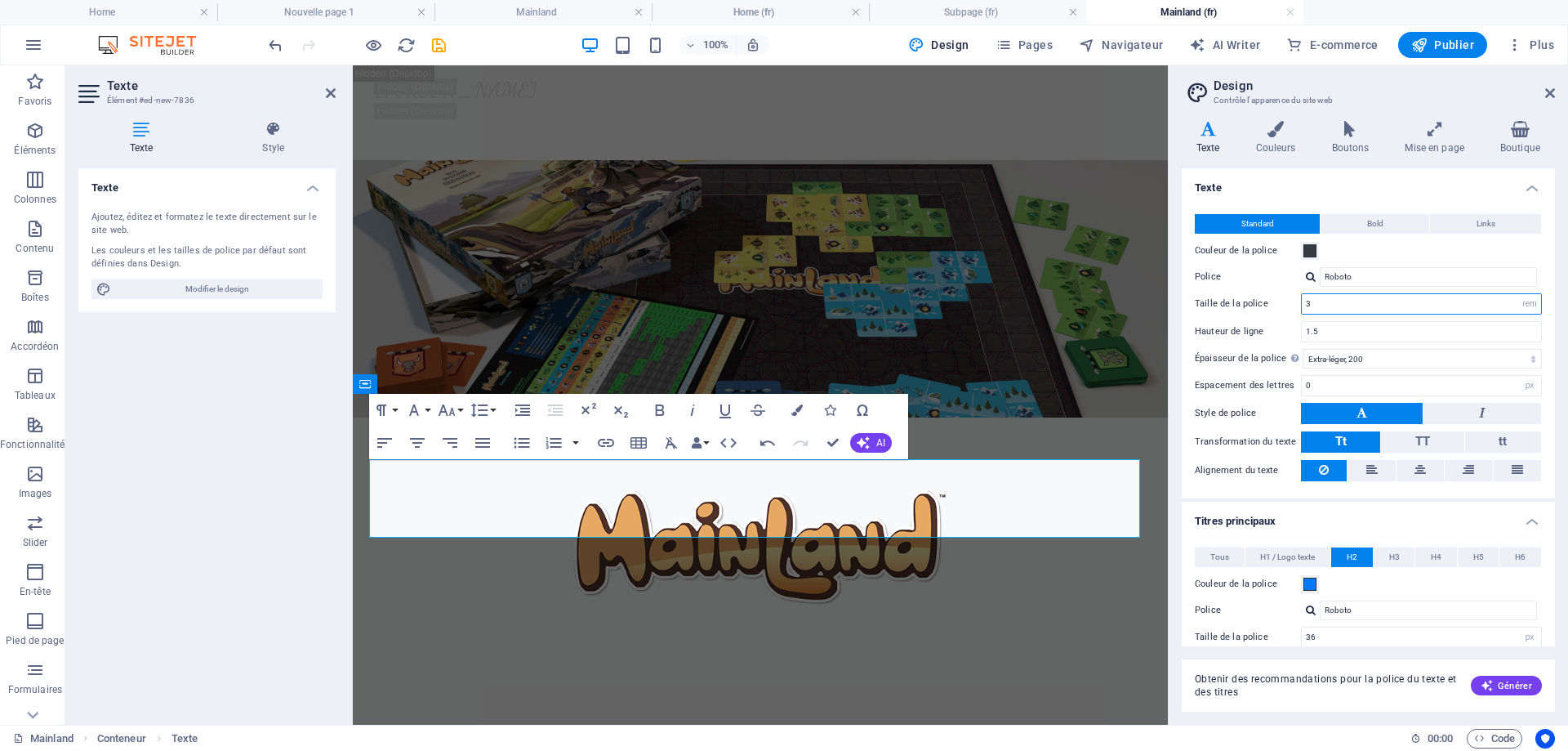
type input "3"
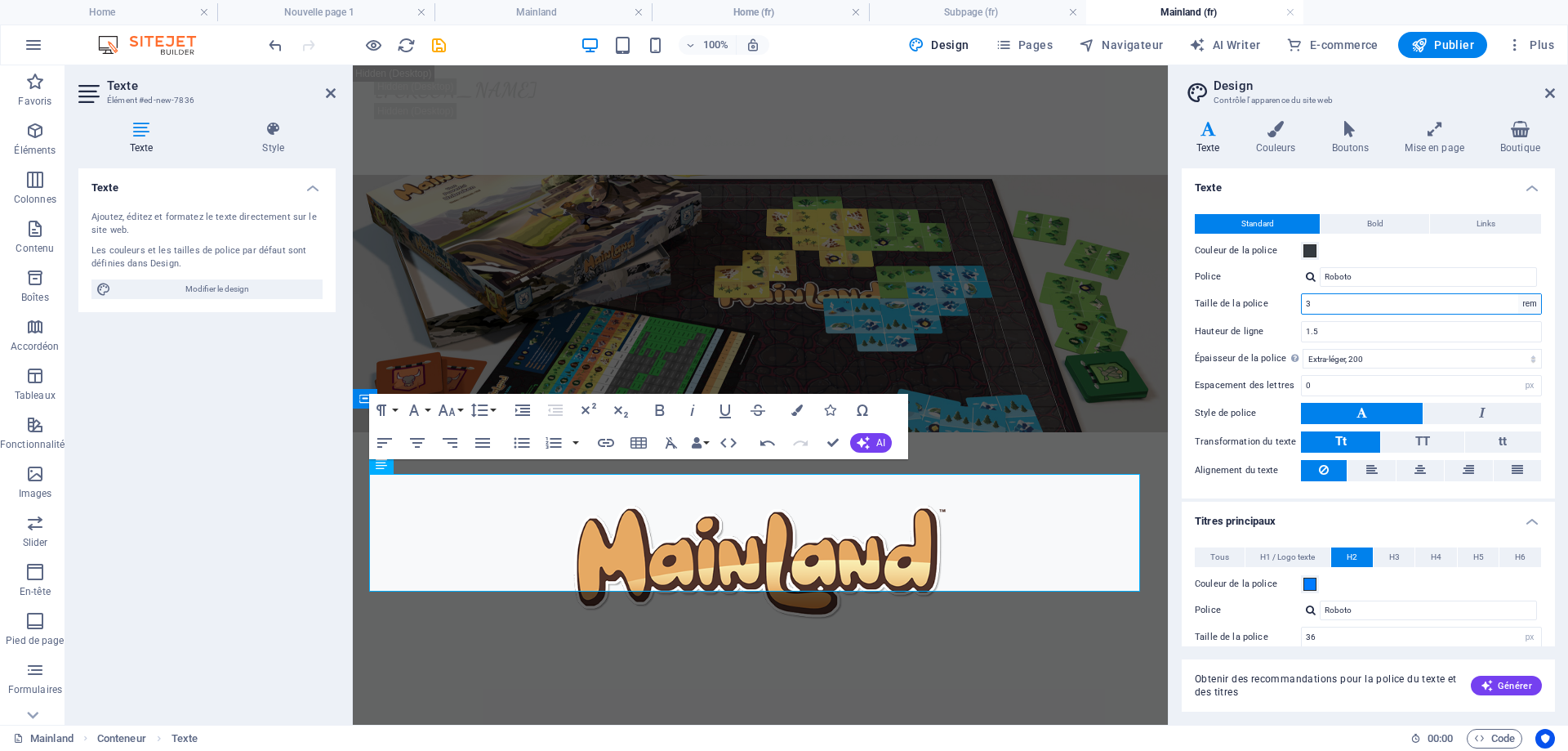
click at [1526, 308] on select "rem px" at bounding box center [1530, 304] width 23 height 20
select select "px"
click at [1519, 294] on select "rem px" at bounding box center [1530, 304] width 23 height 20
type input "48"
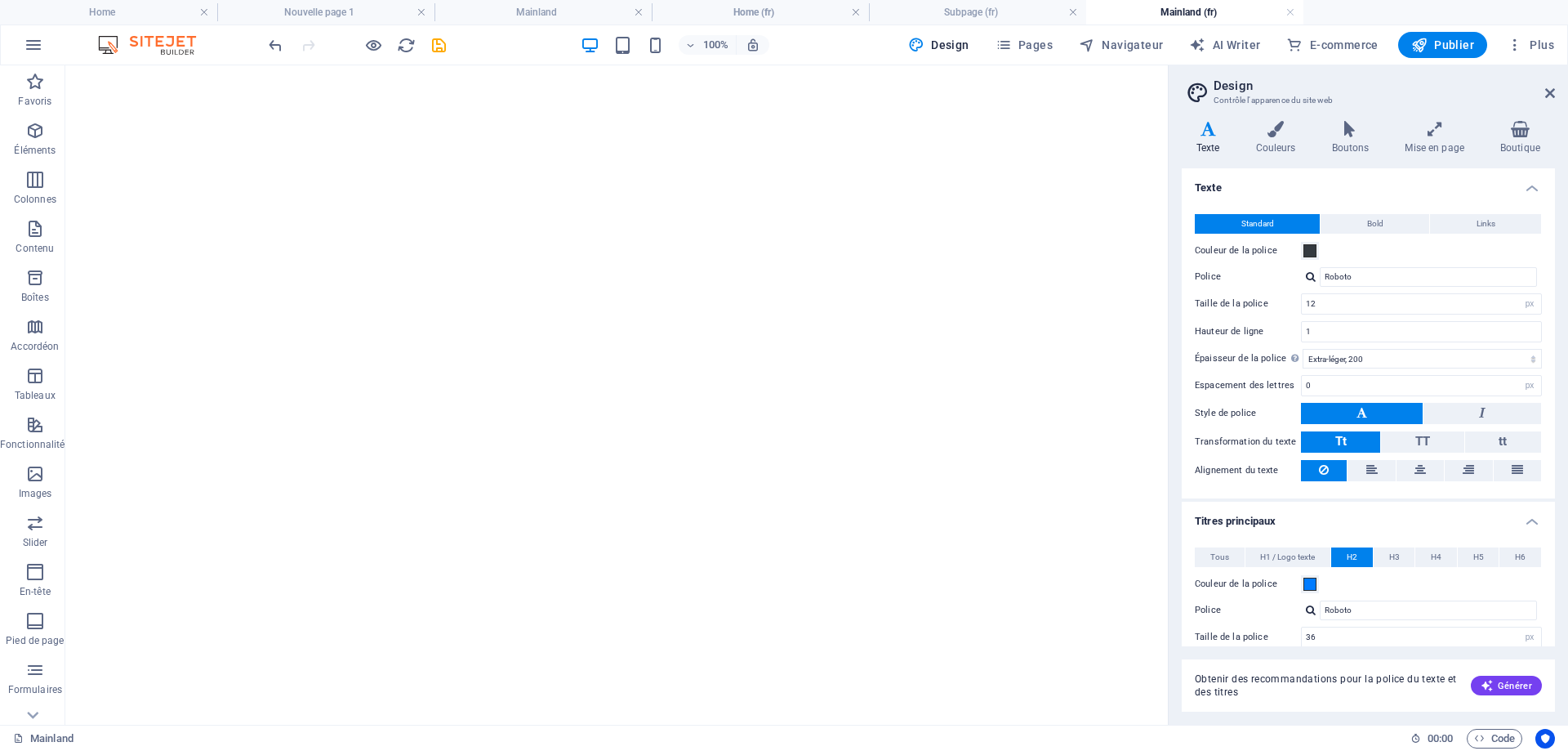
select select "px"
select select "200"
select select "px"
select select "600"
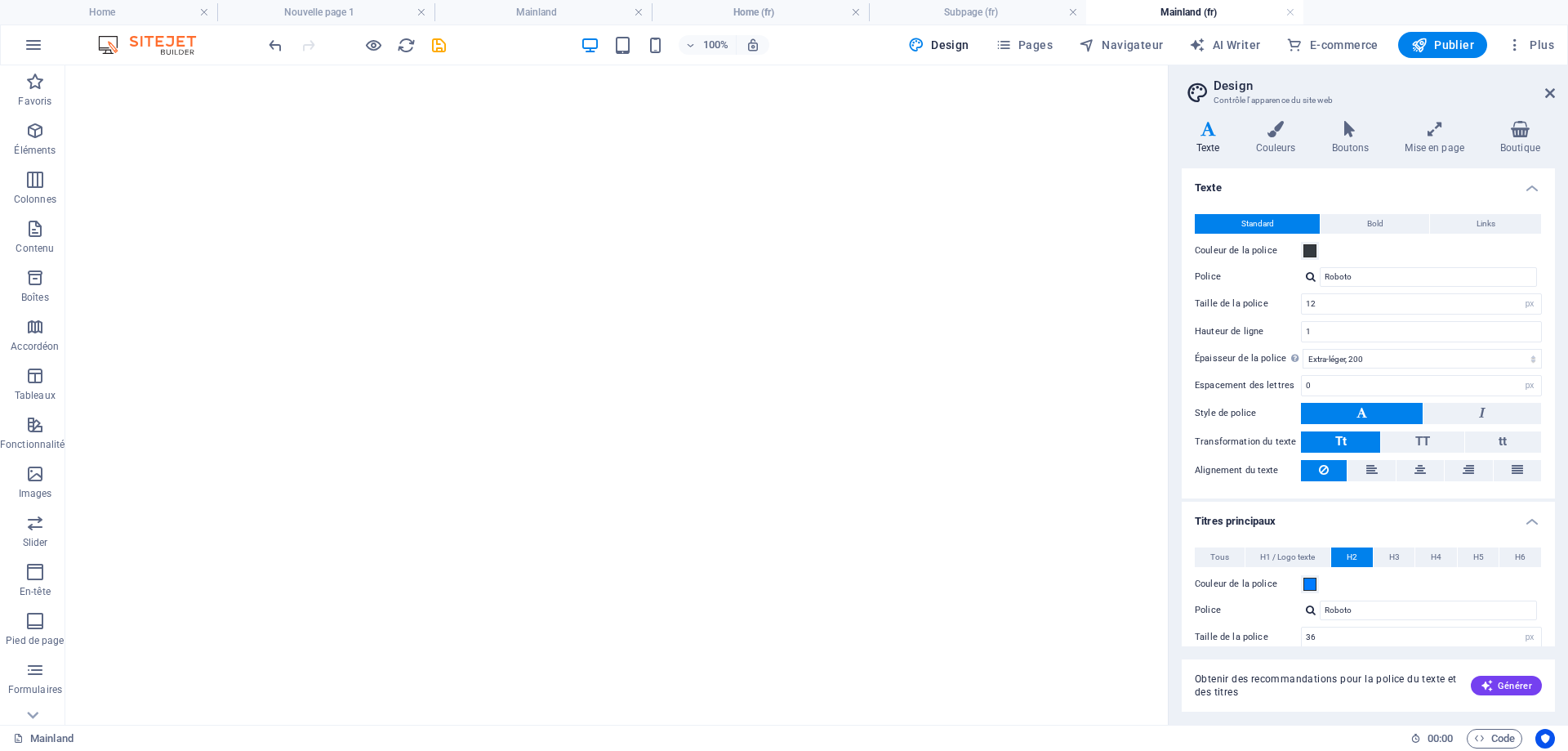
select select "px"
select select "rem"
drag, startPoint x: 1330, startPoint y: 301, endPoint x: 1286, endPoint y: 299, distance: 44.0
click at [1286, 299] on div "Taille de la police 12 rem px" at bounding box center [1369, 304] width 348 height 21
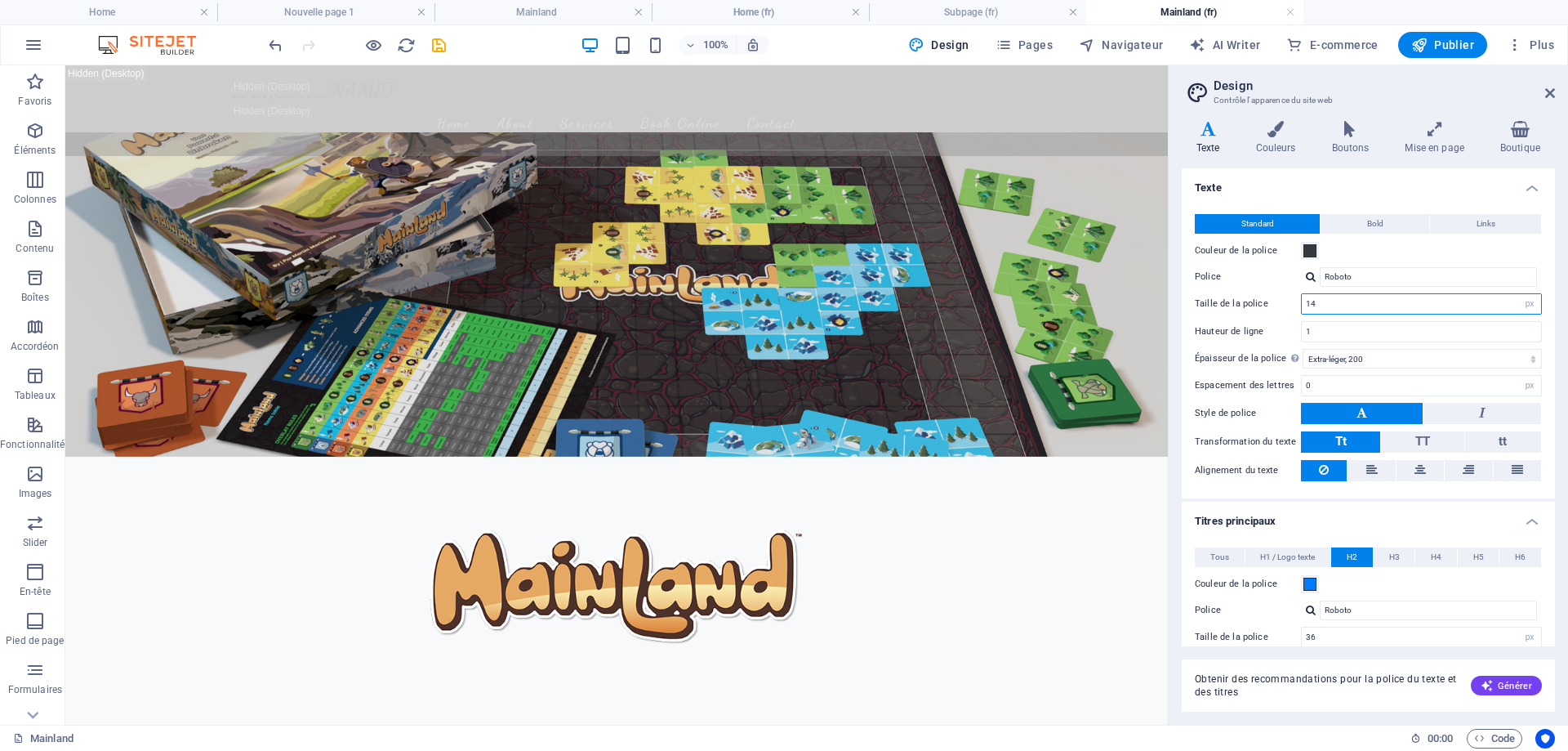
type input "14"
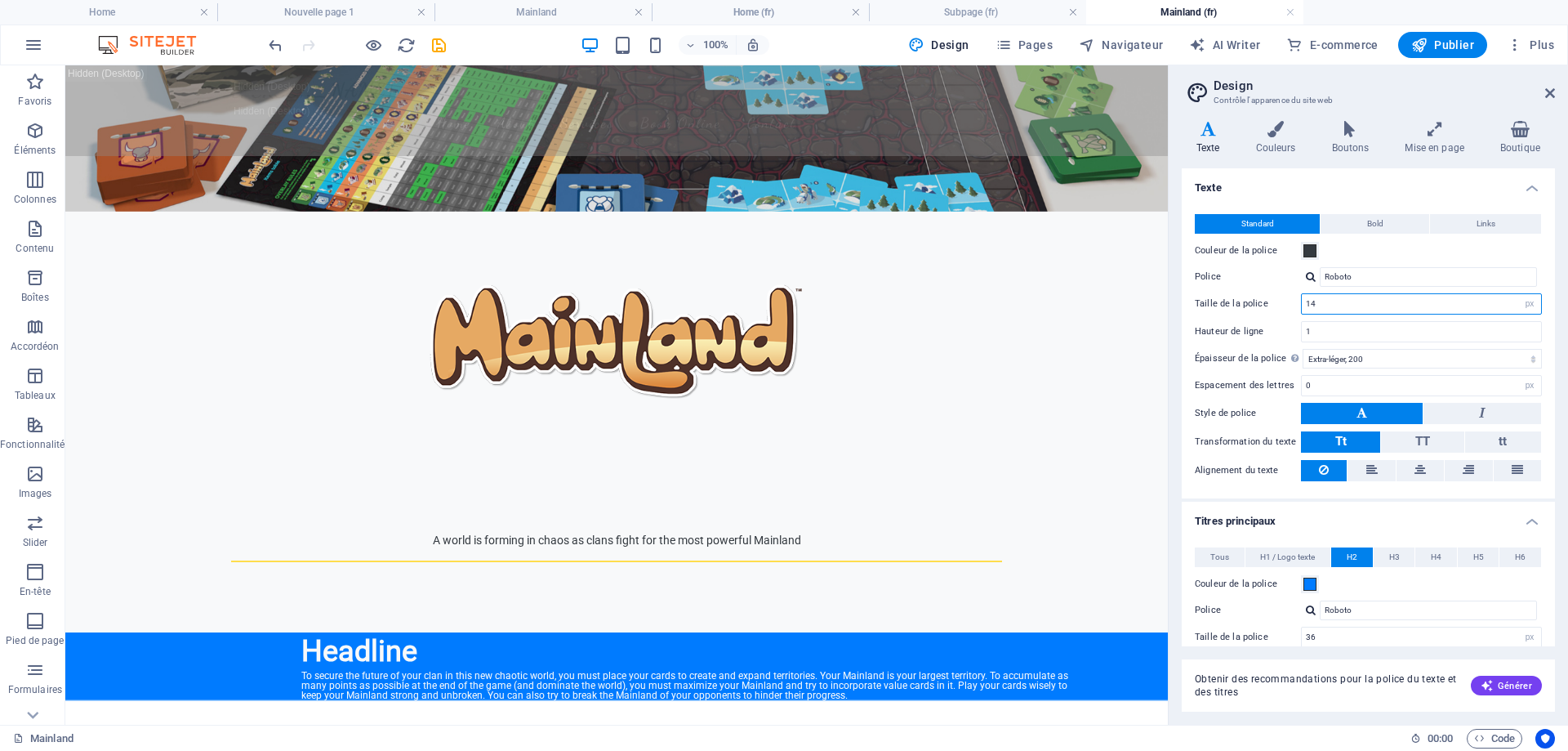
scroll to position [245, 0]
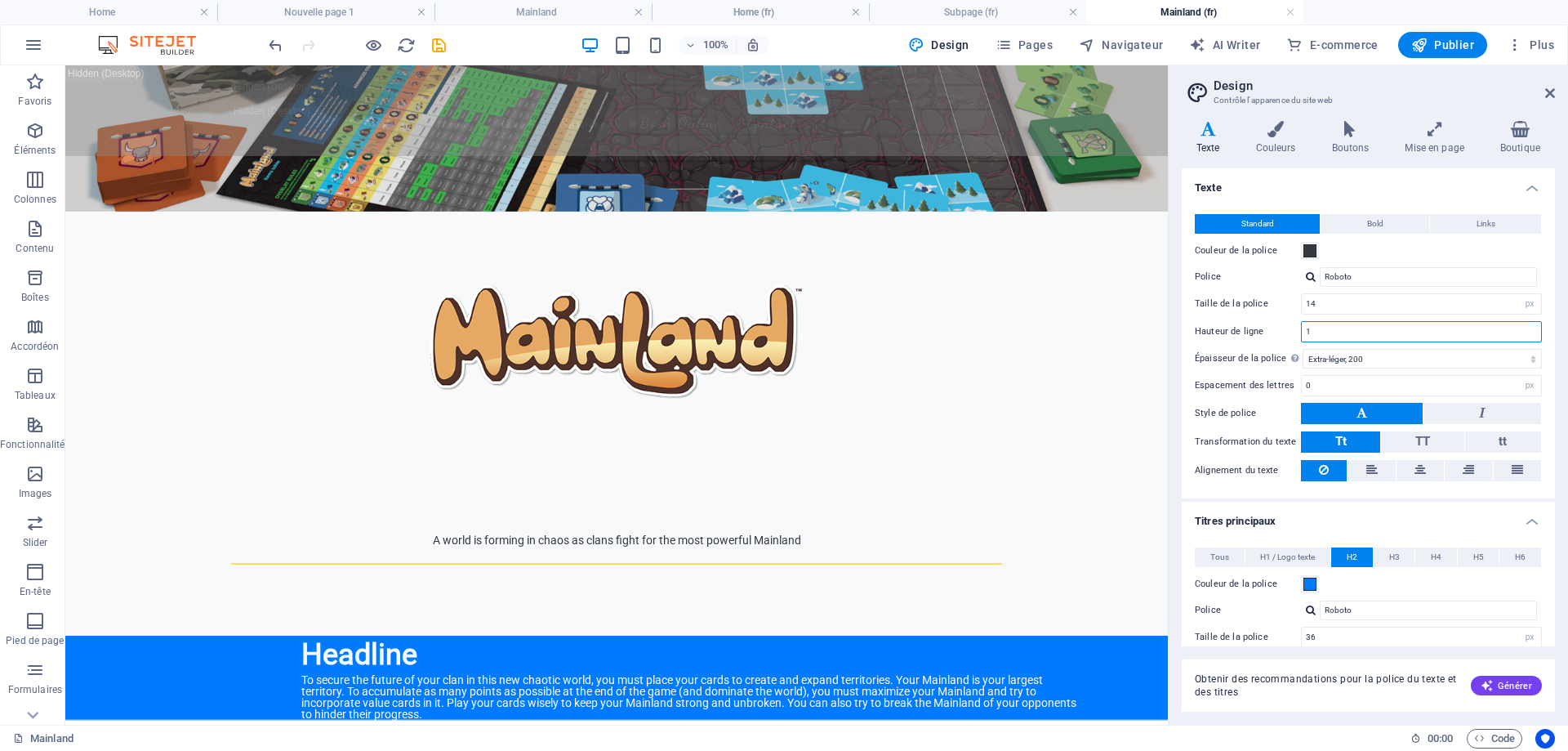
click at [1329, 330] on input "1" at bounding box center [1421, 332] width 239 height 20
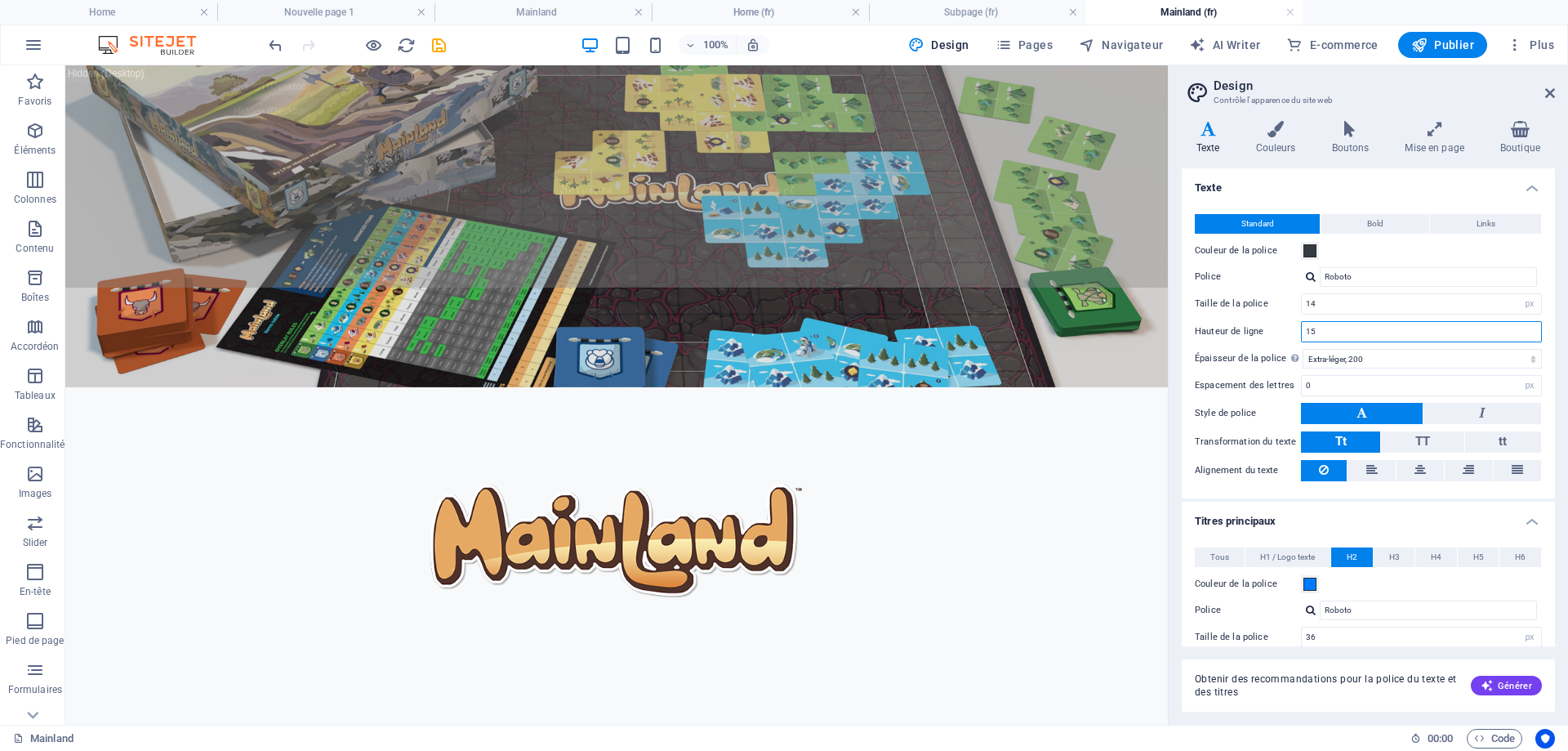
click at [1309, 326] on input "15" at bounding box center [1421, 332] width 239 height 20
type input "1.5"
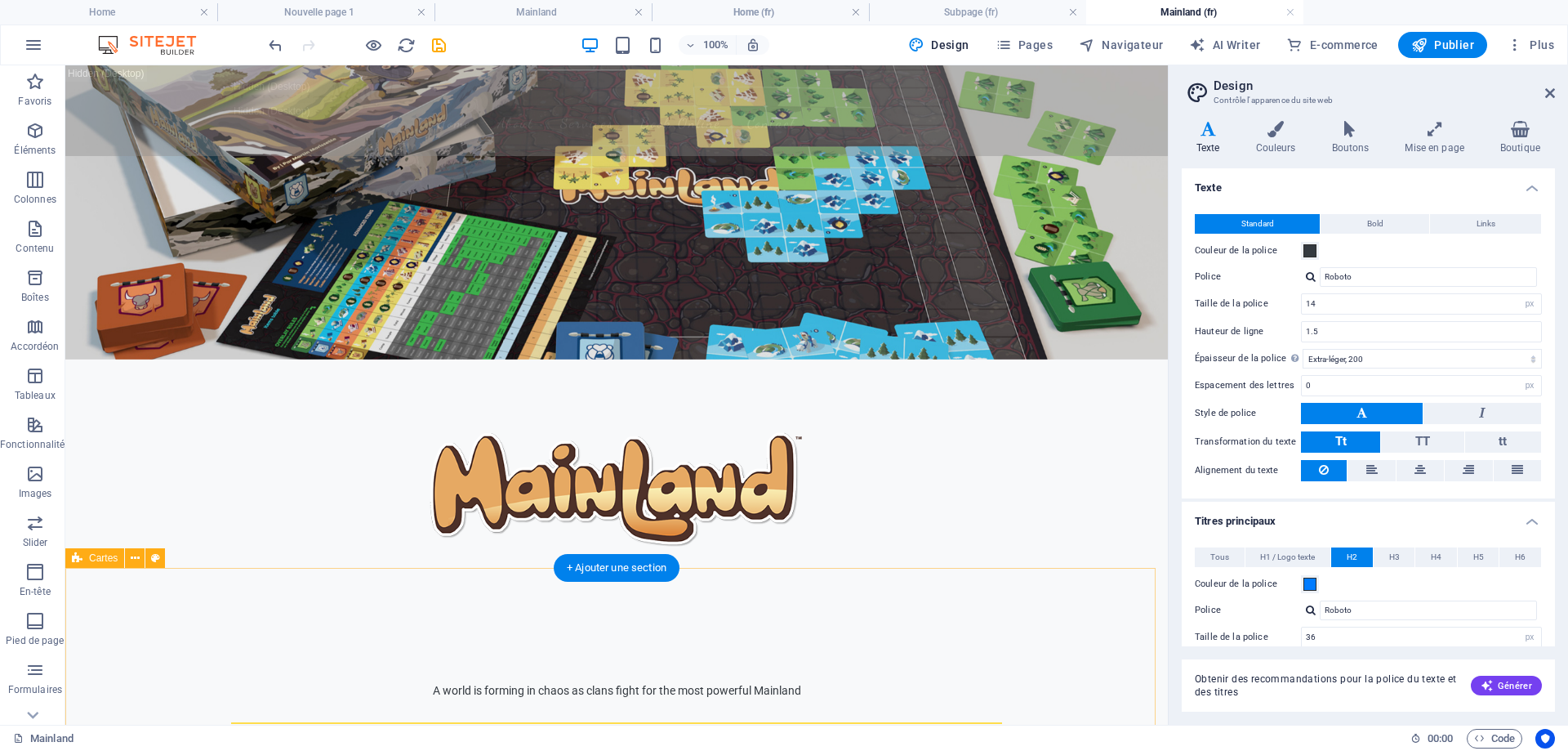
scroll to position [82, 0]
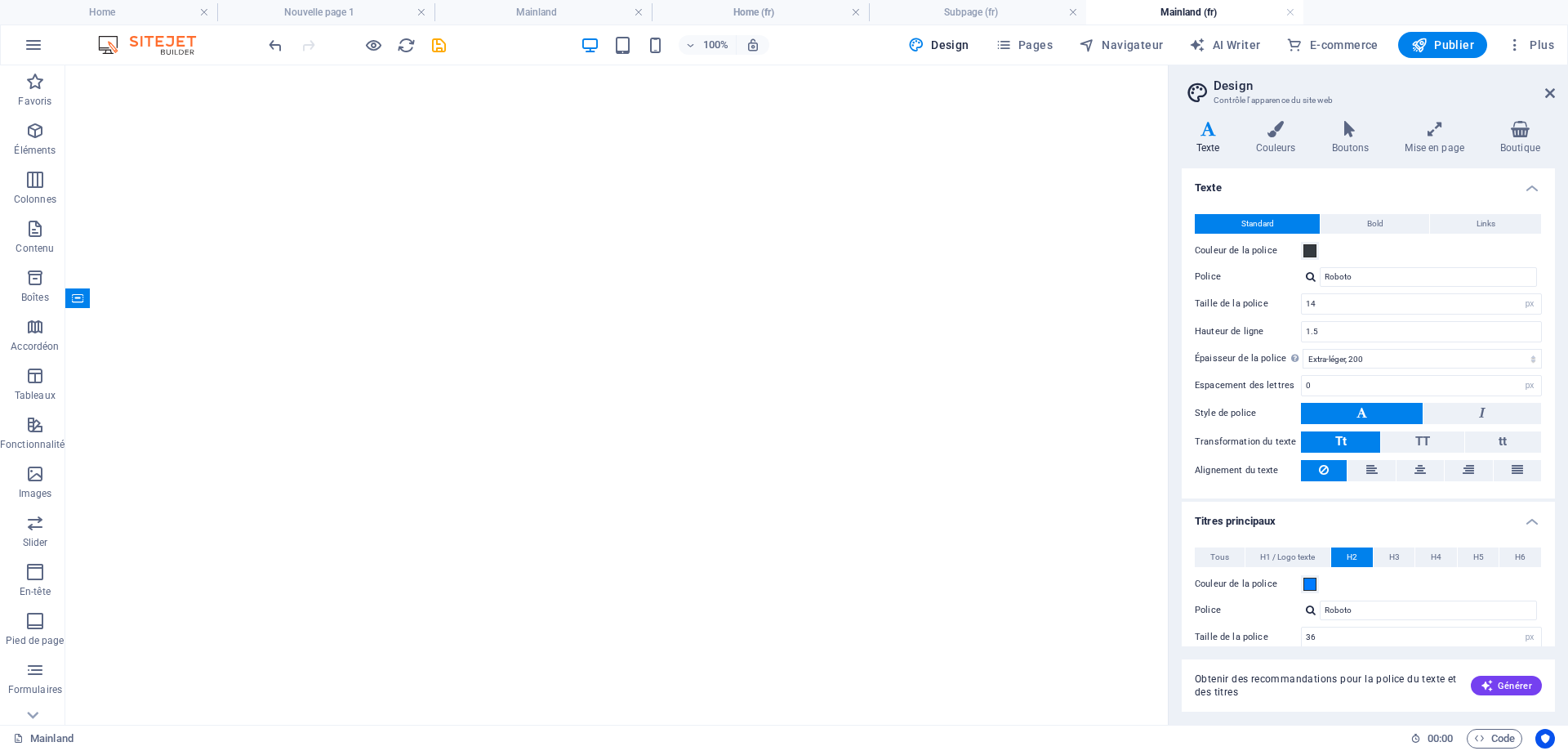
select select "px"
select select "200"
select select "px"
select select "600"
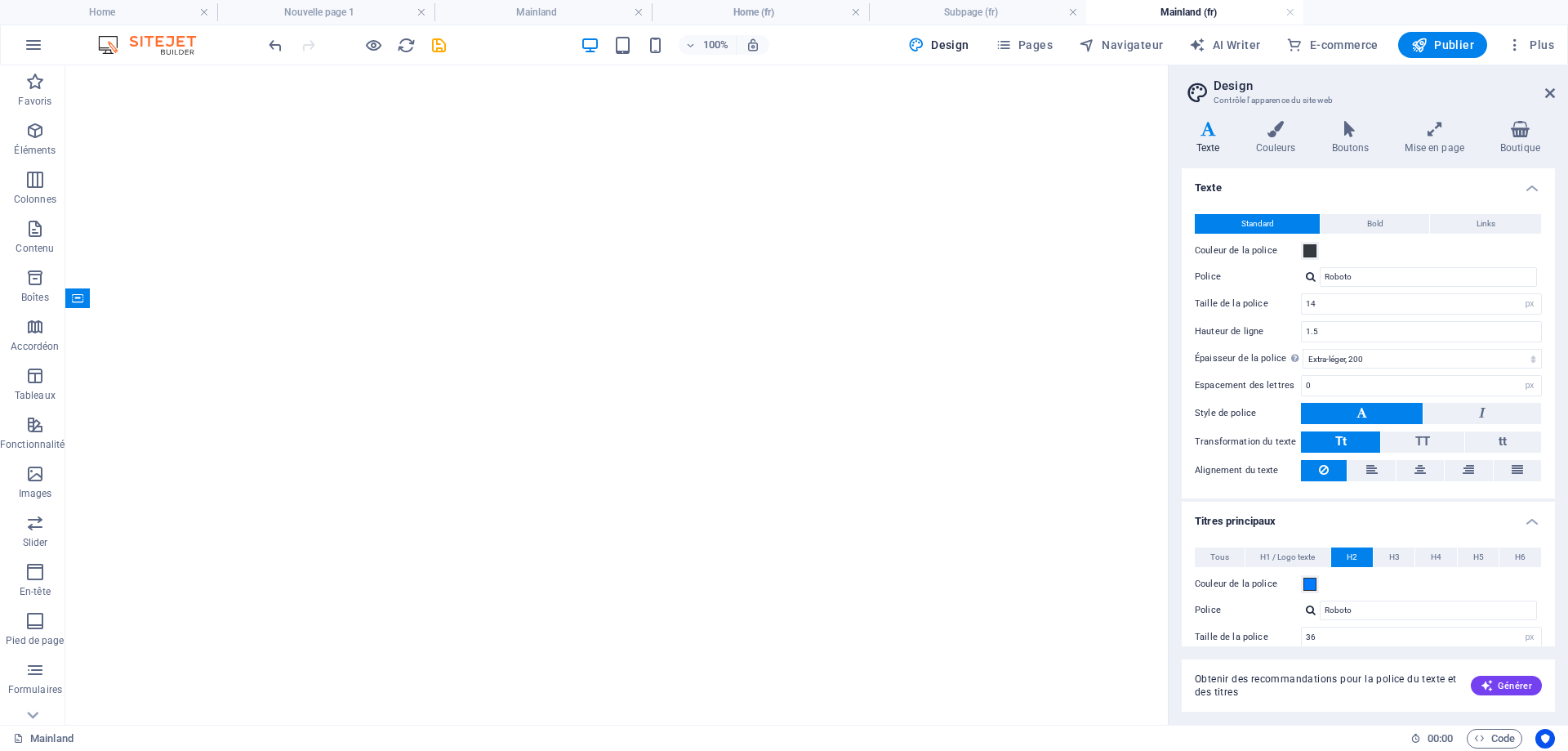
select select "px"
select select "rem"
